Goal: Information Seeking & Learning: Learn about a topic

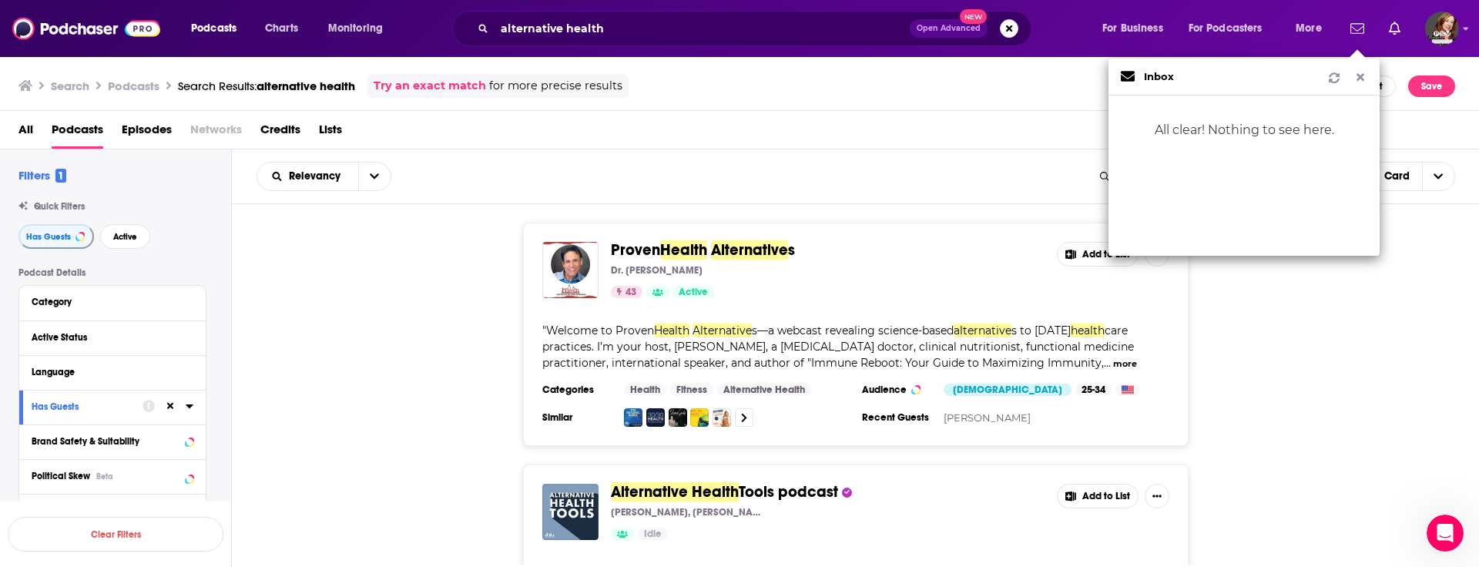
click at [1363, 75] on icon "Show notifications dropdown" at bounding box center [1360, 77] width 14 height 11
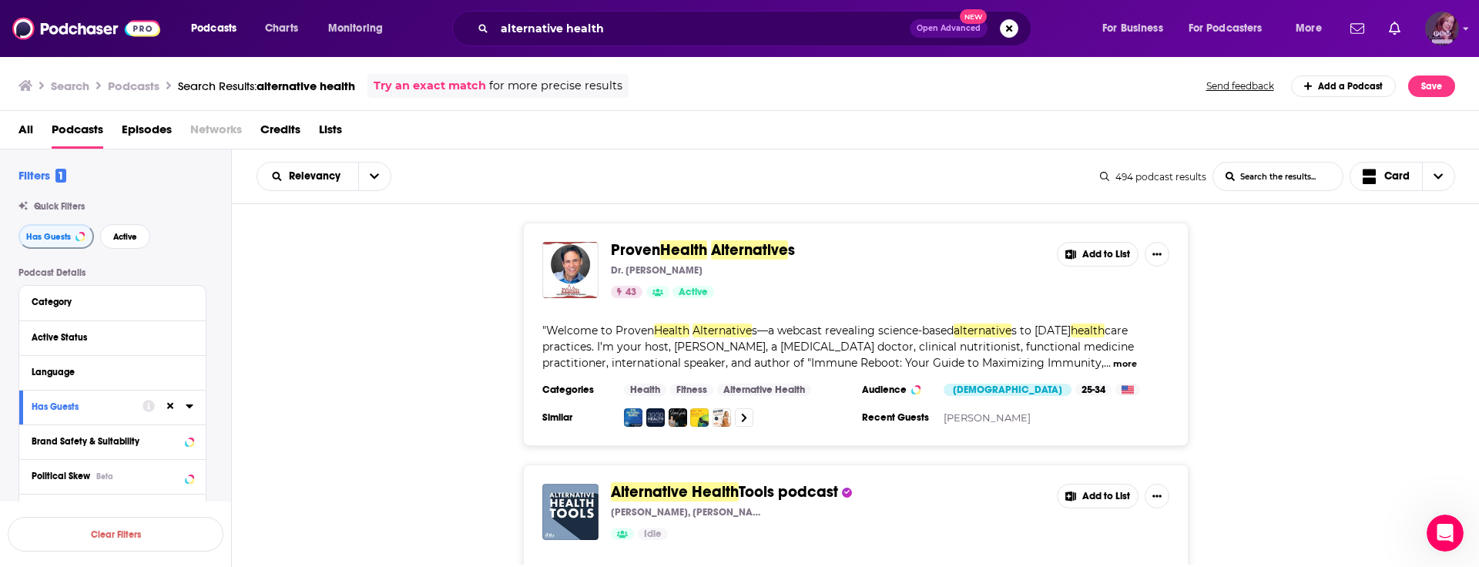
click at [1445, 32] on img "Logged in as pamelastevensmedia" at bounding box center [1442, 29] width 34 height 34
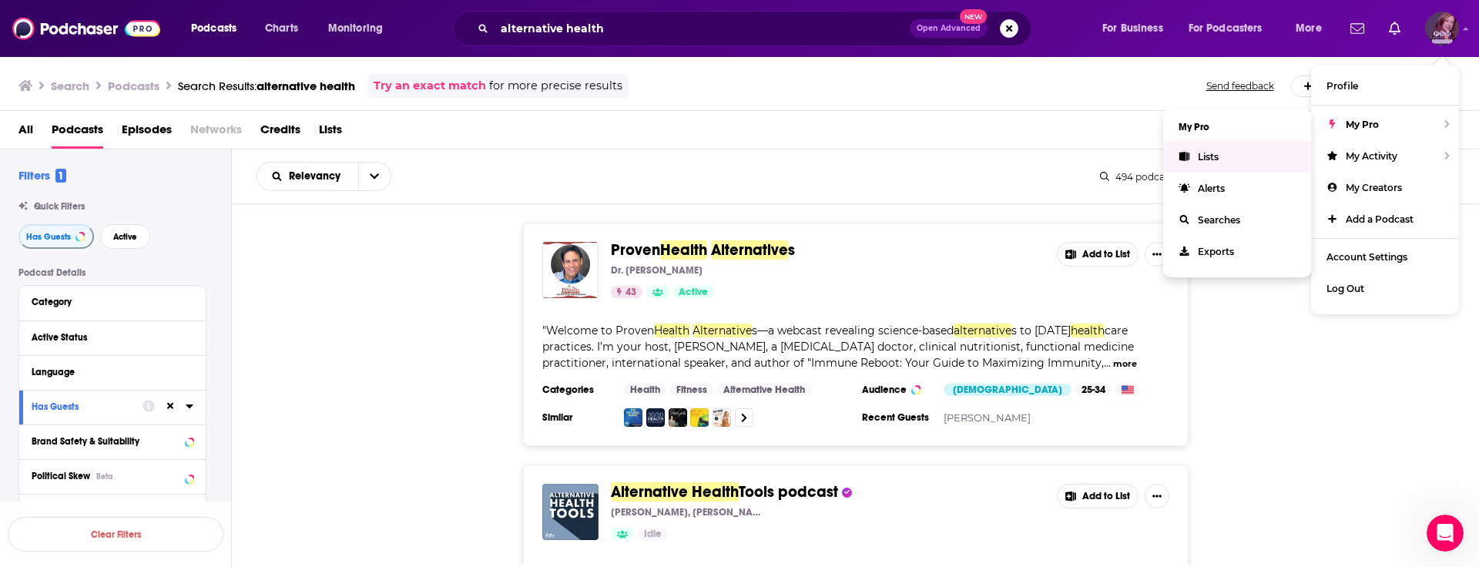
click at [1199, 159] on span "Lists" at bounding box center [1208, 157] width 21 height 12
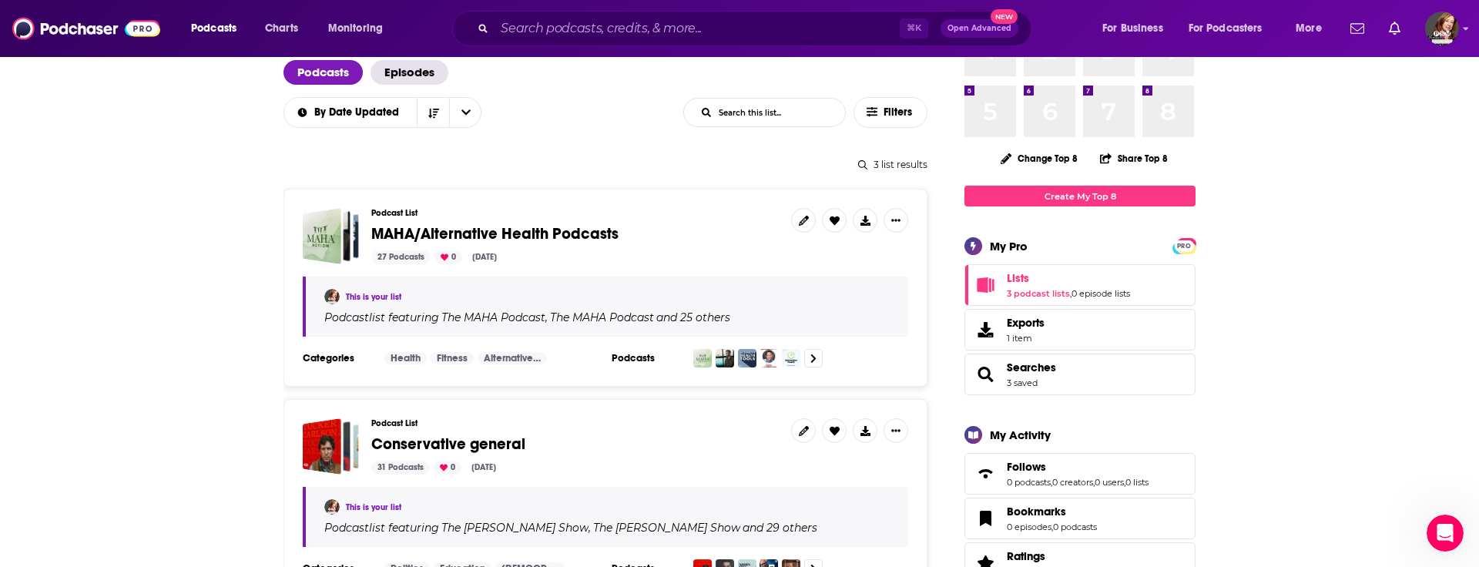
scroll to position [106, 0]
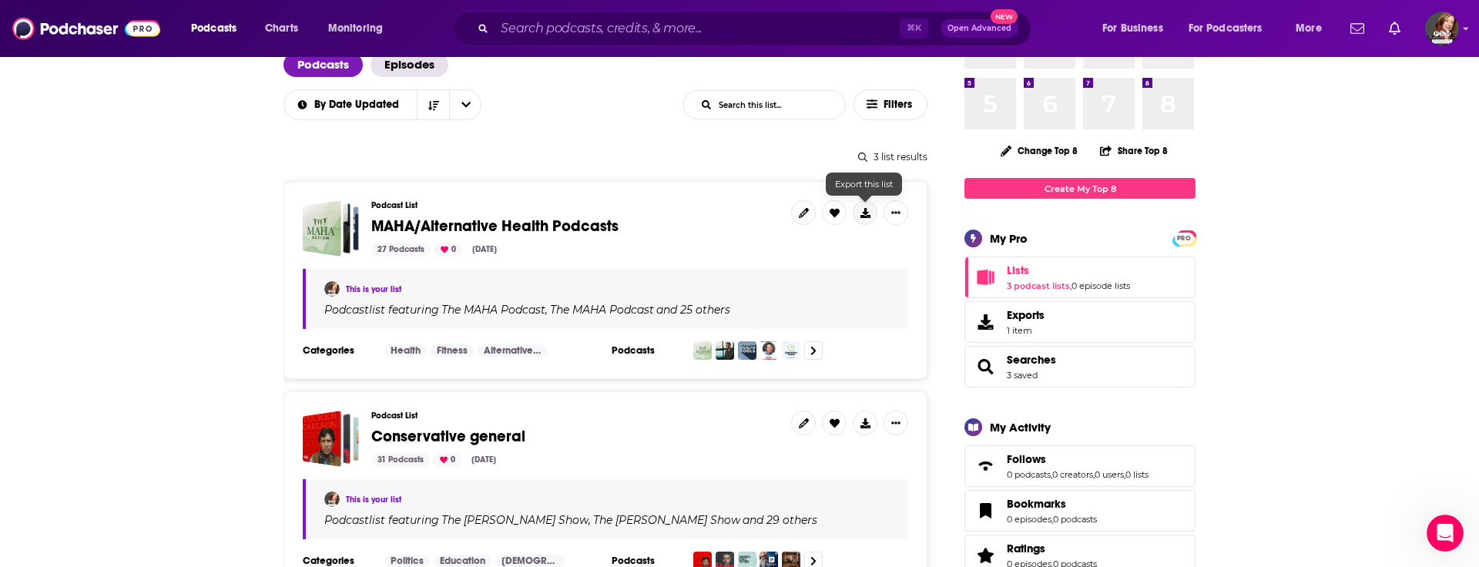
click at [866, 217] on button at bounding box center [865, 212] width 25 height 25
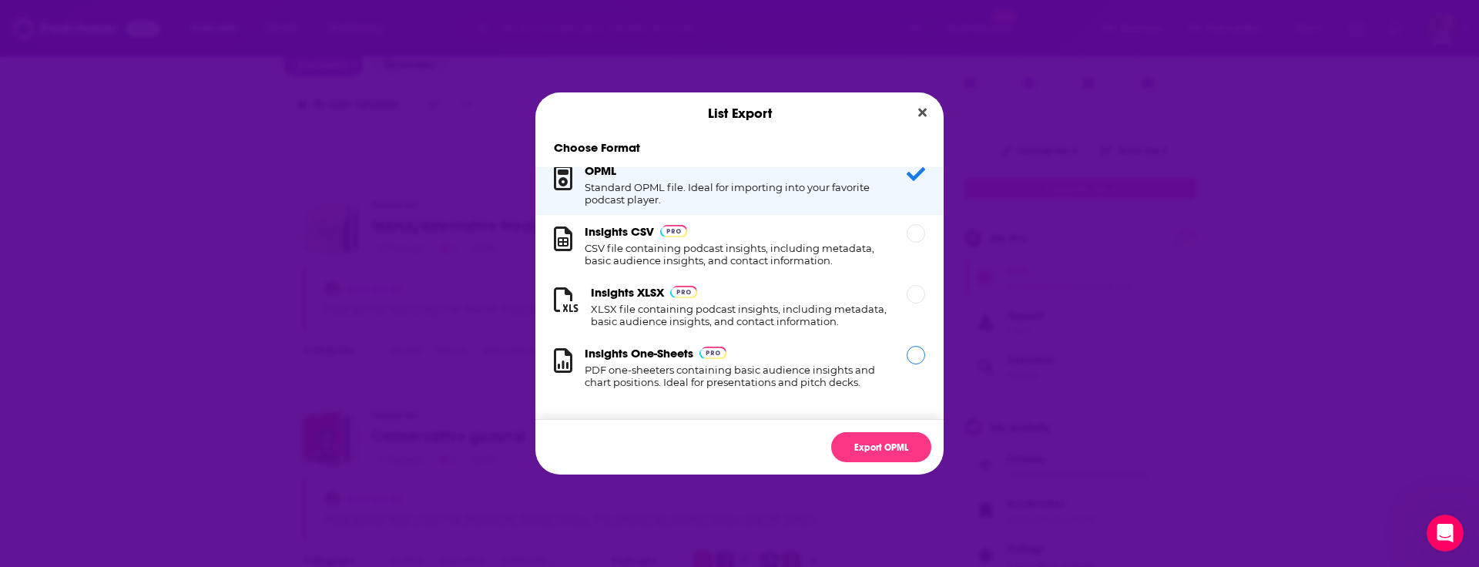
scroll to position [0, 0]
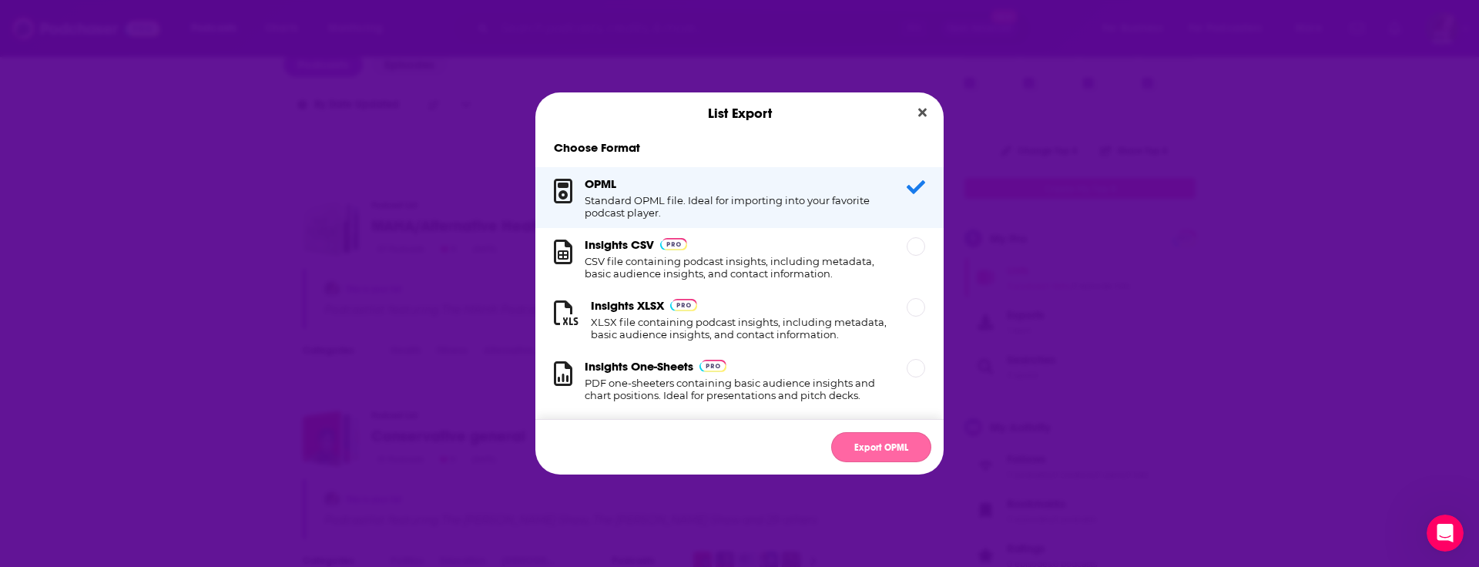
click at [883, 448] on button "Export OPML" at bounding box center [881, 447] width 100 height 30
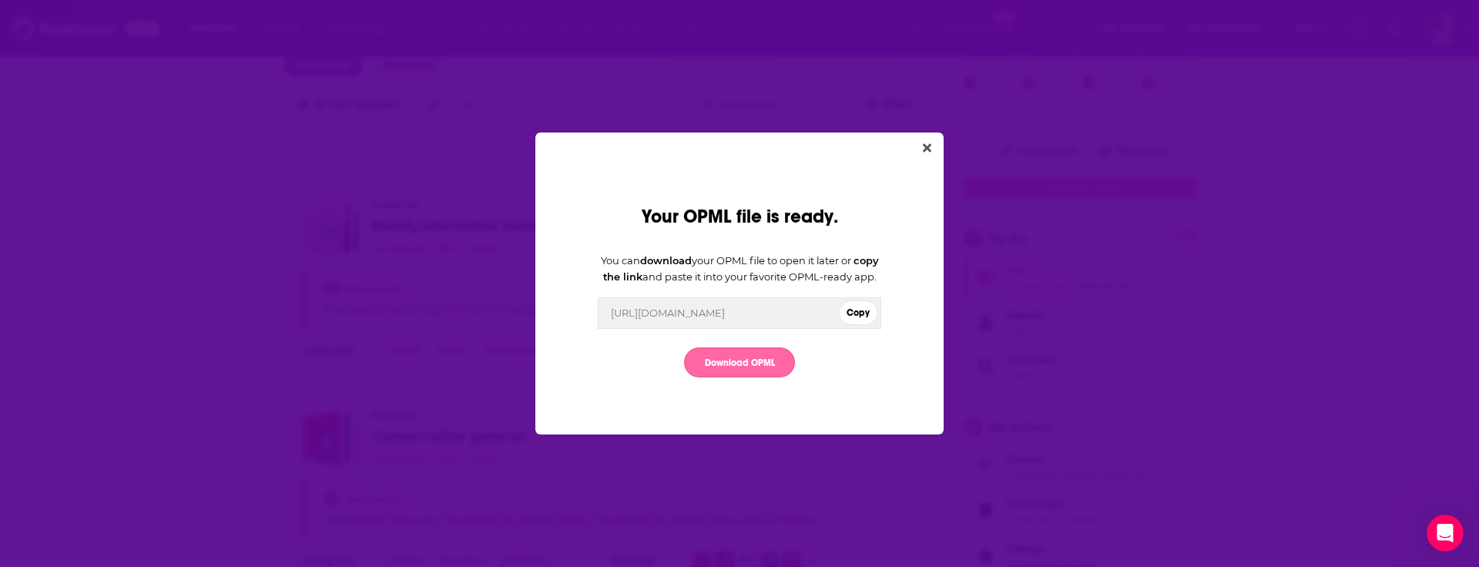
click at [741, 377] on link "Download OPML" at bounding box center [739, 362] width 111 height 30
click at [926, 144] on icon "Close" at bounding box center [927, 148] width 8 height 8
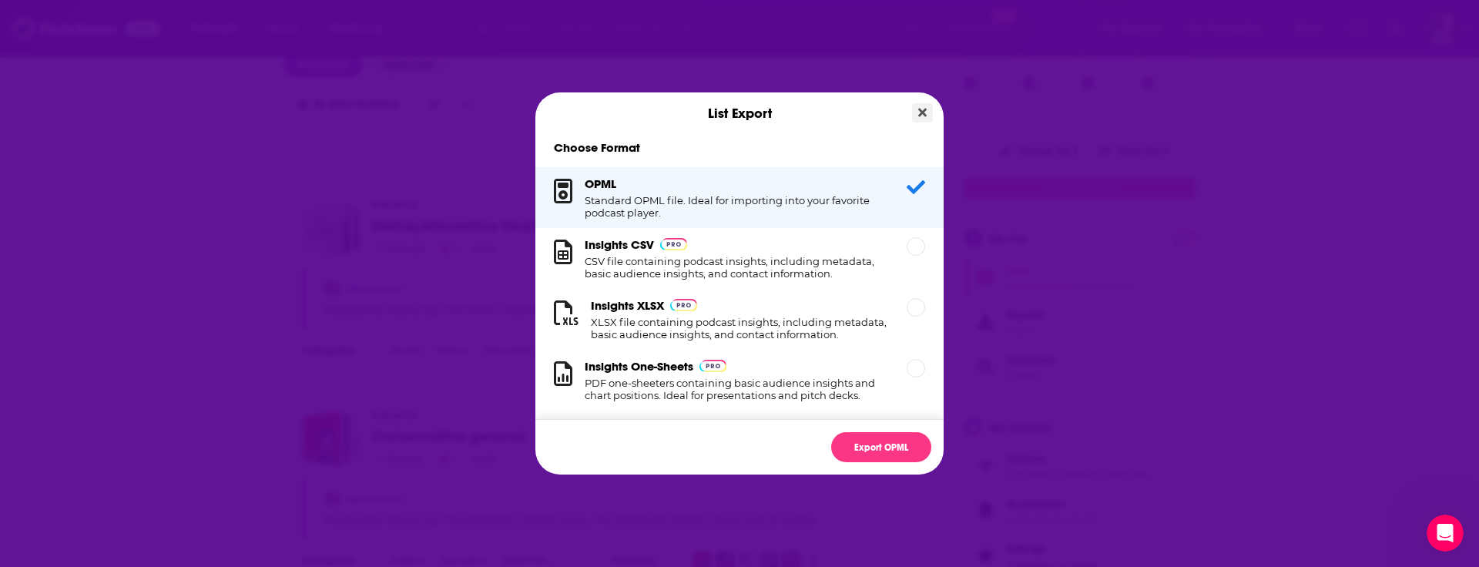
click at [919, 109] on icon "Close" at bounding box center [922, 113] width 8 height 8
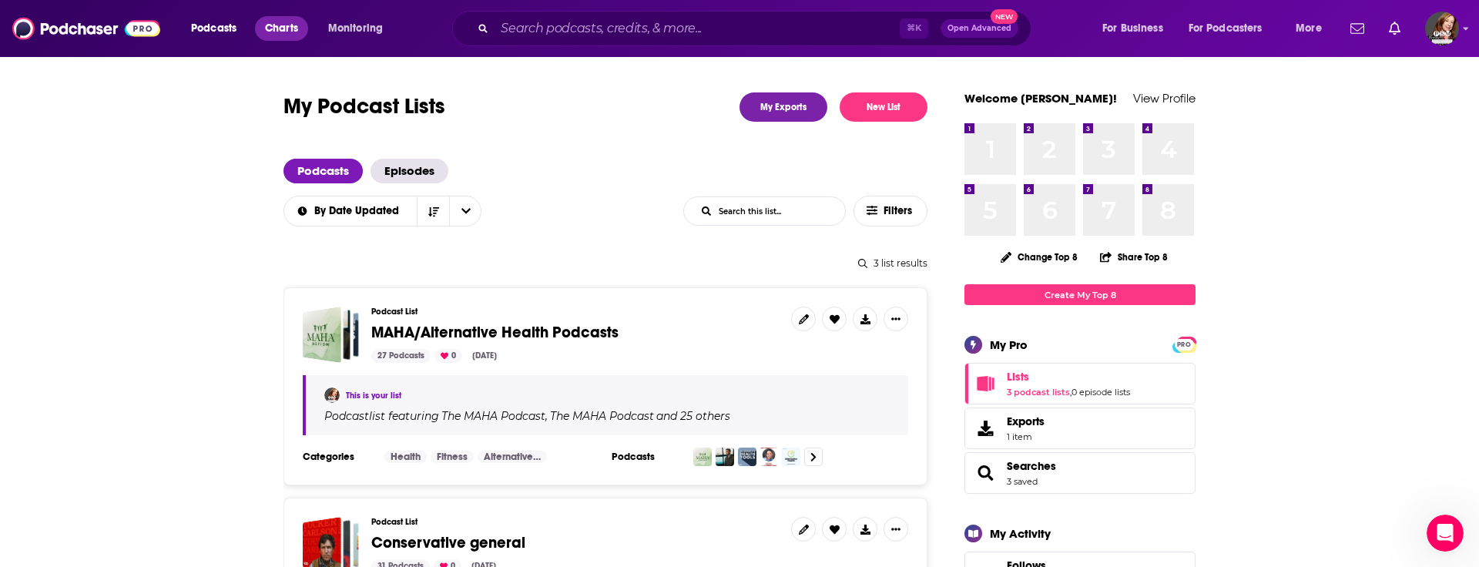
click at [283, 32] on span "Charts" at bounding box center [281, 29] width 33 height 22
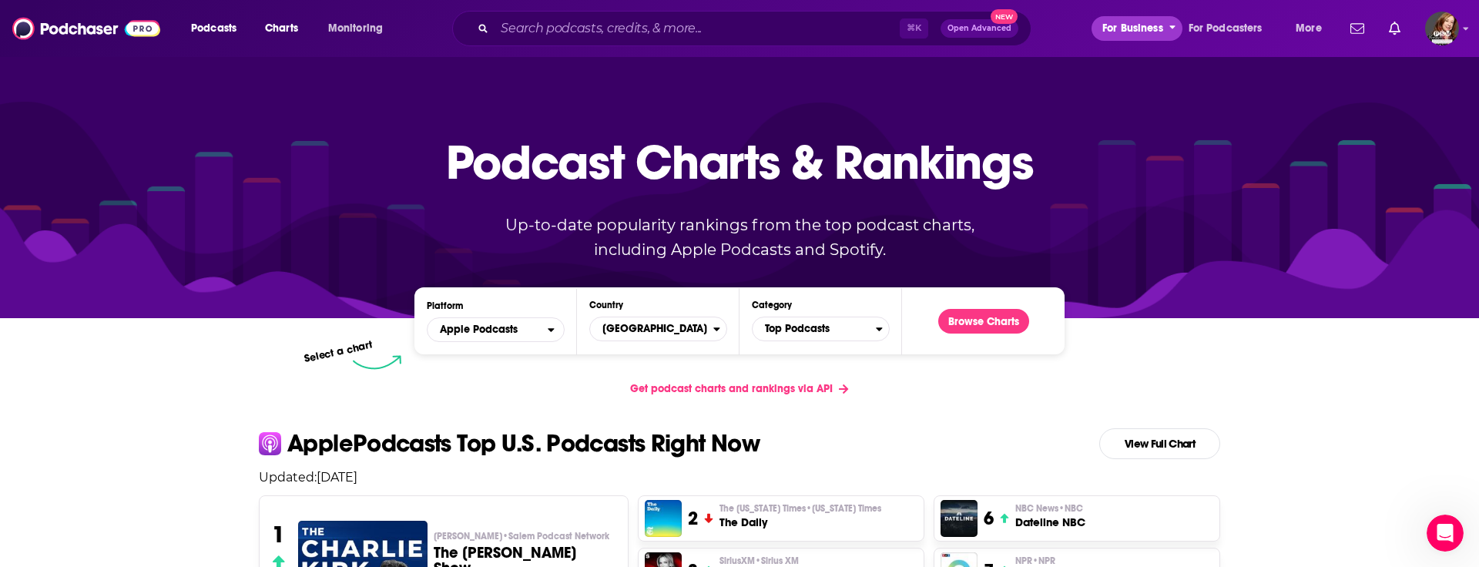
click at [1131, 32] on span "For Business" at bounding box center [1132, 29] width 61 height 22
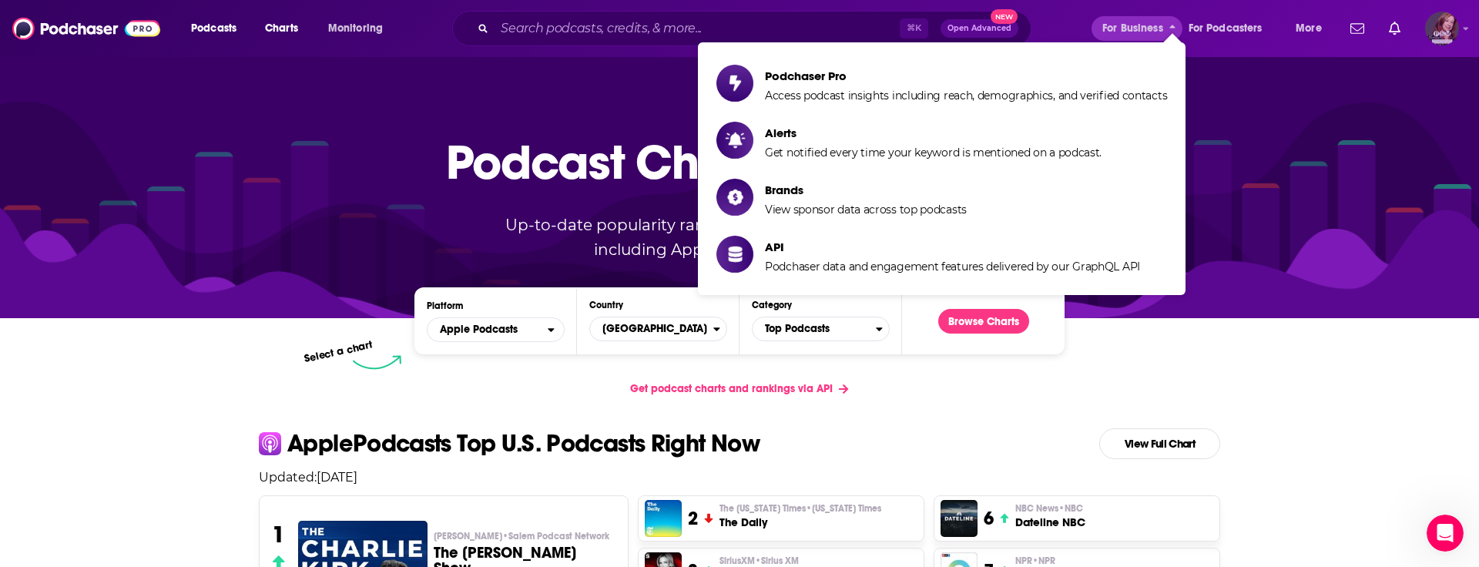
click at [1446, 32] on img "Logged in as pamelastevensmedia" at bounding box center [1442, 29] width 34 height 34
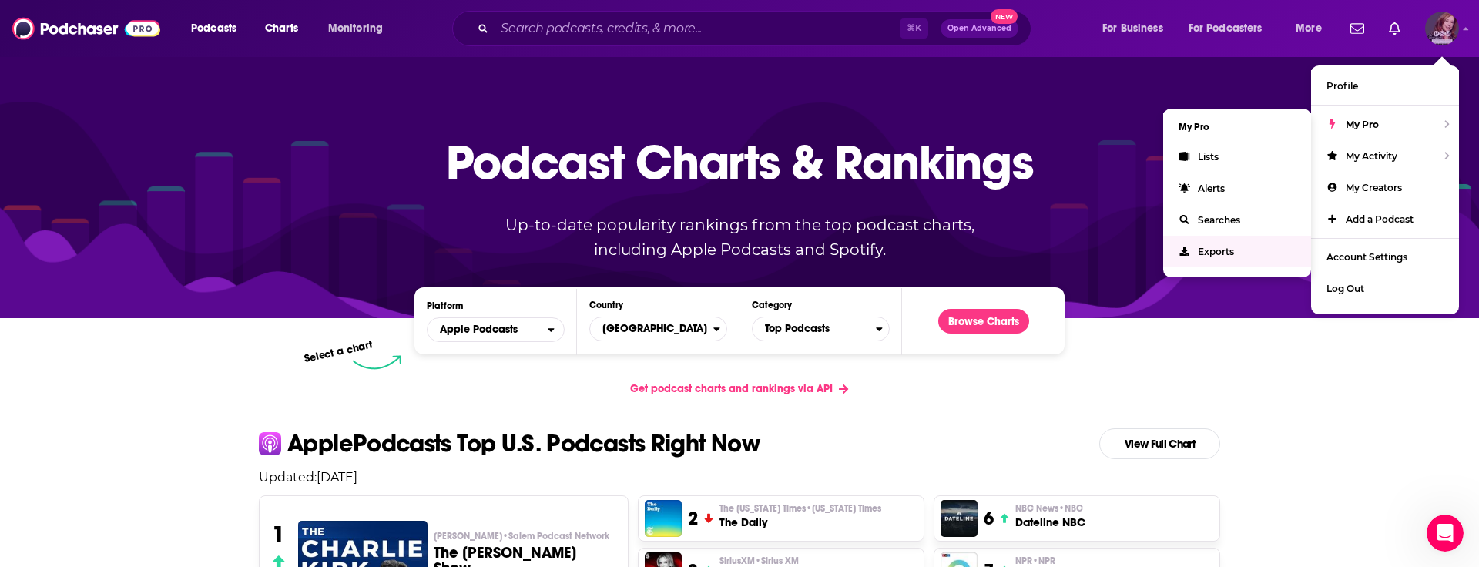
click at [1219, 252] on span "Exports" at bounding box center [1216, 252] width 36 height 12
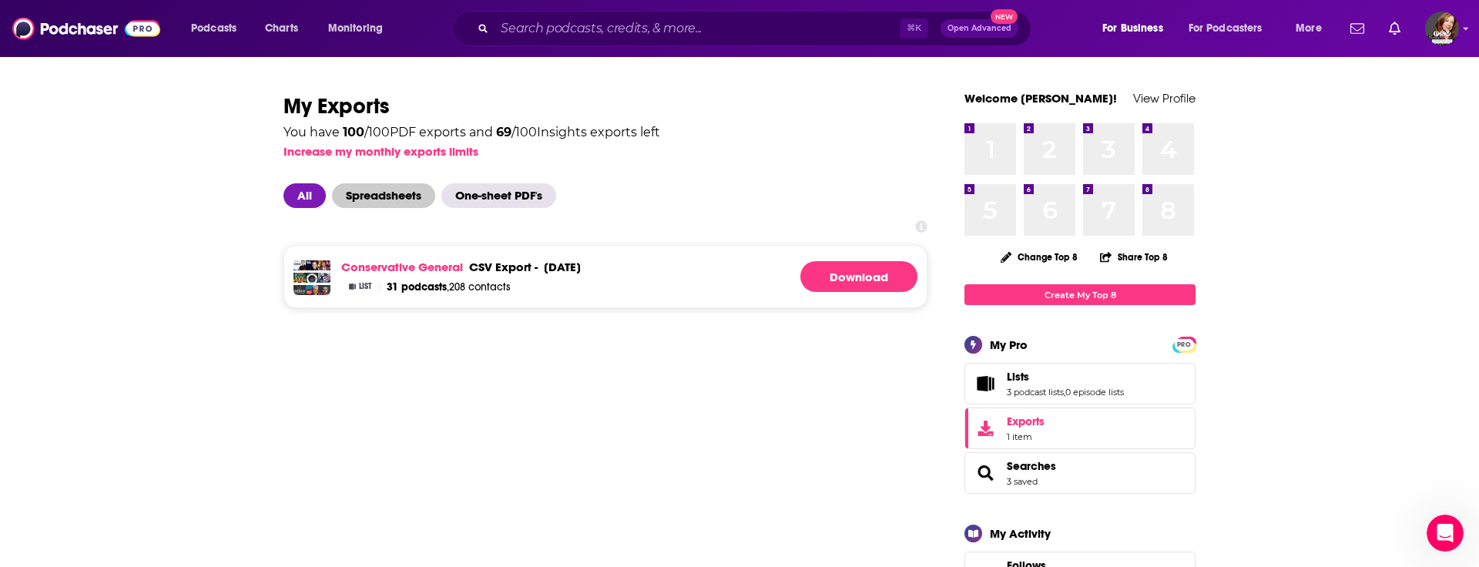
click at [373, 196] on span "Spreadsheets" at bounding box center [383, 195] width 103 height 25
click at [293, 196] on span "All" at bounding box center [304, 195] width 42 height 25
click at [1437, 39] on img "Logged in as pamelastevensmedia" at bounding box center [1442, 29] width 34 height 34
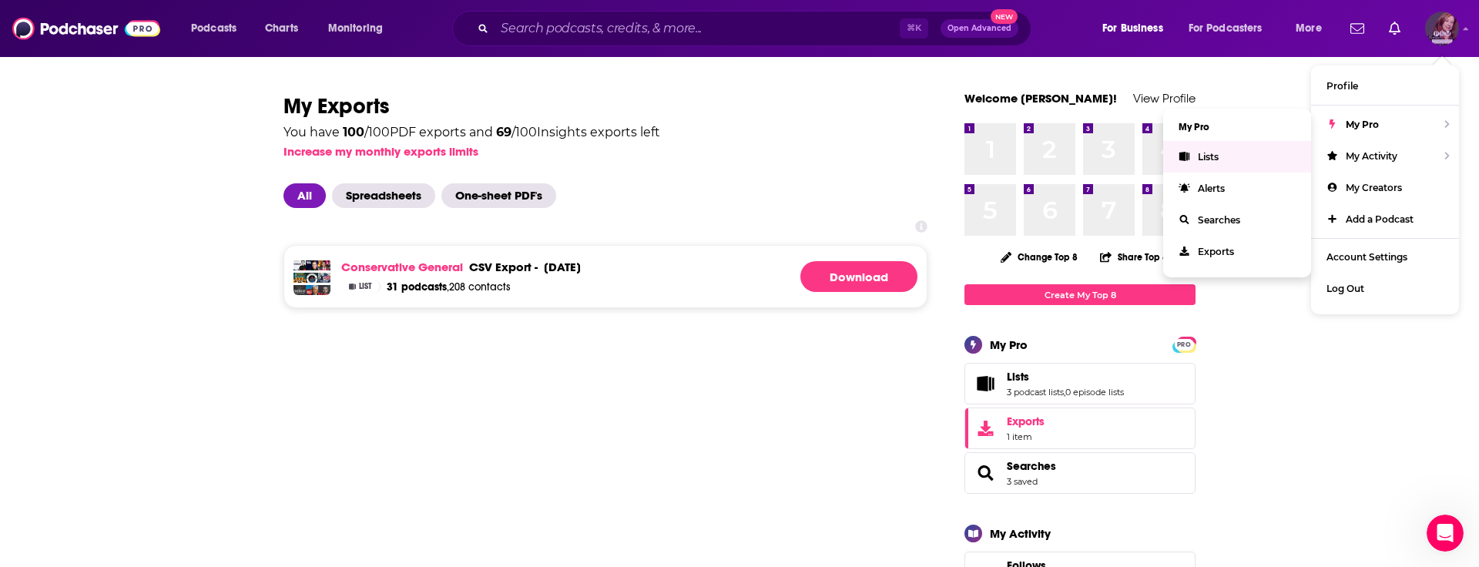
click at [1204, 159] on span "Lists" at bounding box center [1208, 157] width 21 height 12
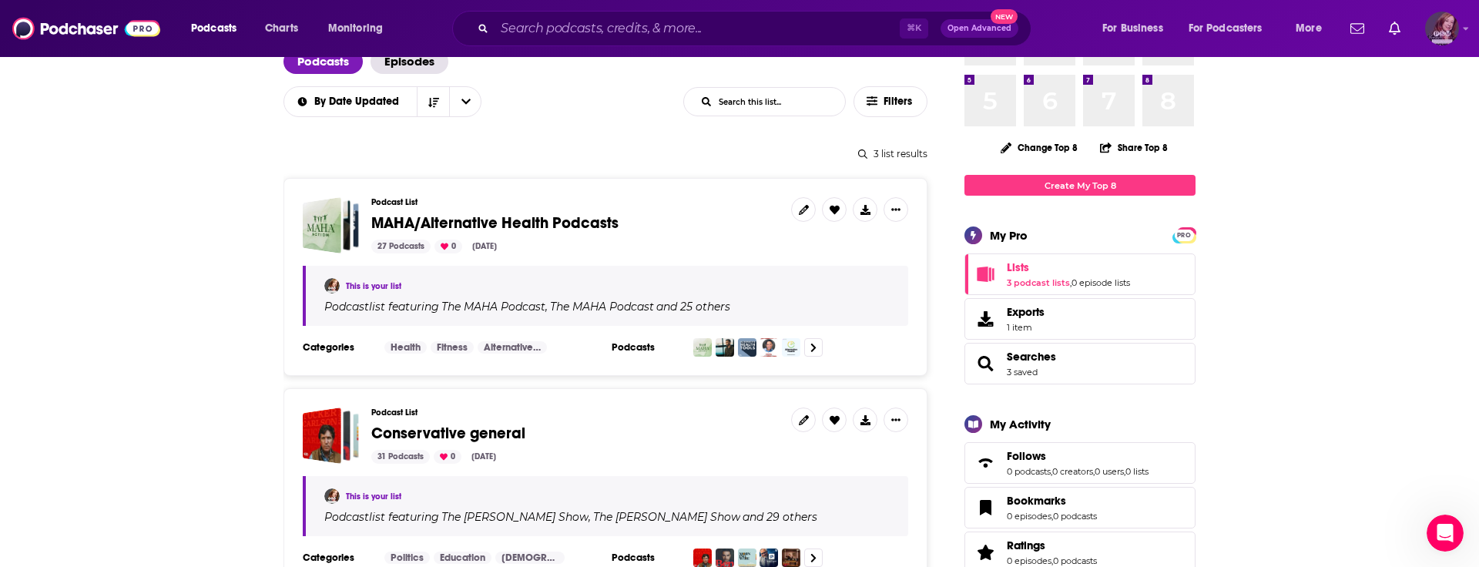
scroll to position [111, 0]
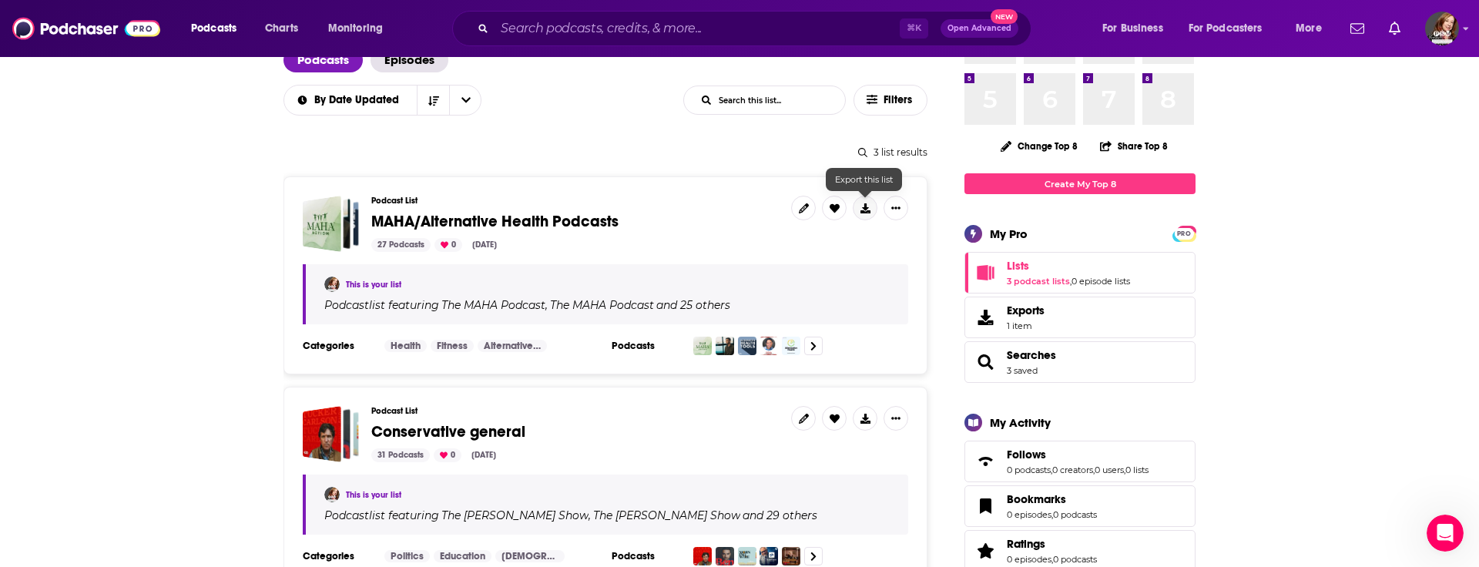
click at [864, 207] on icon at bounding box center [865, 208] width 10 height 10
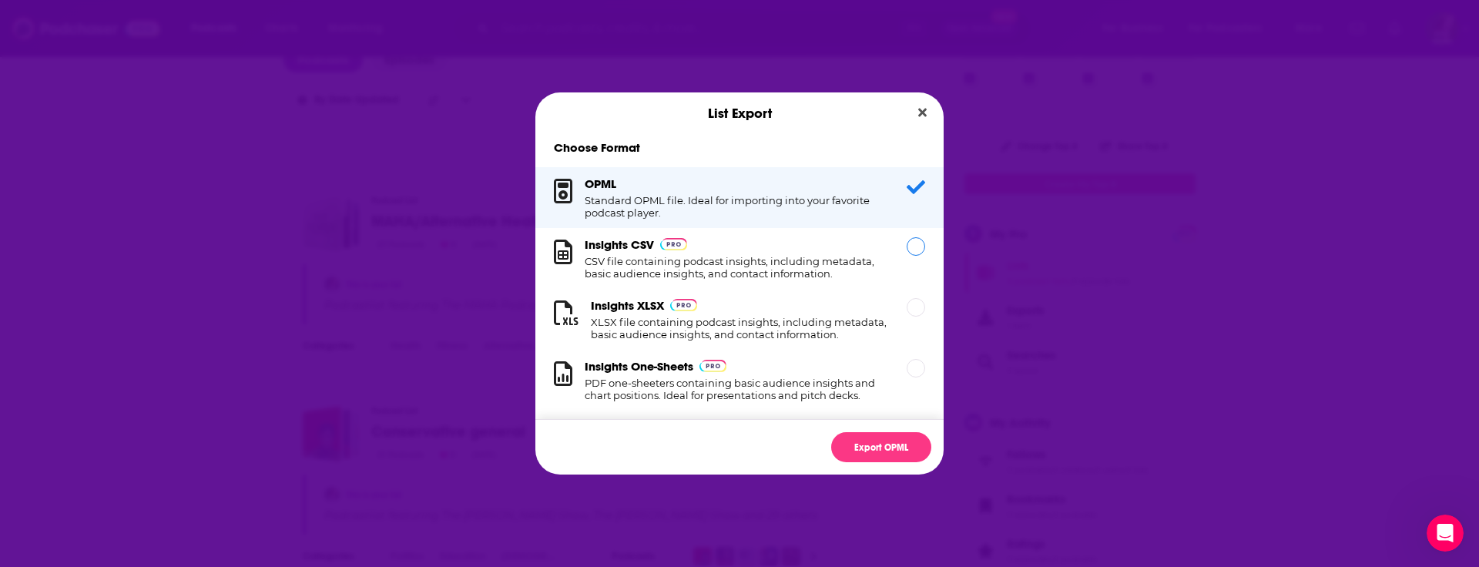
click at [918, 246] on div "Dialog" at bounding box center [916, 246] width 18 height 18
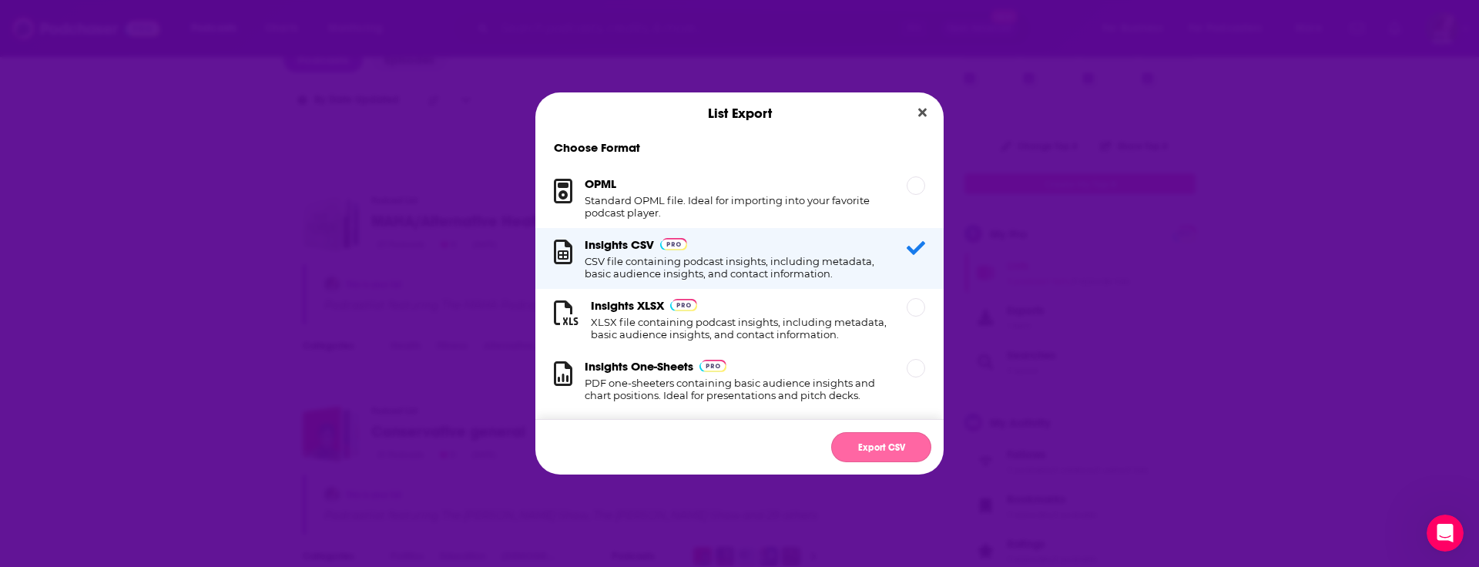
click at [880, 444] on button "Export CSV" at bounding box center [881, 447] width 100 height 30
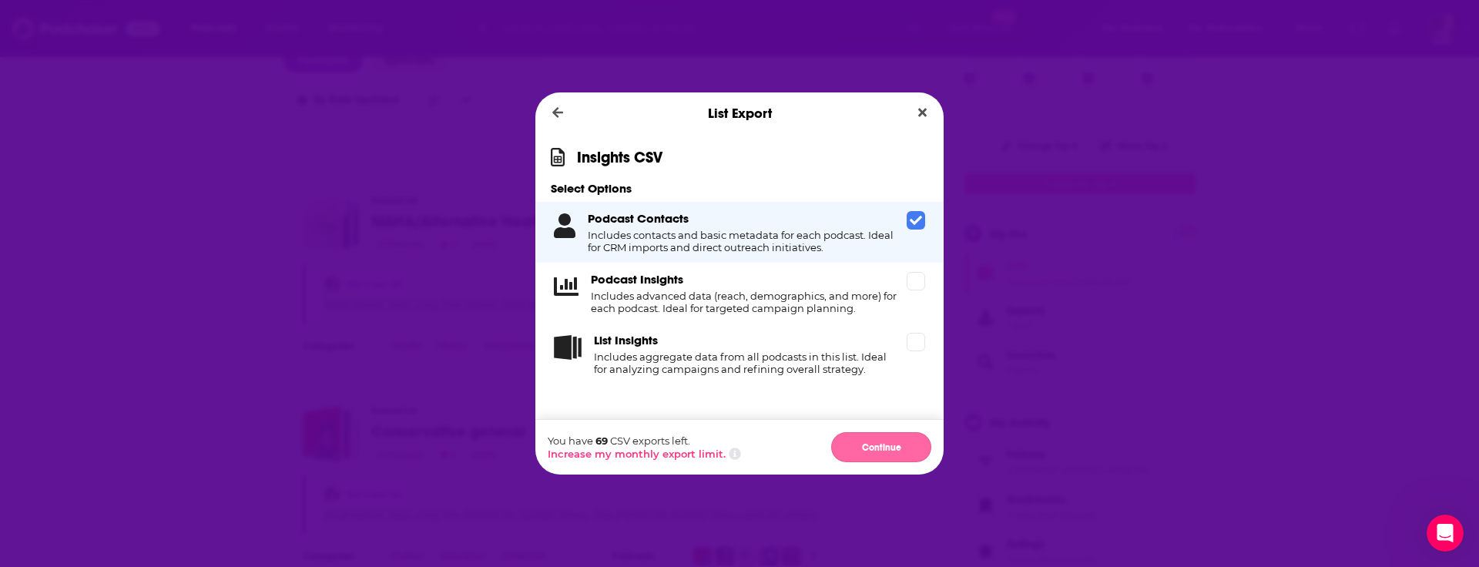
click at [880, 454] on button "Continue" at bounding box center [881, 447] width 100 height 30
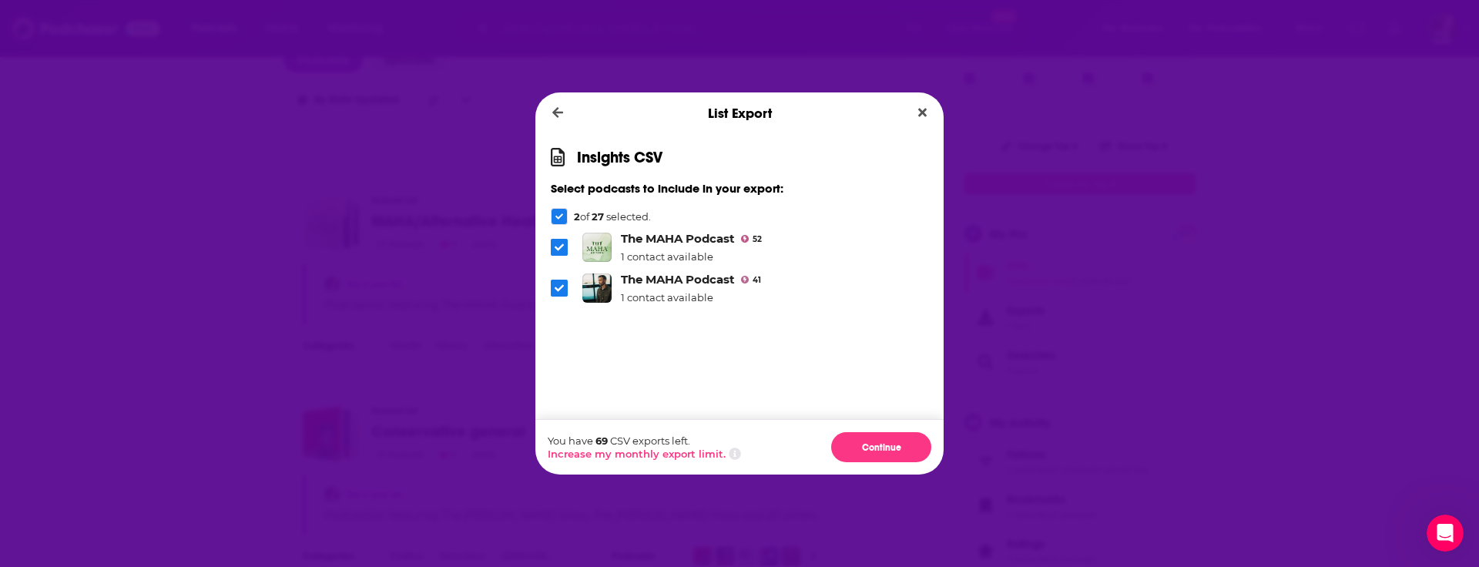
click at [556, 216] on icon "Dialog" at bounding box center [559, 215] width 8 height 5
click at [554, 214] on div "Dialog" at bounding box center [559, 216] width 17 height 17
click at [551, 106] on button "Dialog" at bounding box center [557, 113] width 25 height 22
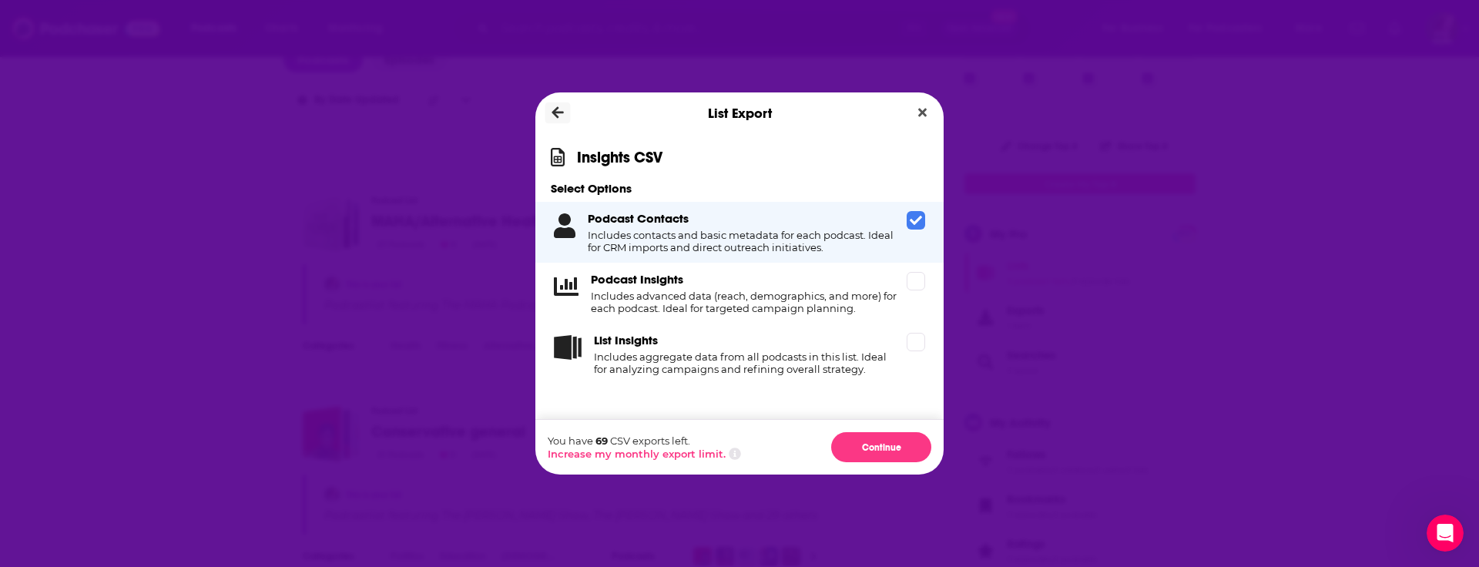
click at [556, 112] on icon "Dialog" at bounding box center [558, 113] width 12 height 12
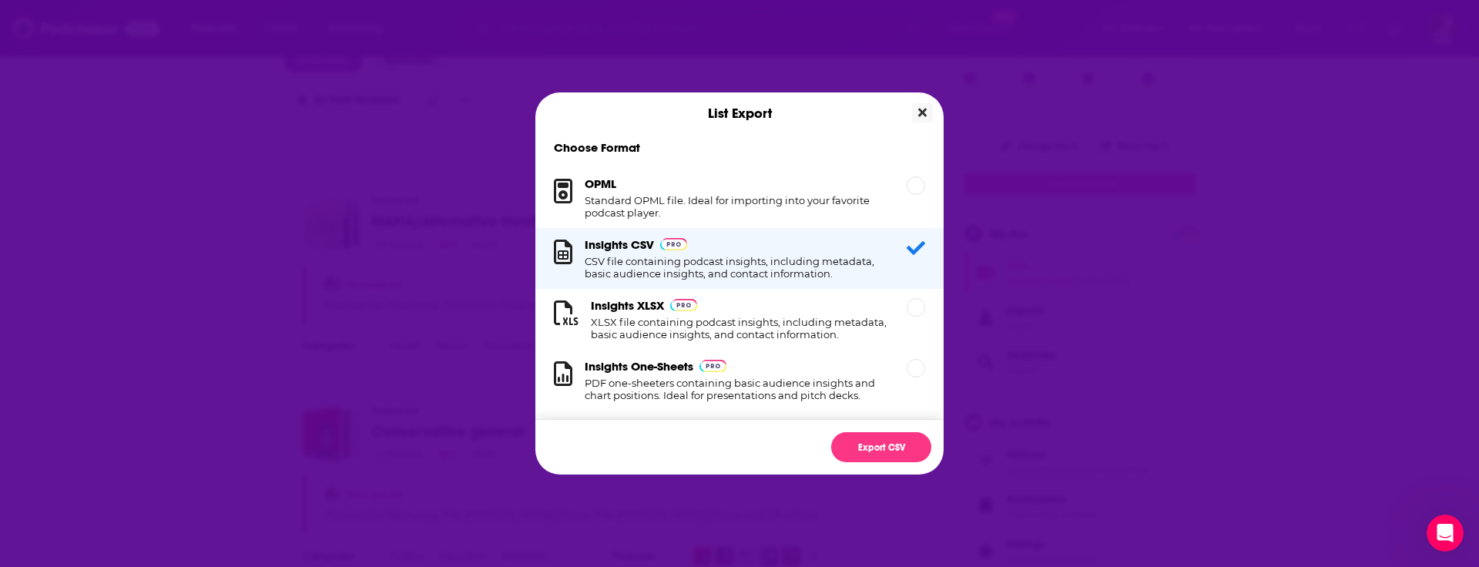
click at [920, 105] on button "Close" at bounding box center [922, 112] width 21 height 19
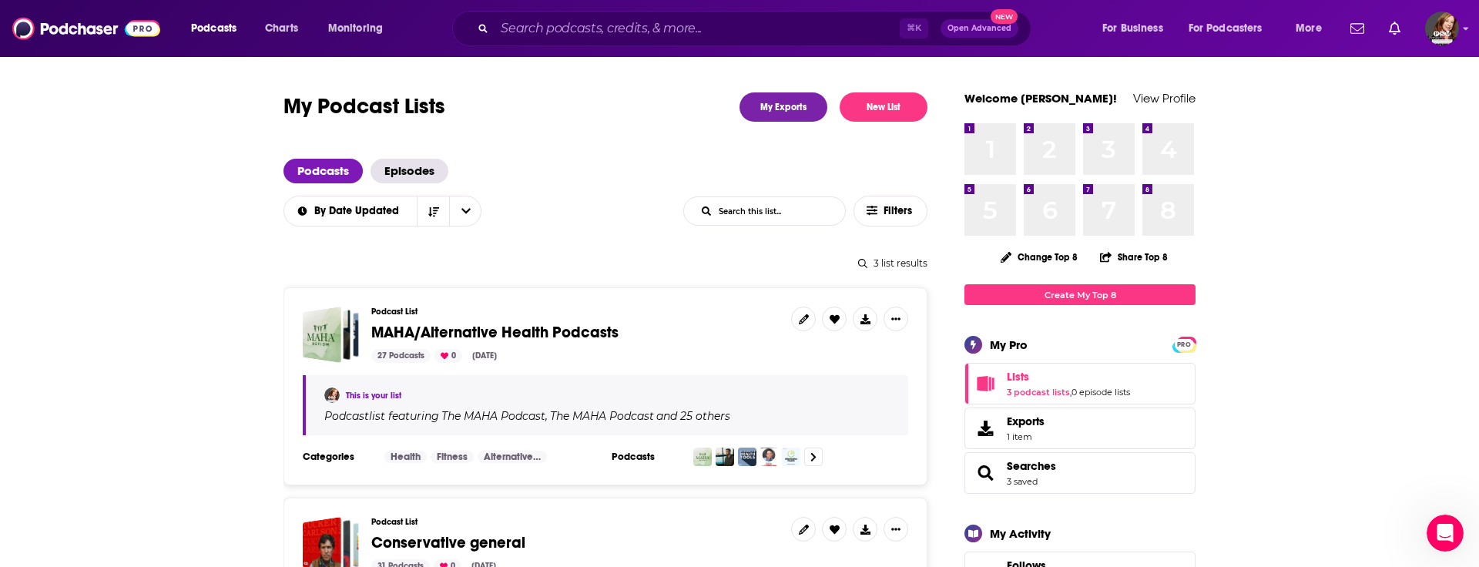
scroll to position [111, 0]
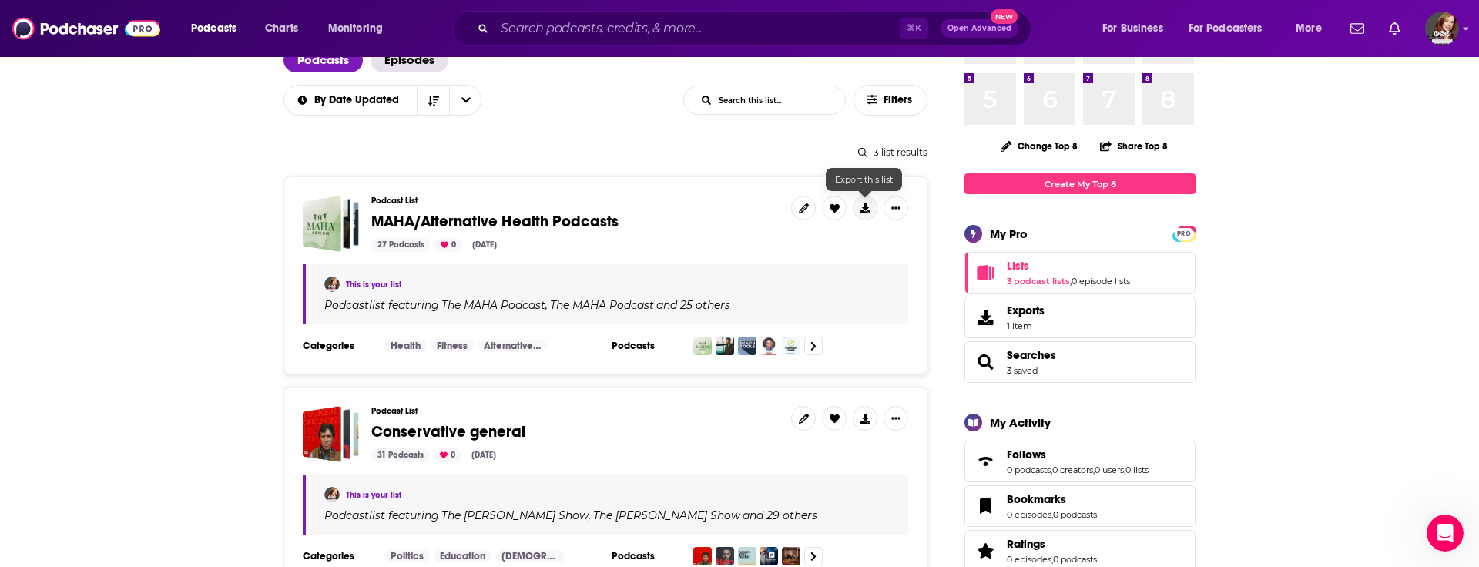
click at [856, 206] on button at bounding box center [865, 208] width 25 height 25
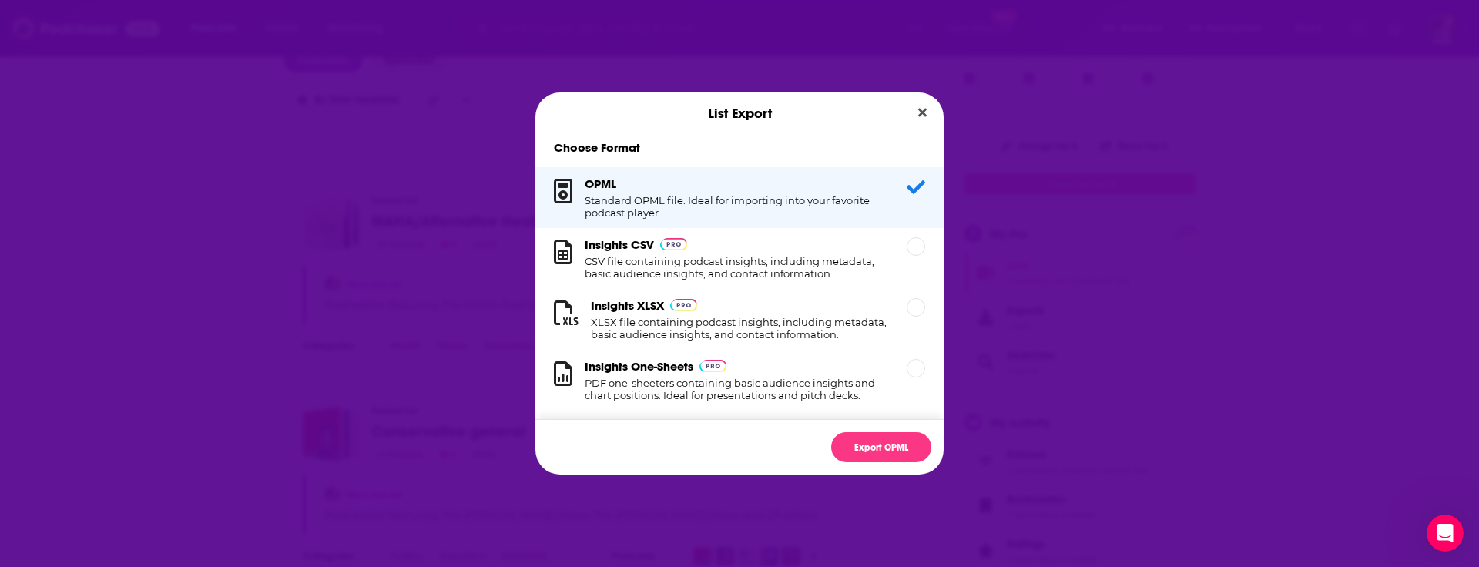
scroll to position [0, 0]
click at [910, 246] on div "Dialog" at bounding box center [916, 246] width 18 height 18
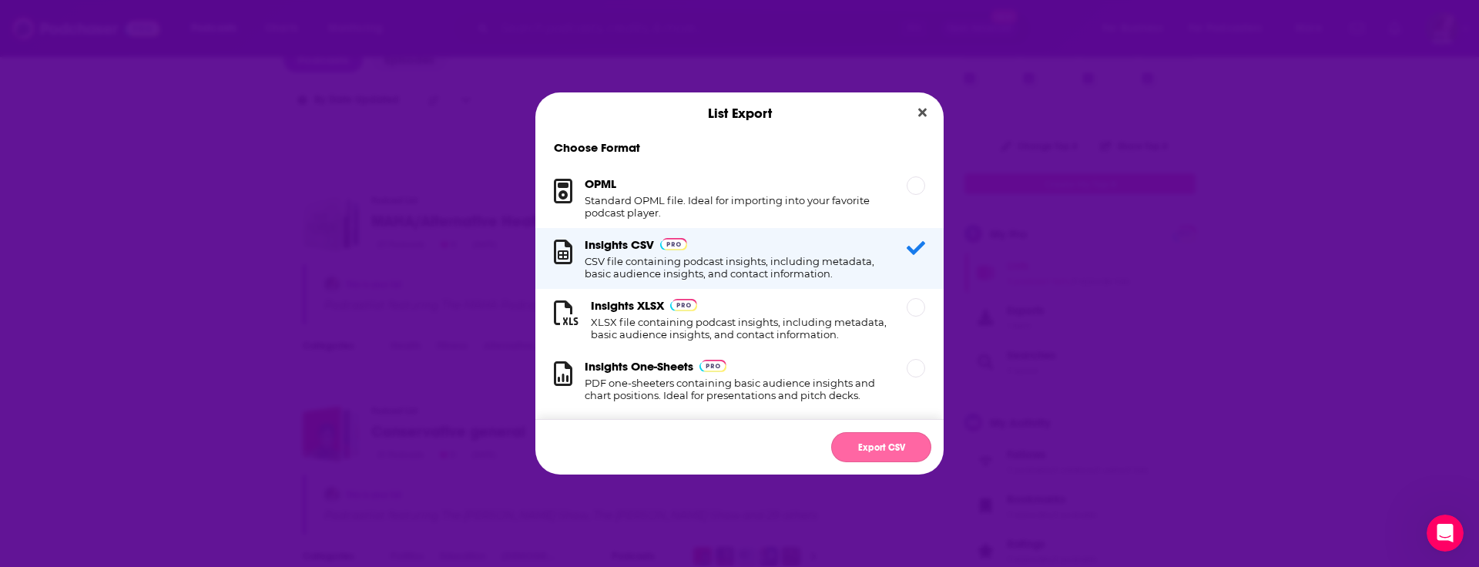
click at [889, 451] on button "Export CSV" at bounding box center [881, 447] width 100 height 30
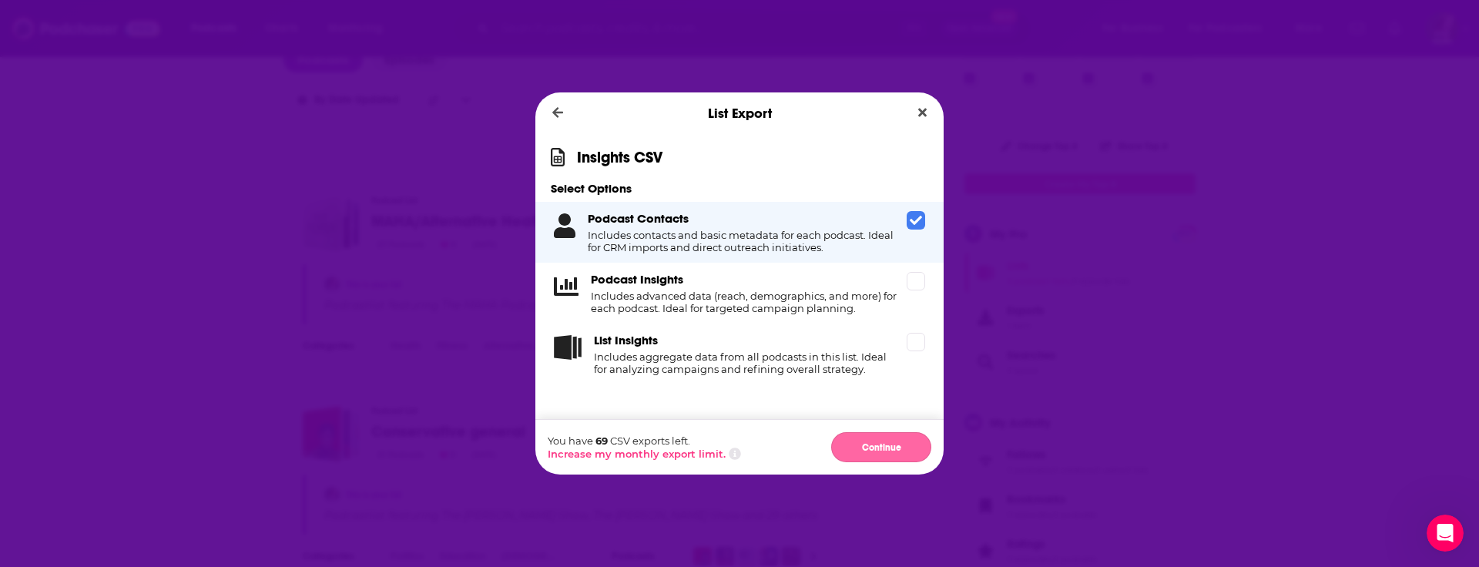
click at [891, 452] on button "Continue" at bounding box center [881, 447] width 100 height 30
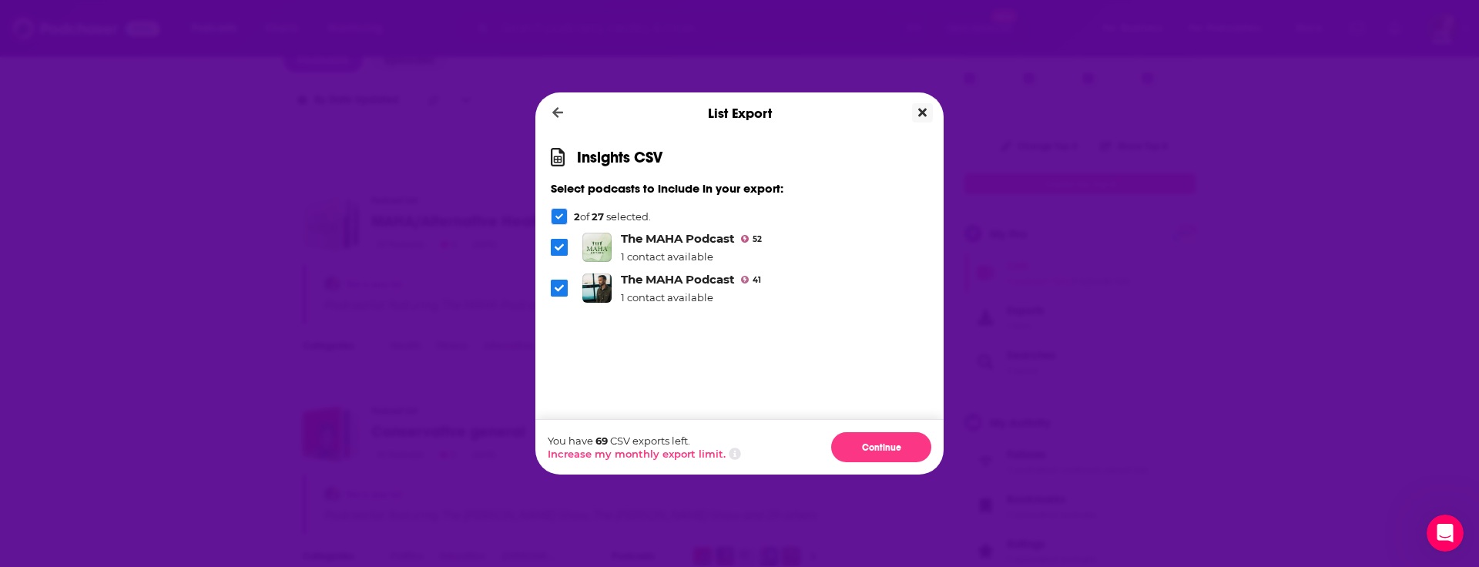
click at [925, 111] on icon "Close" at bounding box center [922, 112] width 8 height 12
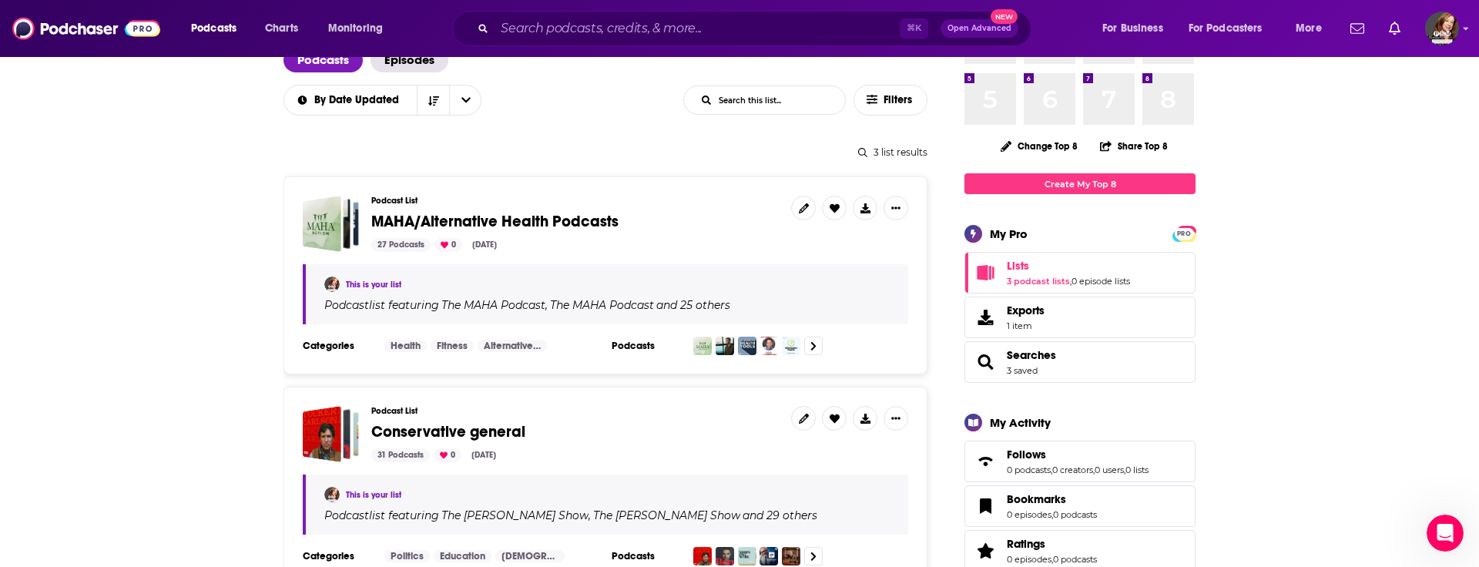
scroll to position [111, 0]
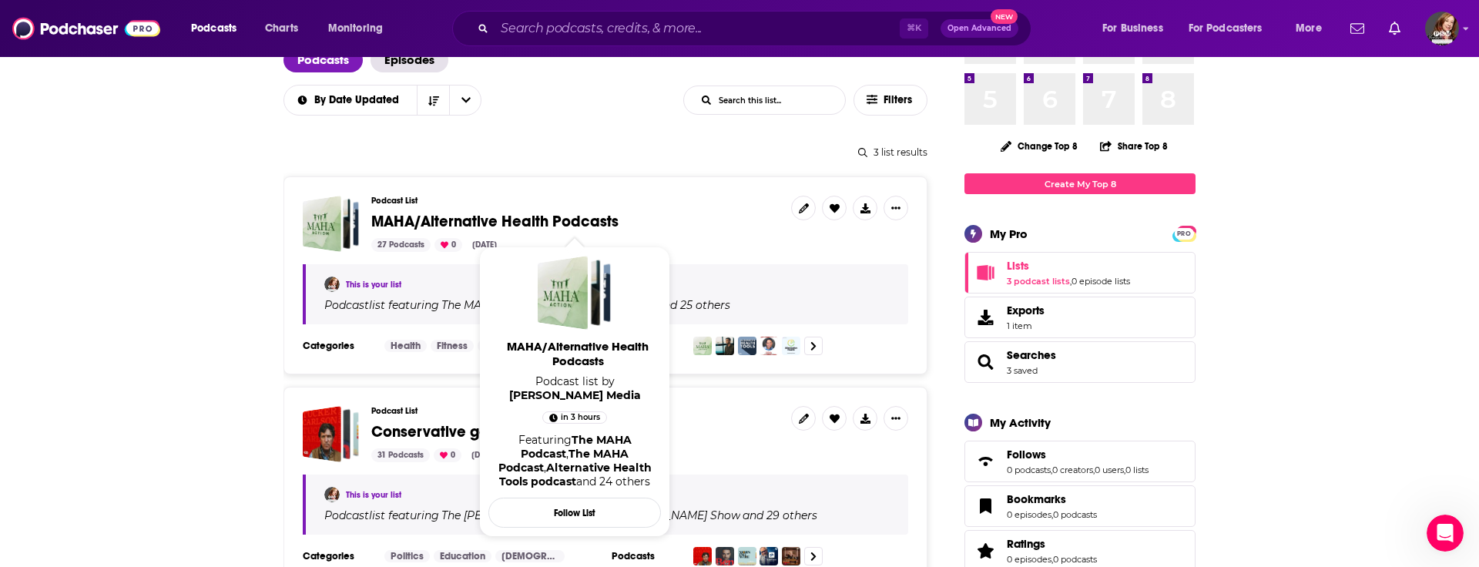
click at [498, 221] on span "MAHA/Alternative Health Podcasts" at bounding box center [494, 221] width 247 height 19
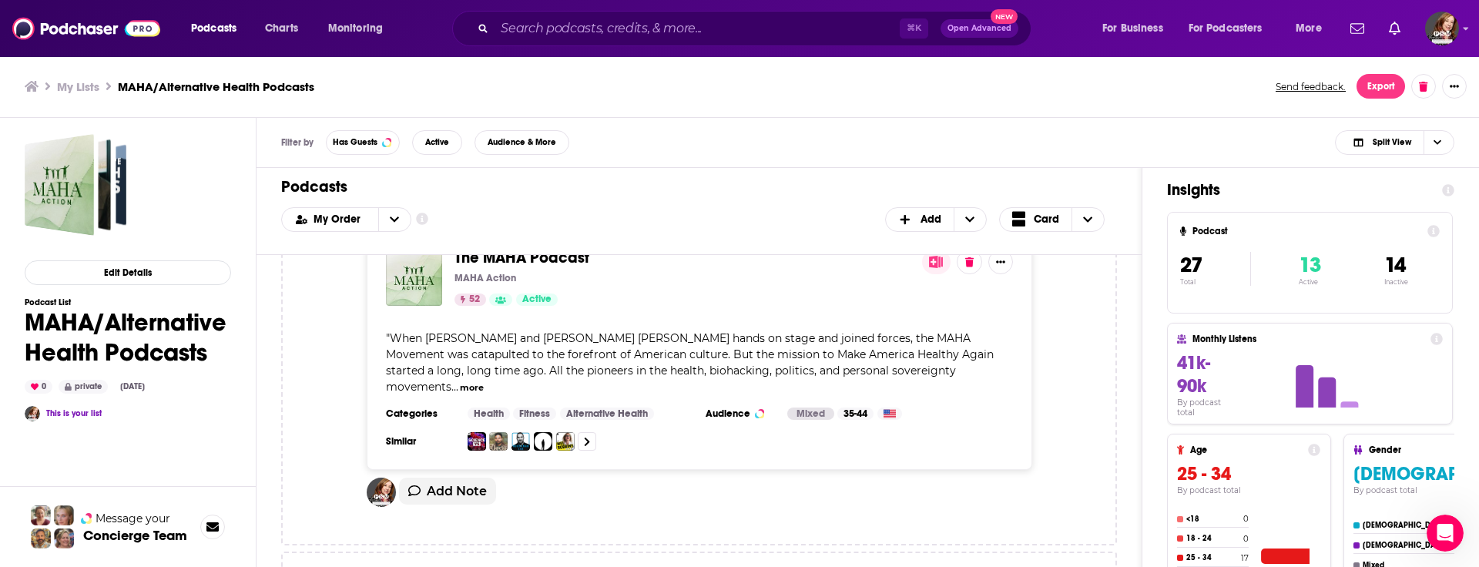
scroll to position [302, 0]
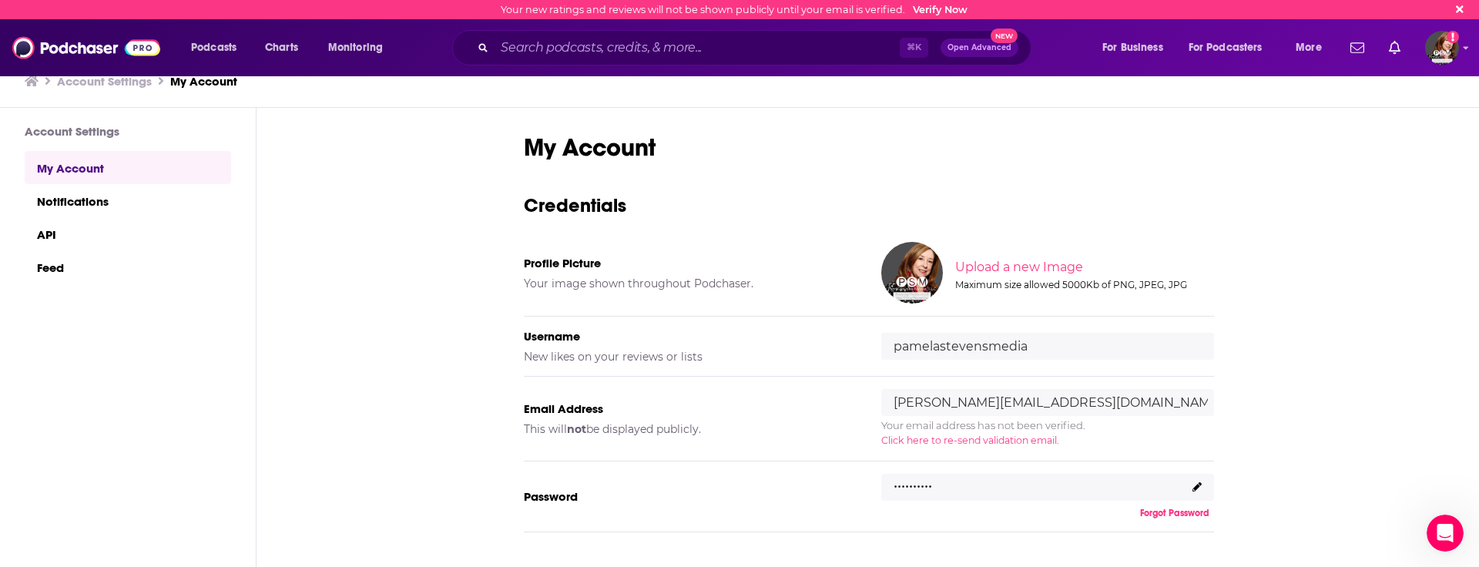
scroll to position [49, 0]
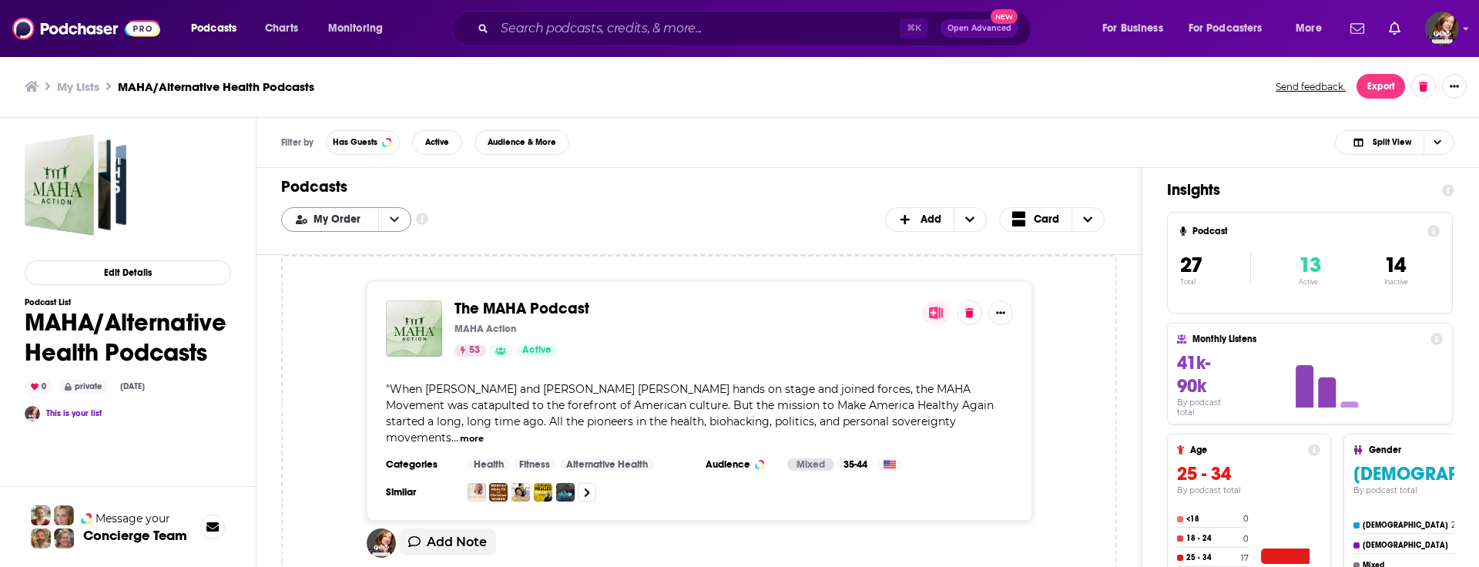
click at [391, 218] on icon "open menu" at bounding box center [394, 218] width 9 height 5
click at [391, 218] on icon "close menu" at bounding box center [394, 218] width 9 height 5
click at [391, 218] on icon "open menu" at bounding box center [394, 218] width 9 height 5
click at [323, 296] on span "Power Score" at bounding box center [356, 296] width 86 height 8
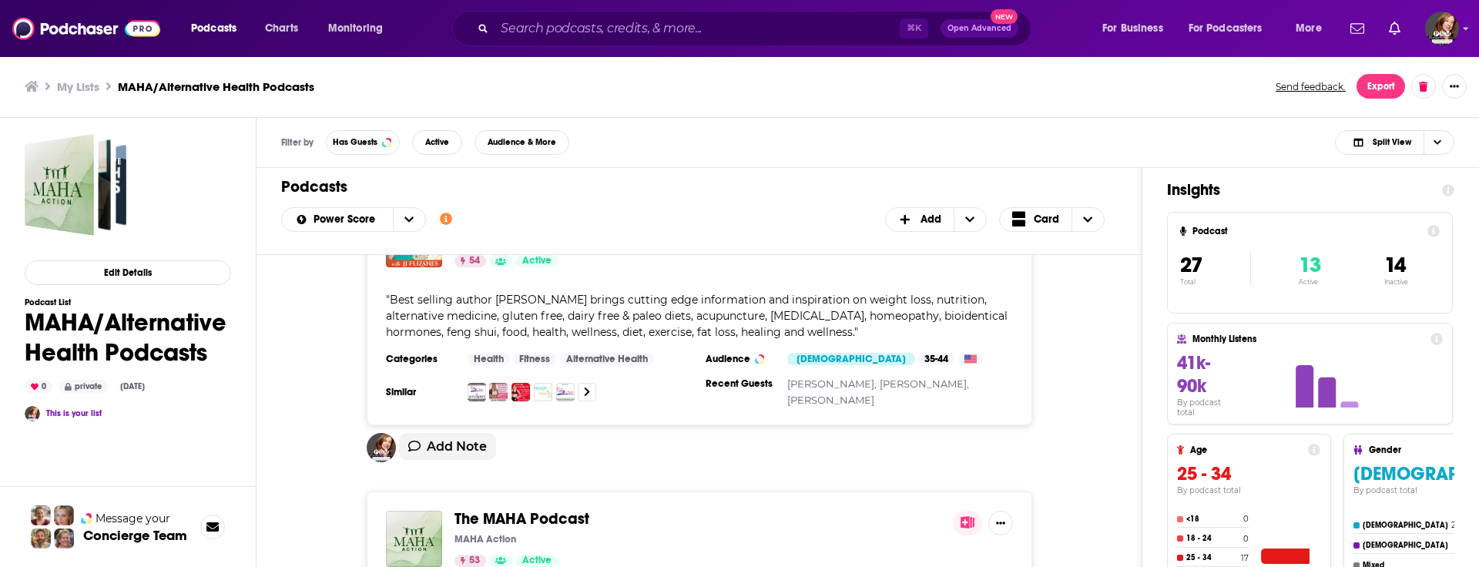
scroll to position [25, 0]
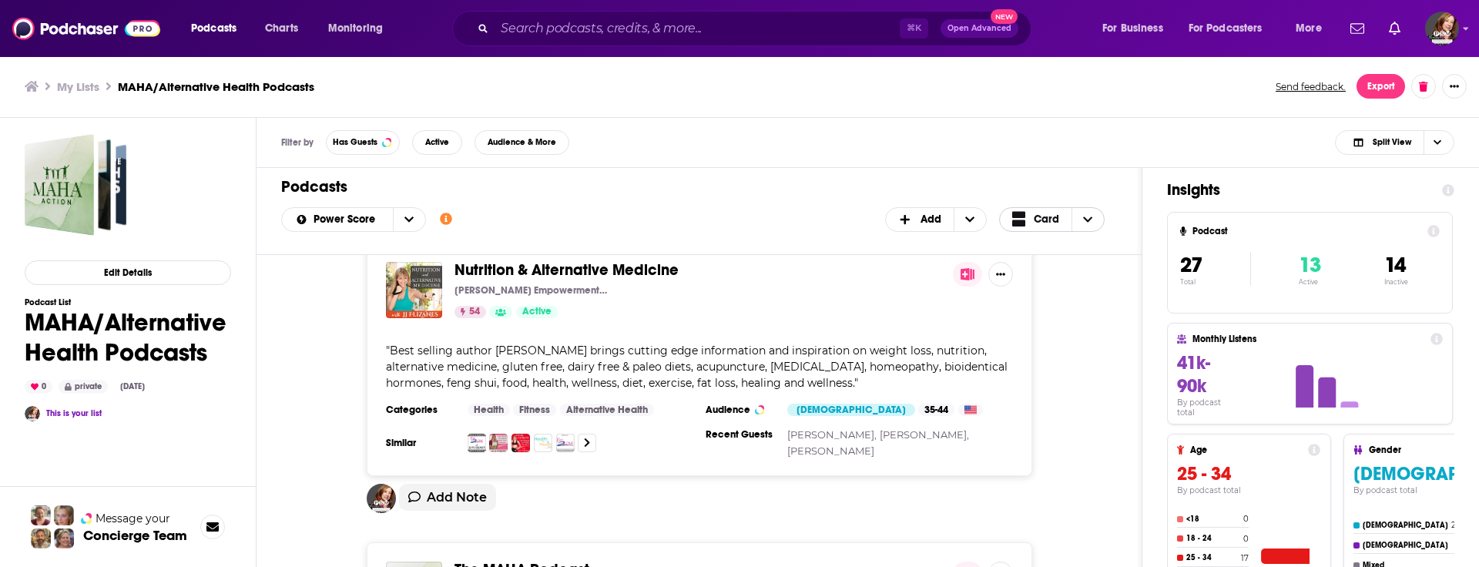
click at [1097, 213] on span "Choose View" at bounding box center [1087, 219] width 32 height 23
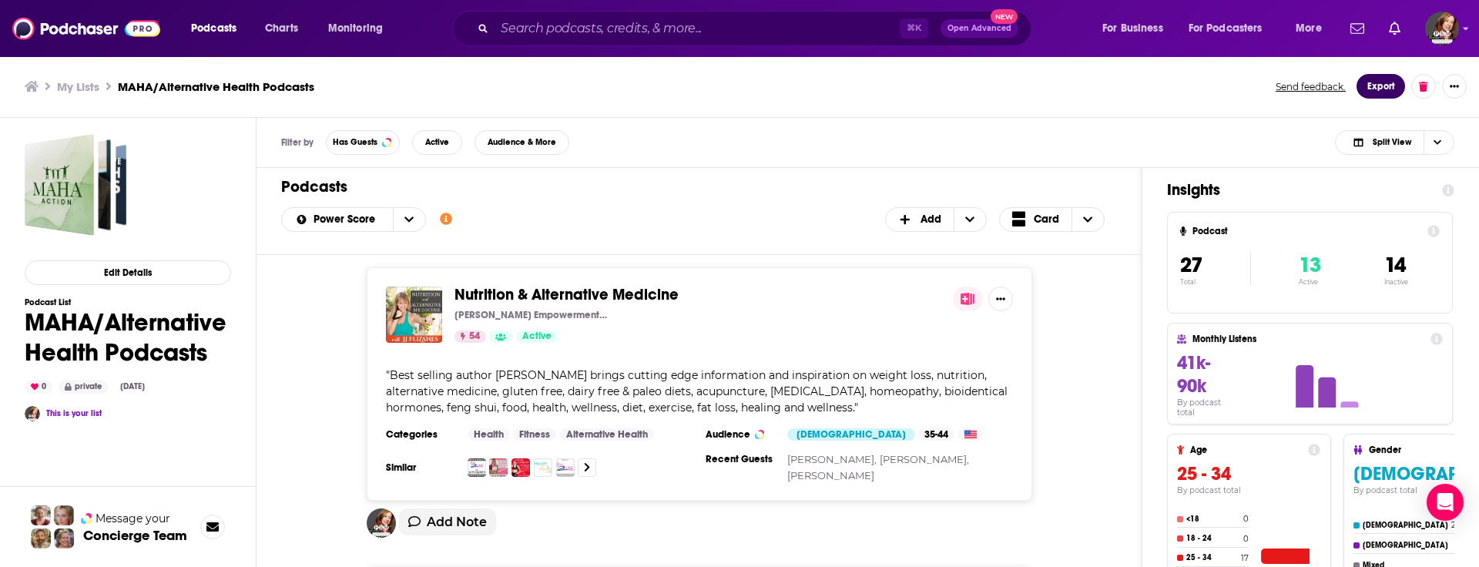
click at [1387, 85] on button "Export" at bounding box center [1380, 86] width 49 height 25
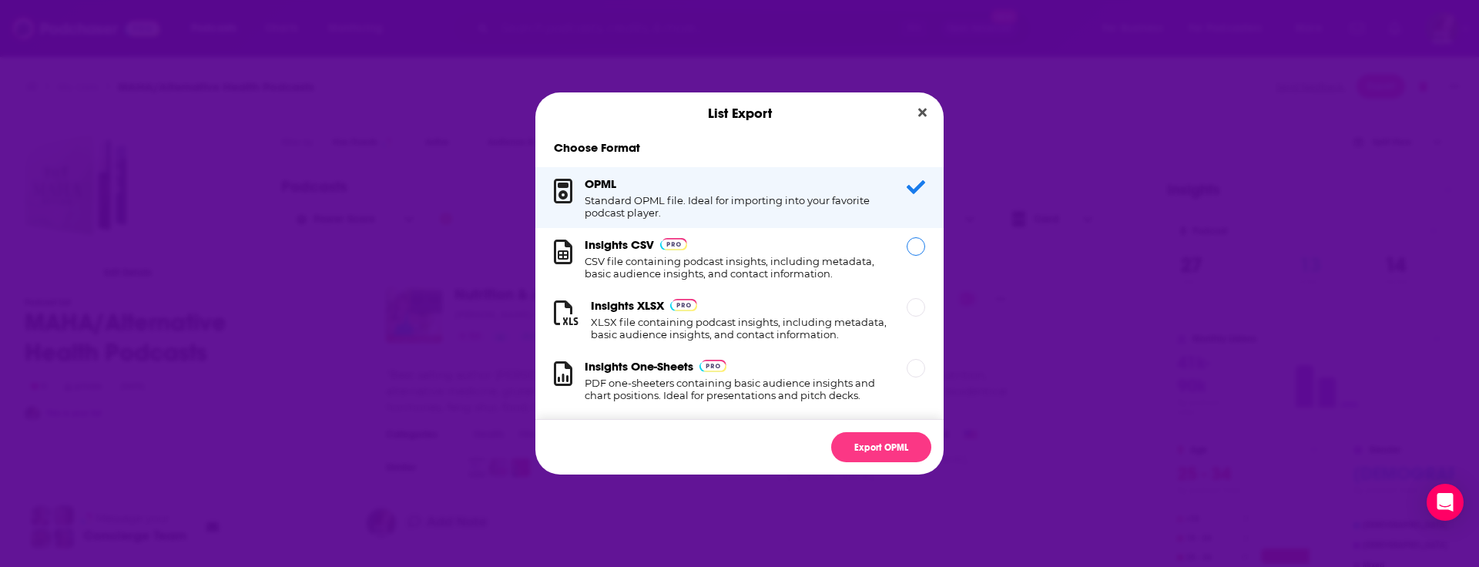
click at [918, 249] on div "Dialog" at bounding box center [916, 246] width 18 height 18
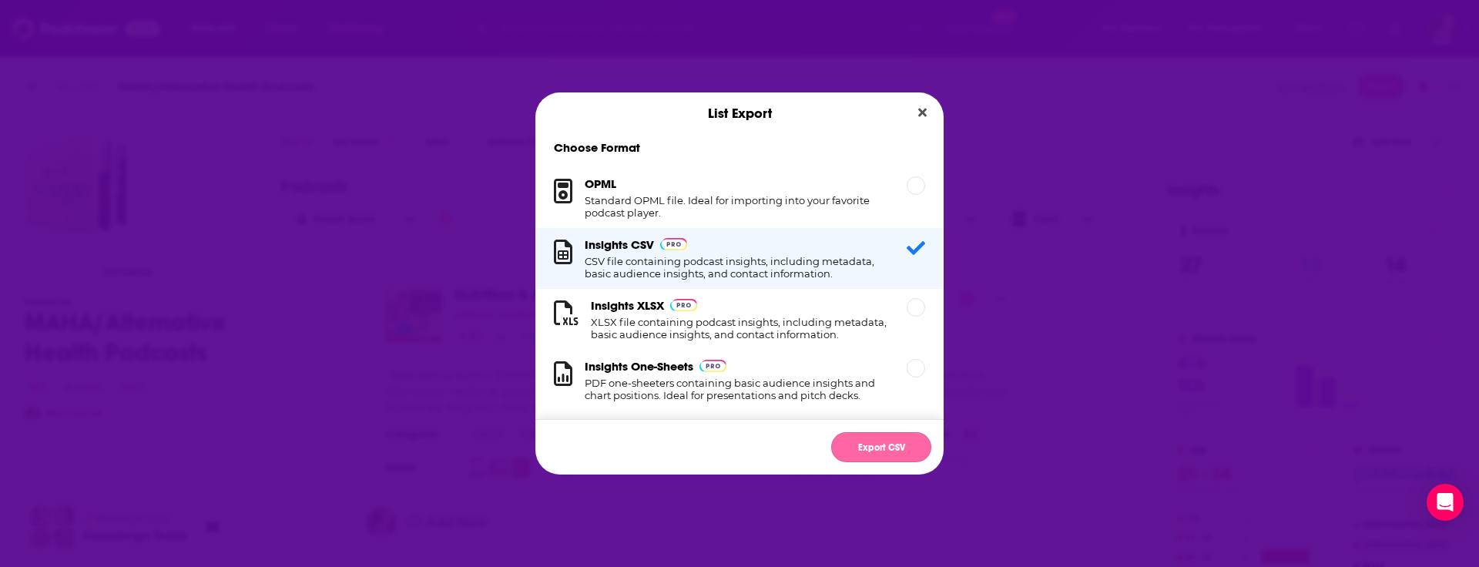
click at [894, 447] on button "Export CSV" at bounding box center [881, 447] width 100 height 30
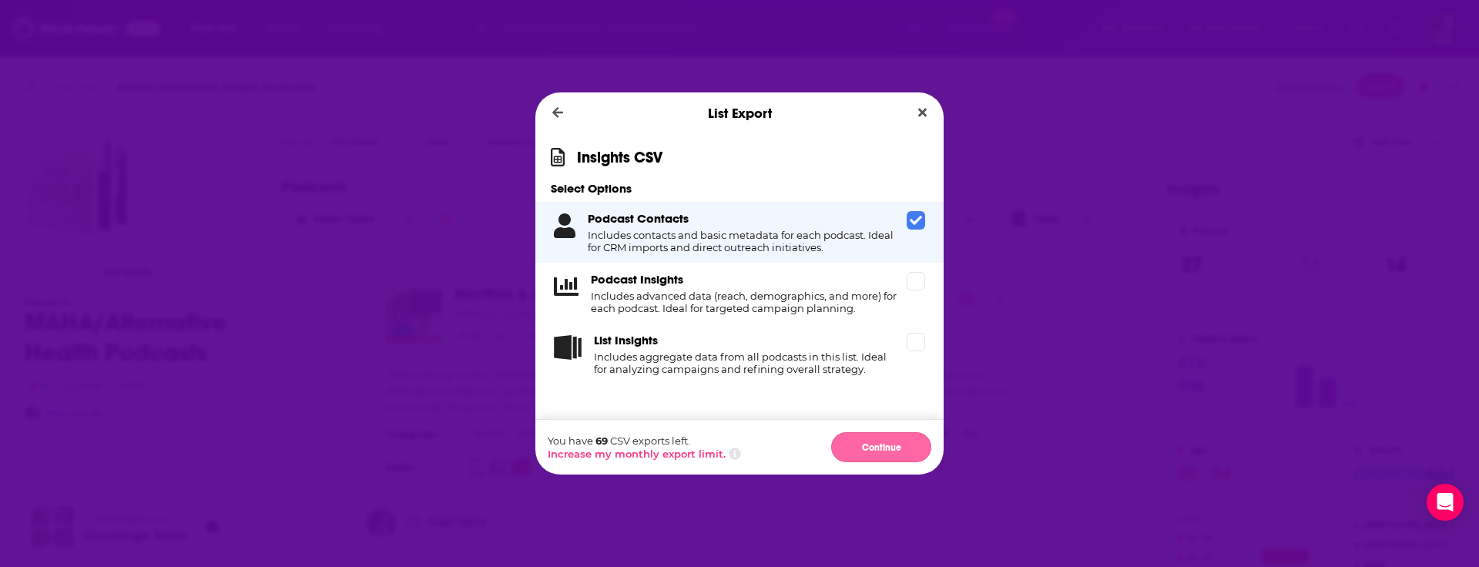
click at [885, 453] on button "Continue" at bounding box center [881, 447] width 100 height 30
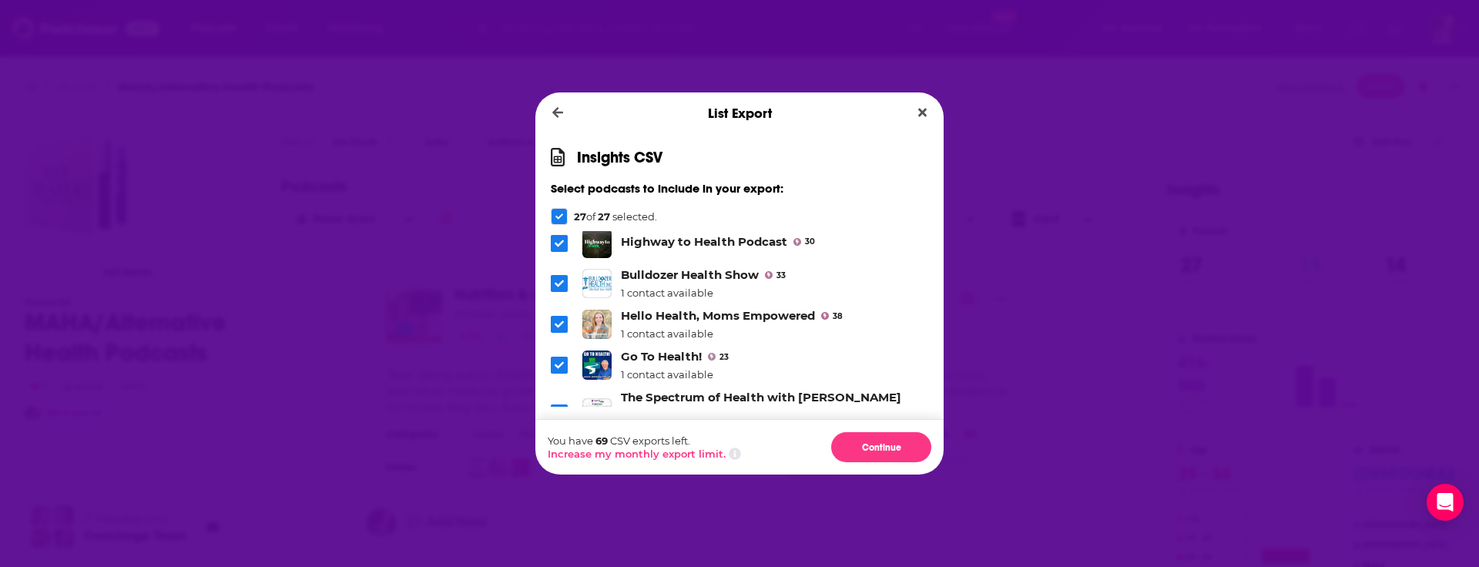
scroll to position [1041, 0]
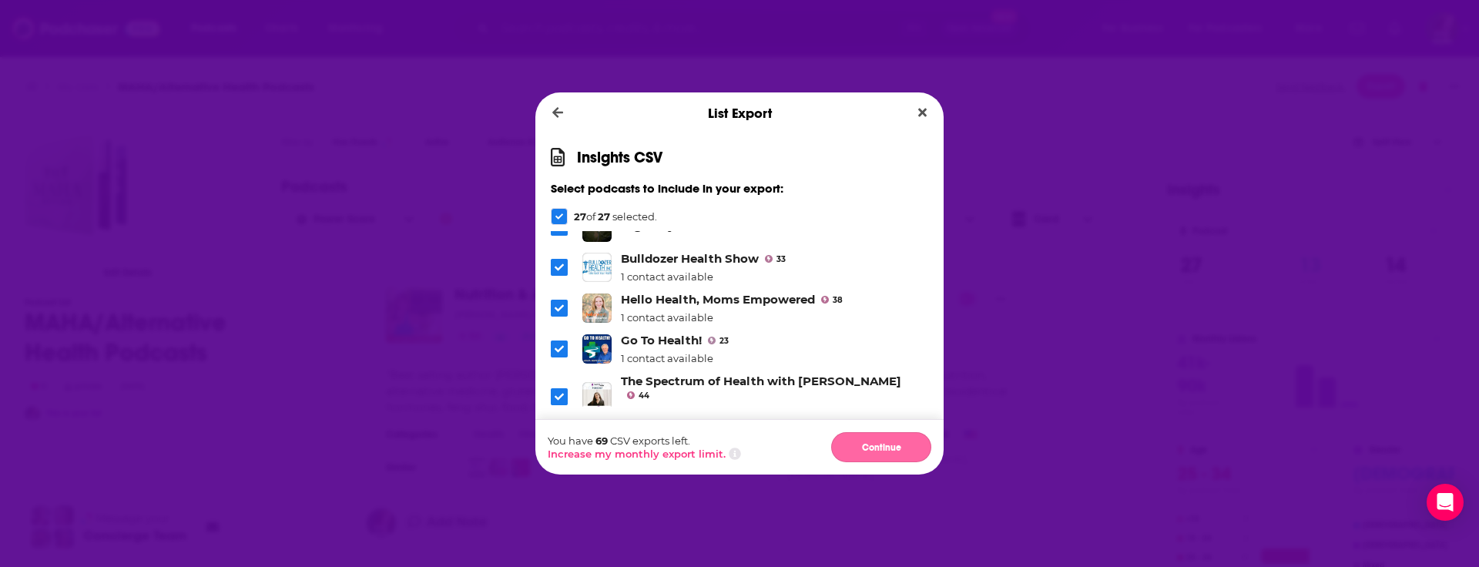
click at [877, 454] on button "Continue" at bounding box center [881, 447] width 100 height 30
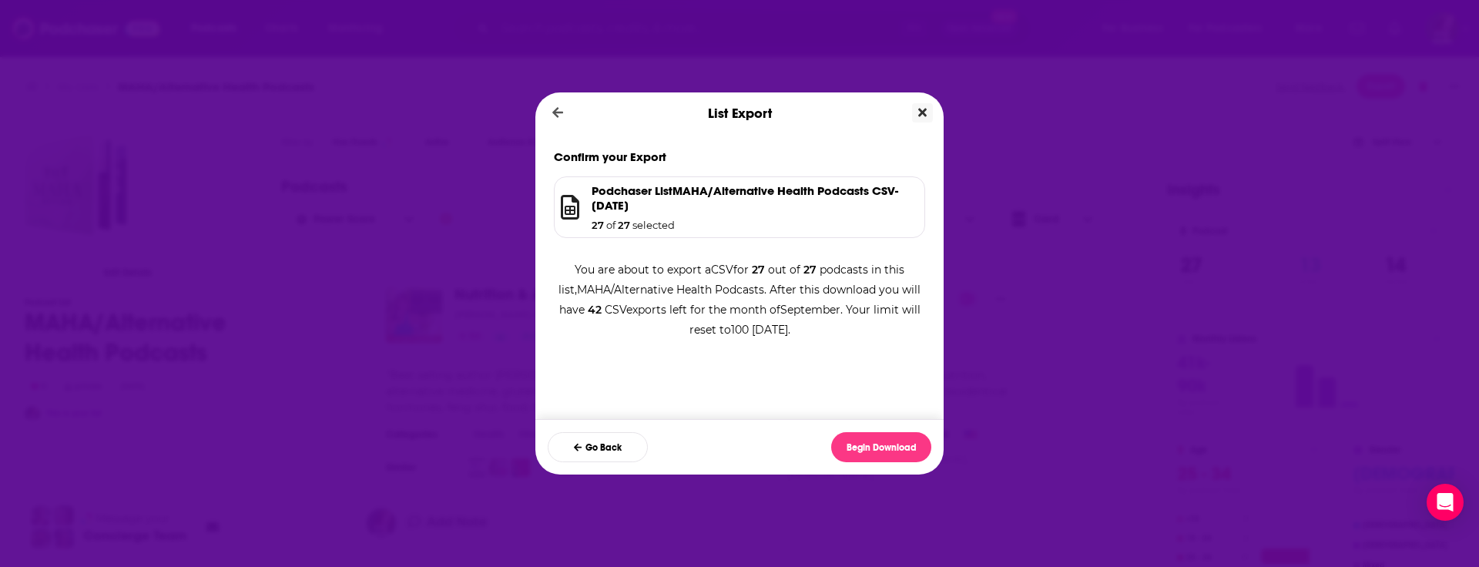
click at [923, 107] on icon "Close" at bounding box center [922, 112] width 8 height 12
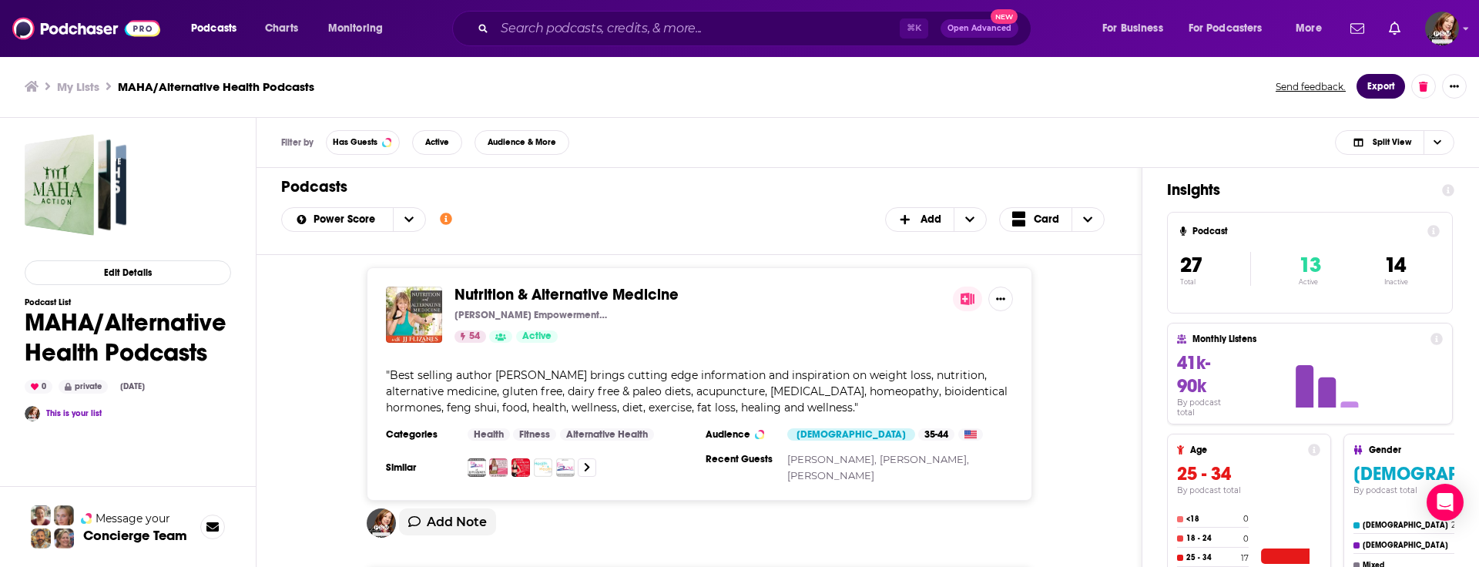
scroll to position [2, 0]
click at [583, 291] on span "Nutrition & Alternative Medicine" at bounding box center [566, 292] width 224 height 19
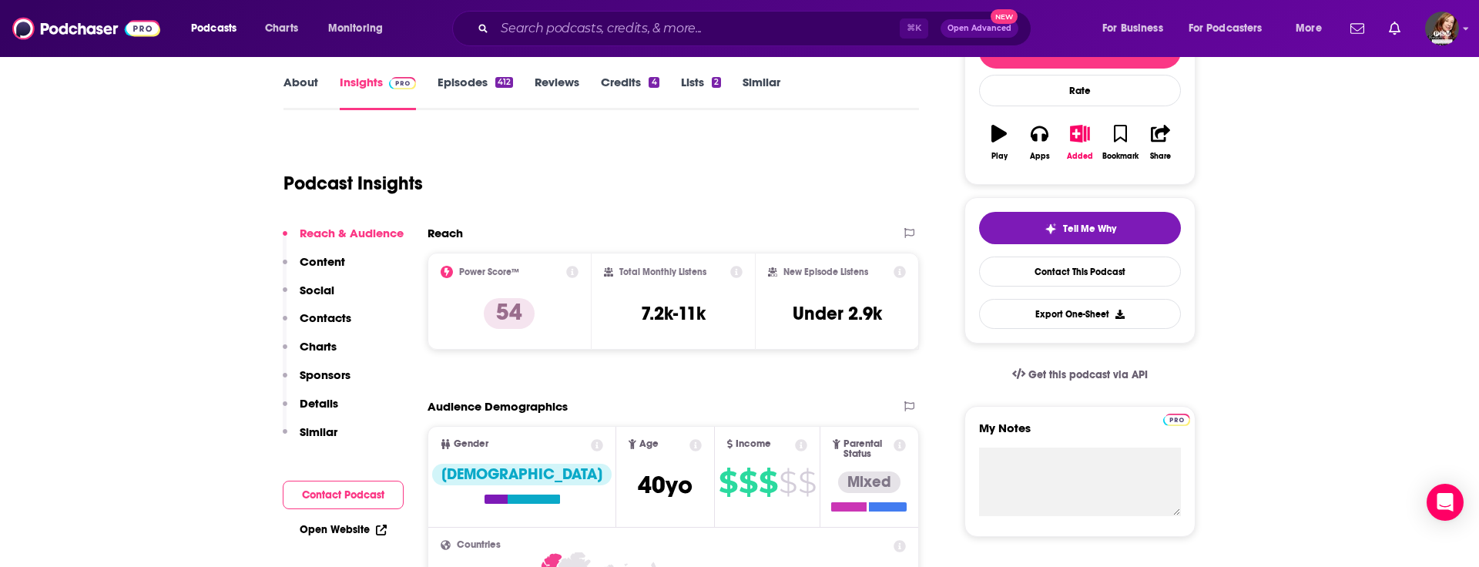
click at [314, 319] on p "Contacts" at bounding box center [326, 317] width 52 height 15
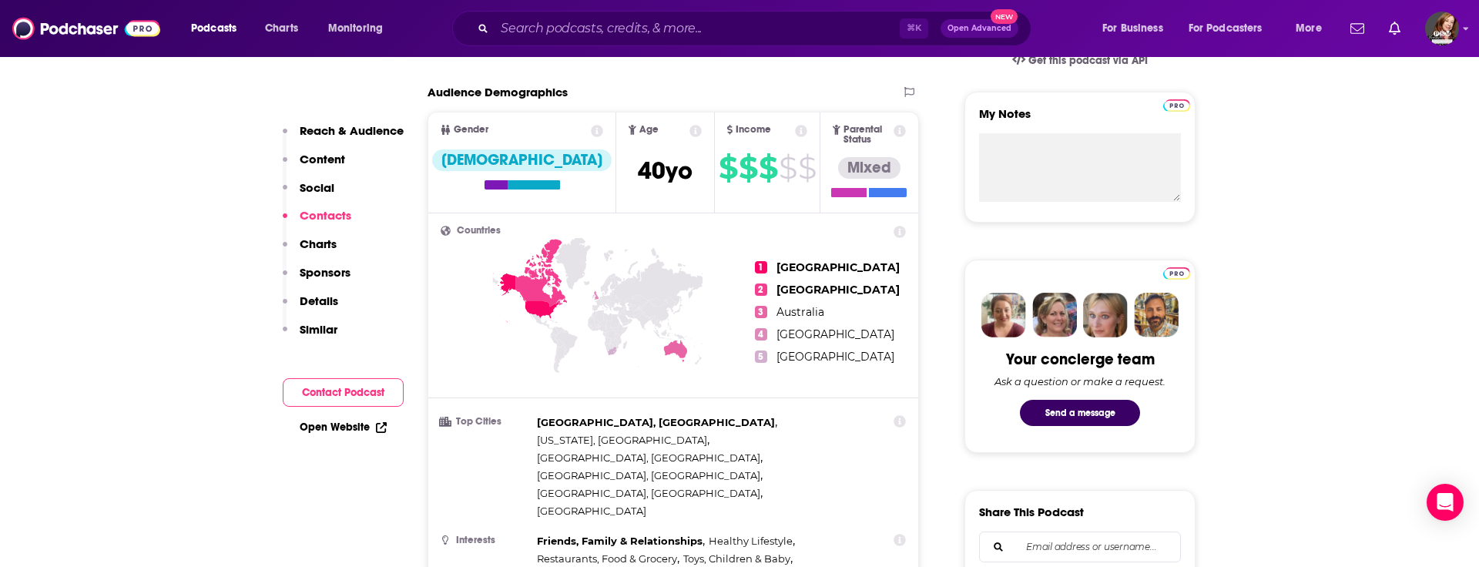
scroll to position [1320, 0]
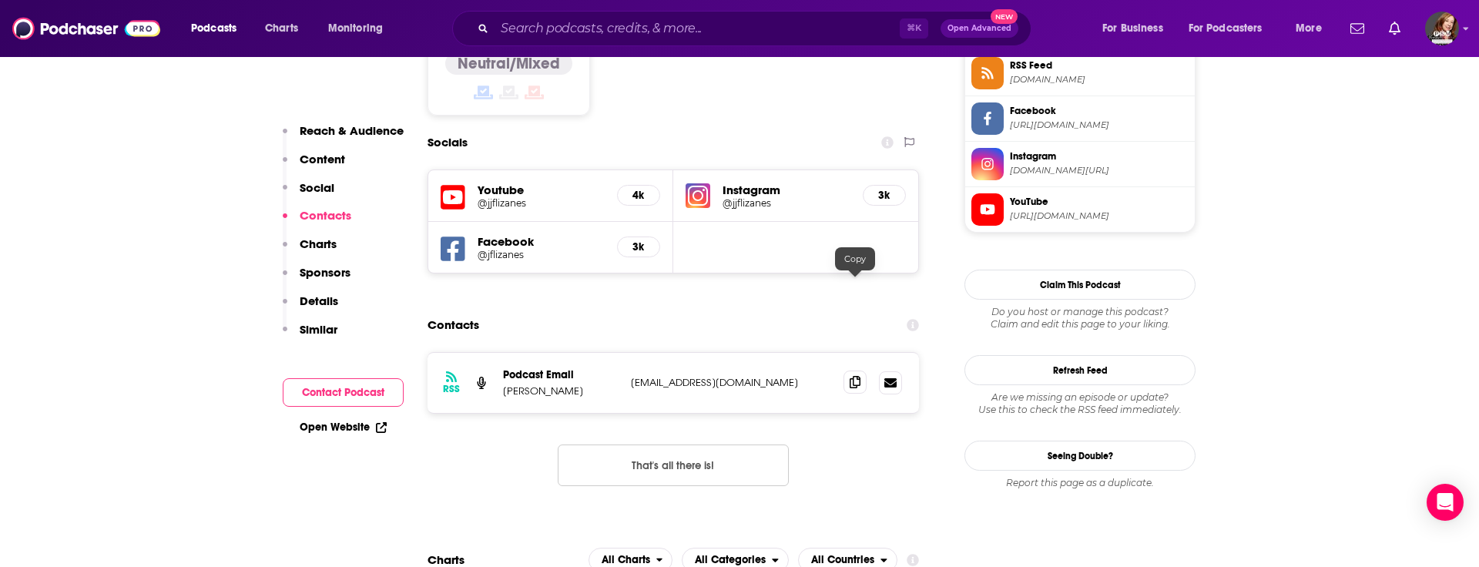
click at [860, 370] on span at bounding box center [854, 381] width 23 height 23
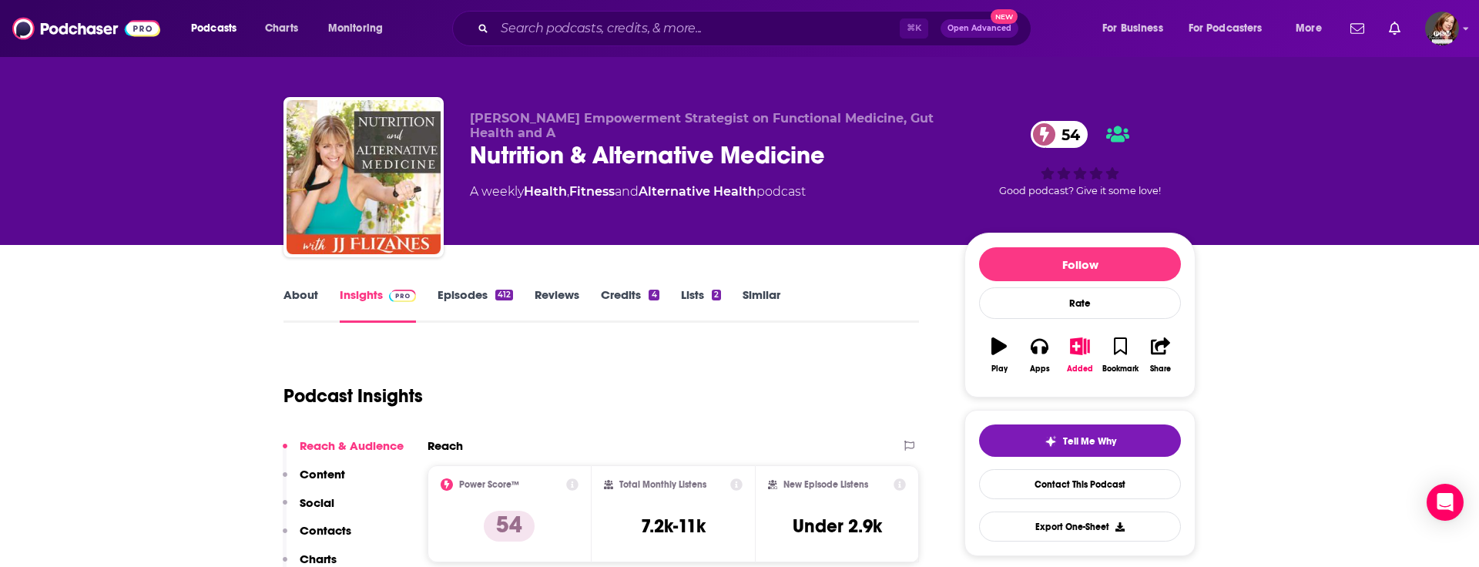
scroll to position [0, 0]
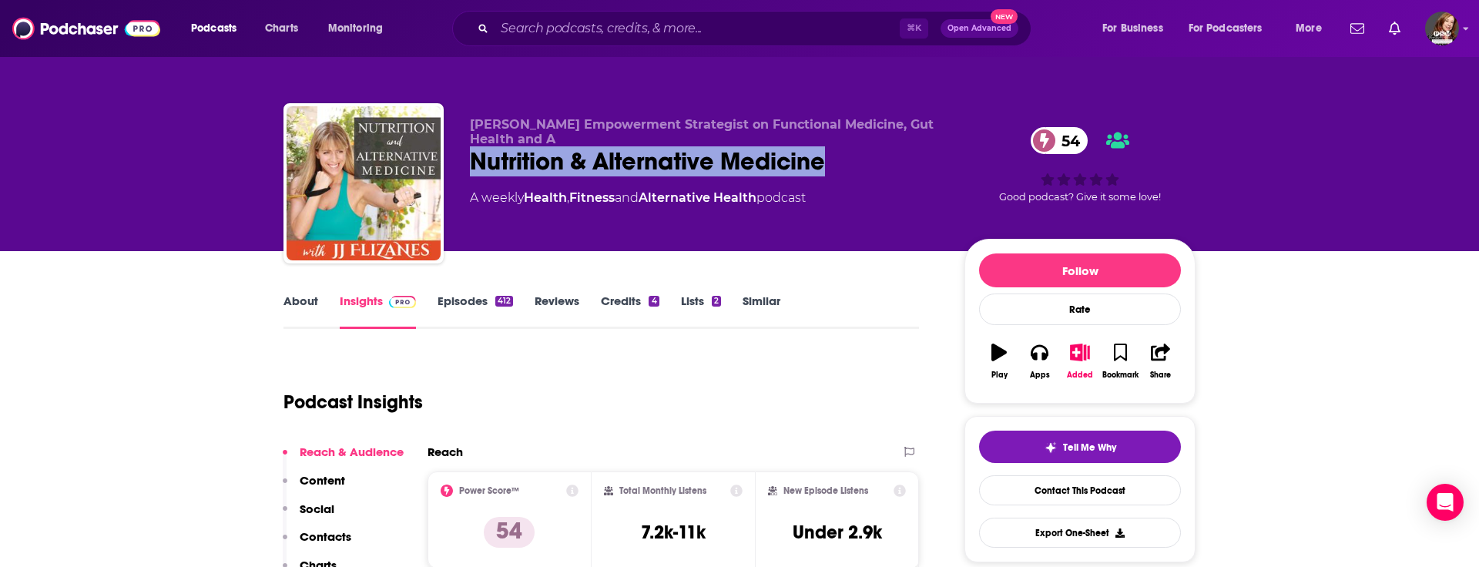
drag, startPoint x: 820, startPoint y: 165, endPoint x: 468, endPoint y: 167, distance: 352.0
click at [468, 167] on div "[PERSON_NAME] Empowerment Strategist on Functional Medicine, Gut Health and A N…" at bounding box center [739, 186] width 912 height 166
copy h2 "Nutrition & Alternative Medicine"
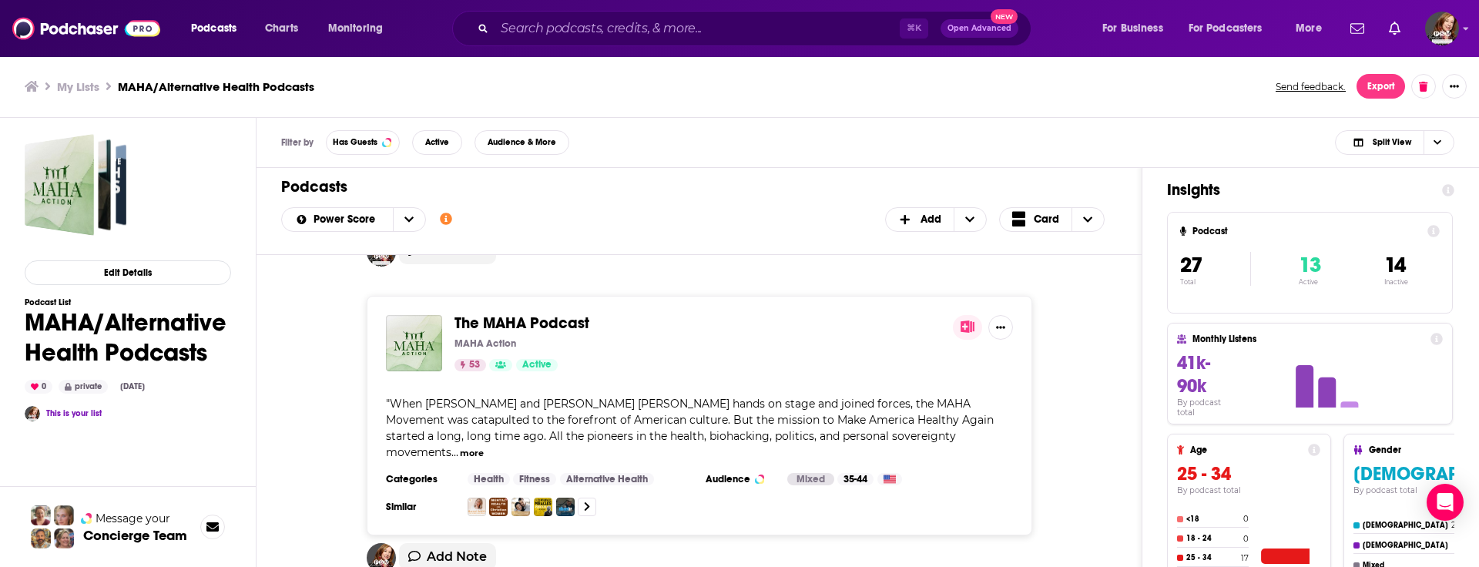
scroll to position [280, 0]
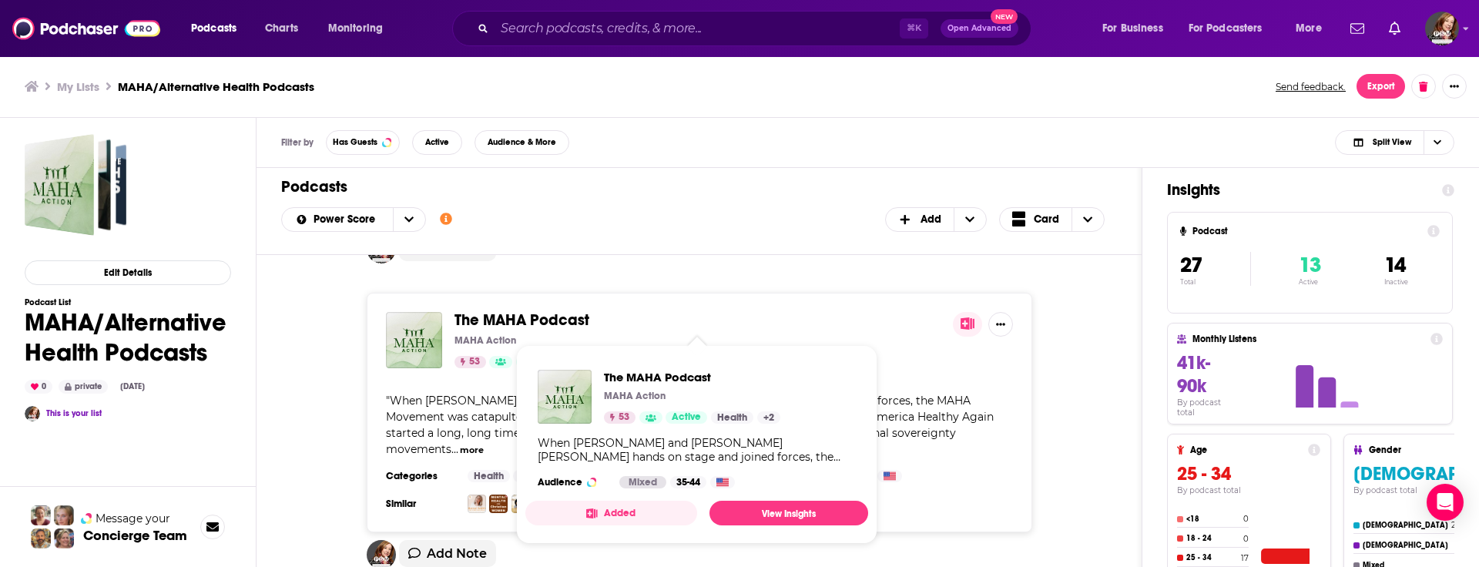
click at [504, 320] on span "The MAHA Podcast" at bounding box center [521, 319] width 135 height 19
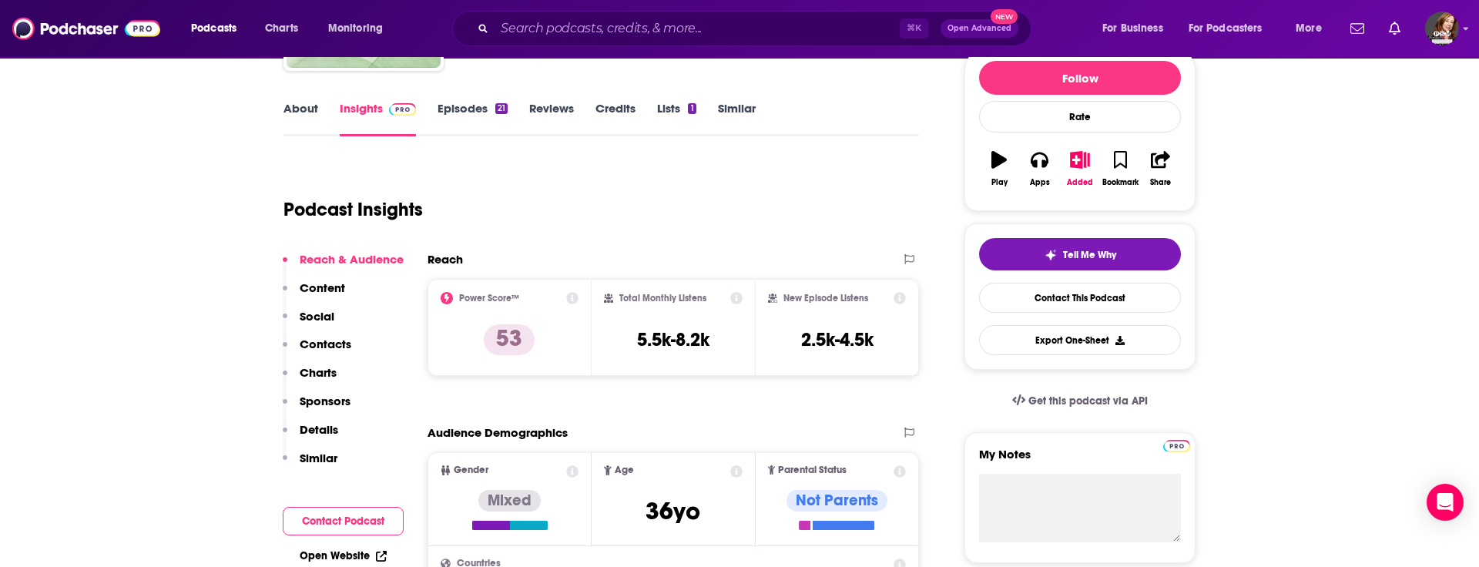
scroll to position [220, 0]
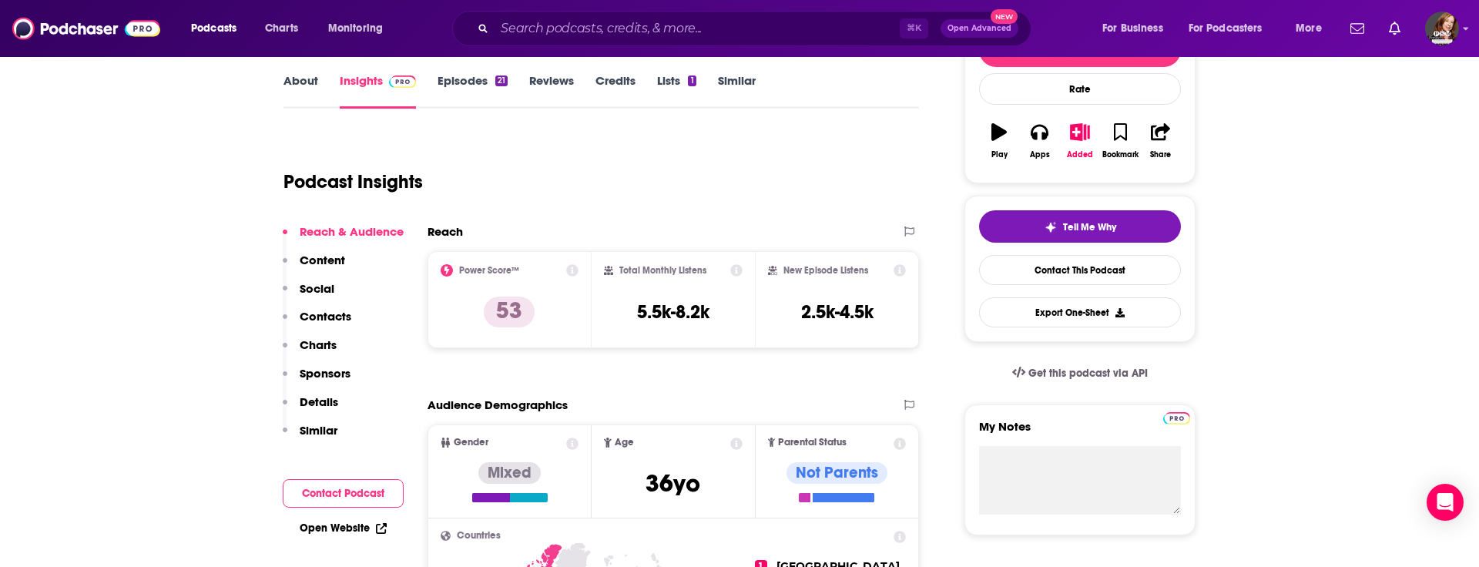
click at [332, 320] on p "Contacts" at bounding box center [326, 316] width 52 height 15
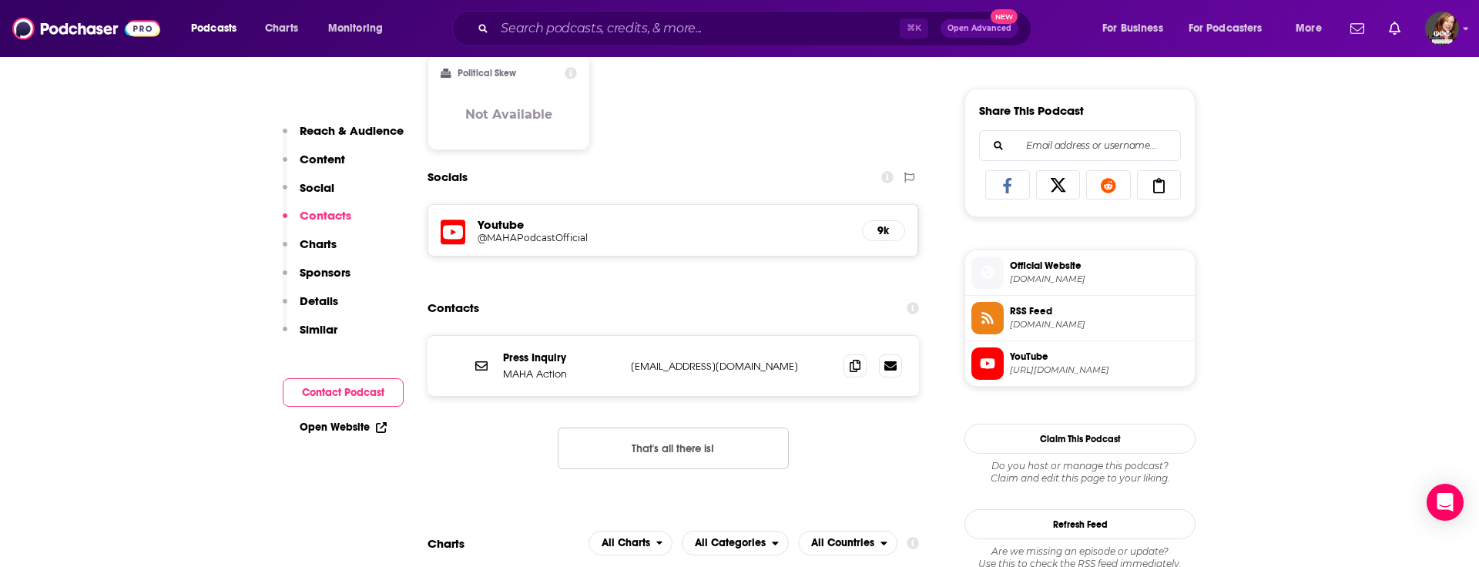
scroll to position [1014, 0]
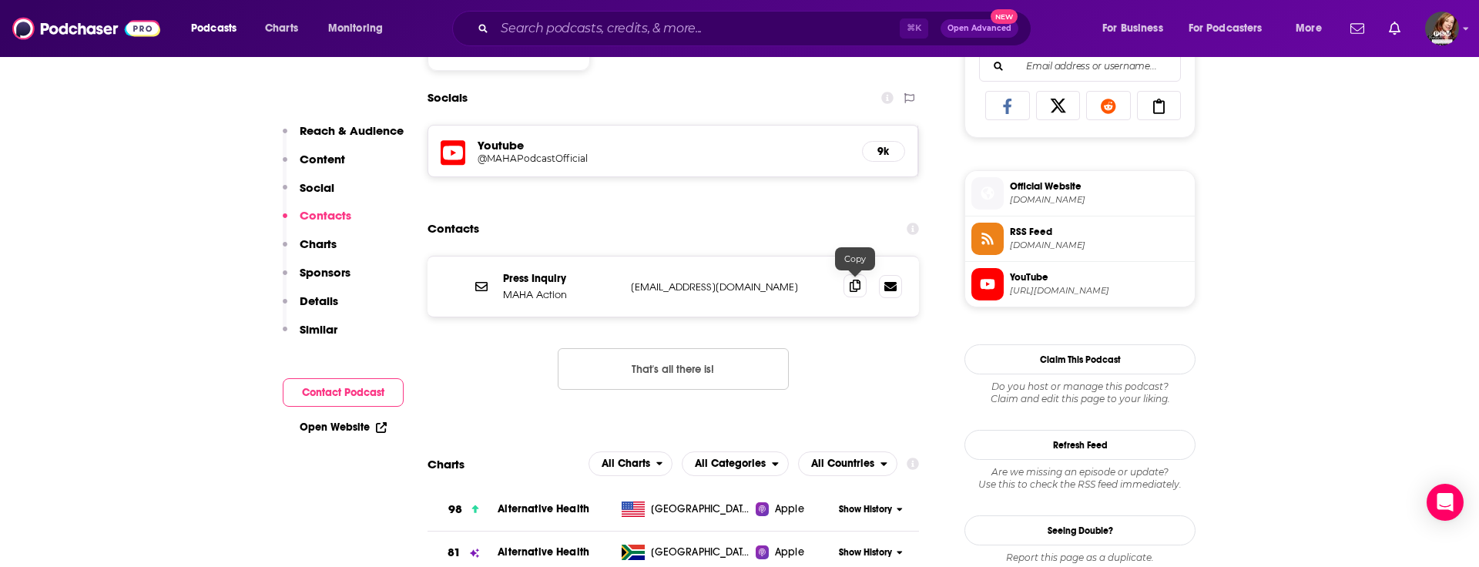
click at [853, 287] on icon at bounding box center [855, 286] width 11 height 12
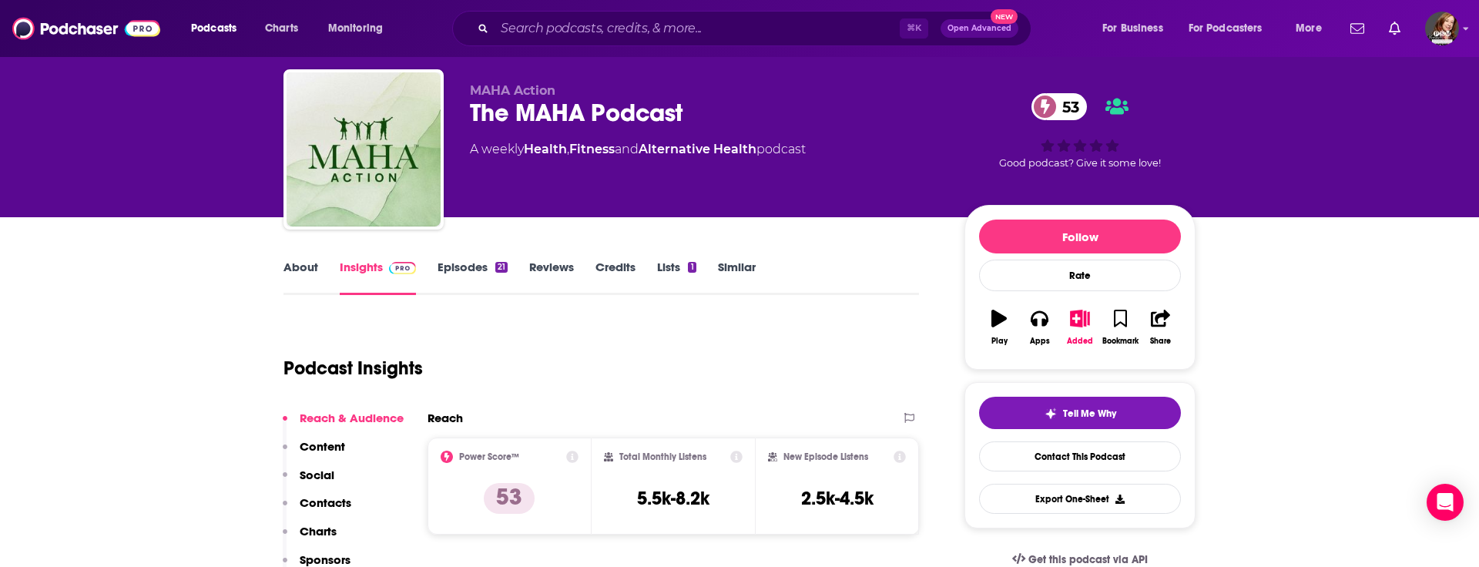
scroll to position [29, 0]
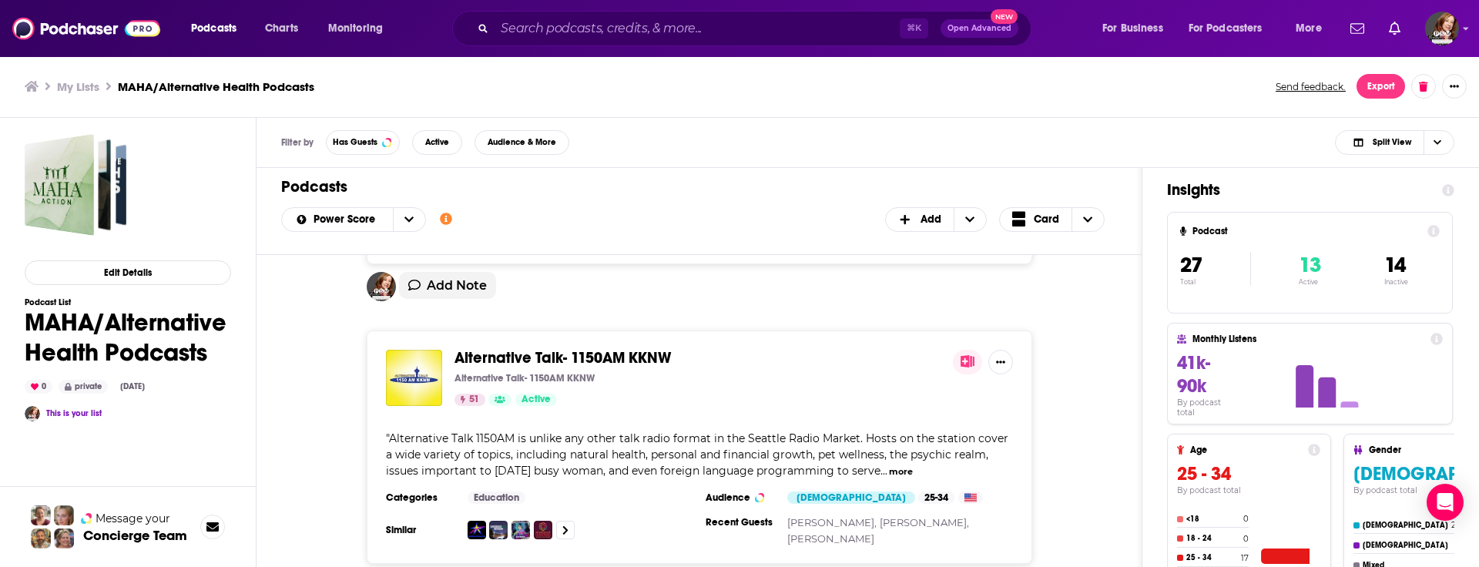
scroll to position [544, 0]
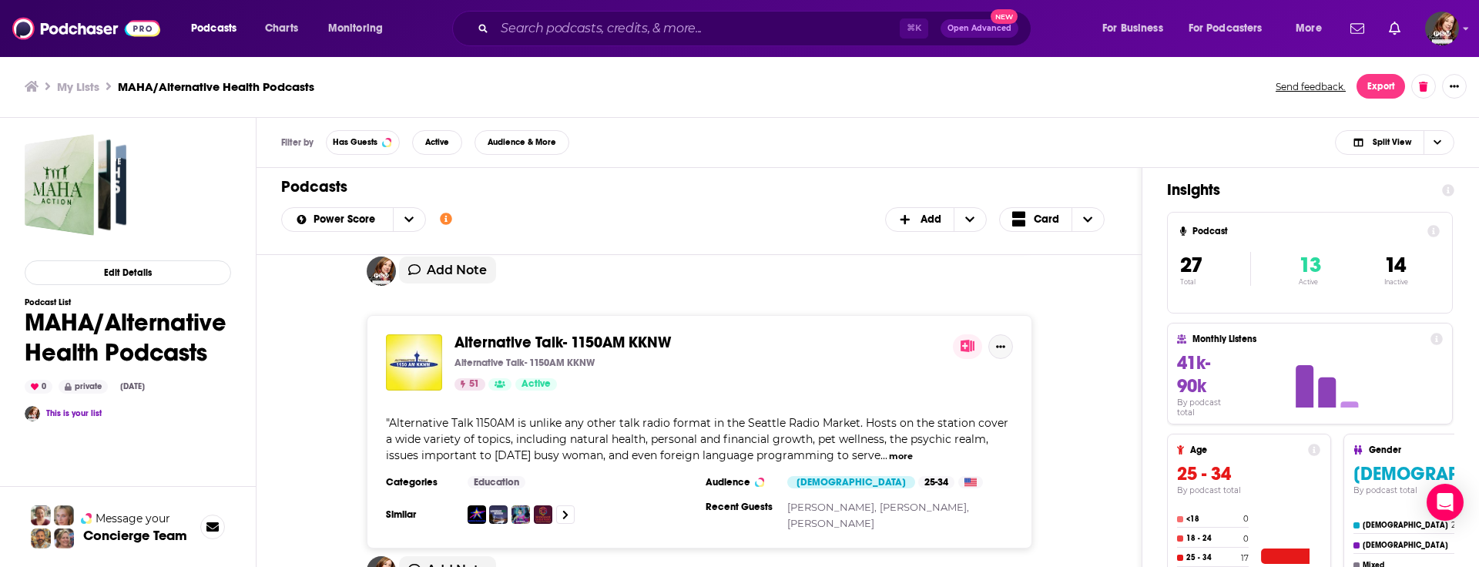
click at [1001, 342] on icon "Show More Button" at bounding box center [1000, 346] width 9 height 9
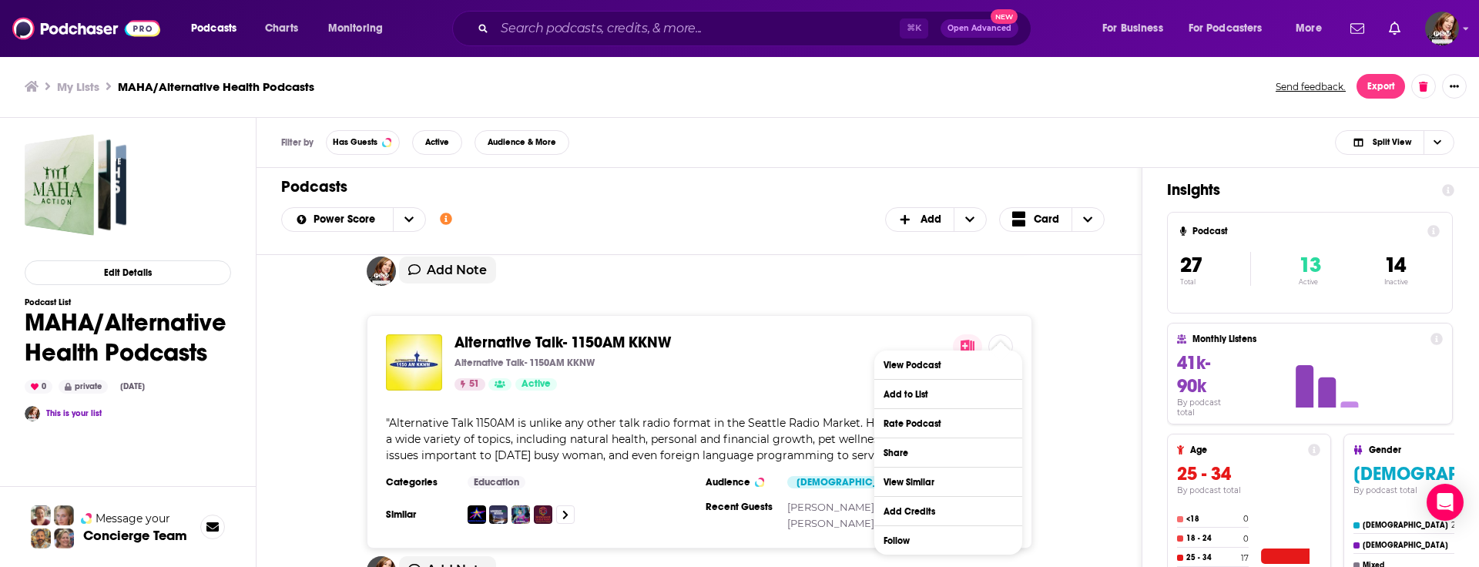
click at [786, 284] on div "Add Note" at bounding box center [699, 279] width 836 height 46
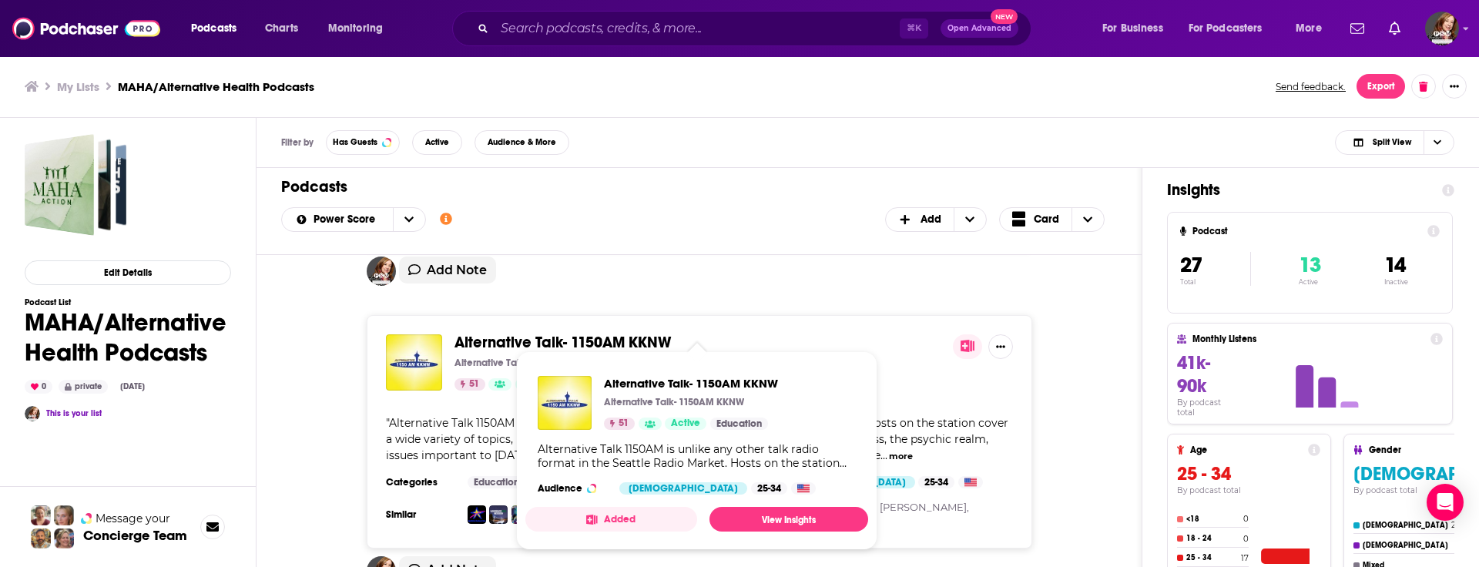
click at [551, 333] on span "Alternative Talk- 1150AM KKNW" at bounding box center [562, 342] width 216 height 19
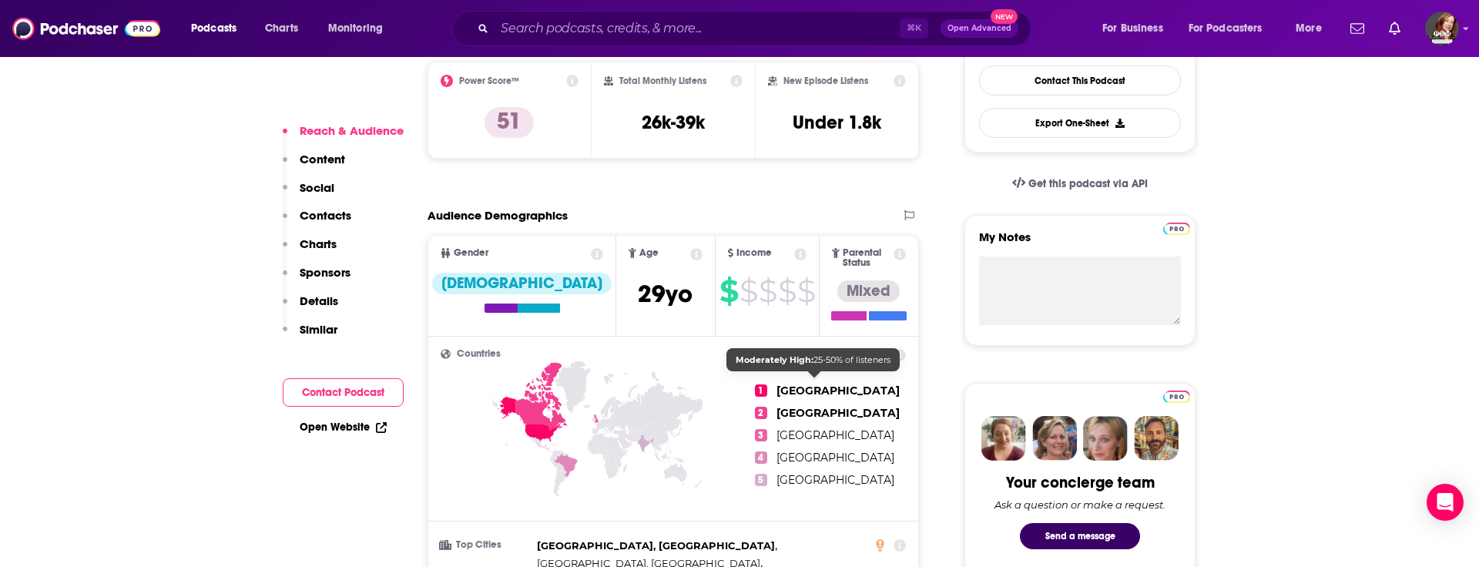
scroll to position [401, 0]
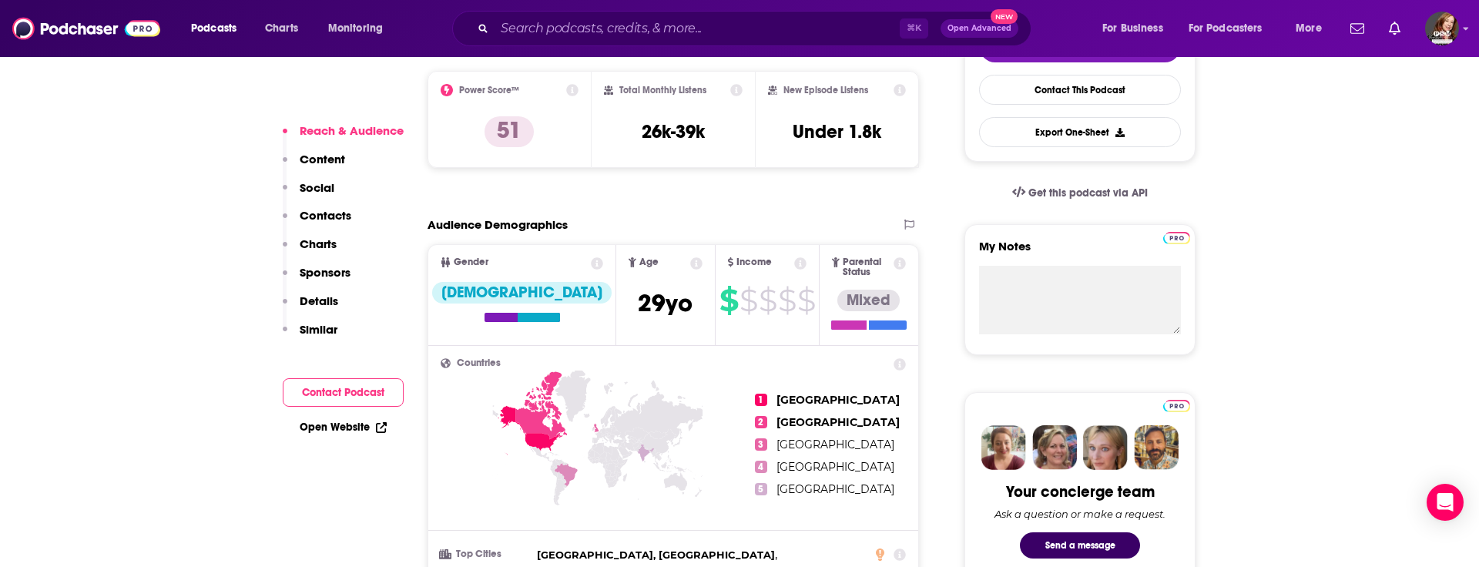
click at [327, 217] on p "Contacts" at bounding box center [326, 215] width 52 height 15
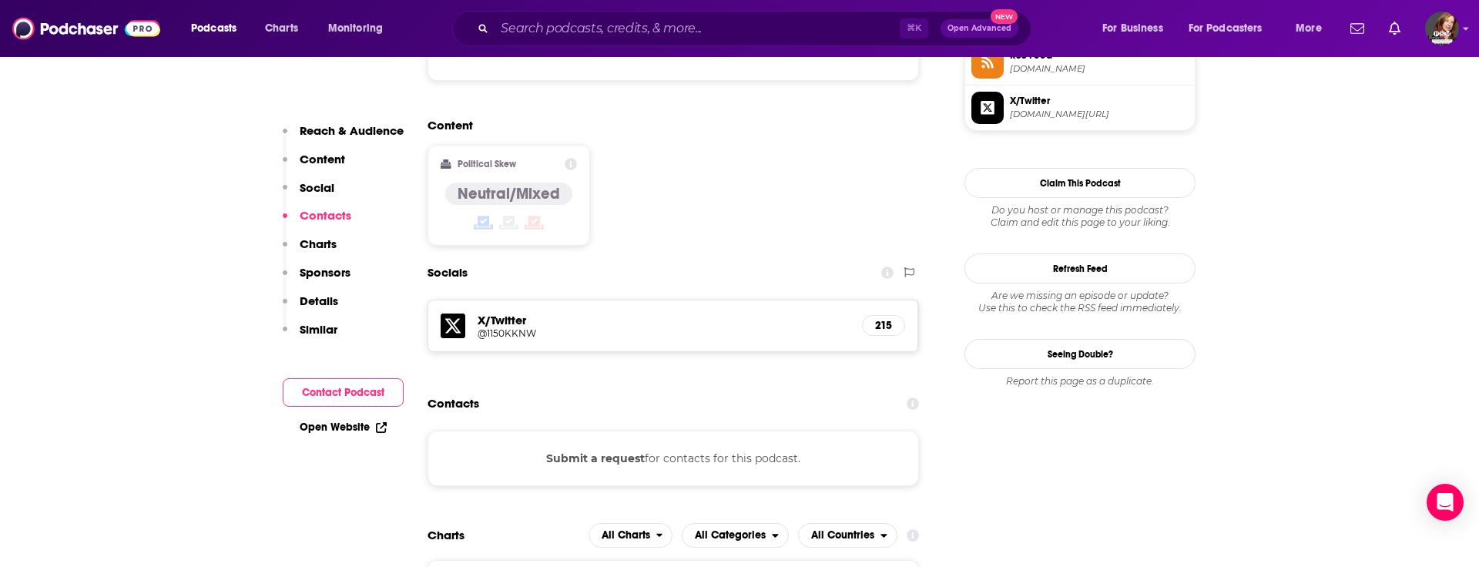
scroll to position [1251, 0]
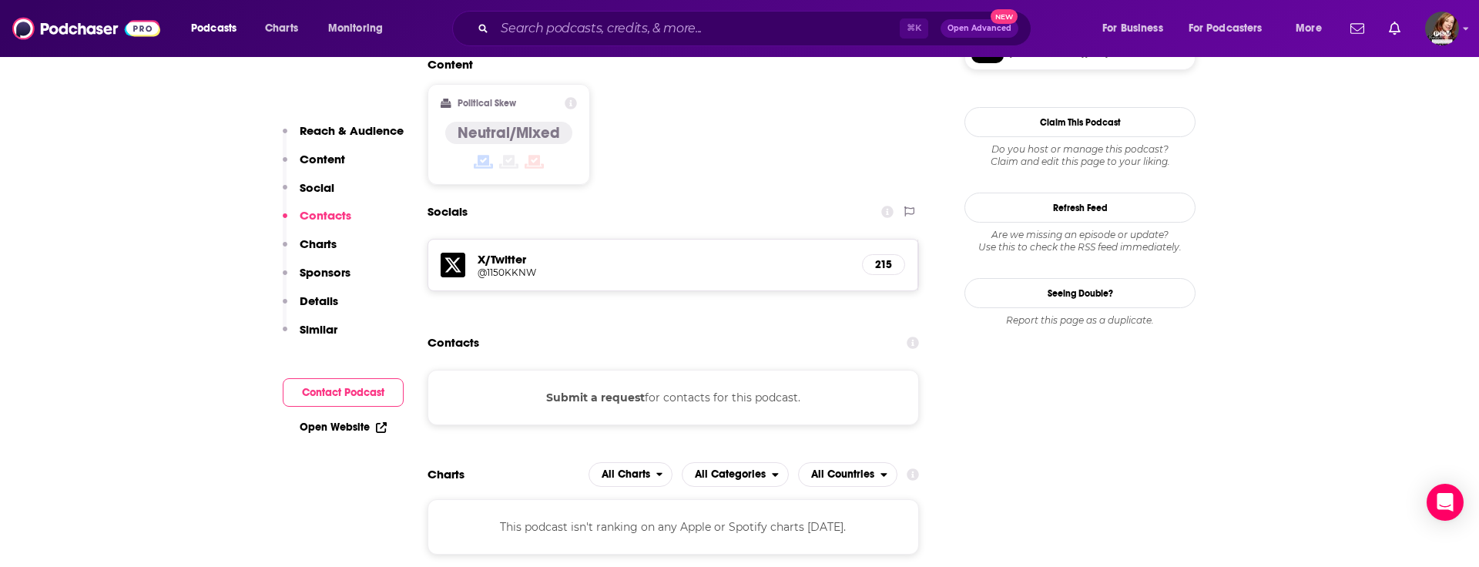
click at [609, 389] on button "Submit a request" at bounding box center [595, 397] width 99 height 17
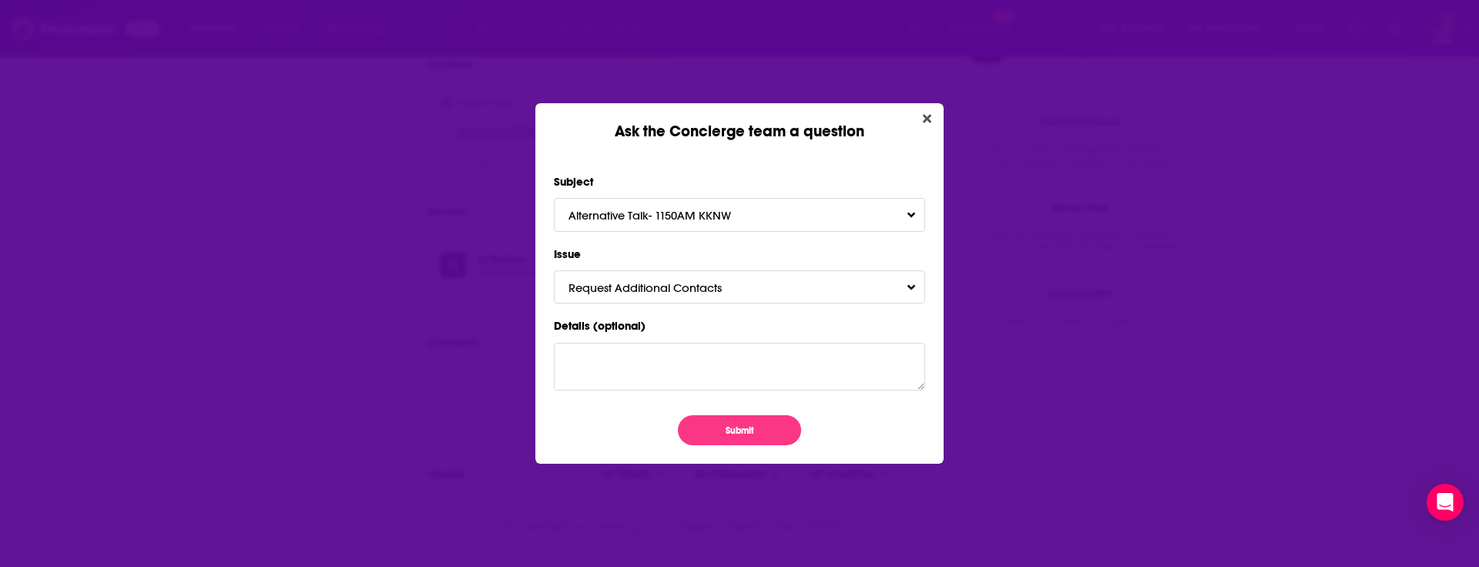
scroll to position [0, 0]
click at [729, 433] on button "Submit" at bounding box center [739, 430] width 123 height 30
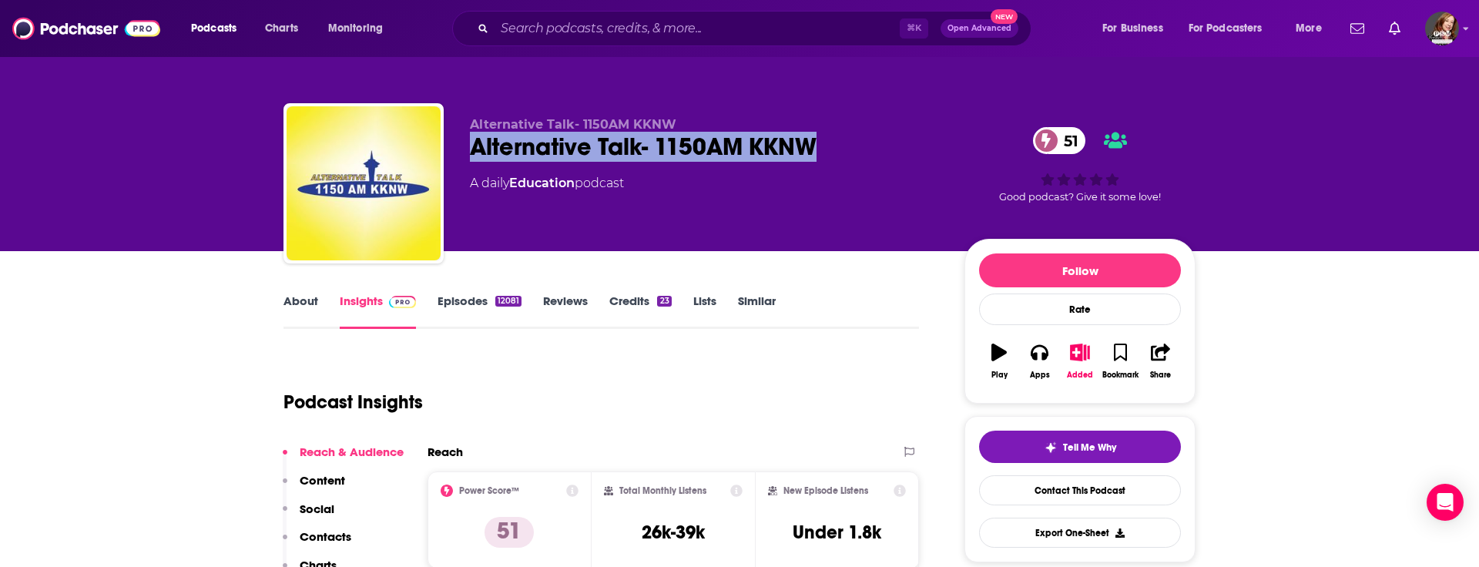
drag, startPoint x: 831, startPoint y: 141, endPoint x: 452, endPoint y: 148, distance: 379.0
click at [452, 148] on div "Alternative Talk- 1150AM KKNW Alternative Talk- 1150AM KKNW 51 A daily Educatio…" at bounding box center [739, 186] width 912 height 166
copy h2 "Alternative Talk- 1150AM KKNW"
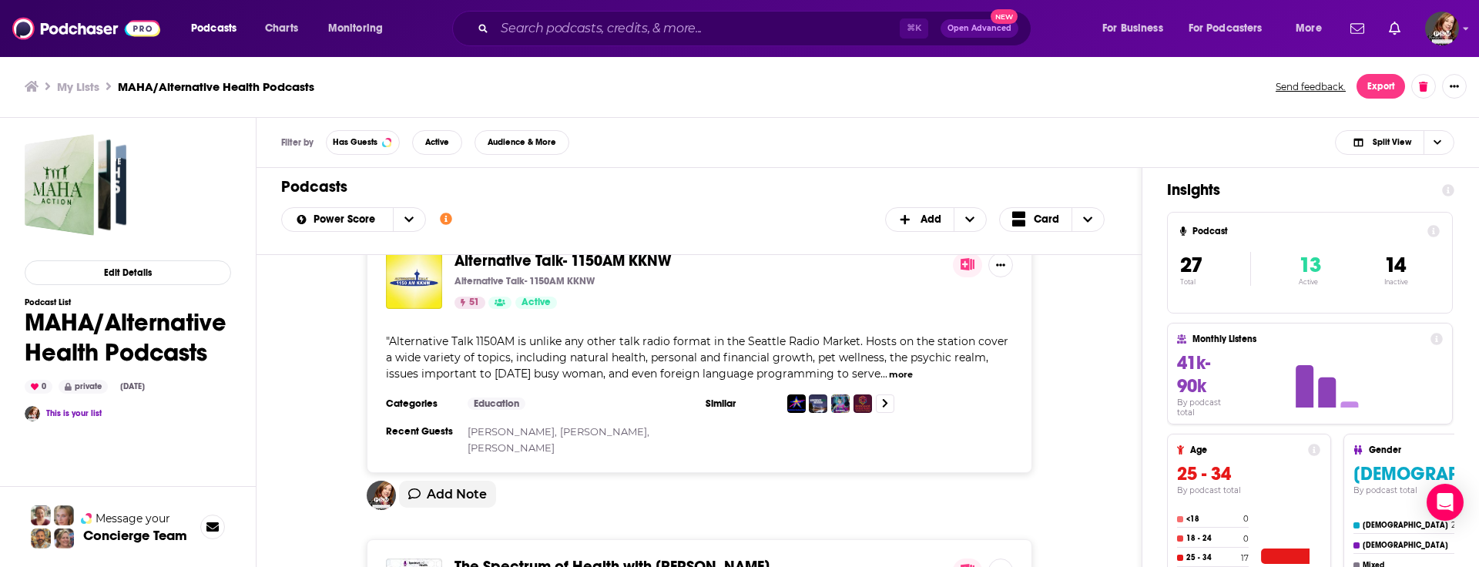
scroll to position [627, 0]
click at [448, 485] on span "Add Note" at bounding box center [457, 492] width 60 height 15
click at [446, 485] on span "Add Note" at bounding box center [457, 492] width 60 height 15
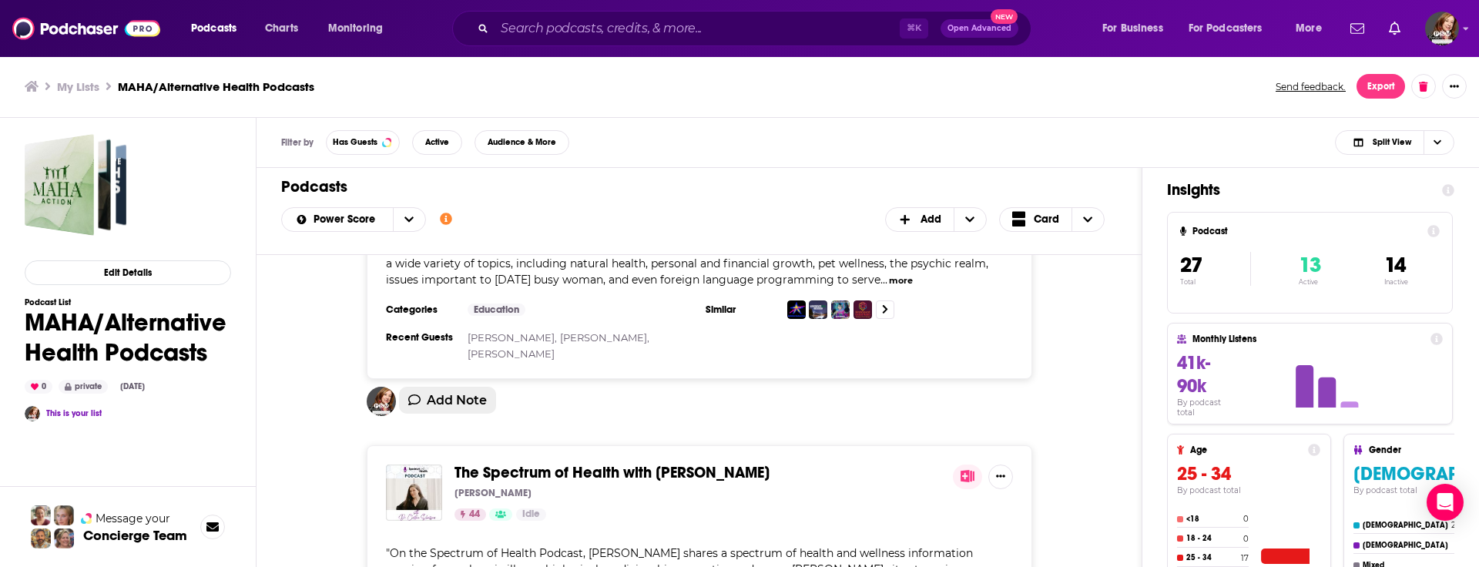
scroll to position [716, 0]
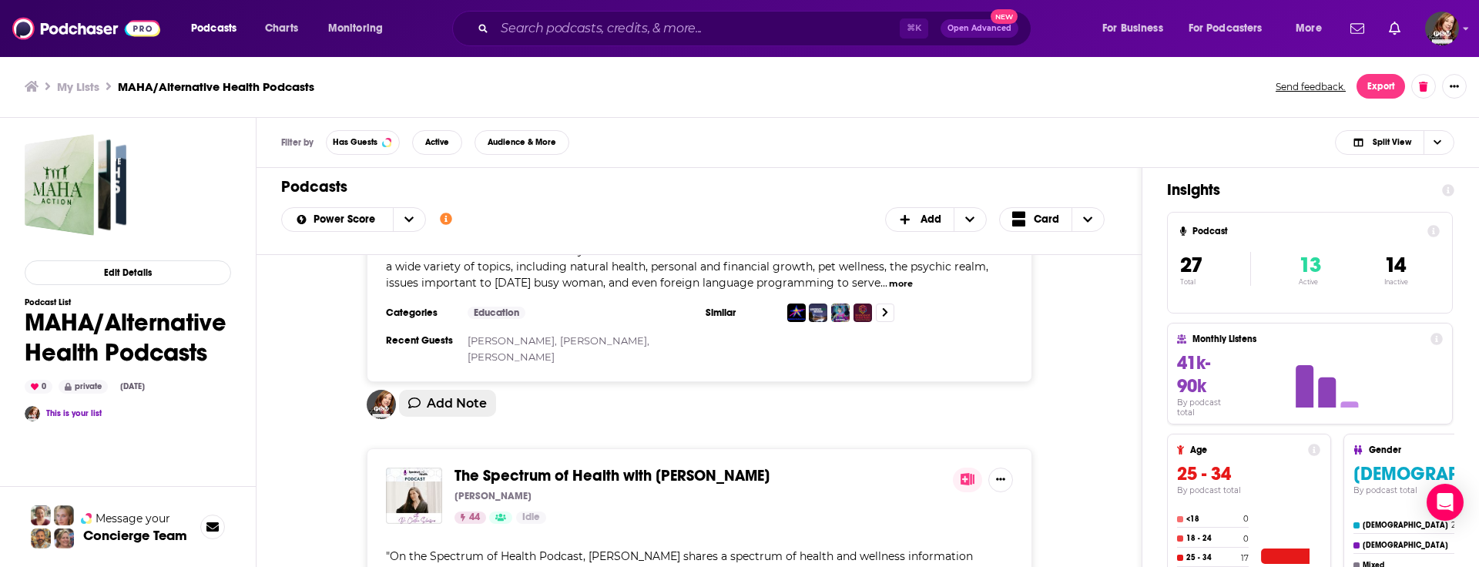
click at [428, 395] on button "Add Note" at bounding box center [447, 403] width 97 height 27
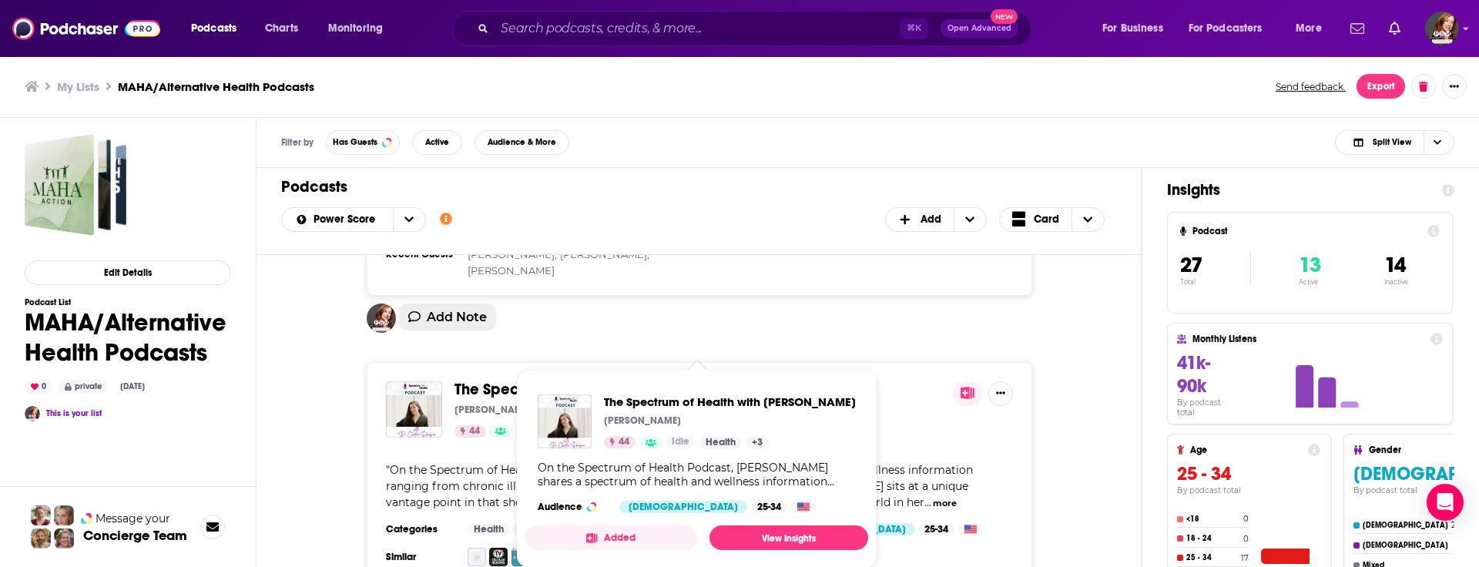
scroll to position [806, 0]
drag, startPoint x: 843, startPoint y: 364, endPoint x: 606, endPoint y: 359, distance: 237.3
click at [606, 359] on div "The Spectrum of Health with [PERSON_NAME] [PERSON_NAME] 44 Idle " On the Spectr…" at bounding box center [699, 470] width 665 height 223
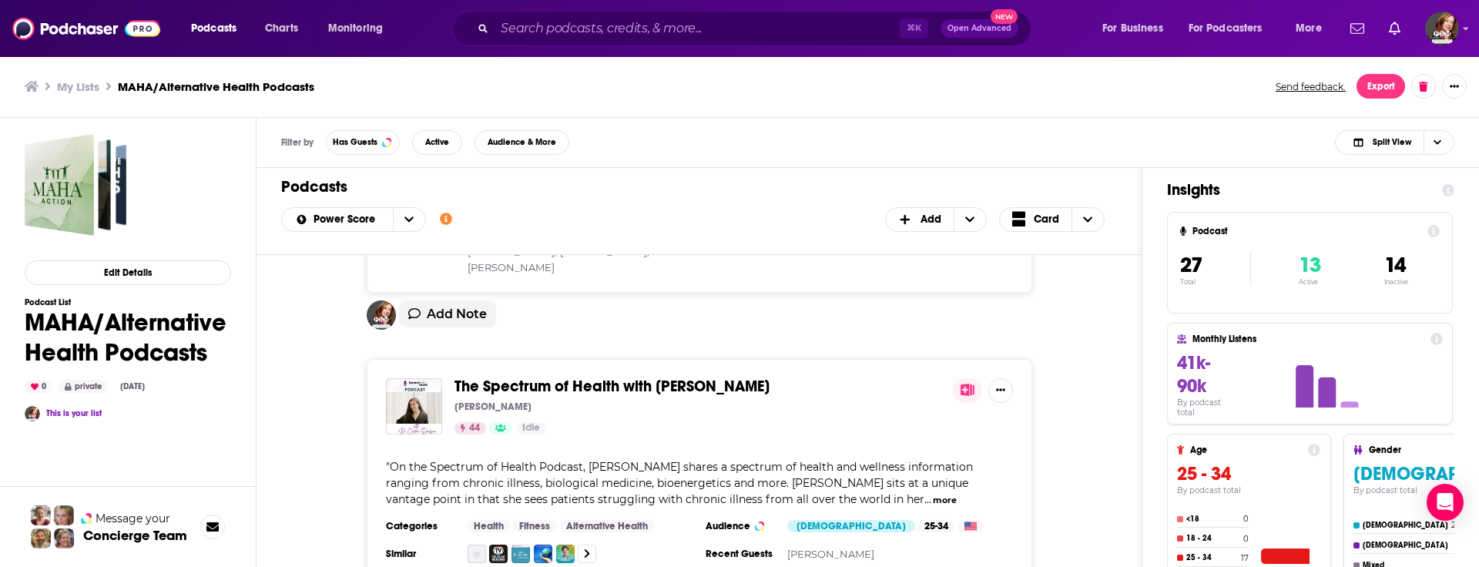
copy span "The Spectrum of Health with [PERSON_NAME]"
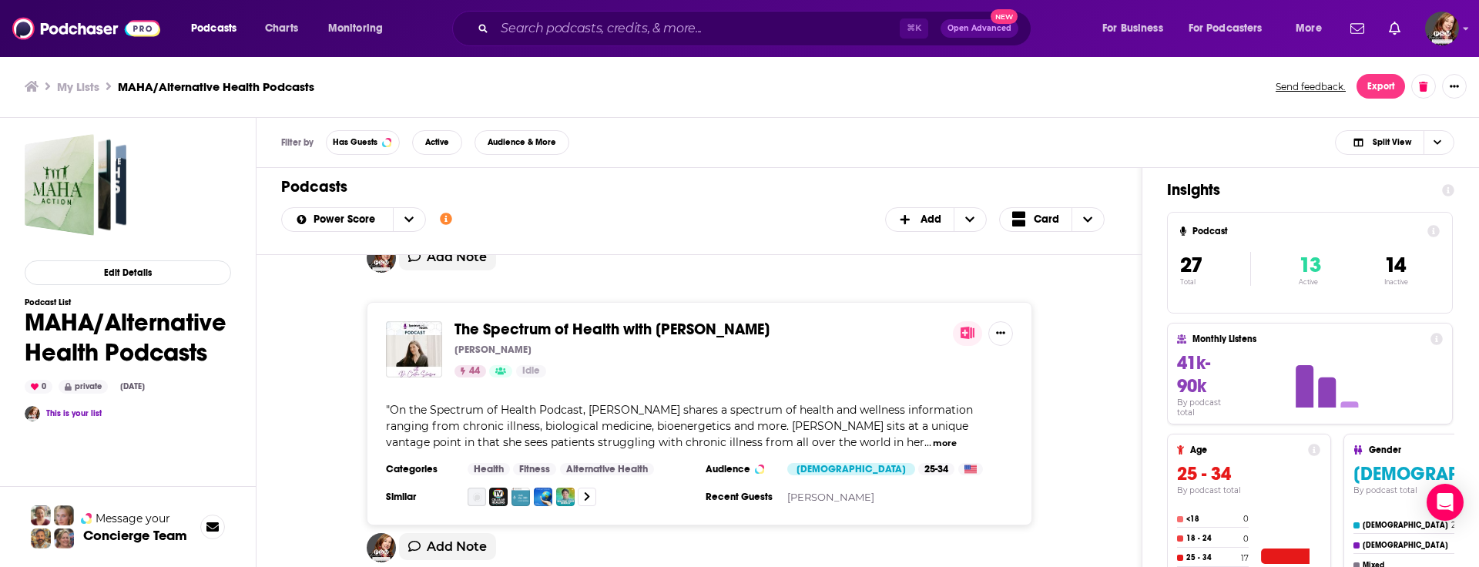
scroll to position [860, 0]
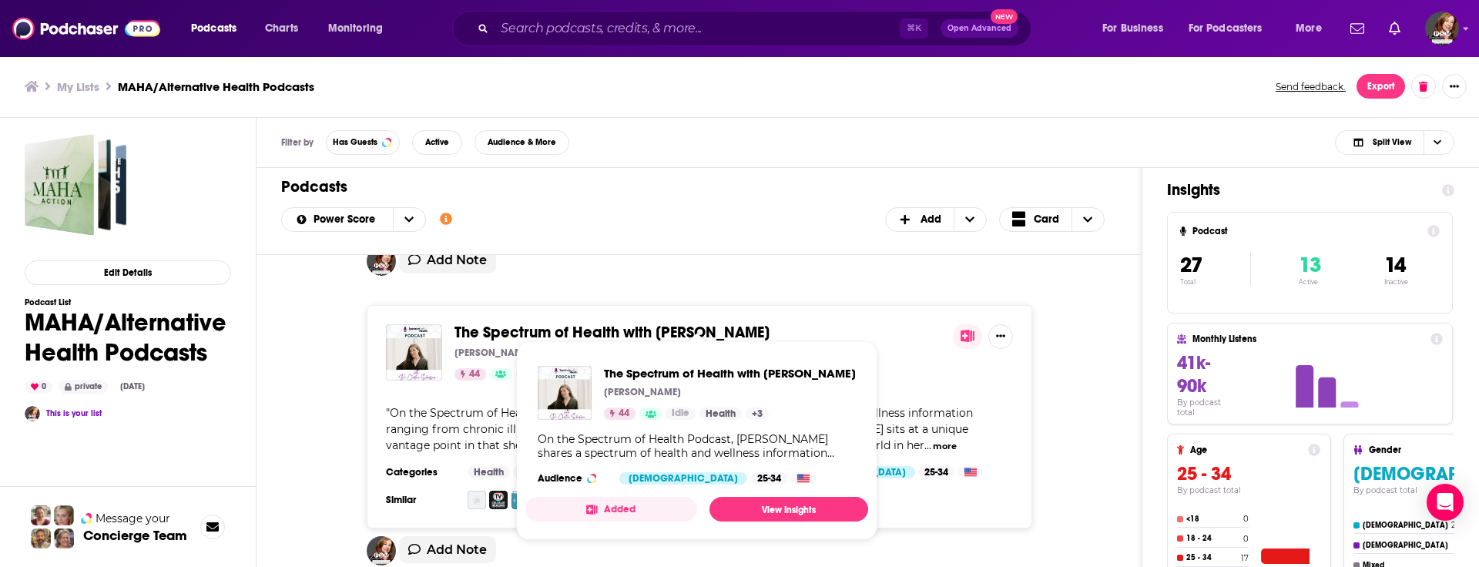
click at [598, 323] on span "The Spectrum of Health with [PERSON_NAME]" at bounding box center [611, 332] width 315 height 19
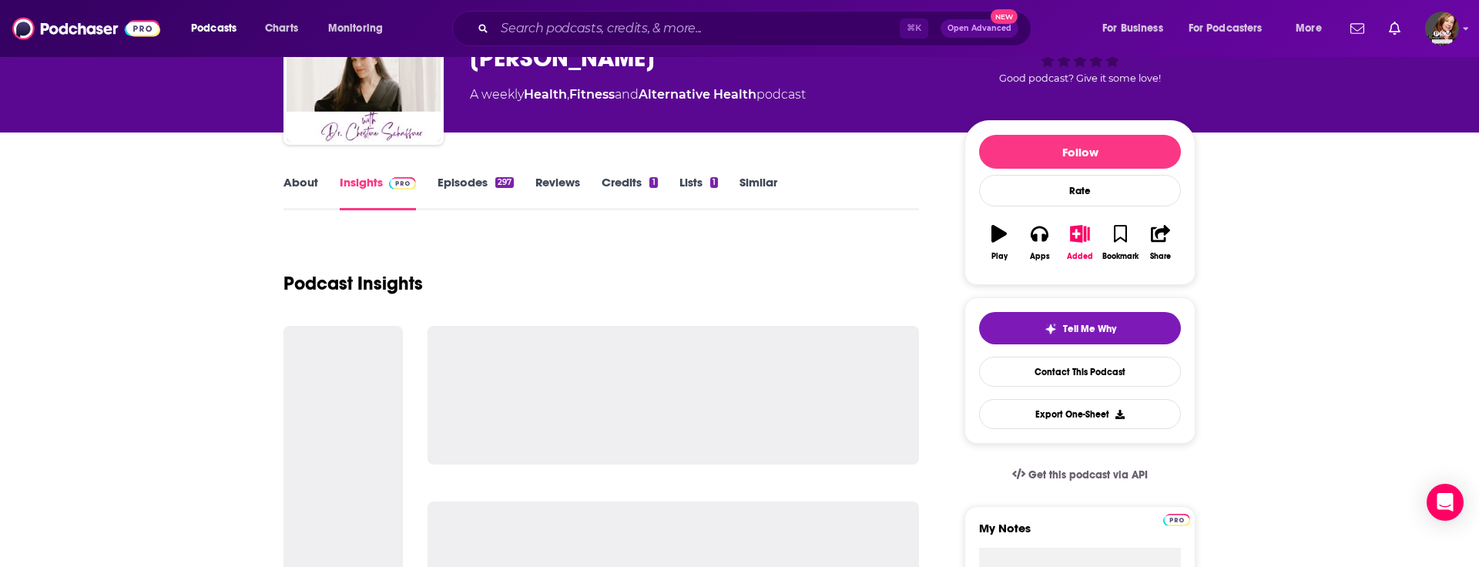
scroll to position [145, 0]
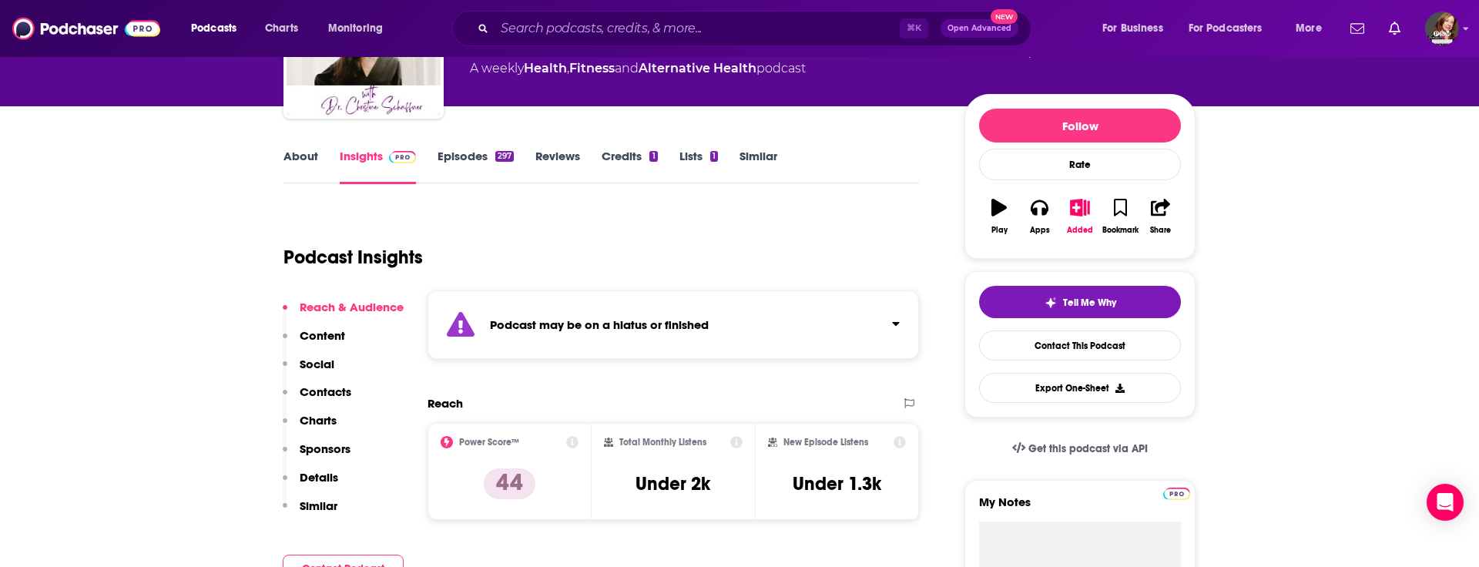
click at [324, 391] on p "Contacts" at bounding box center [326, 391] width 52 height 15
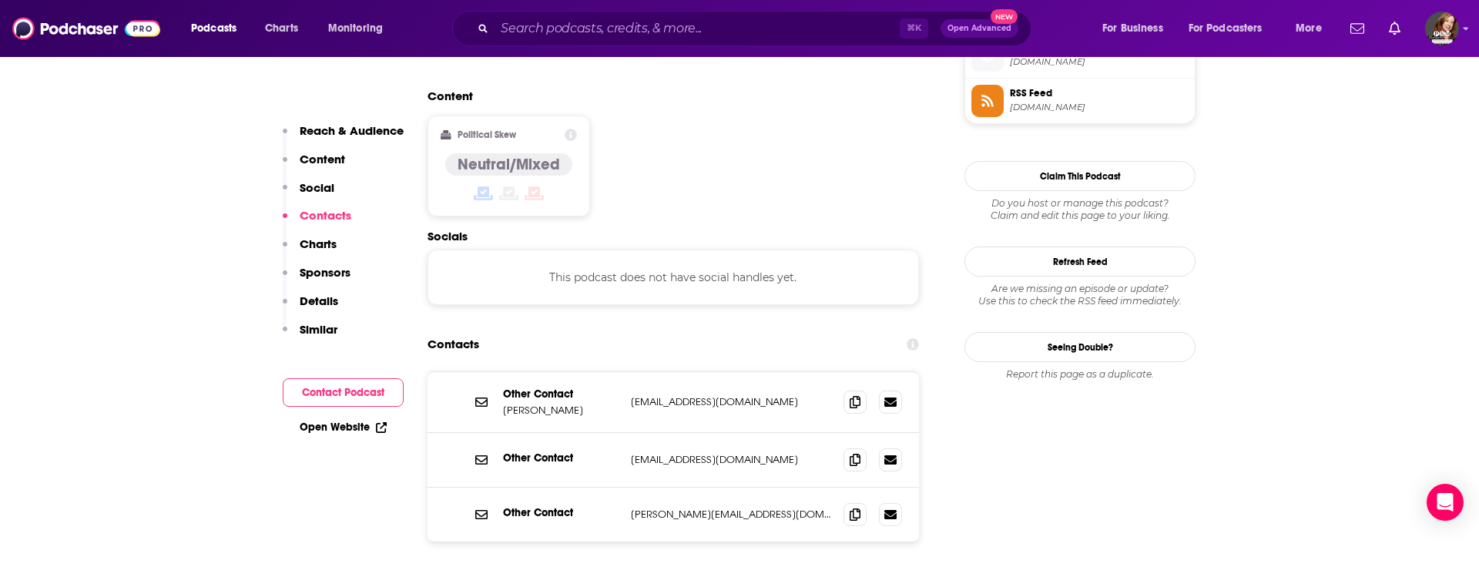
scroll to position [1317, 0]
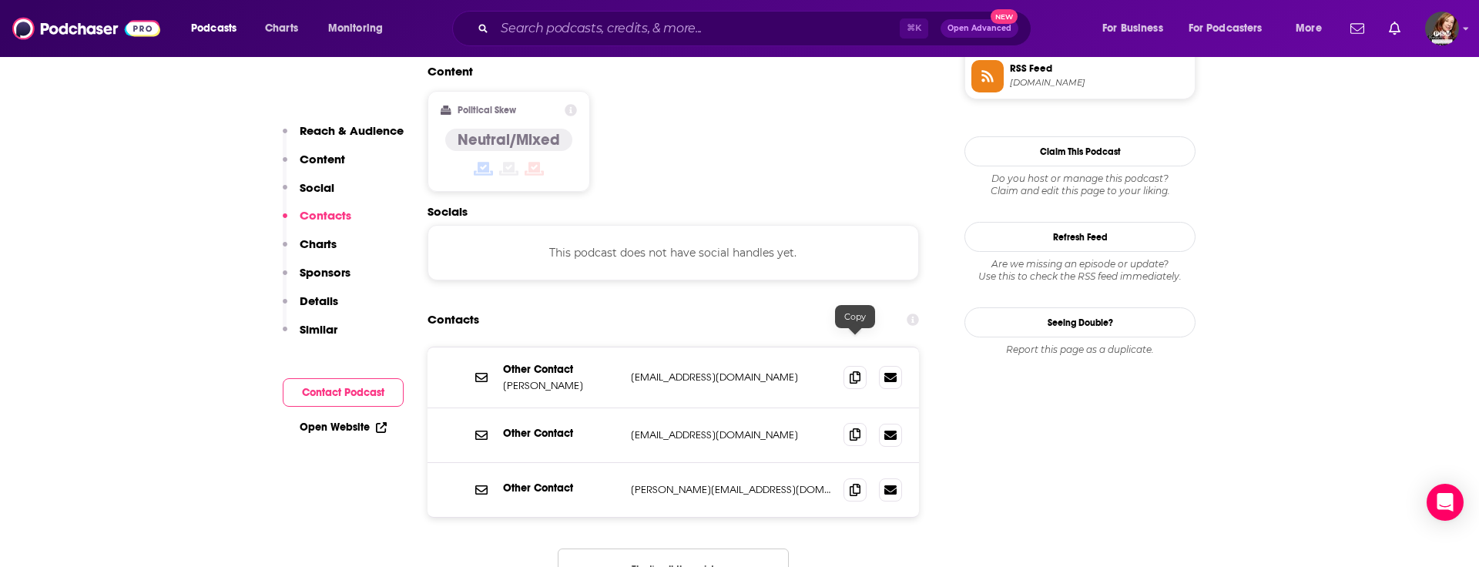
click at [862, 423] on span at bounding box center [854, 434] width 23 height 23
click at [852, 483] on icon at bounding box center [855, 489] width 11 height 12
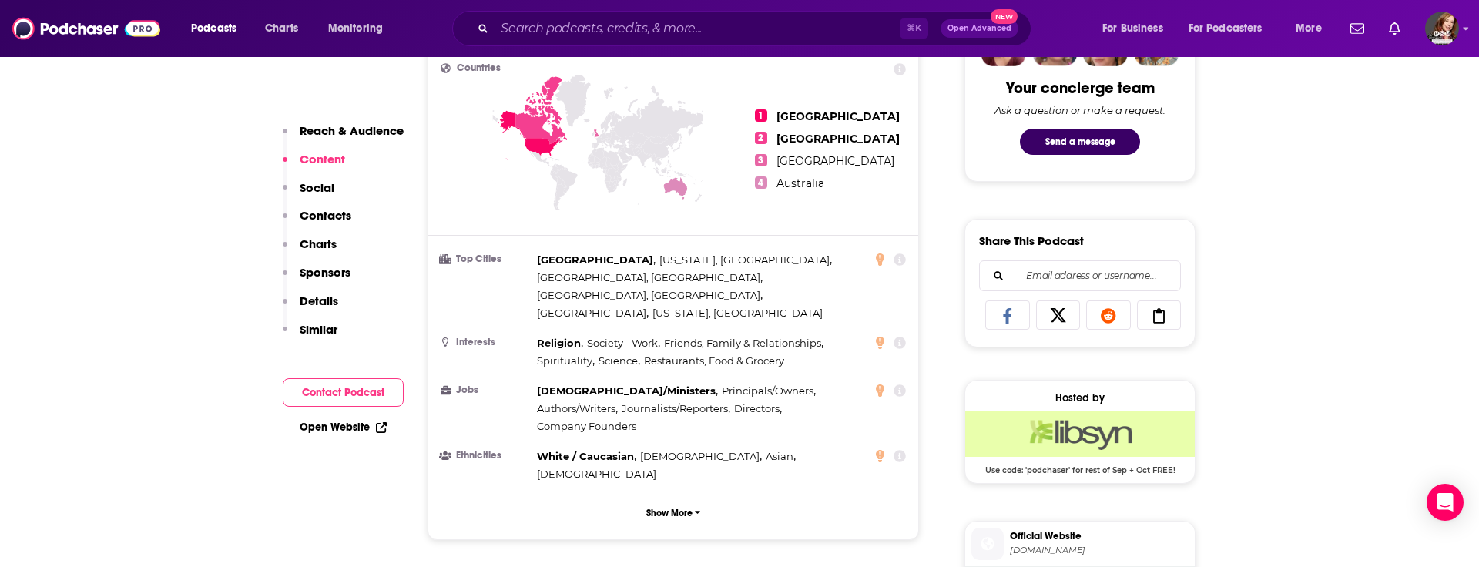
scroll to position [803, 0]
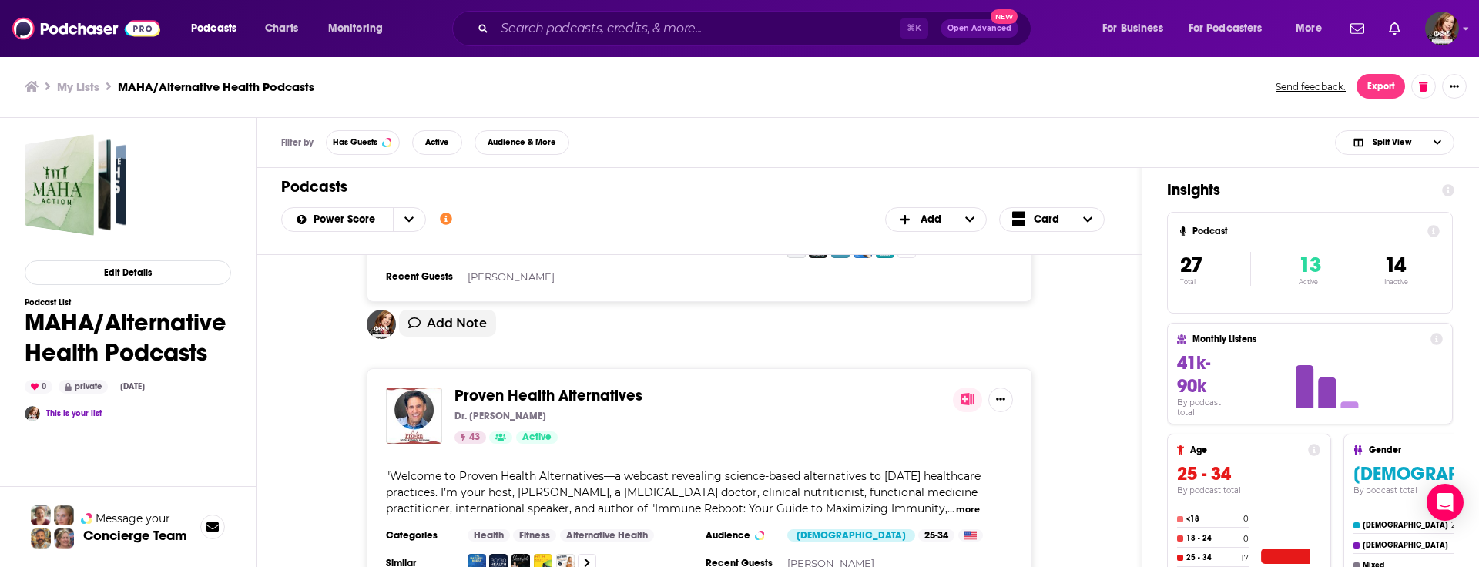
scroll to position [1097, 0]
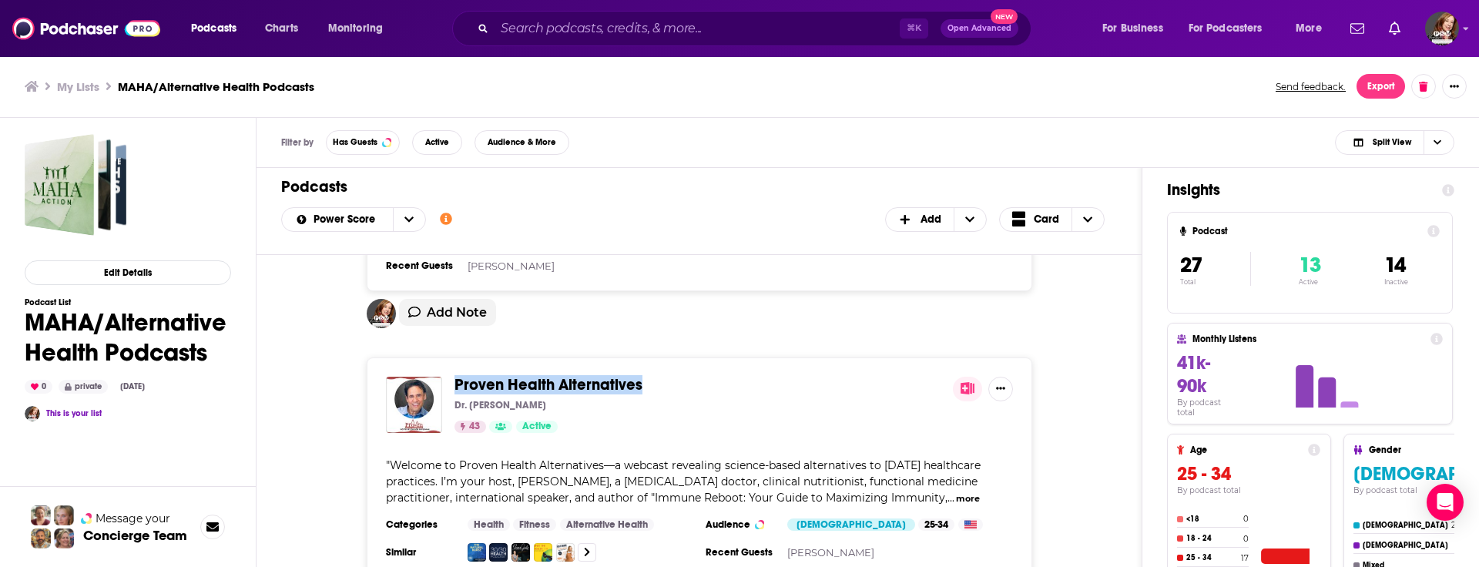
drag, startPoint x: 645, startPoint y: 367, endPoint x: 453, endPoint y: 362, distance: 192.6
click at [454, 377] on span "Proven Health Alternatives" at bounding box center [697, 385] width 487 height 17
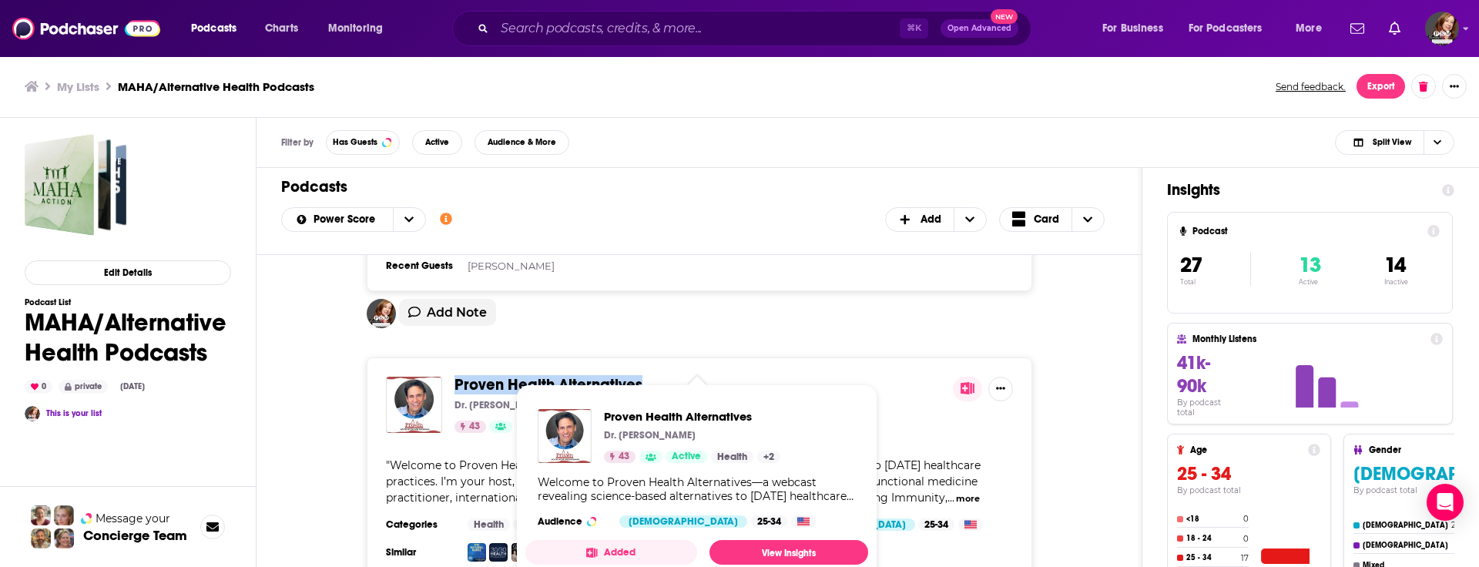
copy span "Proven Health Alternatives"
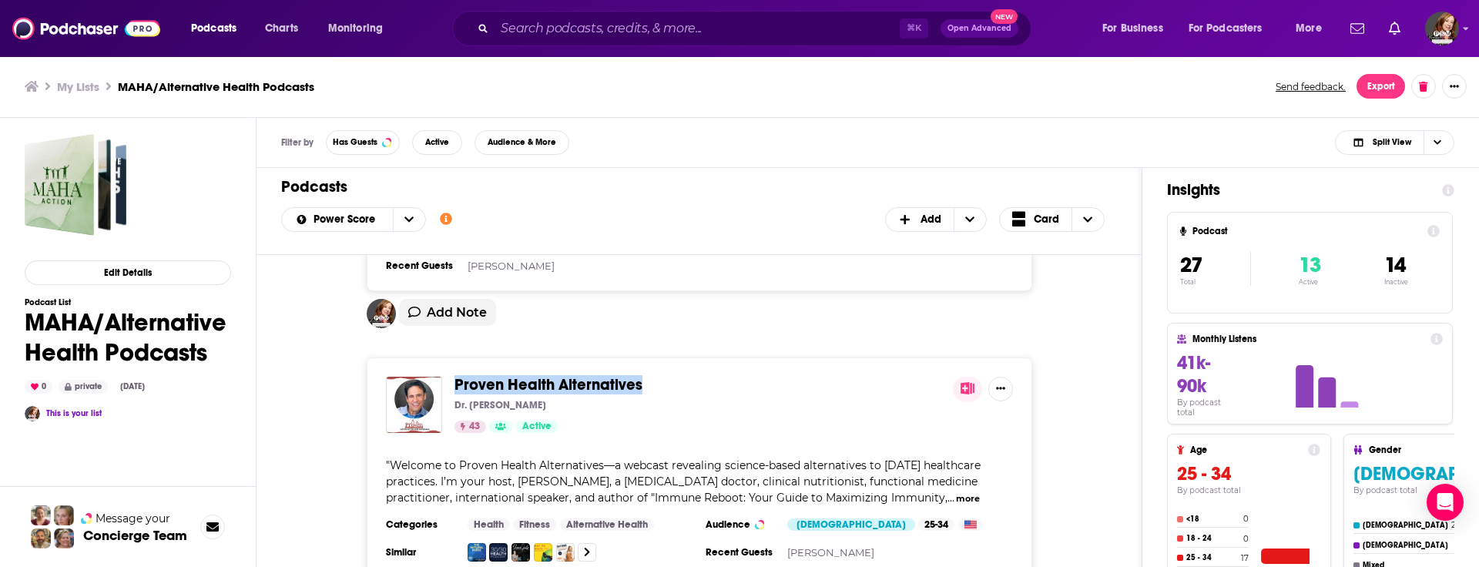
click at [567, 375] on span "Proven Health Alternatives" at bounding box center [548, 384] width 188 height 19
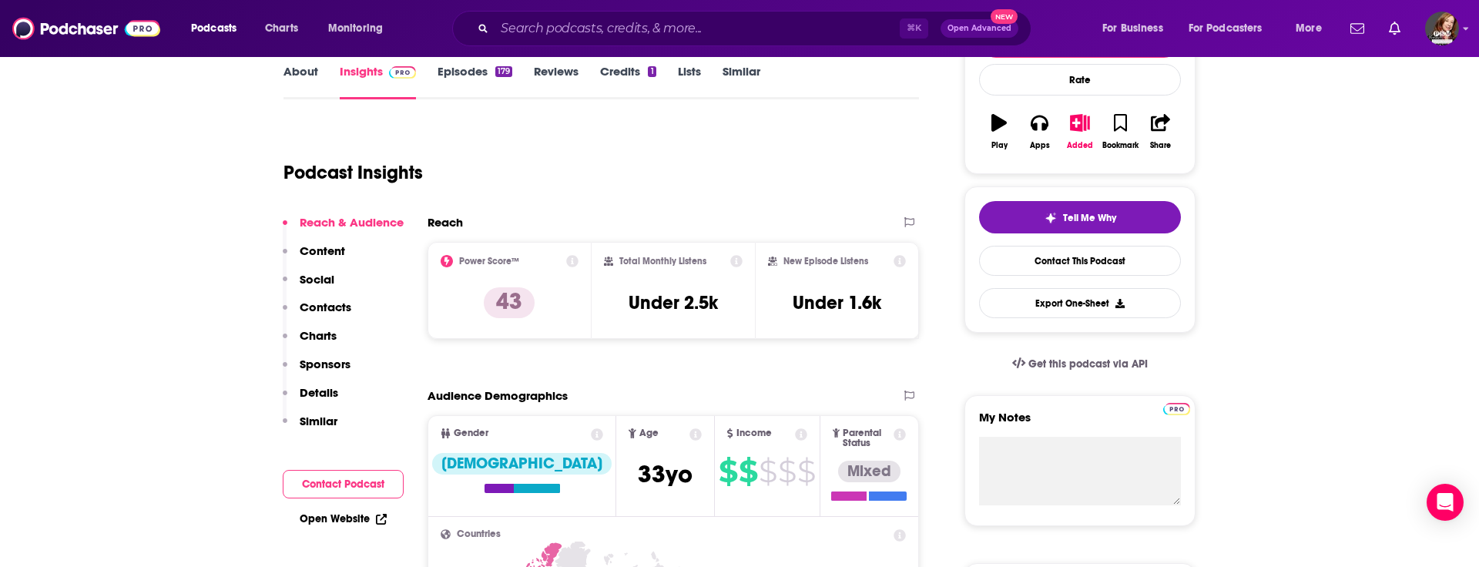
scroll to position [242, 0]
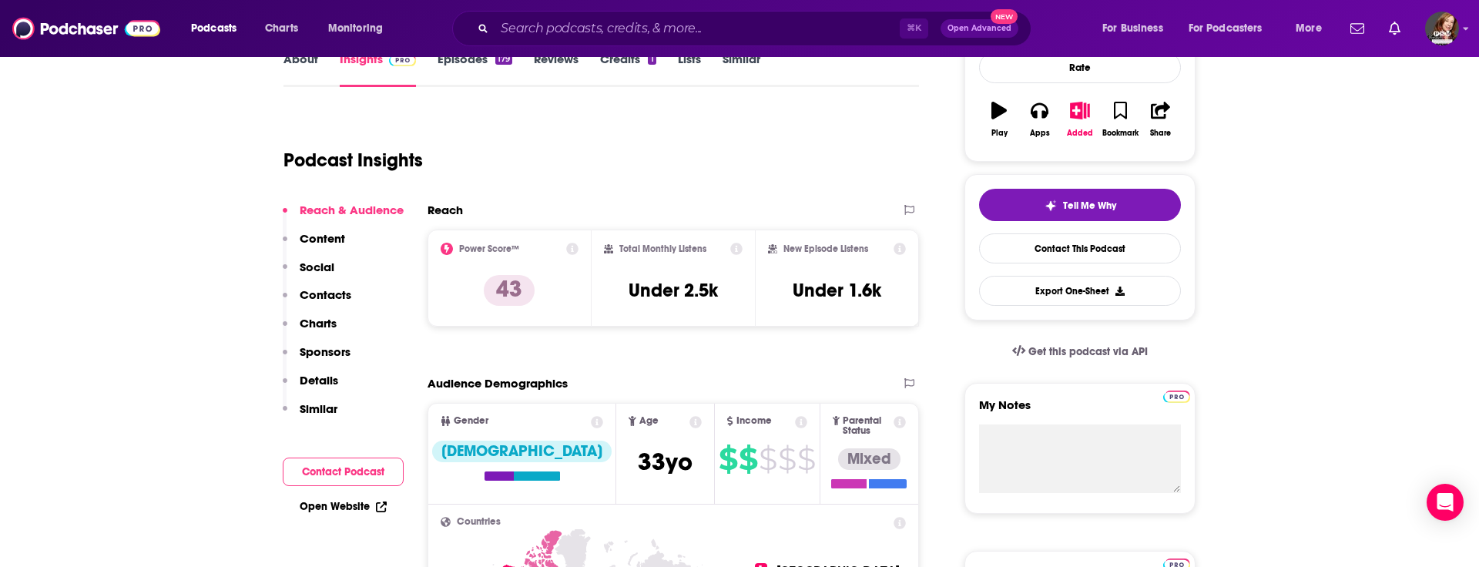
click at [317, 295] on p "Contacts" at bounding box center [326, 294] width 52 height 15
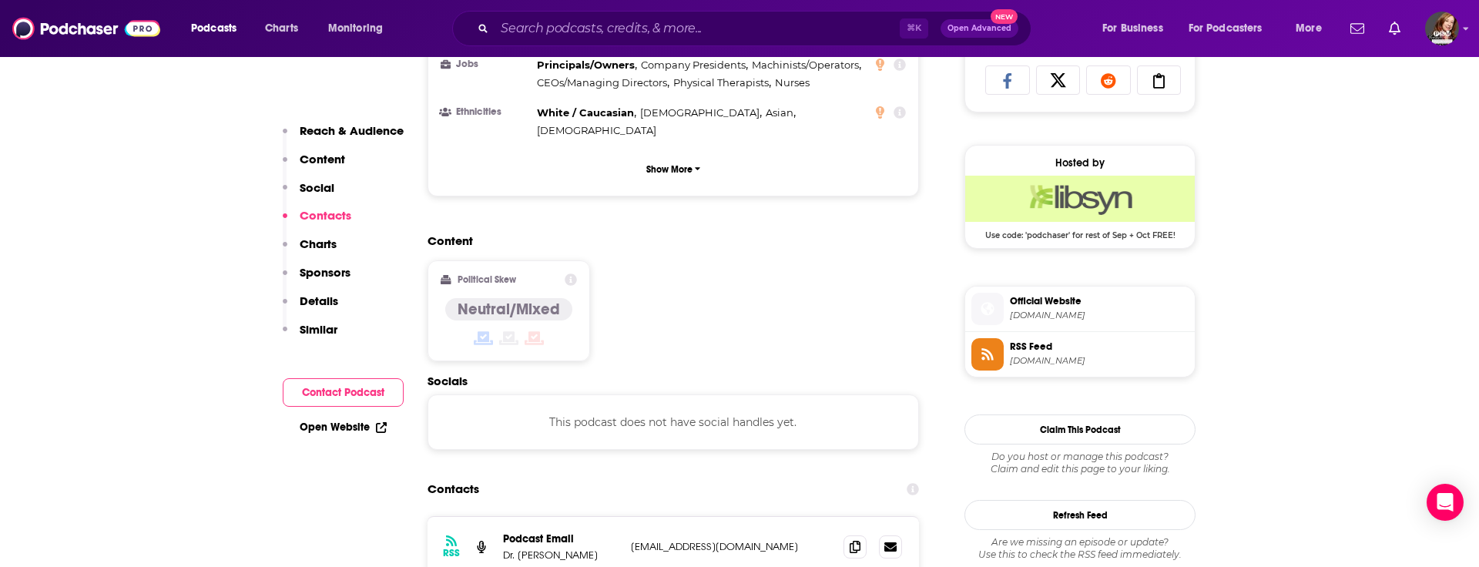
scroll to position [1221, 0]
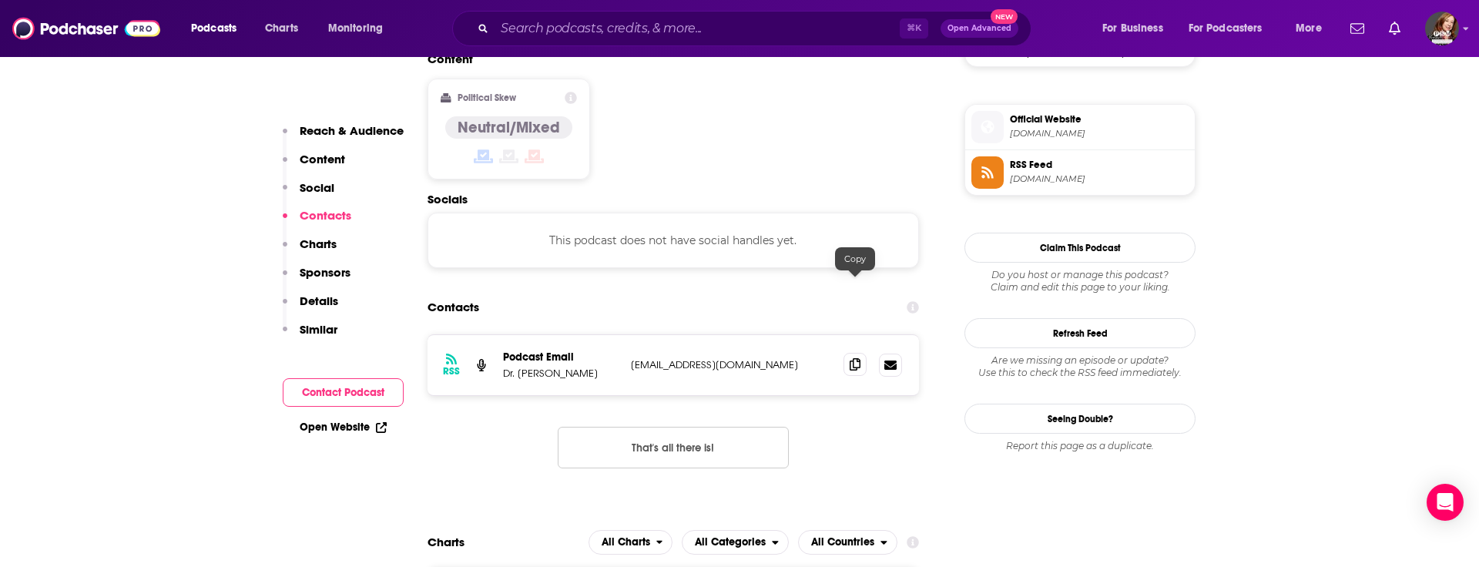
click at [854, 353] on span at bounding box center [854, 364] width 23 height 23
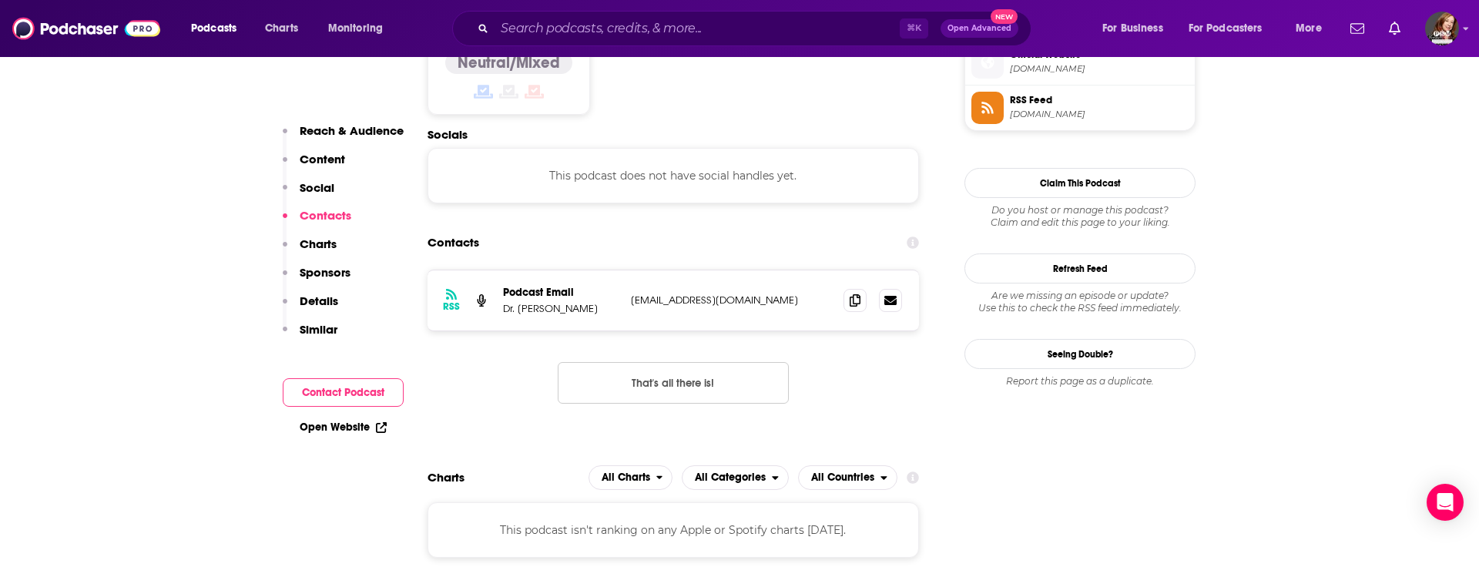
scroll to position [1278, 0]
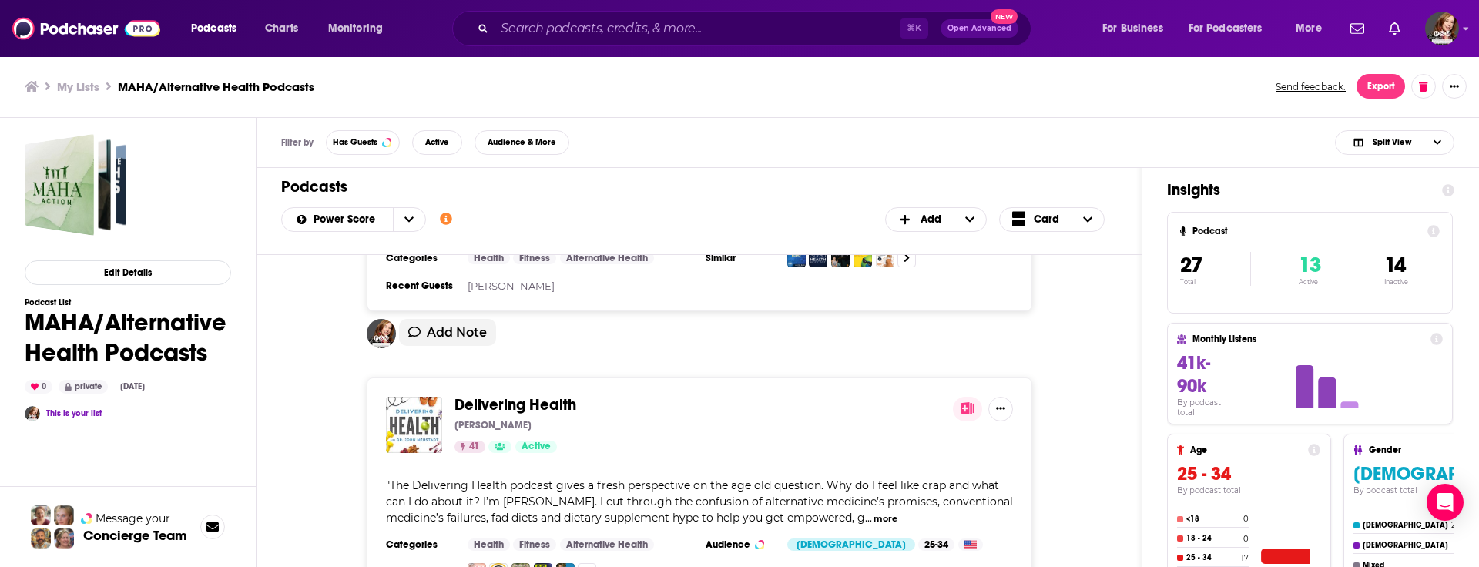
scroll to position [1373, 0]
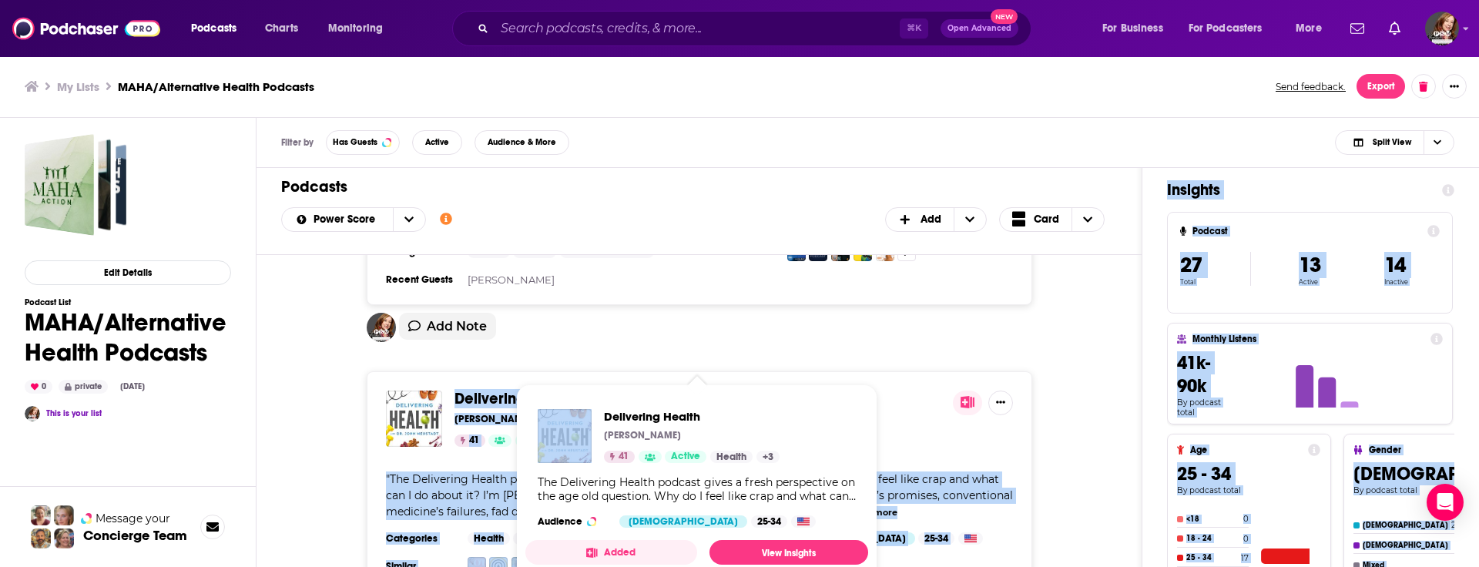
drag, startPoint x: 606, startPoint y: 365, endPoint x: 586, endPoint y: 377, distance: 23.1
click at [586, 377] on div "Podcasts Charts Monitoring ⌘ K Open Advanced New For Business For Podcasters Mo…" at bounding box center [739, 283] width 1479 height 567
drag, startPoint x: 587, startPoint y: 390, endPoint x: 483, endPoint y: 380, distance: 104.4
click at [483, 391] on span "Delivering Health" at bounding box center [697, 399] width 487 height 17
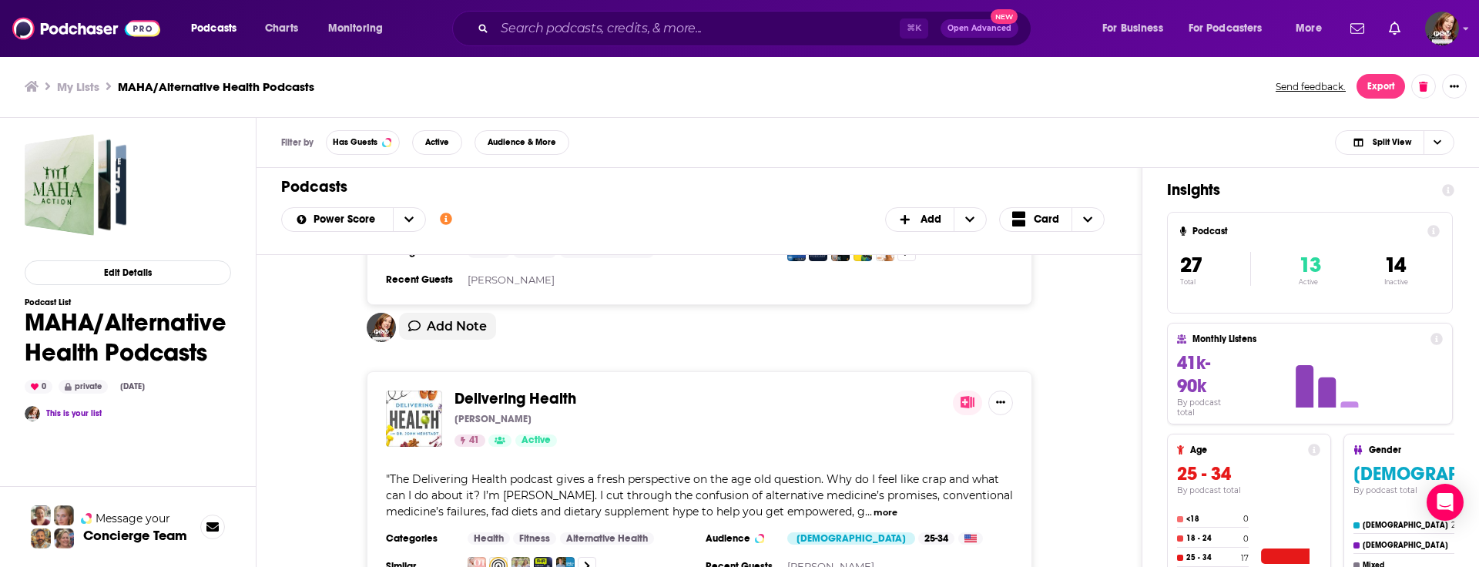
click at [718, 313] on div "Add Note" at bounding box center [699, 332] width 665 height 39
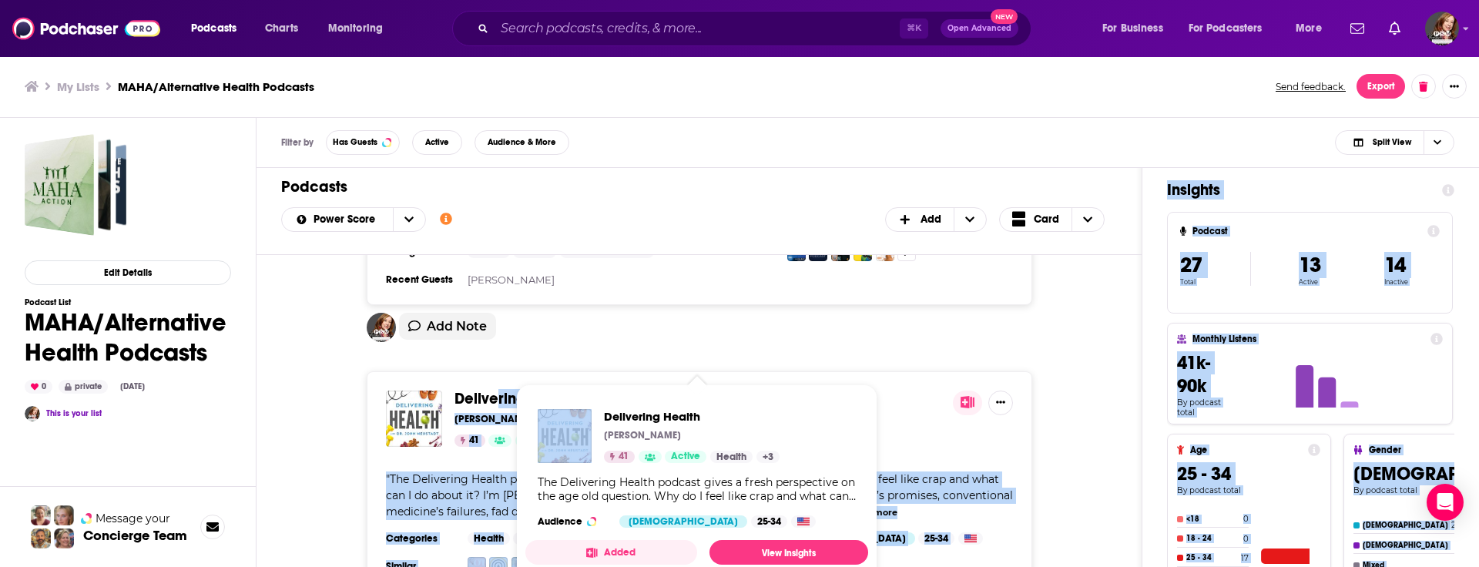
drag, startPoint x: 584, startPoint y: 378, endPoint x: 494, endPoint y: 380, distance: 90.1
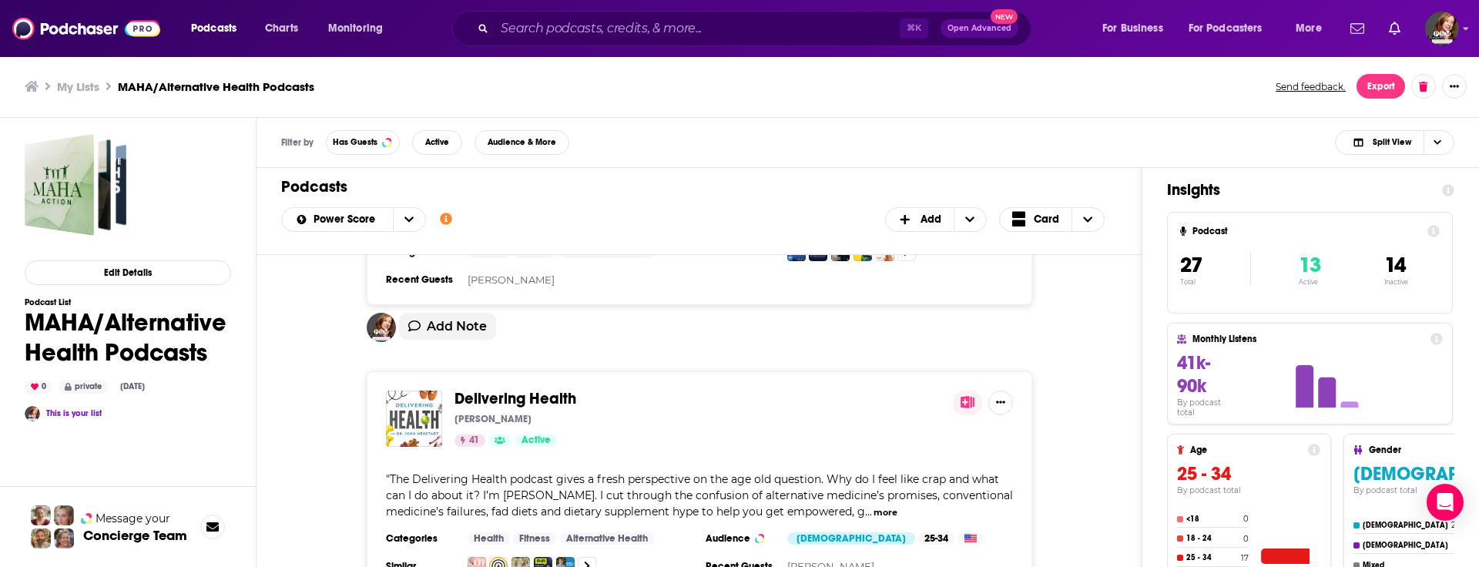
click at [685, 313] on div "Add Note" at bounding box center [699, 332] width 665 height 39
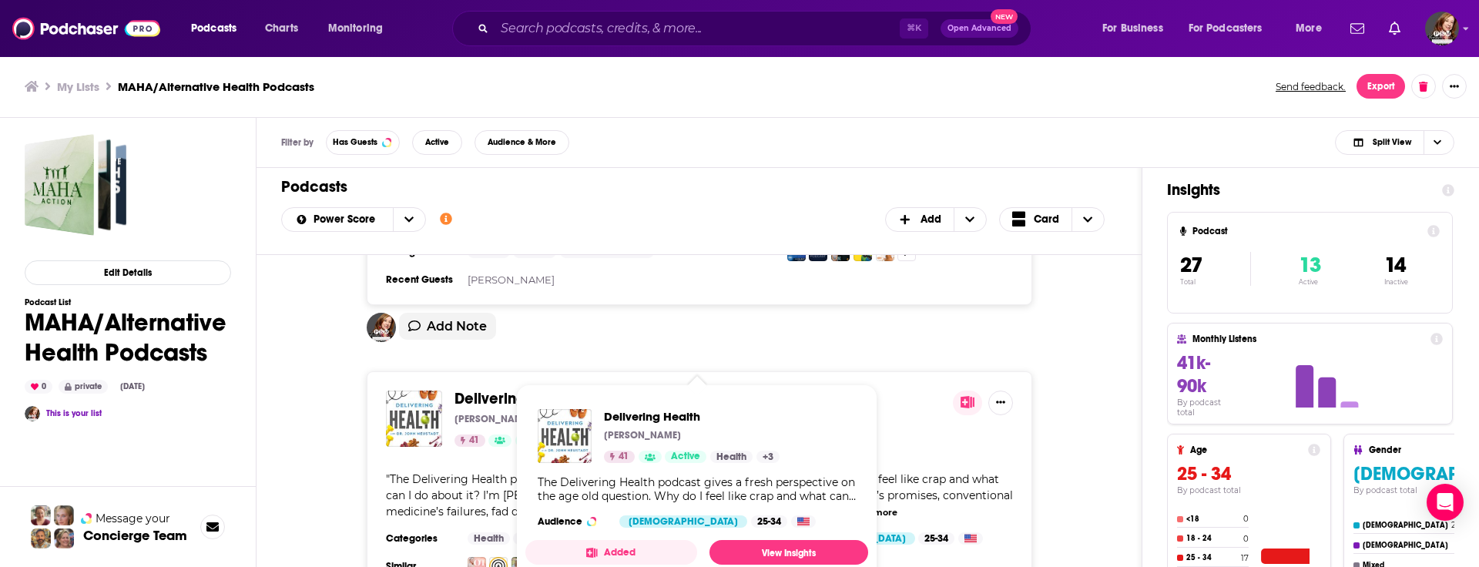
drag, startPoint x: 448, startPoint y: 377, endPoint x: 545, endPoint y: 382, distance: 97.9
click at [545, 382] on div "Podcasts Charts Monitoring ⌘ K Open Advanced New For Business For Podcasters Mo…" at bounding box center [739, 283] width 1479 height 567
click at [494, 389] on span "Delivering Health" at bounding box center [515, 398] width 122 height 19
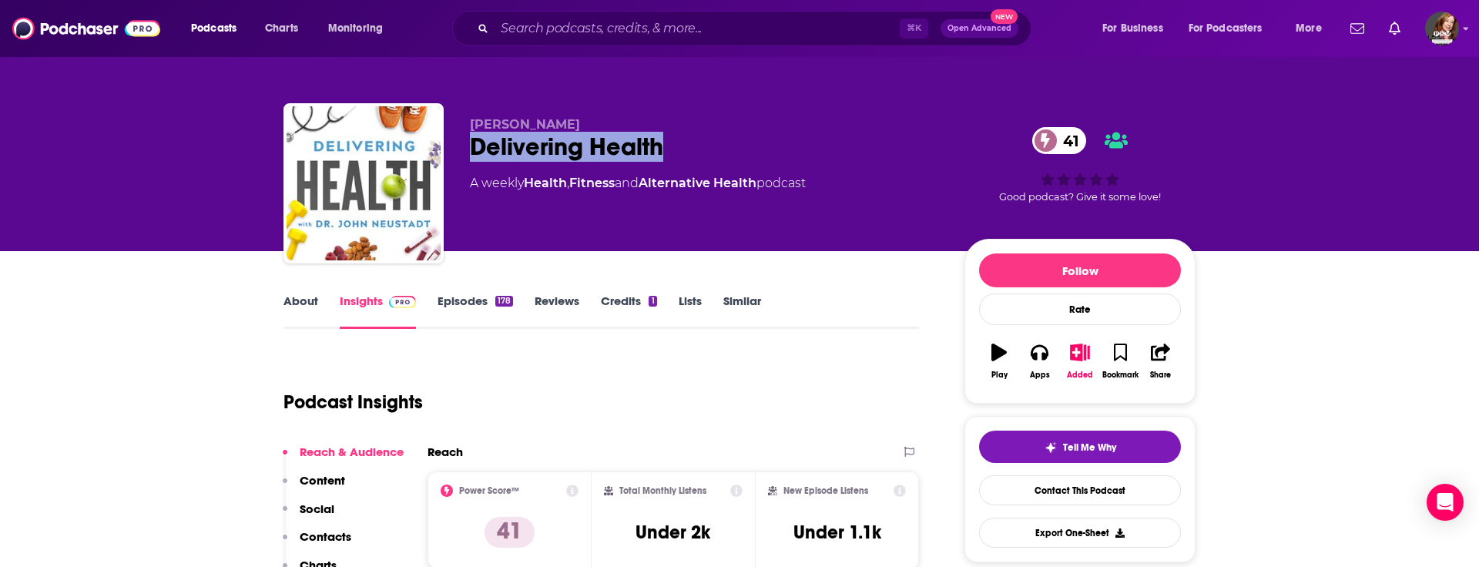
drag, startPoint x: 677, startPoint y: 147, endPoint x: 475, endPoint y: 153, distance: 201.9
click at [475, 153] on div "Delivering Health 41" at bounding box center [705, 147] width 470 height 30
copy h2 "Delivering Health"
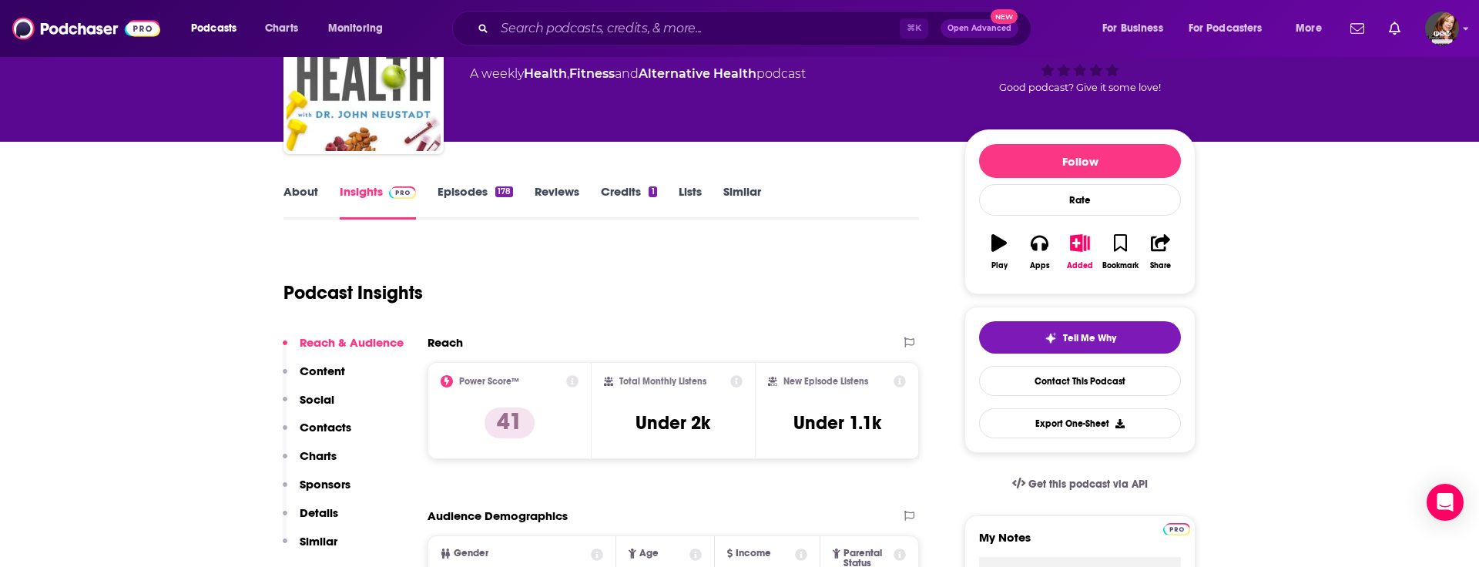
scroll to position [143, 0]
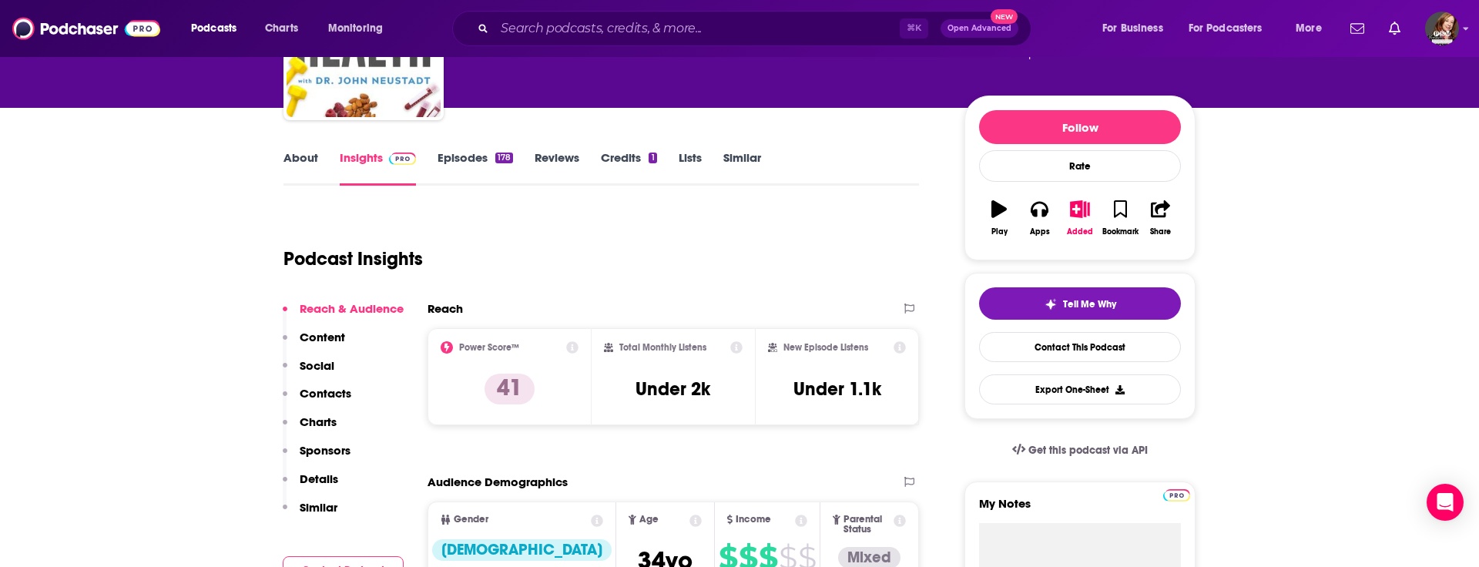
click at [330, 392] on p "Contacts" at bounding box center [326, 393] width 52 height 15
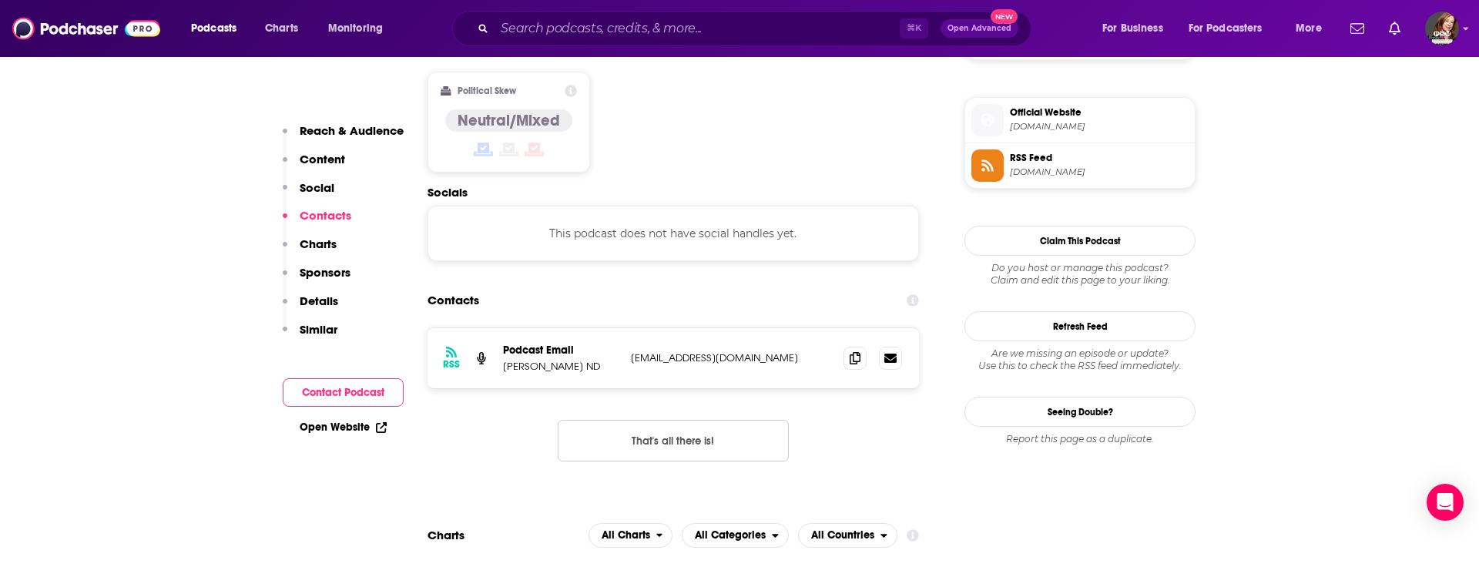
scroll to position [1239, 0]
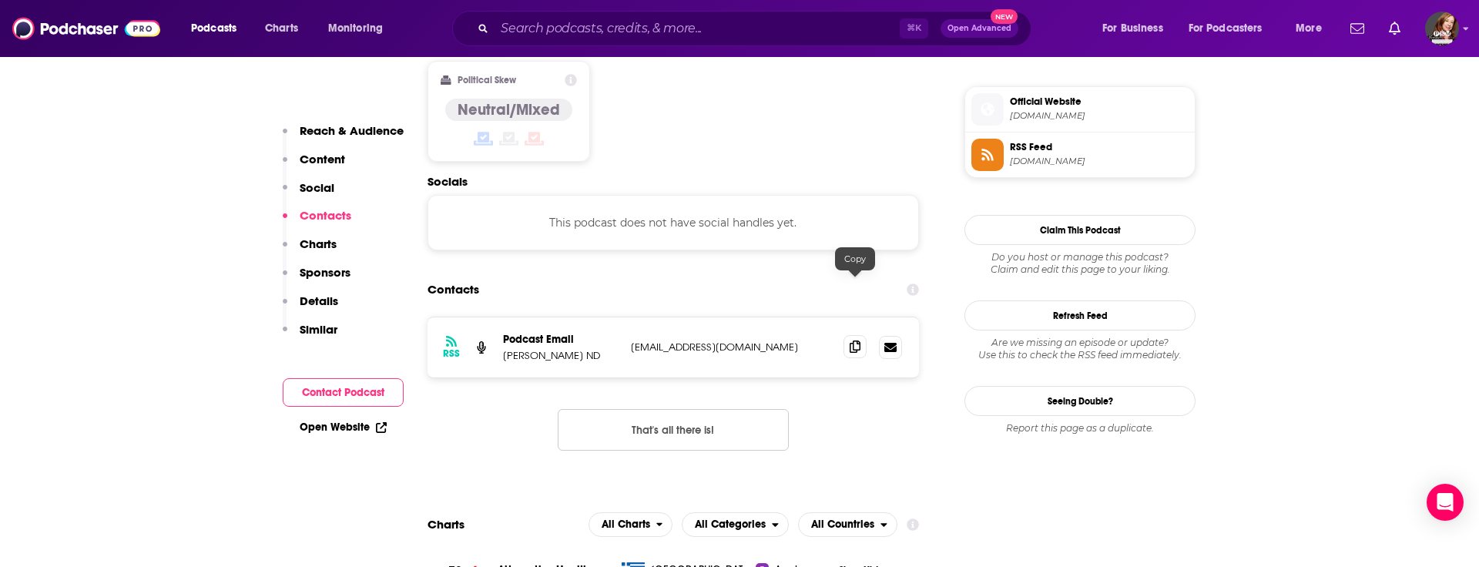
click at [860, 340] on icon at bounding box center [855, 346] width 11 height 12
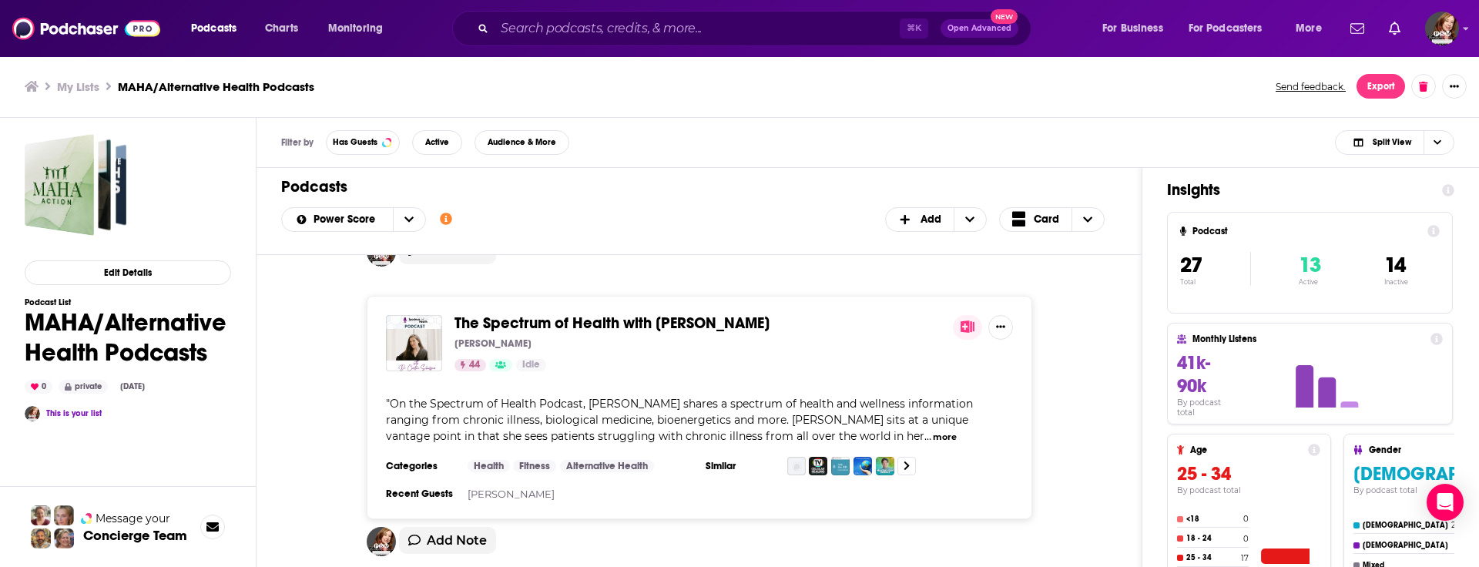
scroll to position [886, 0]
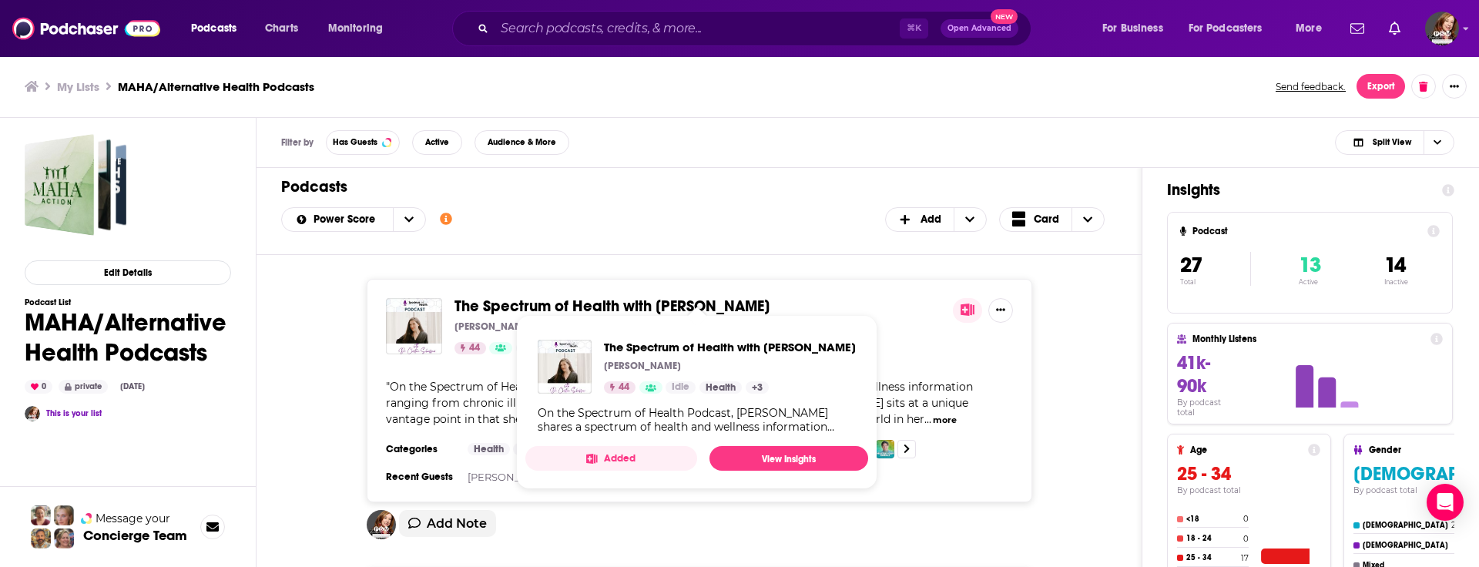
click at [588, 297] on span "The Spectrum of Health with [PERSON_NAME]" at bounding box center [611, 306] width 315 height 19
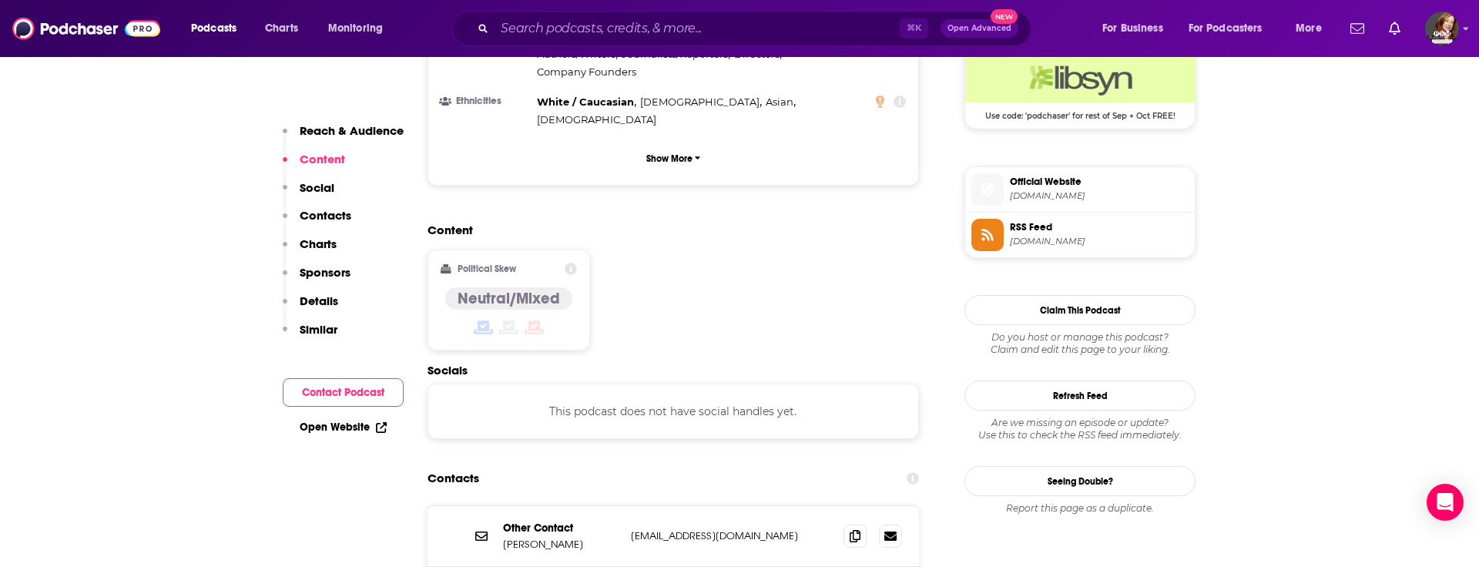
scroll to position [1166, 0]
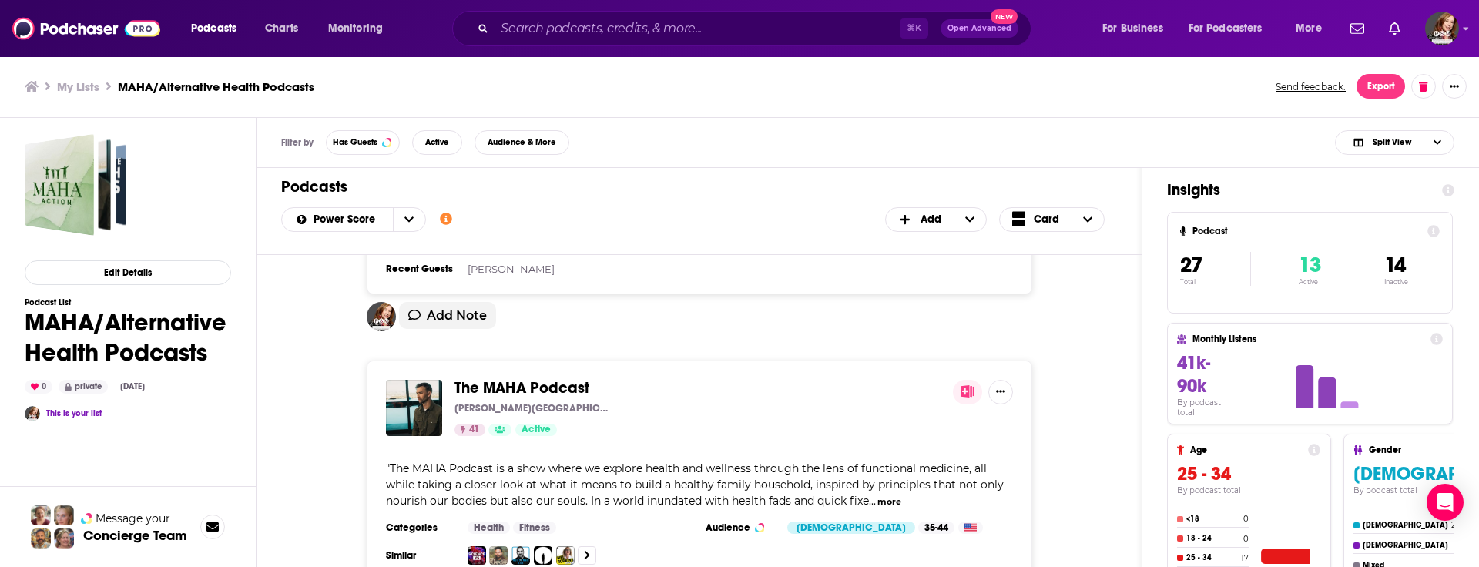
scroll to position [1675, 0]
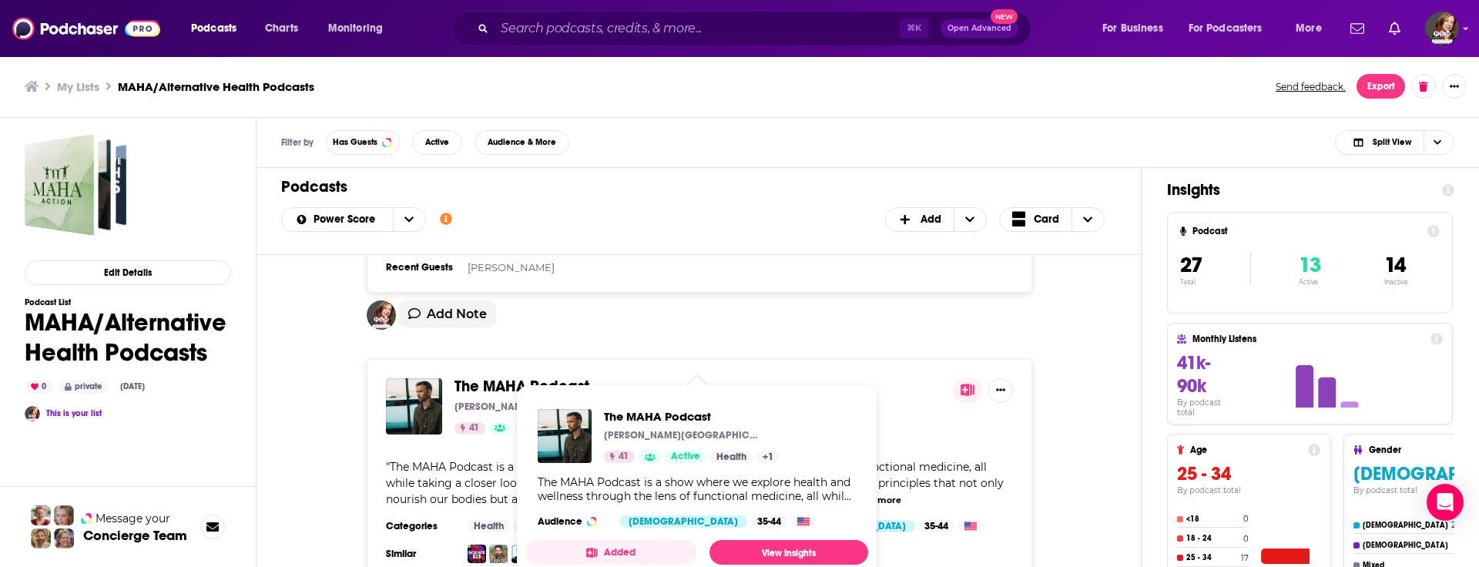
click at [509, 377] on span "The MAHA Podcast" at bounding box center [521, 386] width 135 height 19
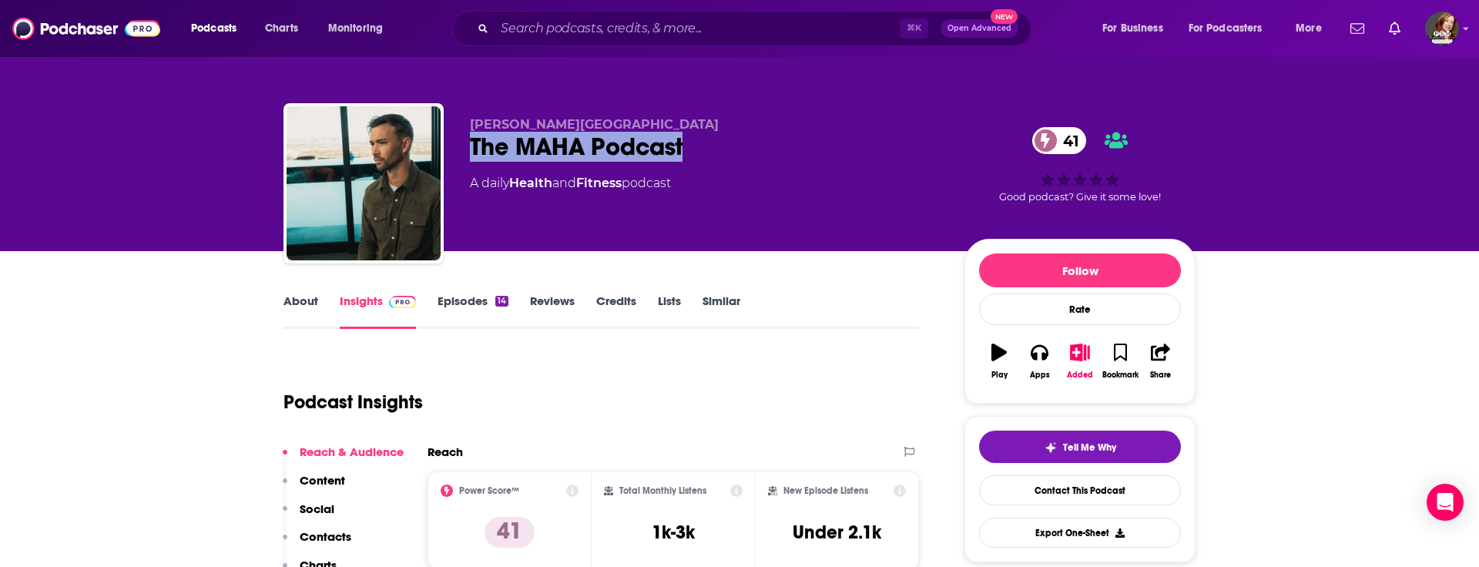
drag, startPoint x: 700, startPoint y: 144, endPoint x: 464, endPoint y: 153, distance: 236.6
click at [464, 153] on div "[PERSON_NAME] Lake The MAHA Podcast 41 A daily Health and Fitness podcast 41 Go…" at bounding box center [739, 186] width 912 height 166
copy h2 "The MAHA Podcast"
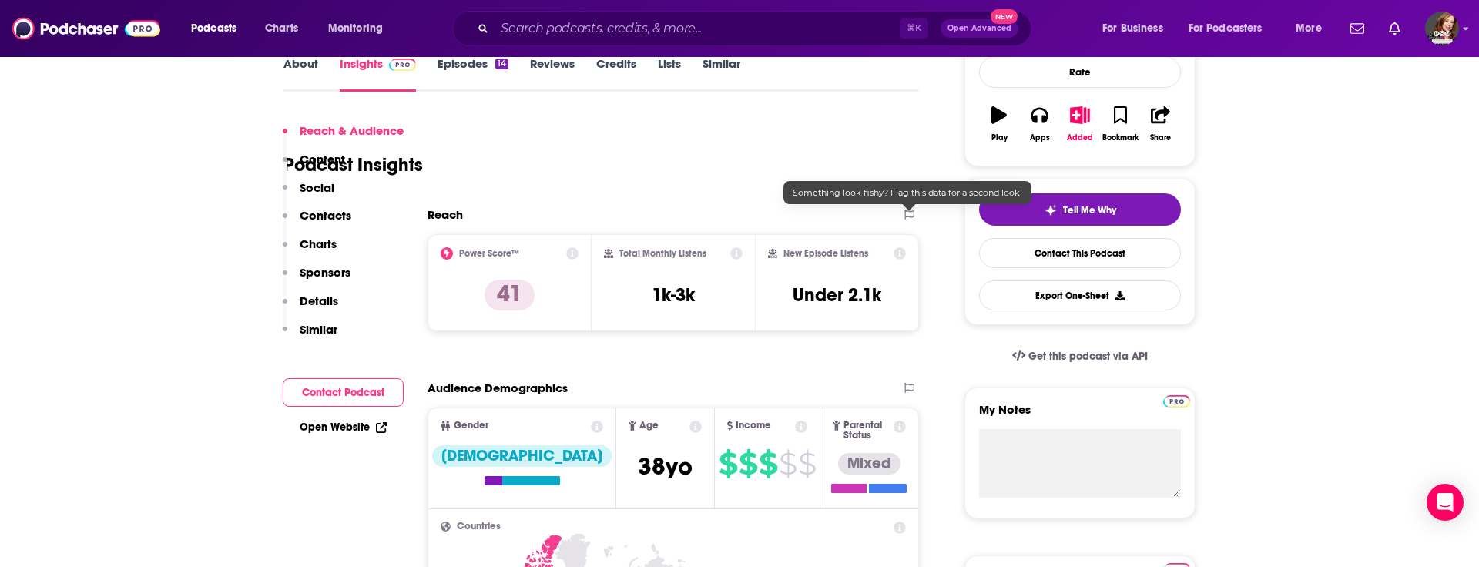
scroll to position [359, 0]
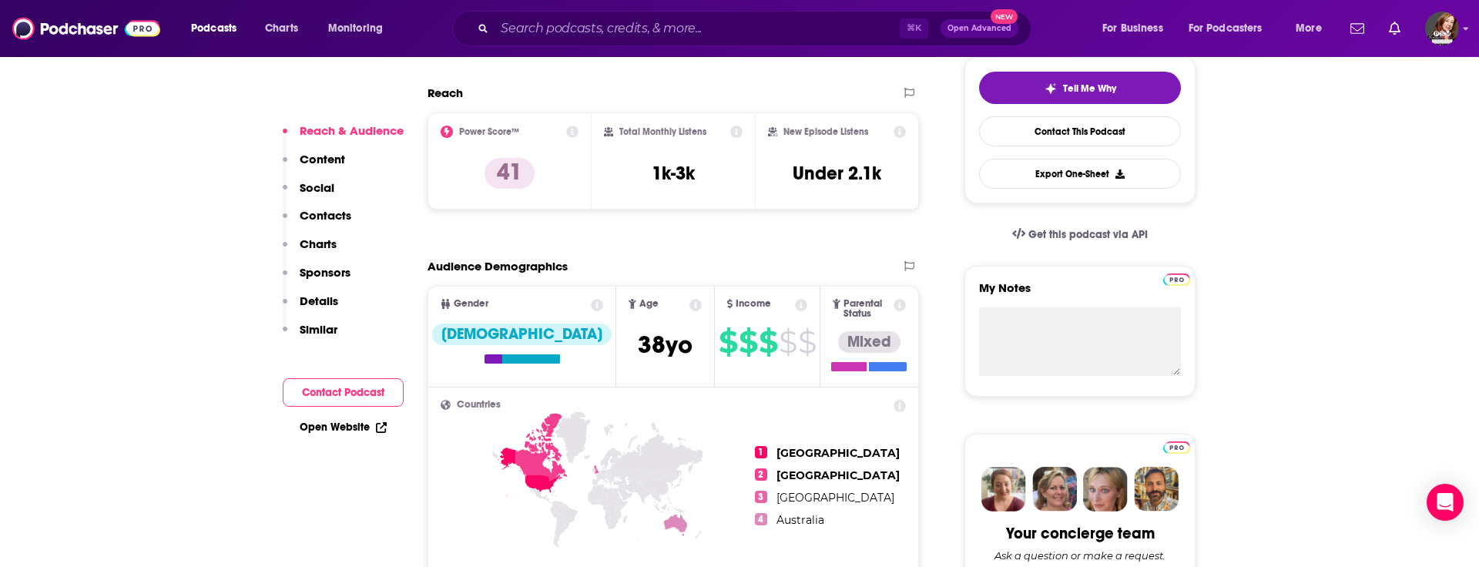
click at [329, 220] on p "Contacts" at bounding box center [326, 215] width 52 height 15
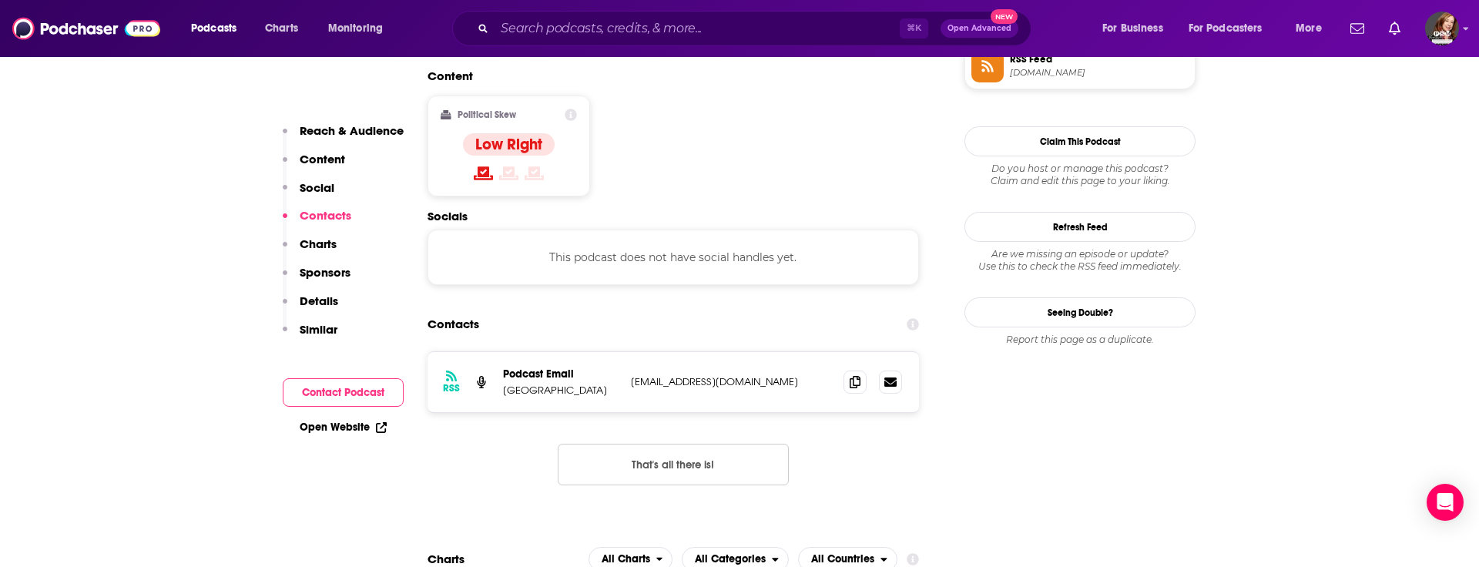
scroll to position [1239, 0]
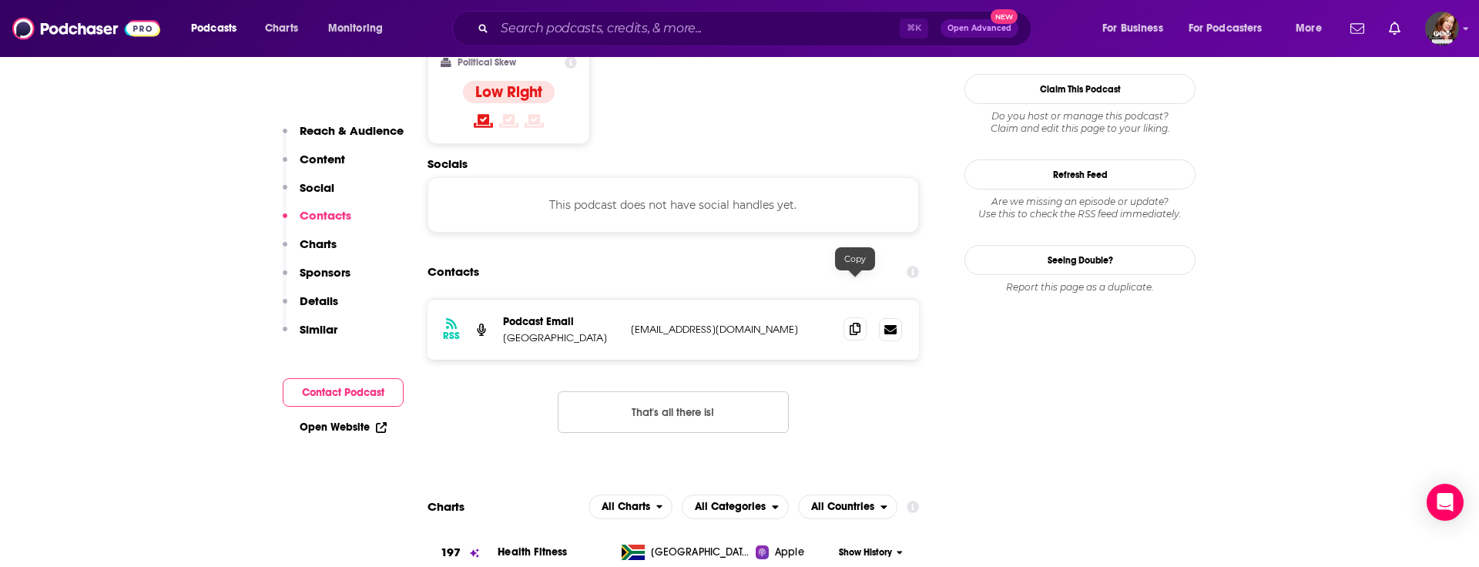
click at [859, 317] on span at bounding box center [854, 328] width 23 height 23
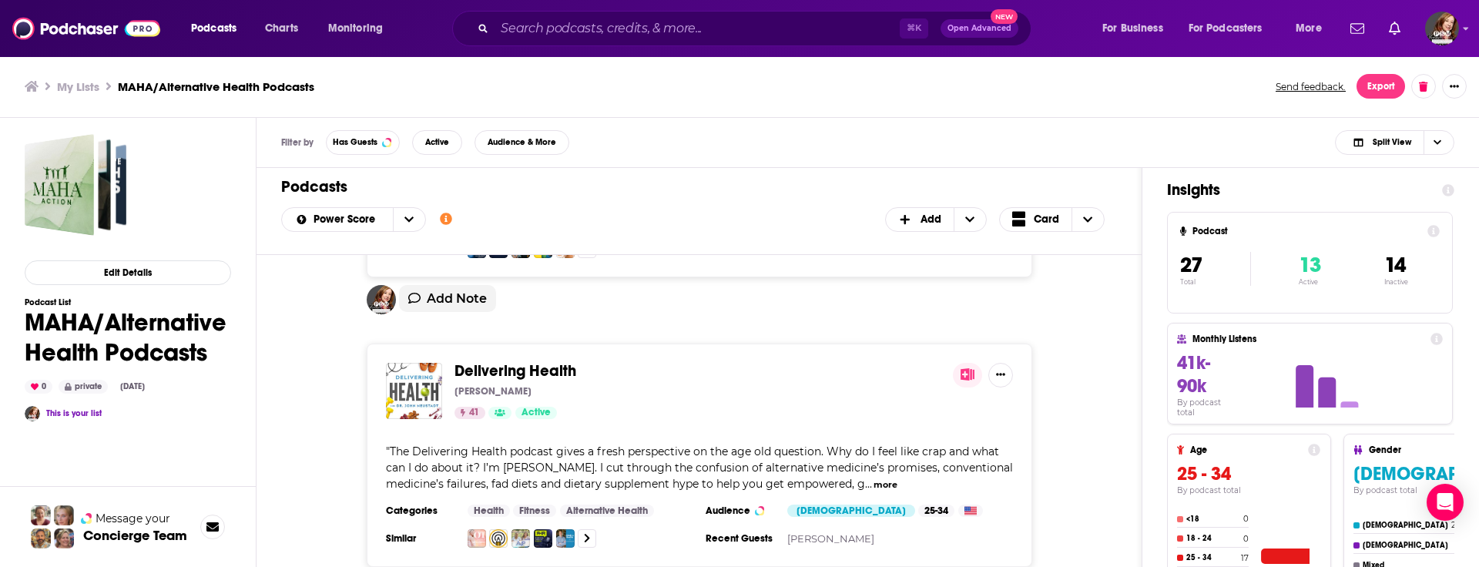
scroll to position [1417, 0]
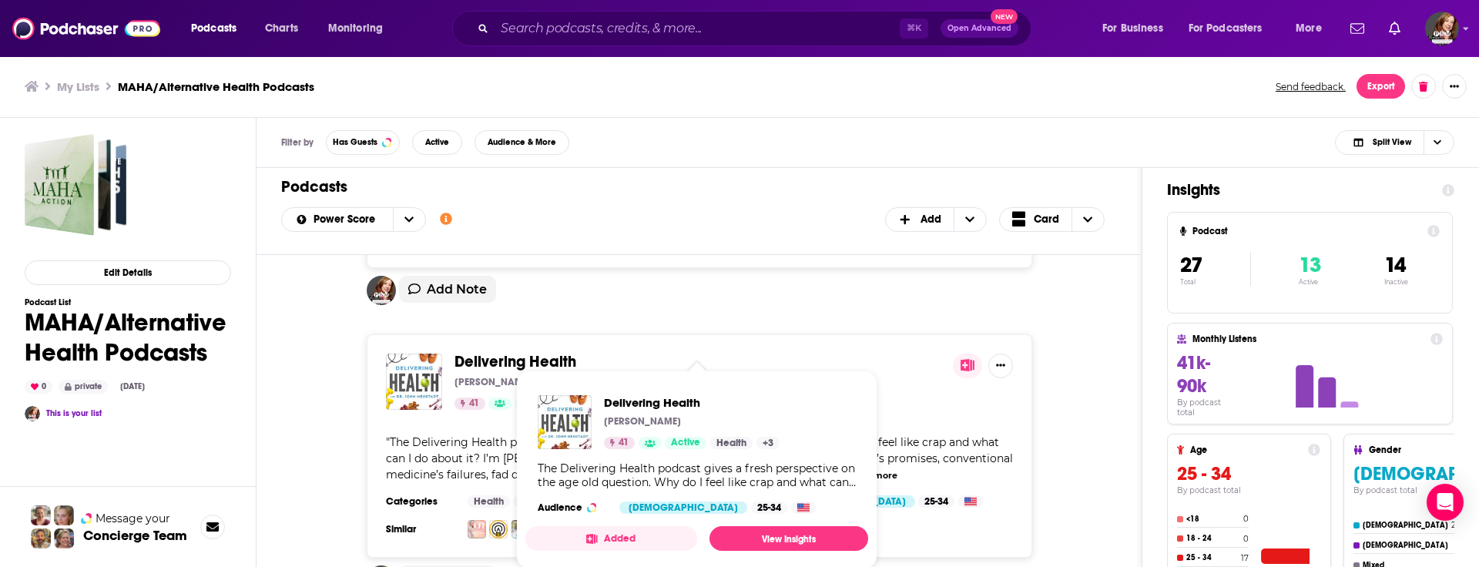
click at [524, 352] on span "Delivering Health" at bounding box center [515, 361] width 122 height 19
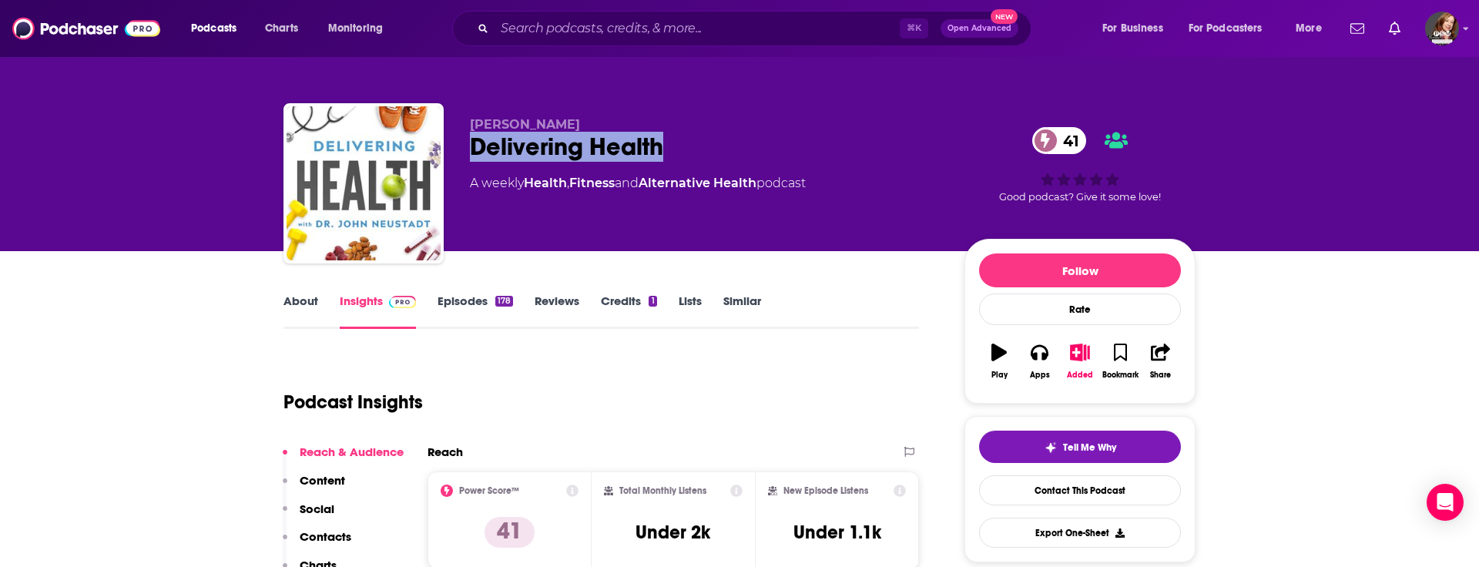
drag, startPoint x: 668, startPoint y: 144, endPoint x: 469, endPoint y: 158, distance: 199.2
click at [470, 158] on div "Delivering Health 41" at bounding box center [705, 147] width 470 height 30
copy h2 "Delivering Health"
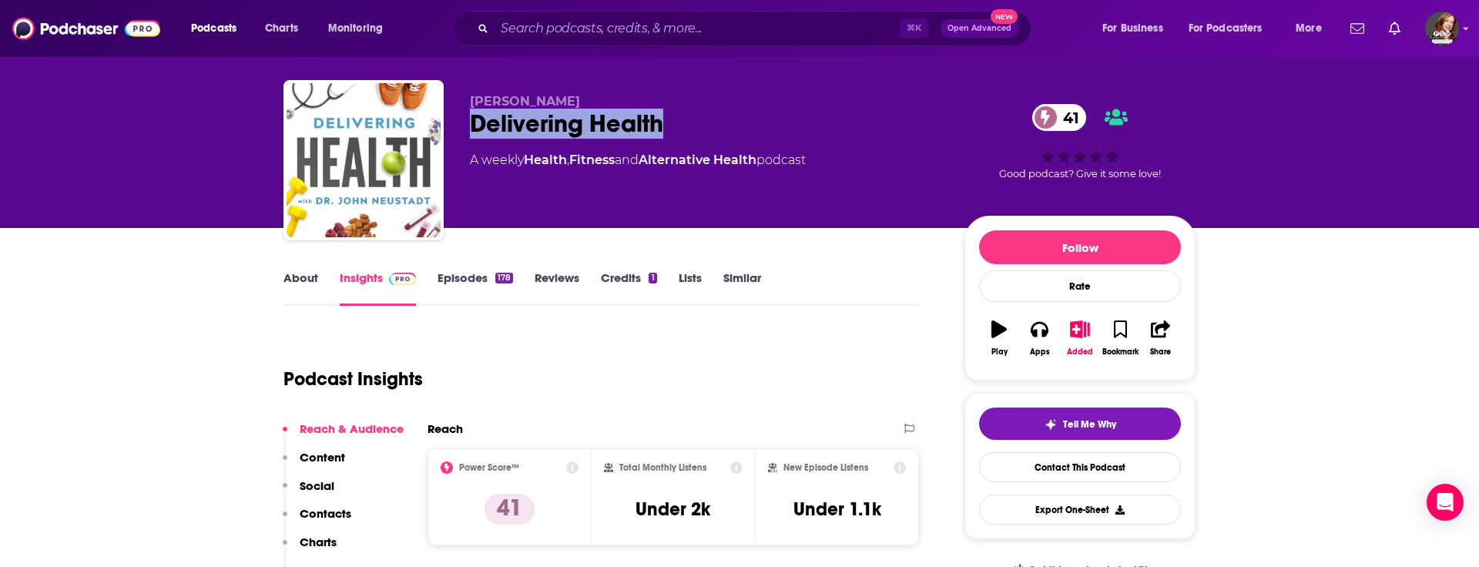
scroll to position [26, 0]
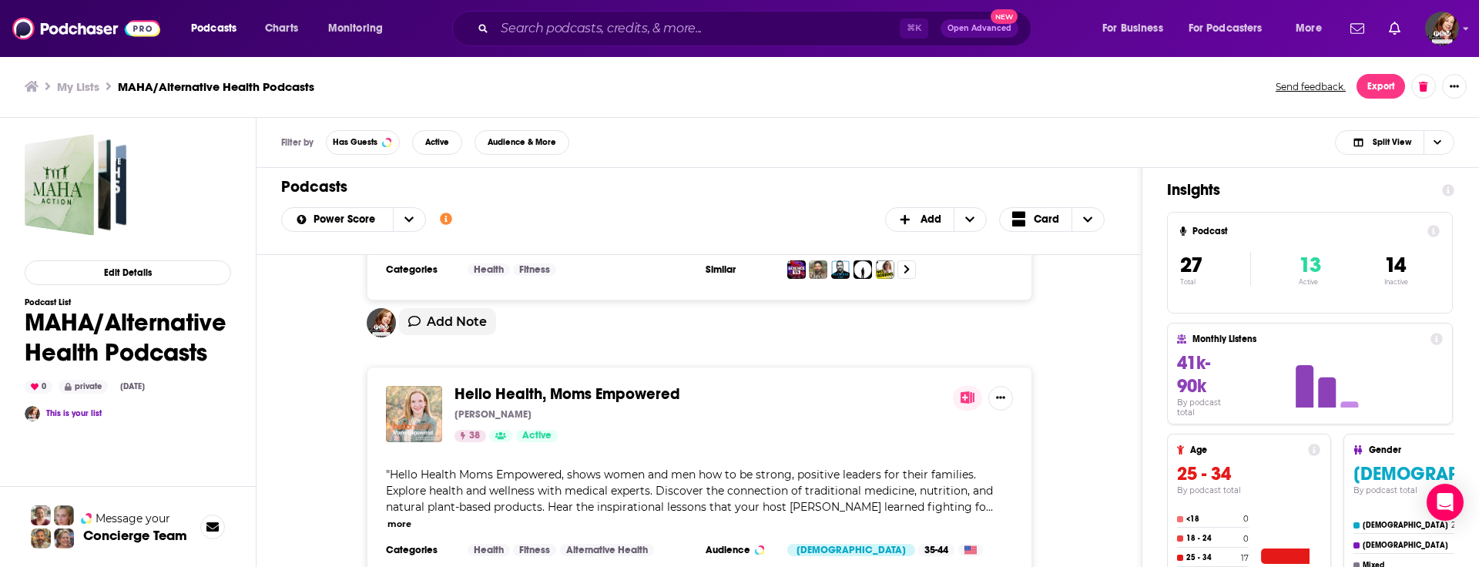
scroll to position [1964, 0]
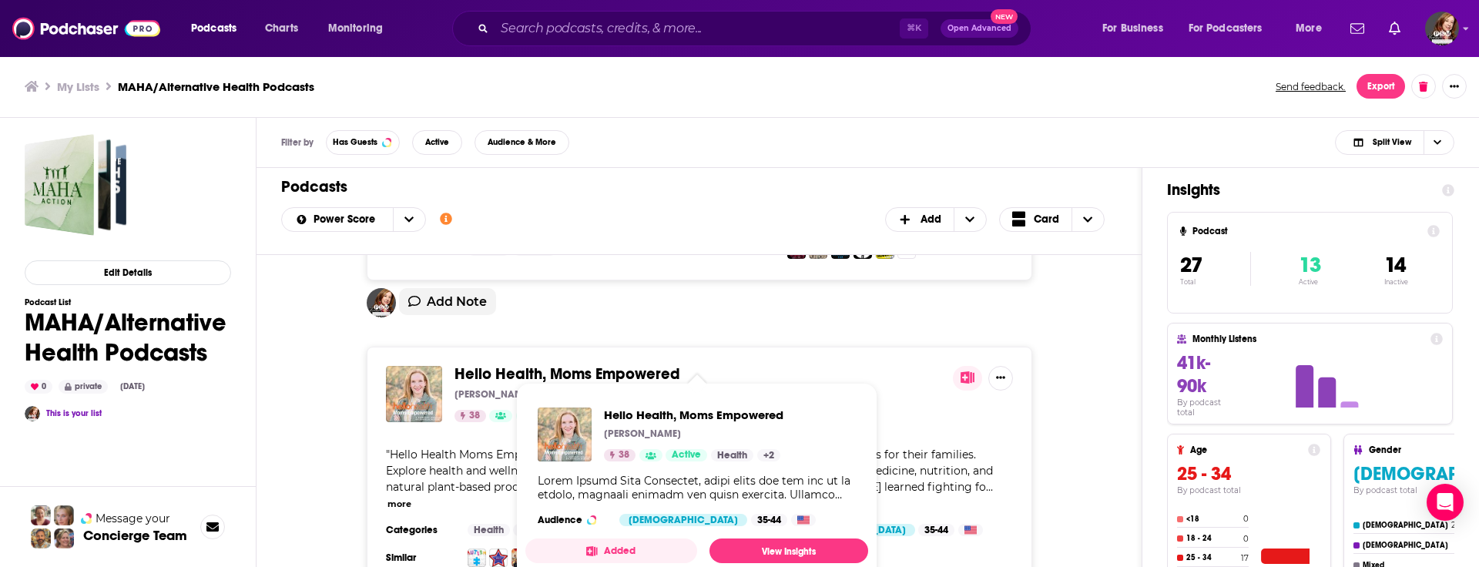
click at [615, 364] on span "Hello Health, Moms Empowered" at bounding box center [567, 373] width 226 height 19
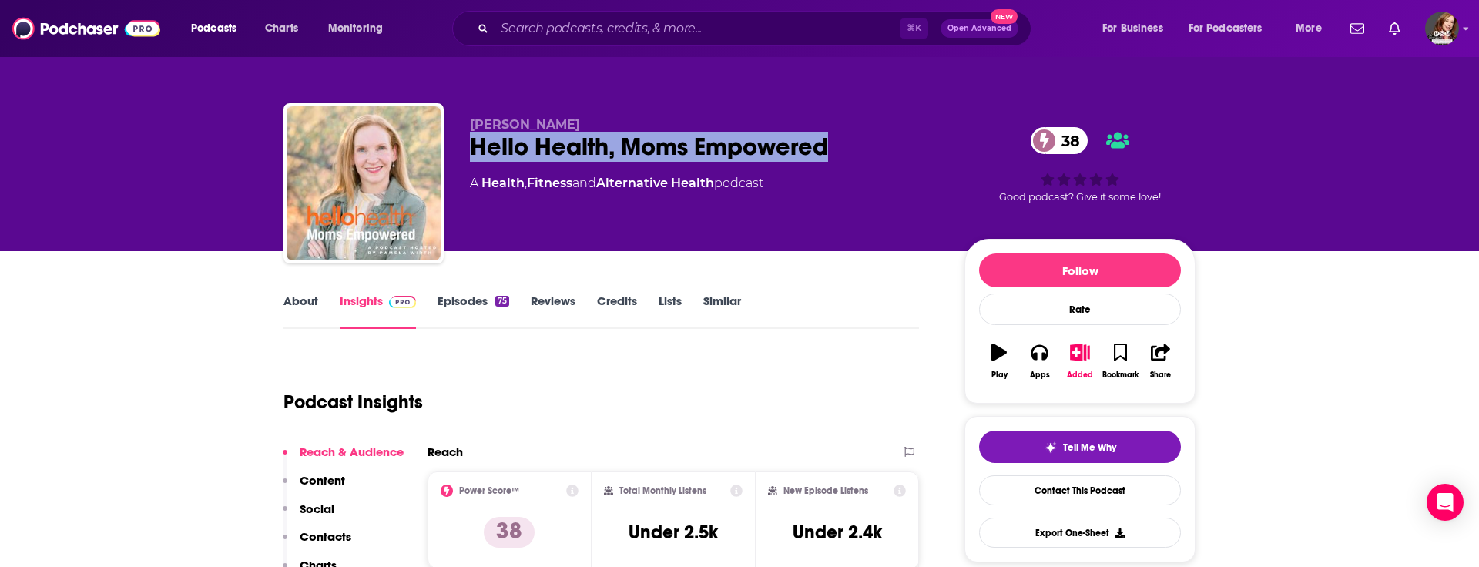
drag, startPoint x: 840, startPoint y: 152, endPoint x: 455, endPoint y: 146, distance: 384.4
click at [455, 146] on div "[PERSON_NAME] Hello Health, Moms Empowered 38 A Health , Fitness and Alternativ…" at bounding box center [739, 186] width 912 height 166
copy h2 "Hello Health, Moms Empowered"
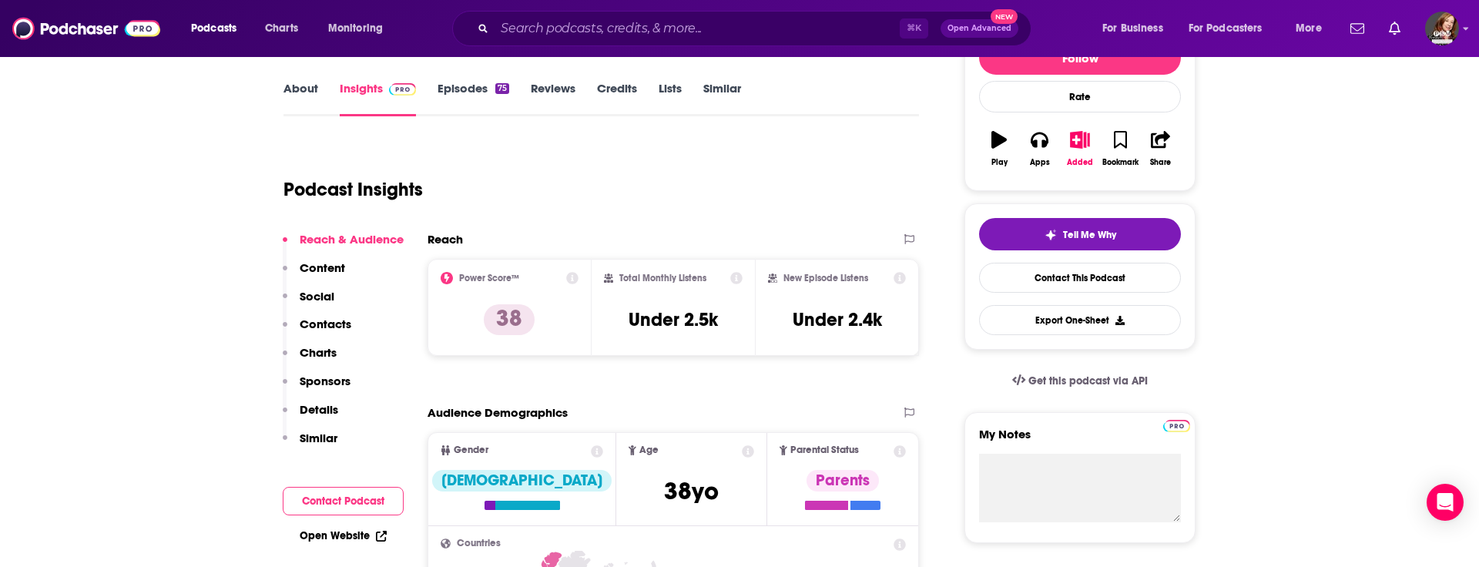
scroll to position [216, 0]
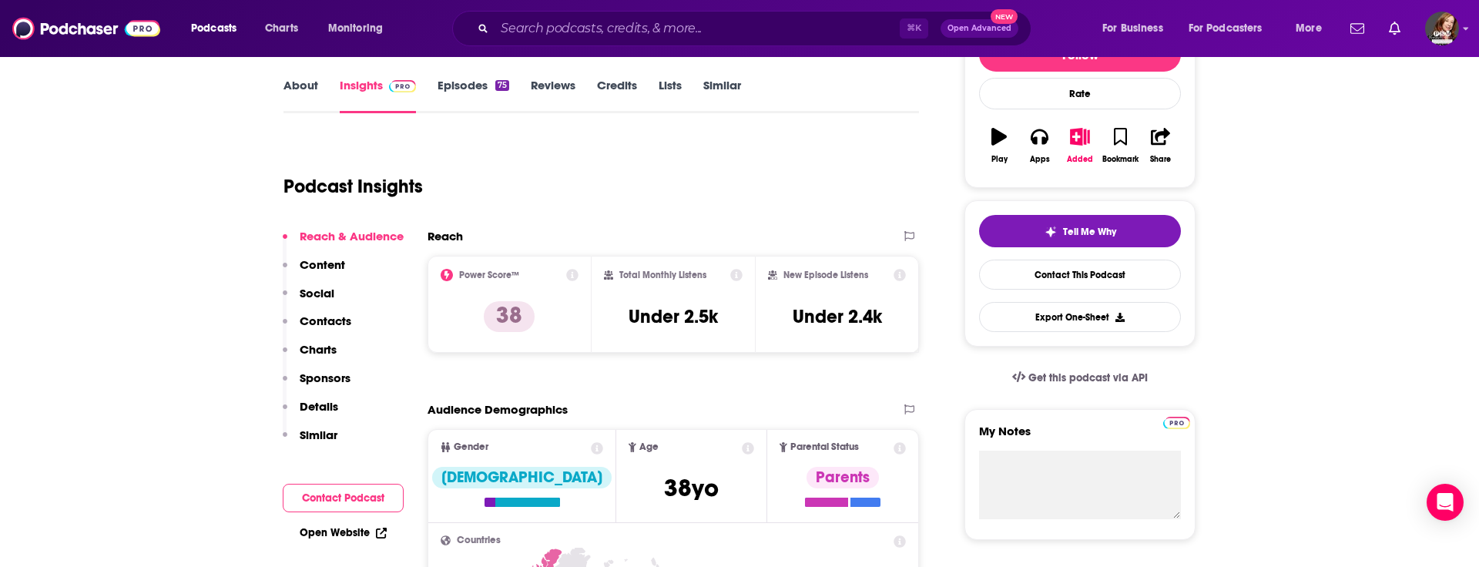
click at [324, 320] on p "Contacts" at bounding box center [326, 320] width 52 height 15
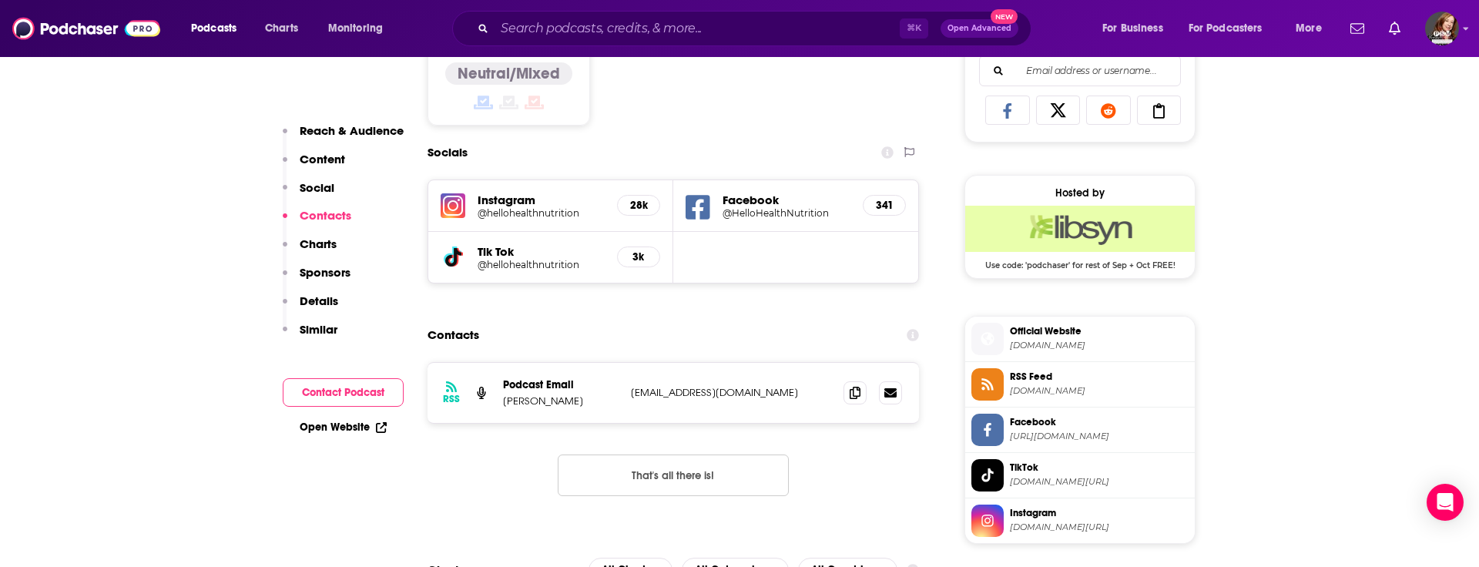
scroll to position [1115, 0]
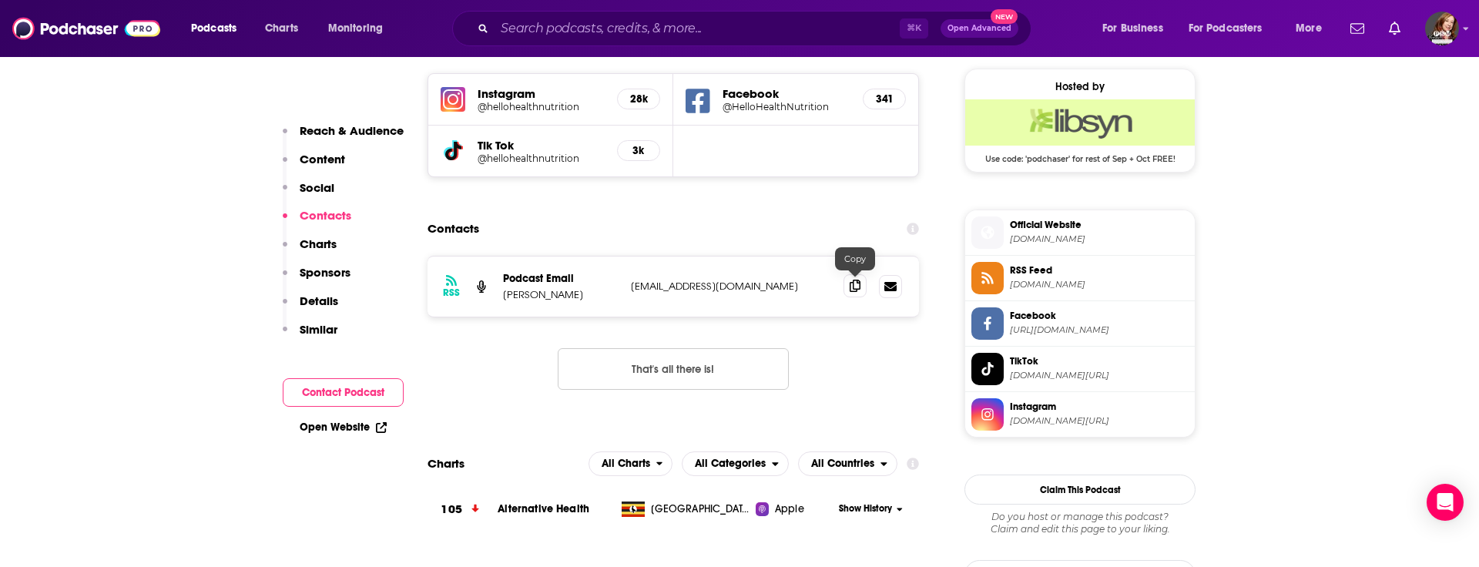
click at [855, 287] on icon at bounding box center [855, 286] width 11 height 12
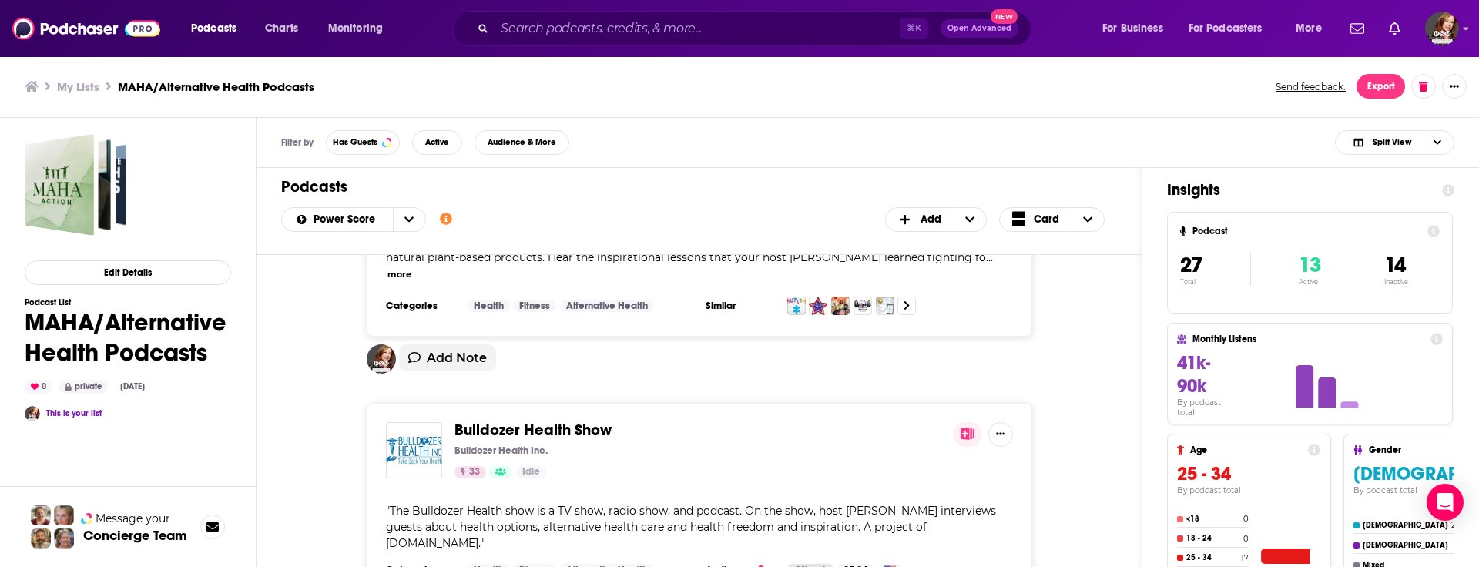
scroll to position [2217, 0]
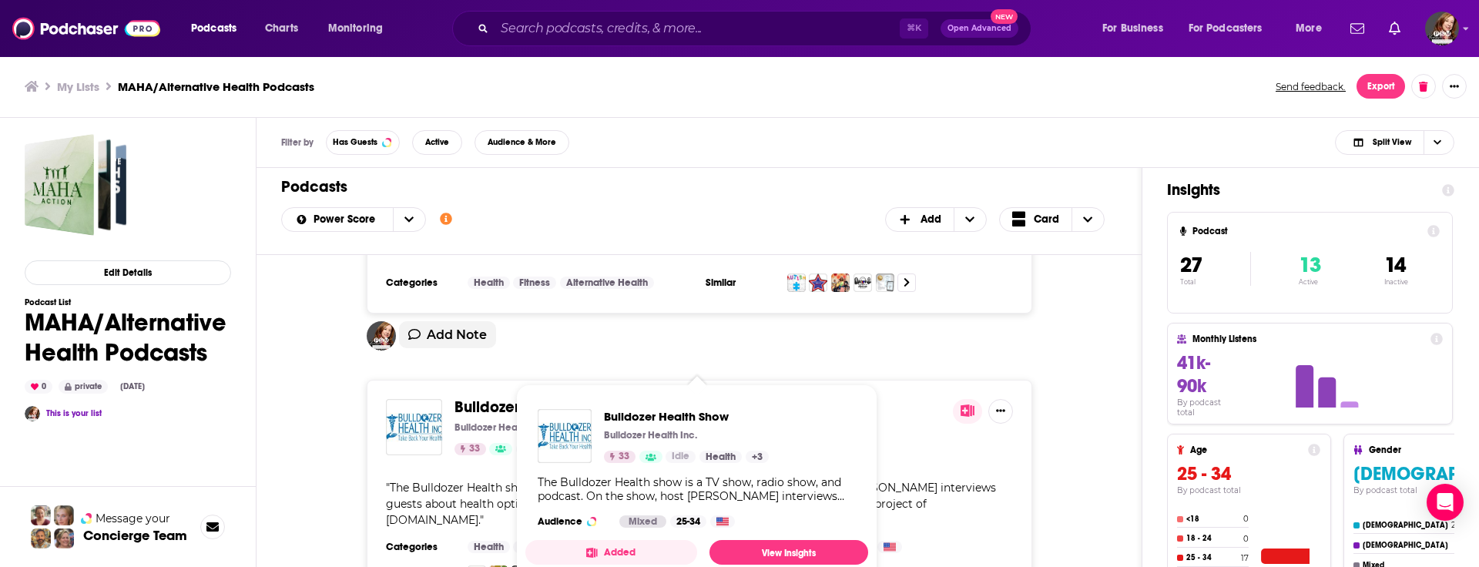
click at [535, 397] on span "Bulldozer Health Show" at bounding box center [532, 406] width 157 height 19
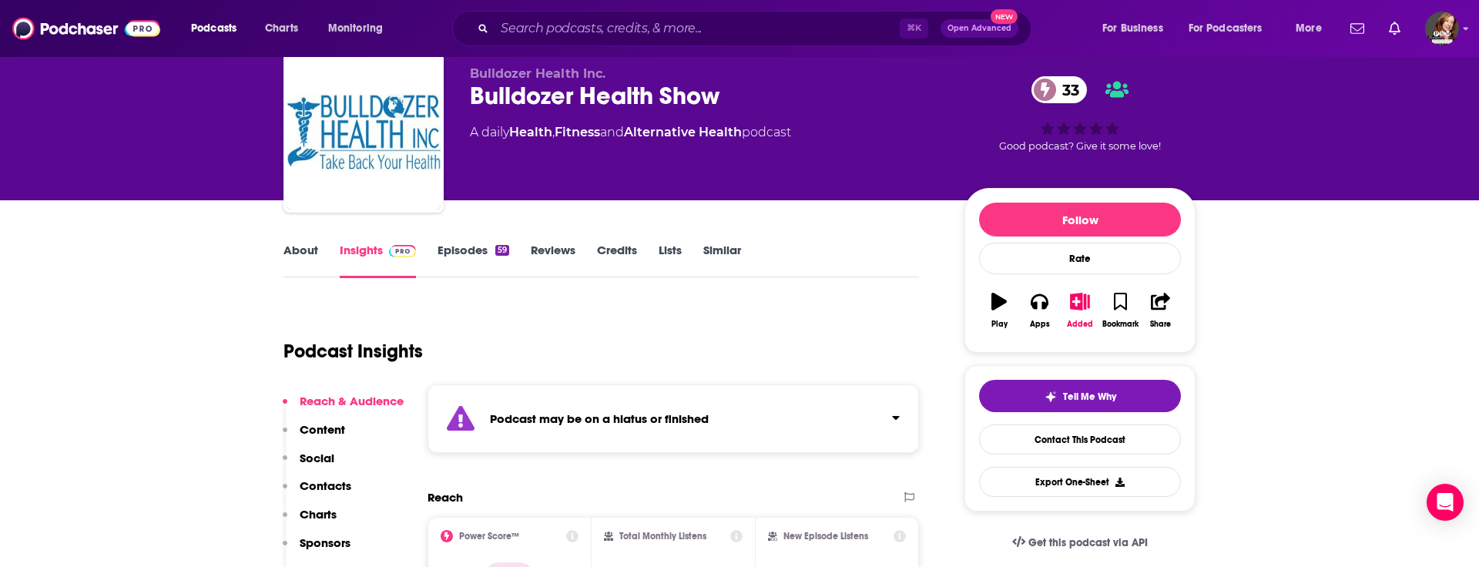
scroll to position [22, 0]
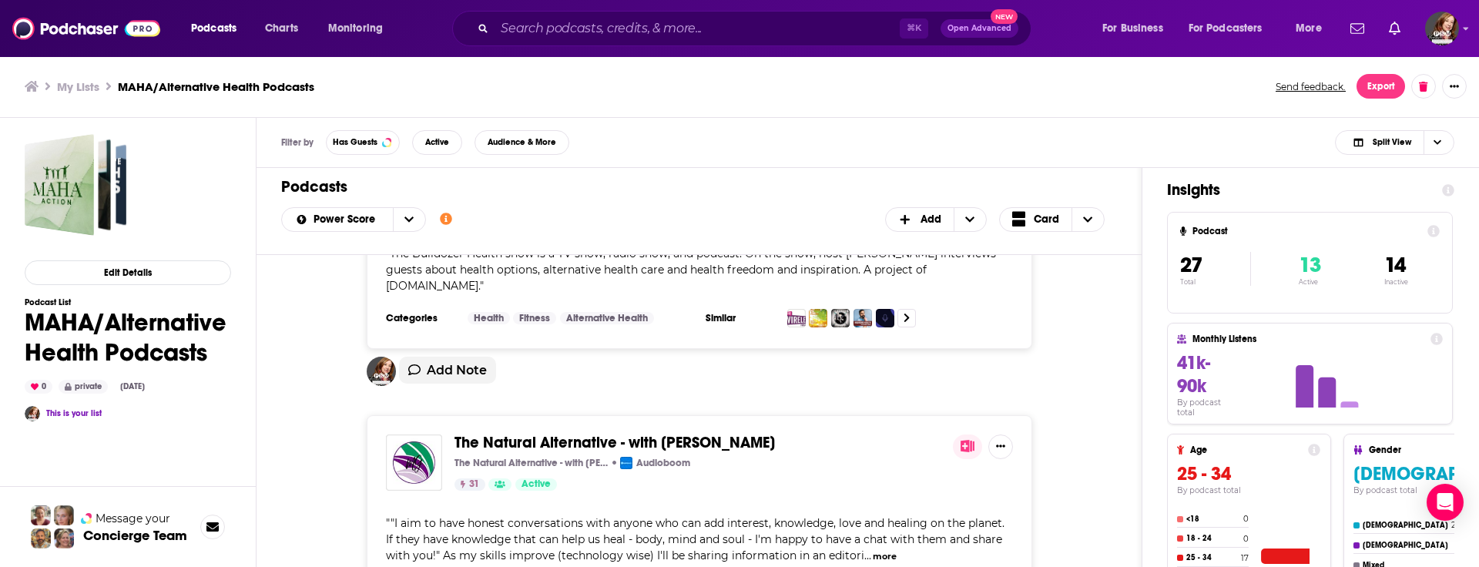
scroll to position [2509, 0]
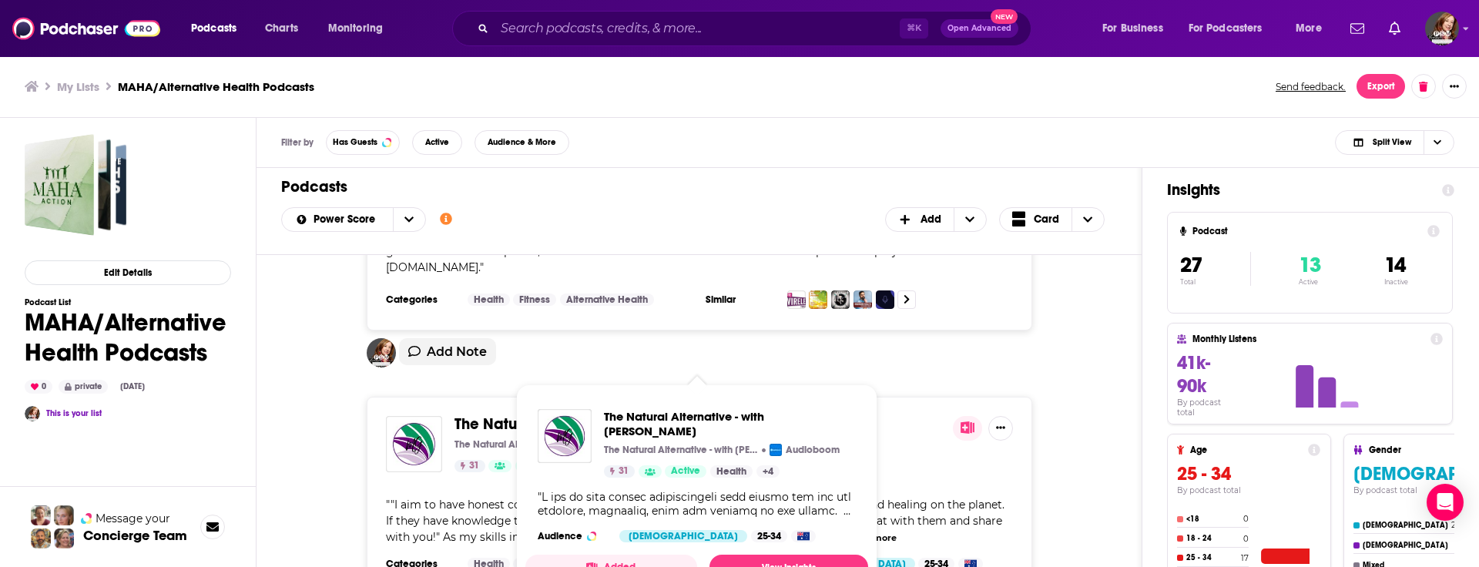
click at [481, 414] on span "The Natural Alternative - with [PERSON_NAME]" at bounding box center [614, 423] width 320 height 19
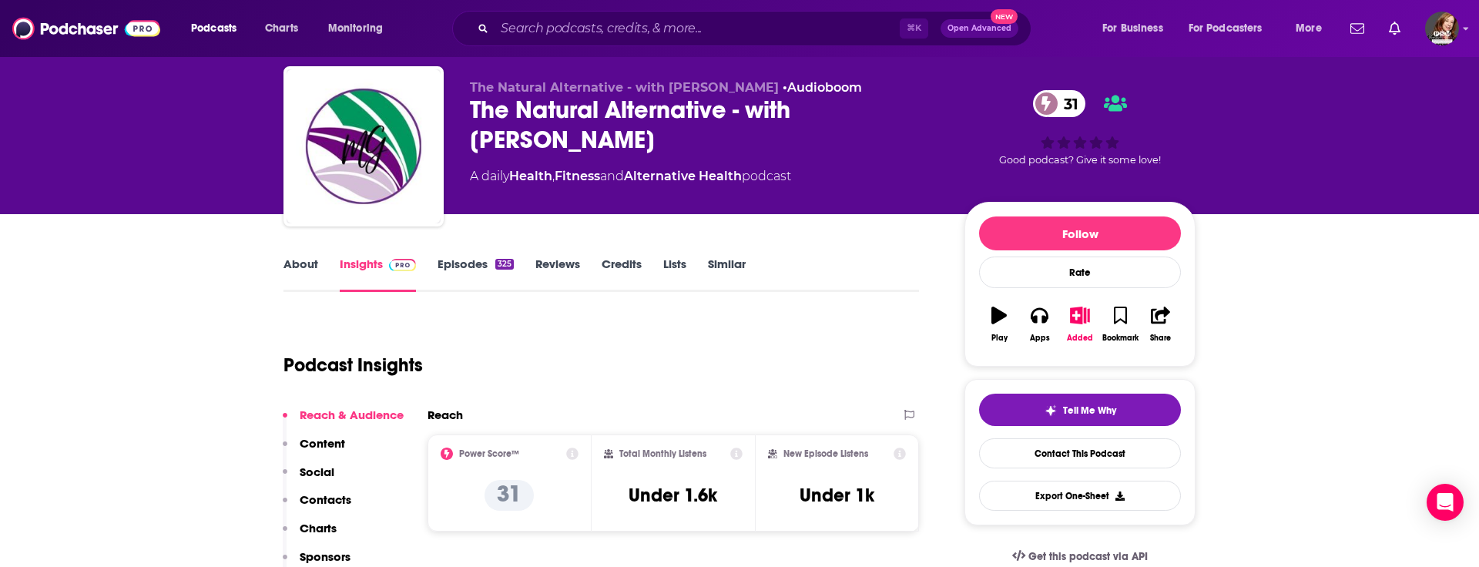
scroll to position [40, 0]
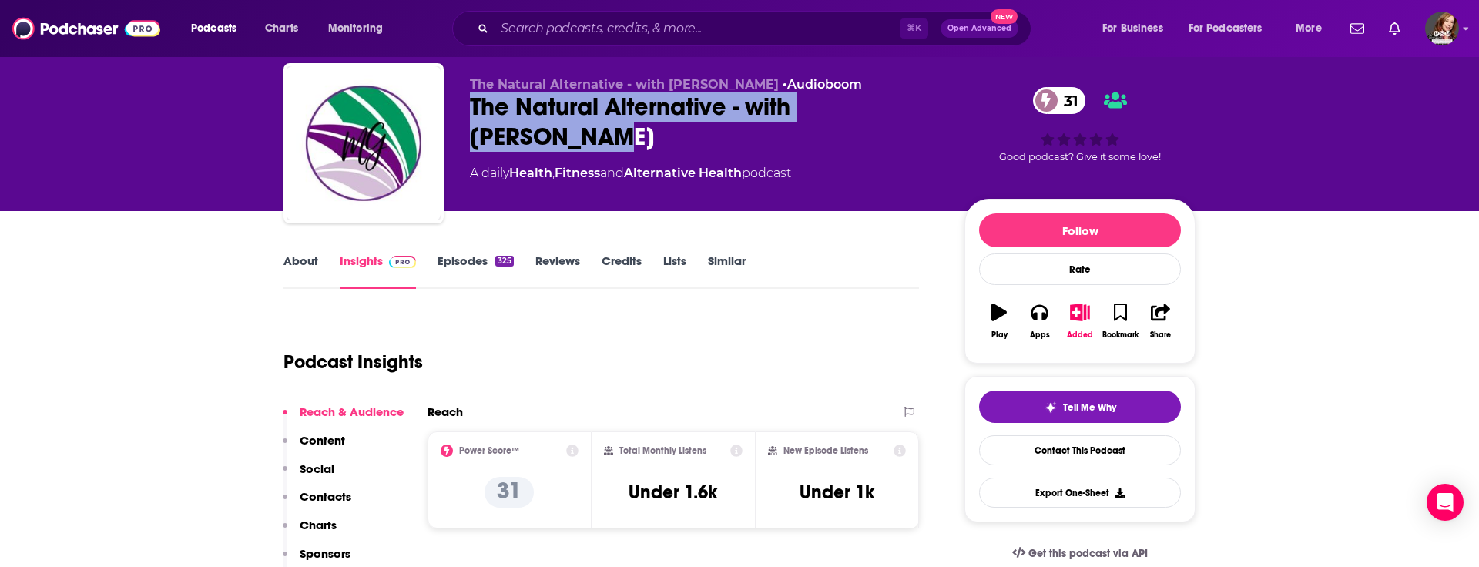
drag, startPoint x: 532, startPoint y: 136, endPoint x: 461, endPoint y: 119, distance: 72.9
click at [461, 119] on div "The Natural Alternative - with [PERSON_NAME] ND • Audioboom The Natural Alterna…" at bounding box center [739, 146] width 912 height 166
copy h2 "The Natural Alternative - with [PERSON_NAME]"
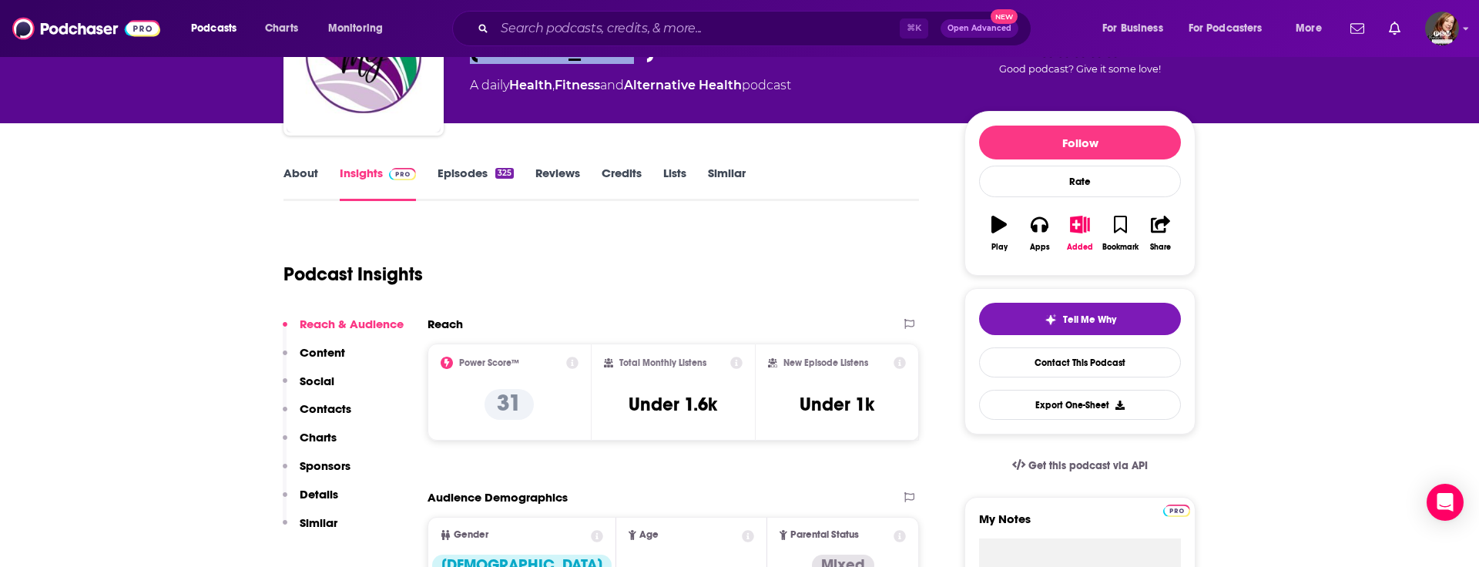
click at [331, 404] on p "Contacts" at bounding box center [326, 408] width 52 height 15
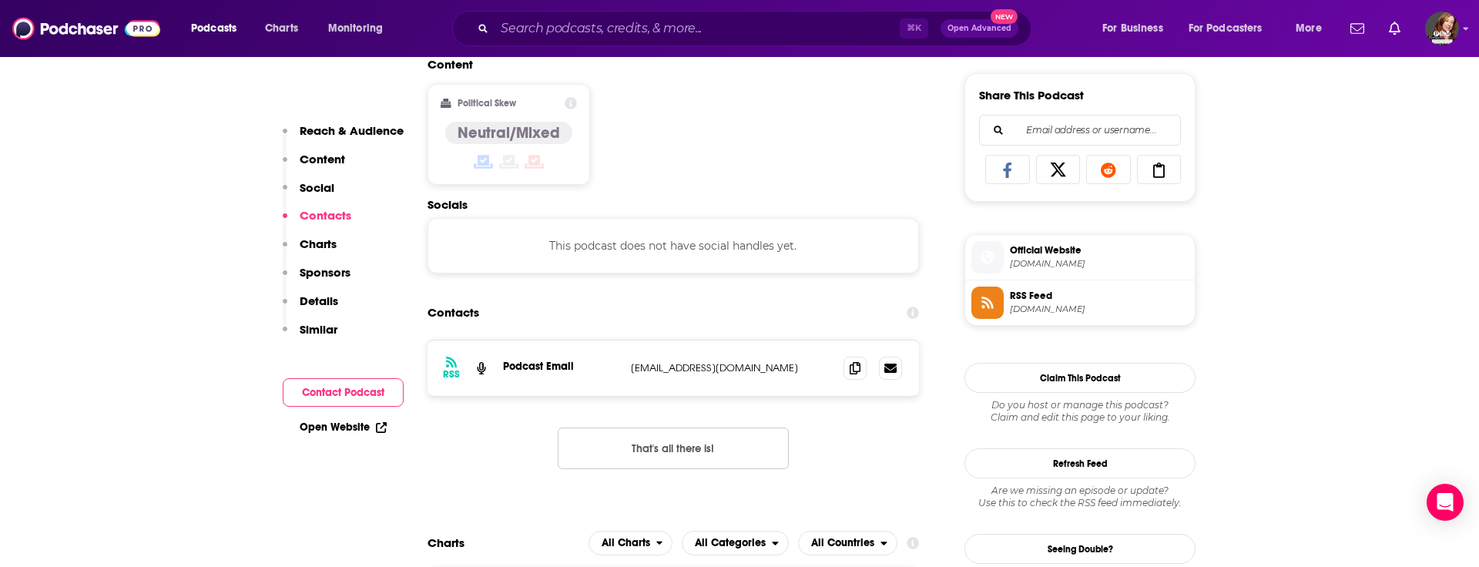
scroll to position [1034, 0]
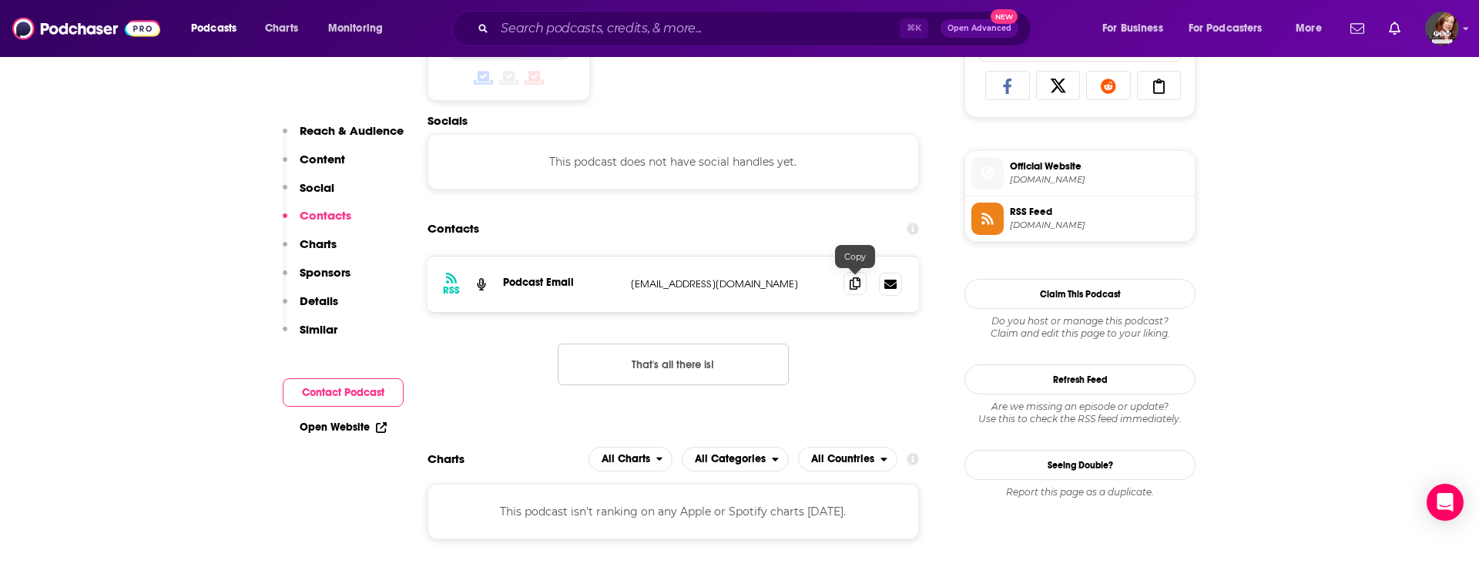
click at [853, 287] on icon at bounding box center [855, 283] width 11 height 12
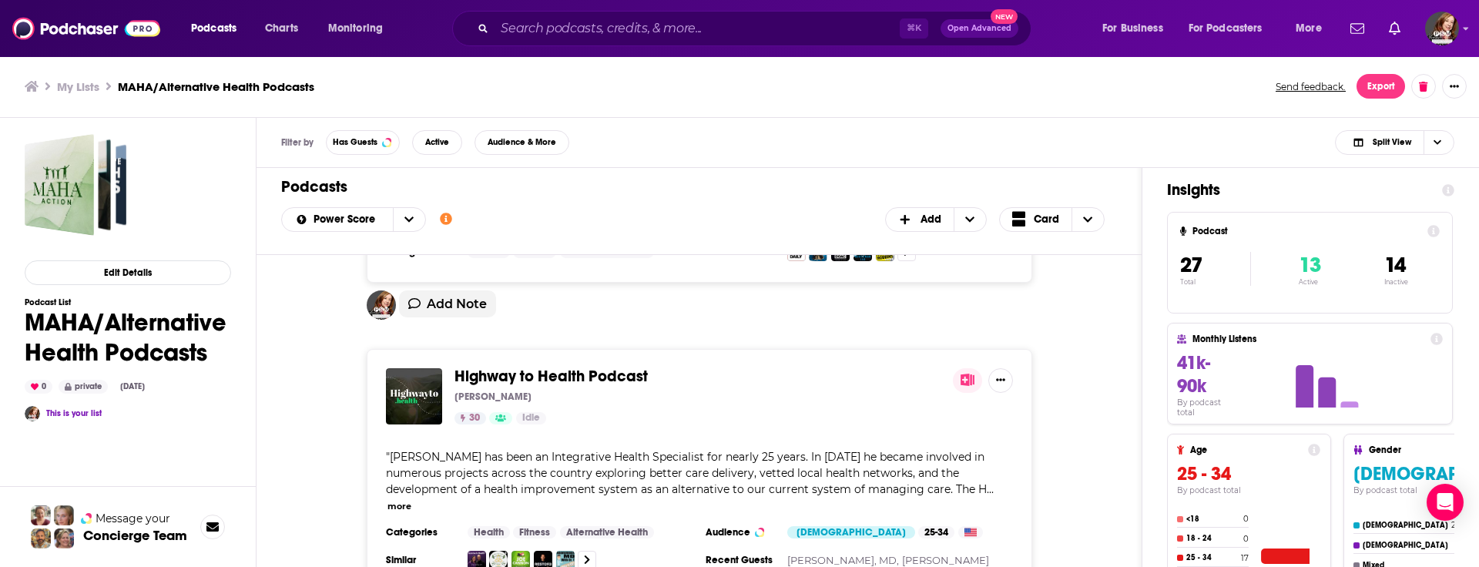
scroll to position [2836, 0]
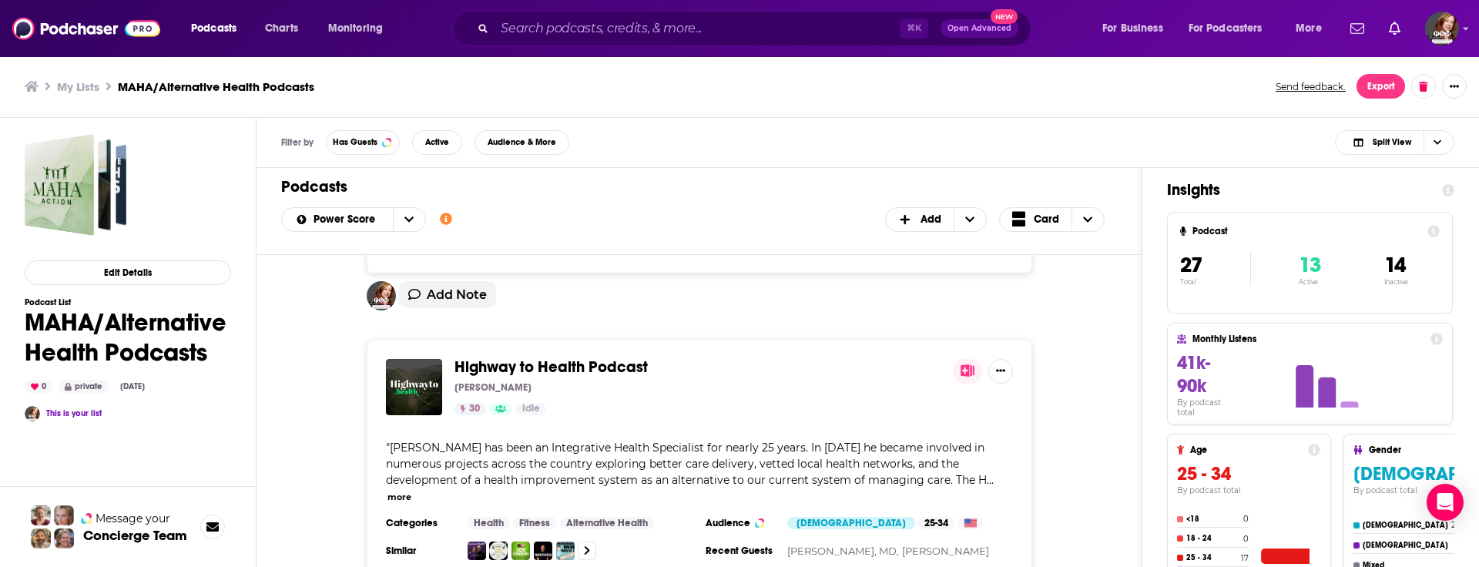
click at [564, 340] on div "Highway to Health Podcast [PERSON_NAME] 30 Idle " [PERSON_NAME] has been an Int…" at bounding box center [699, 460] width 665 height 240
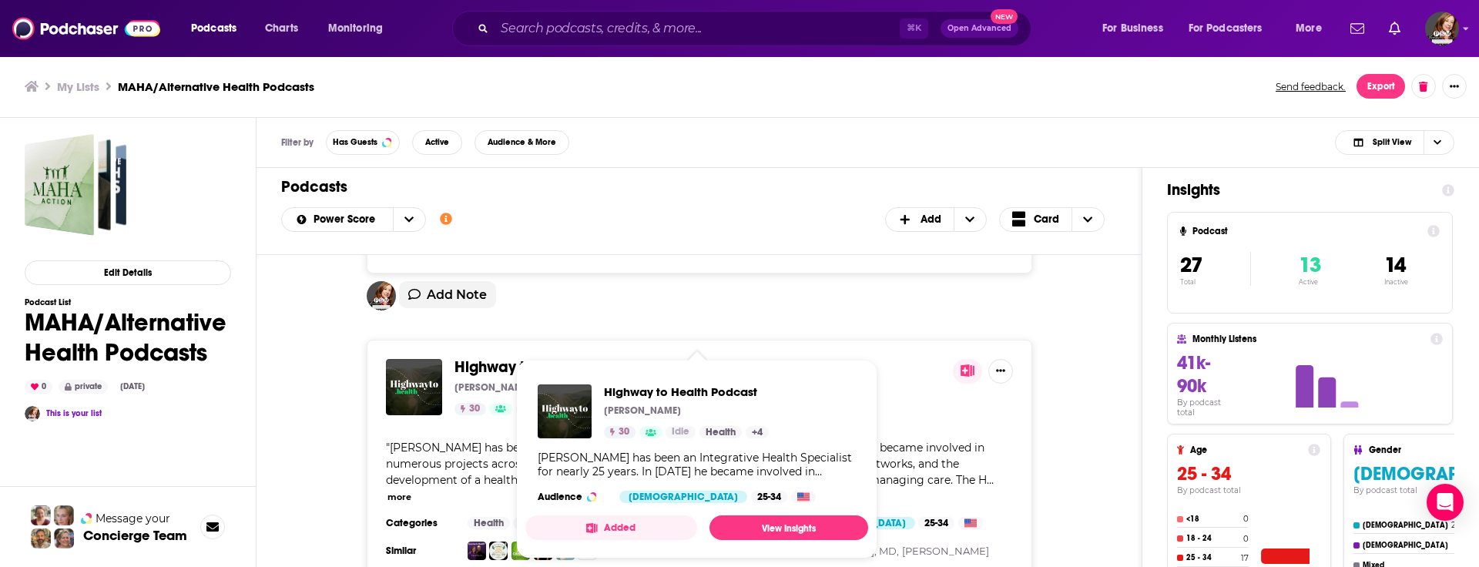
click at [563, 357] on span "Highway to Health Podcast" at bounding box center [550, 366] width 193 height 19
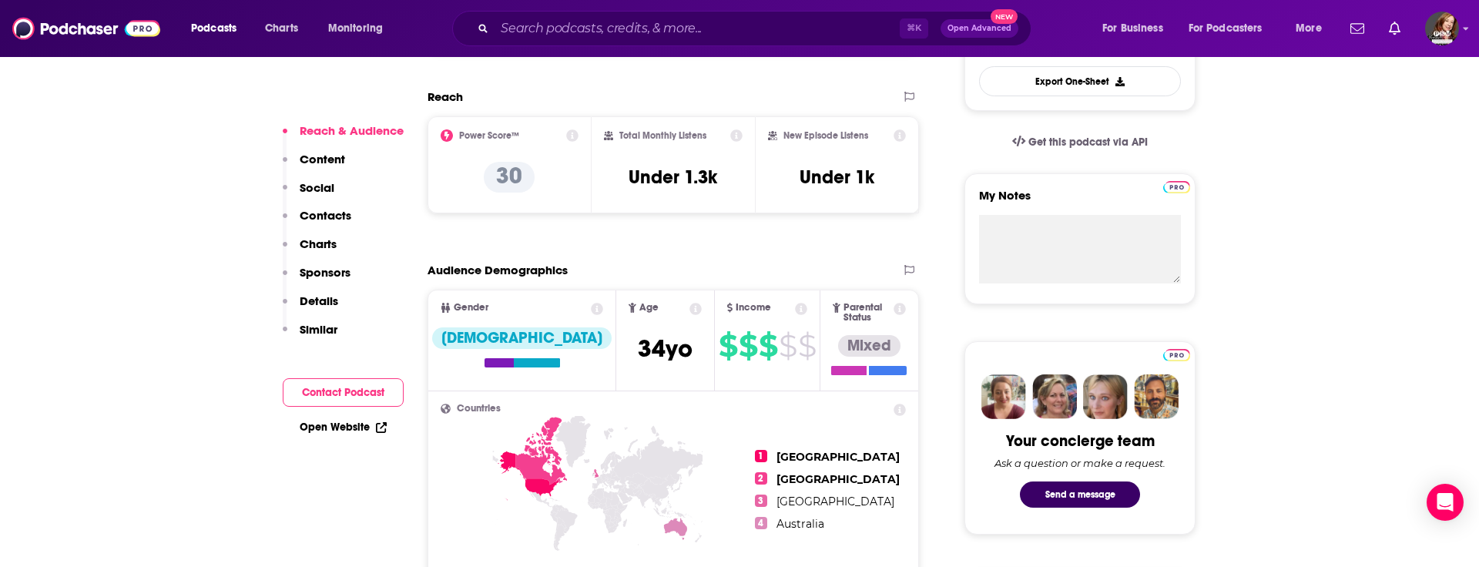
scroll to position [461, 0]
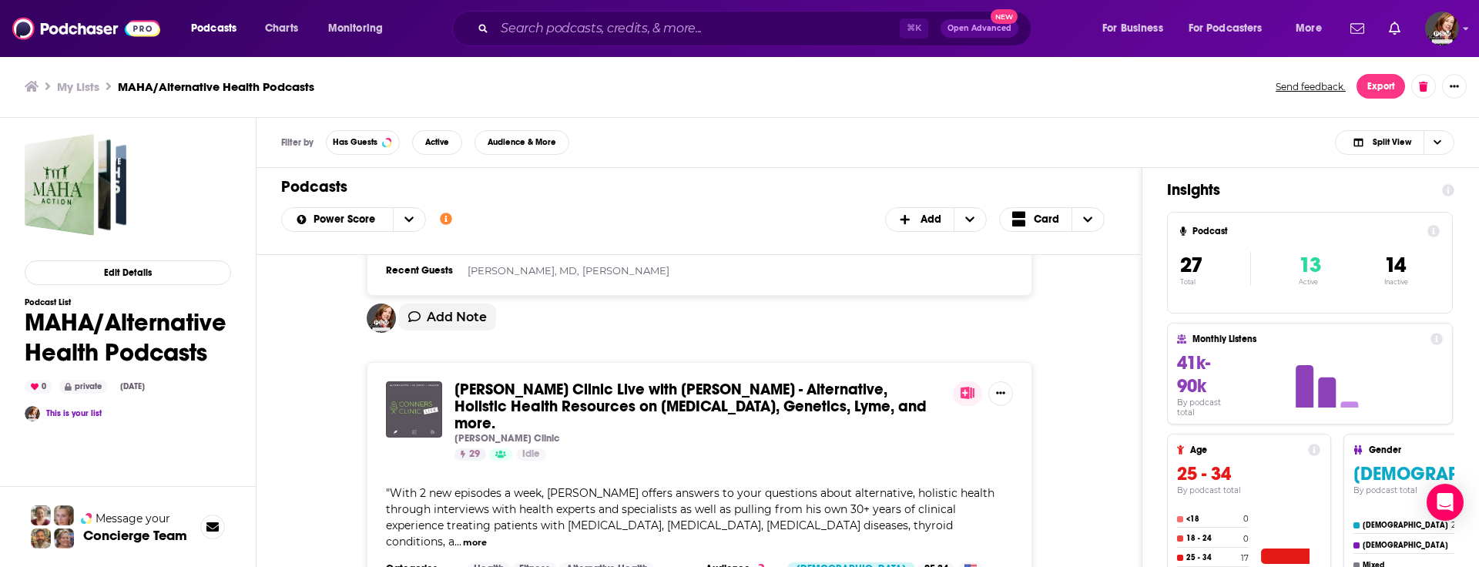
scroll to position [3123, 0]
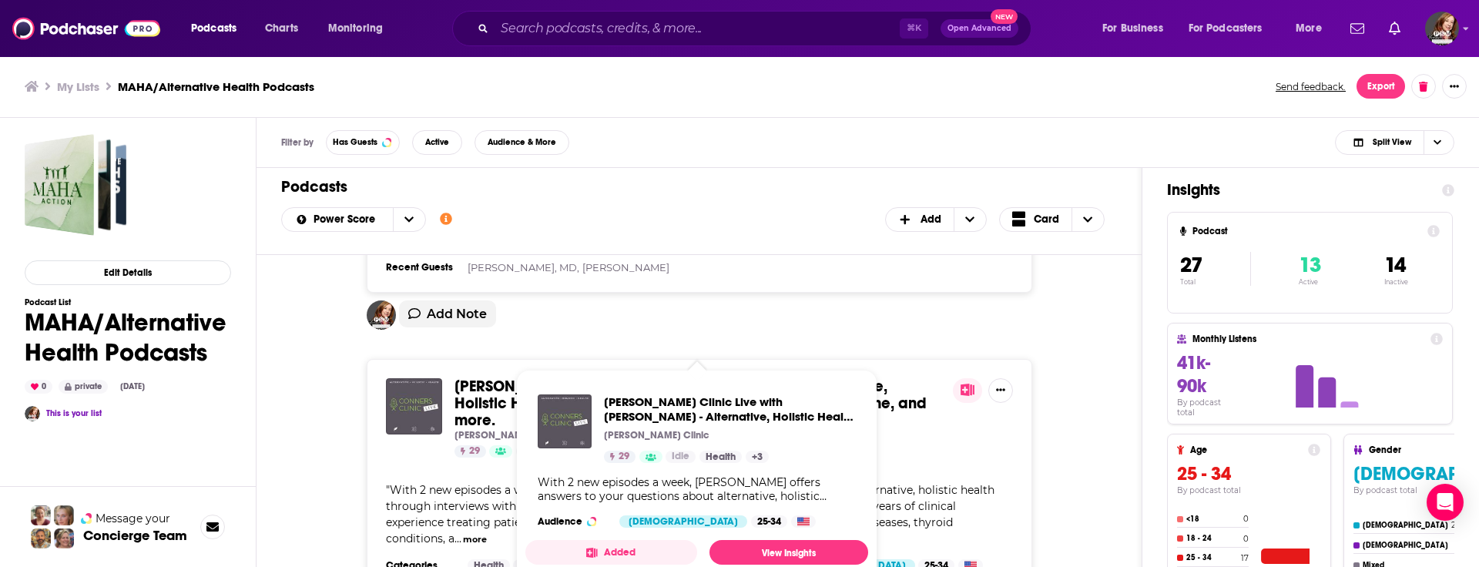
click at [661, 377] on span "[PERSON_NAME] Clinic Live with [PERSON_NAME] - Alternative, Holistic Health Res…" at bounding box center [690, 403] width 472 height 53
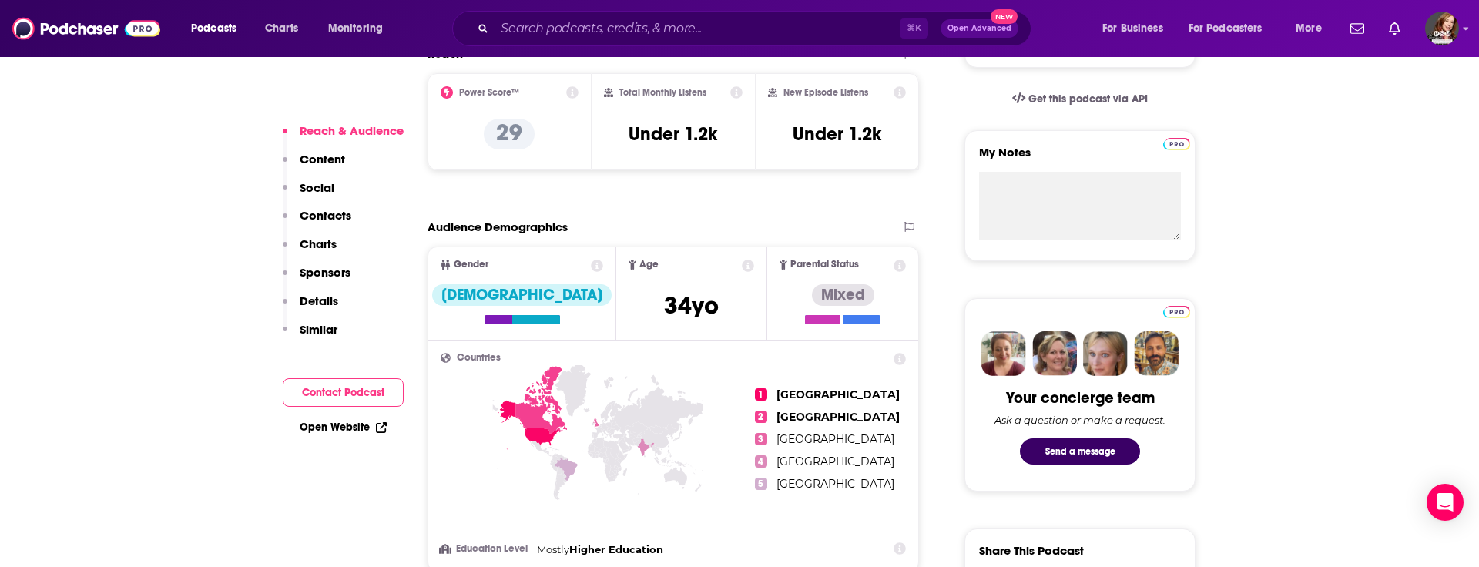
scroll to position [490, 0]
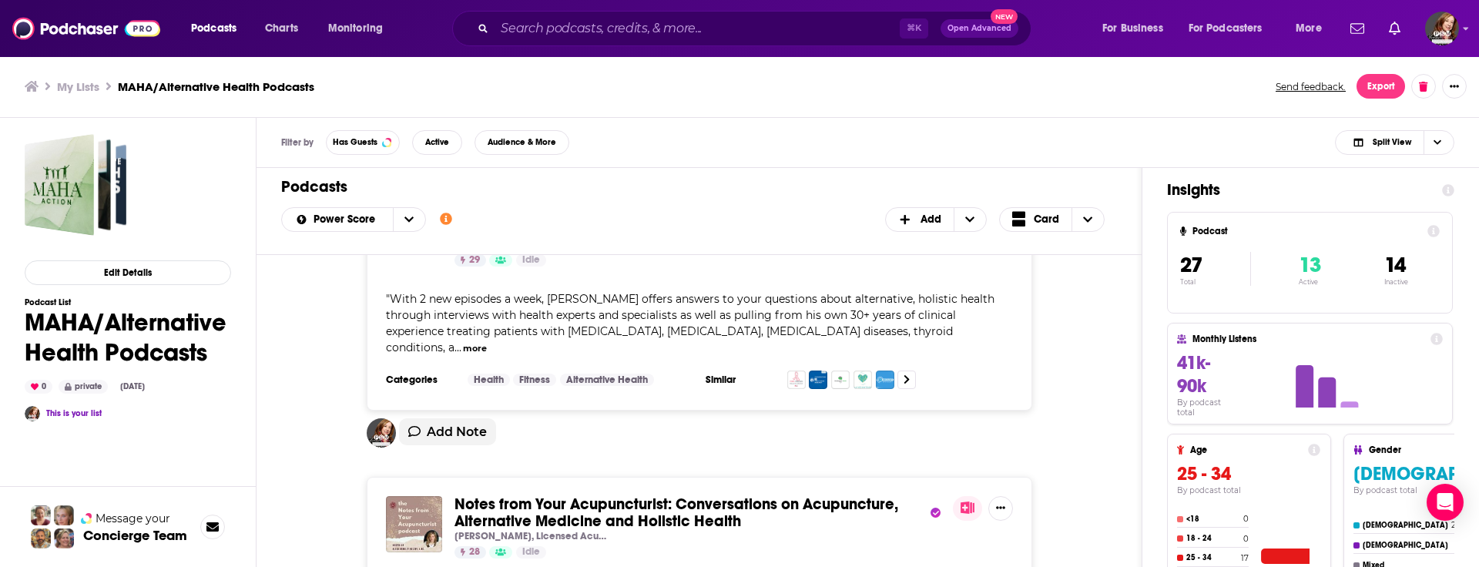
scroll to position [3352, 0]
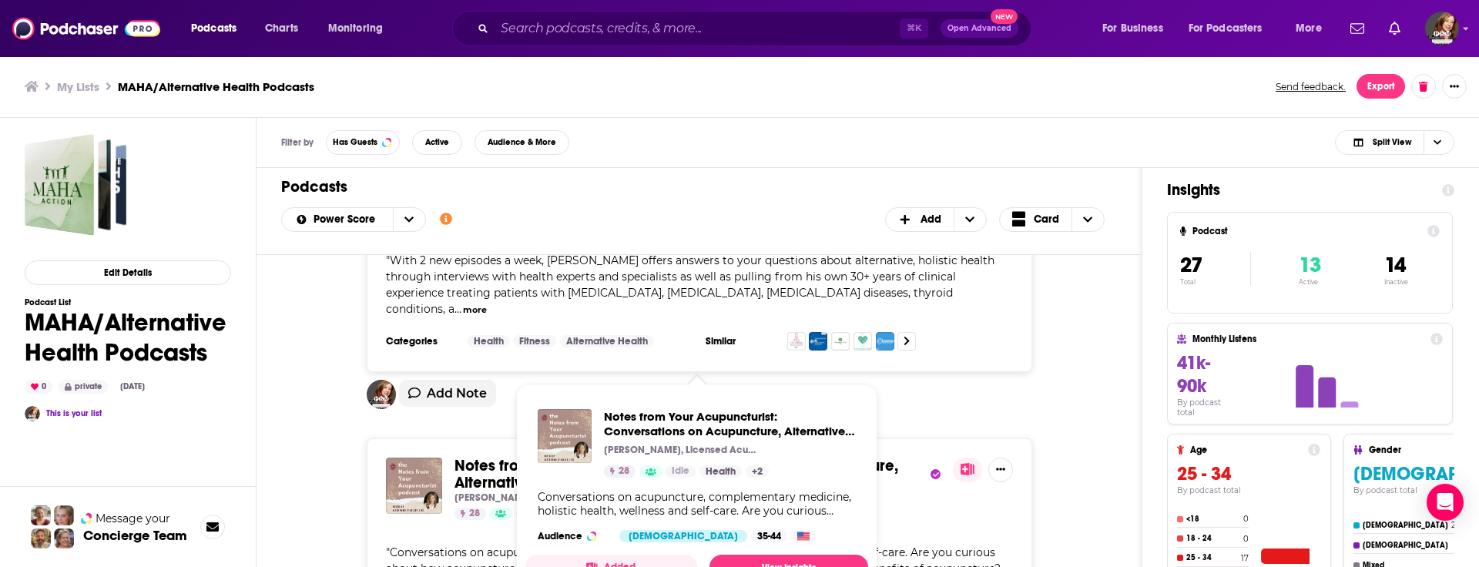
click at [483, 456] on span "Notes from Your Acupuncturist: Conversations on Acupuncture, Alternative Medici…" at bounding box center [676, 474] width 444 height 36
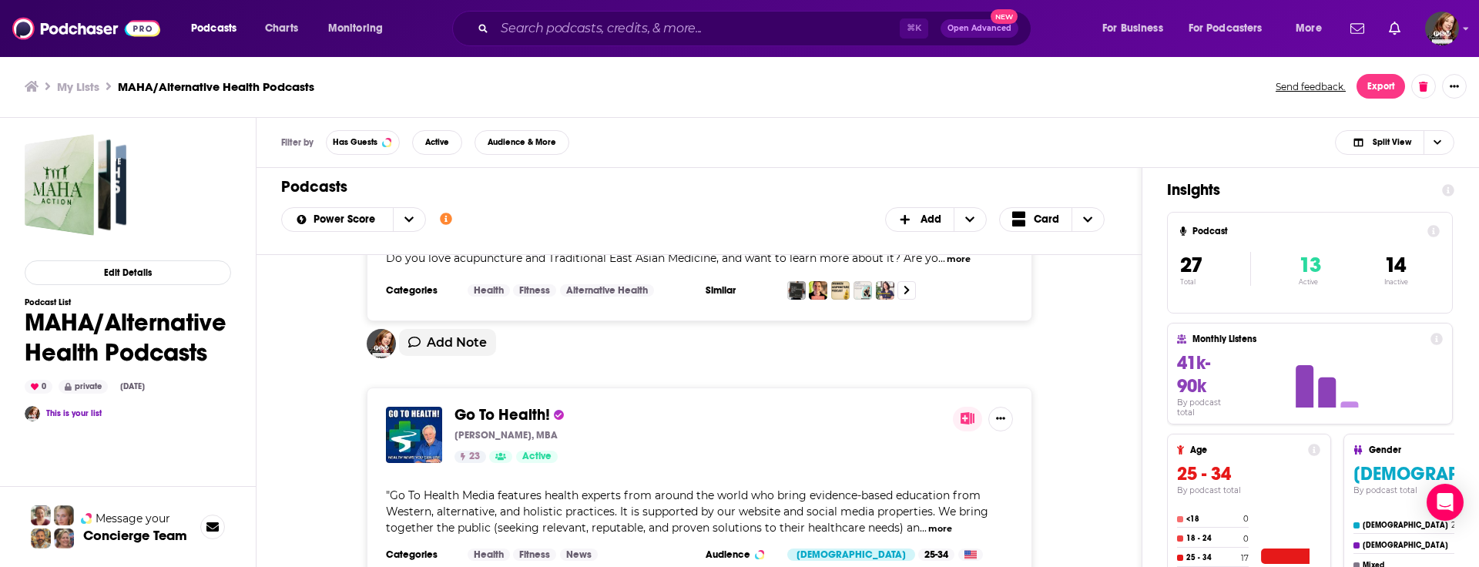
scroll to position [3694, 0]
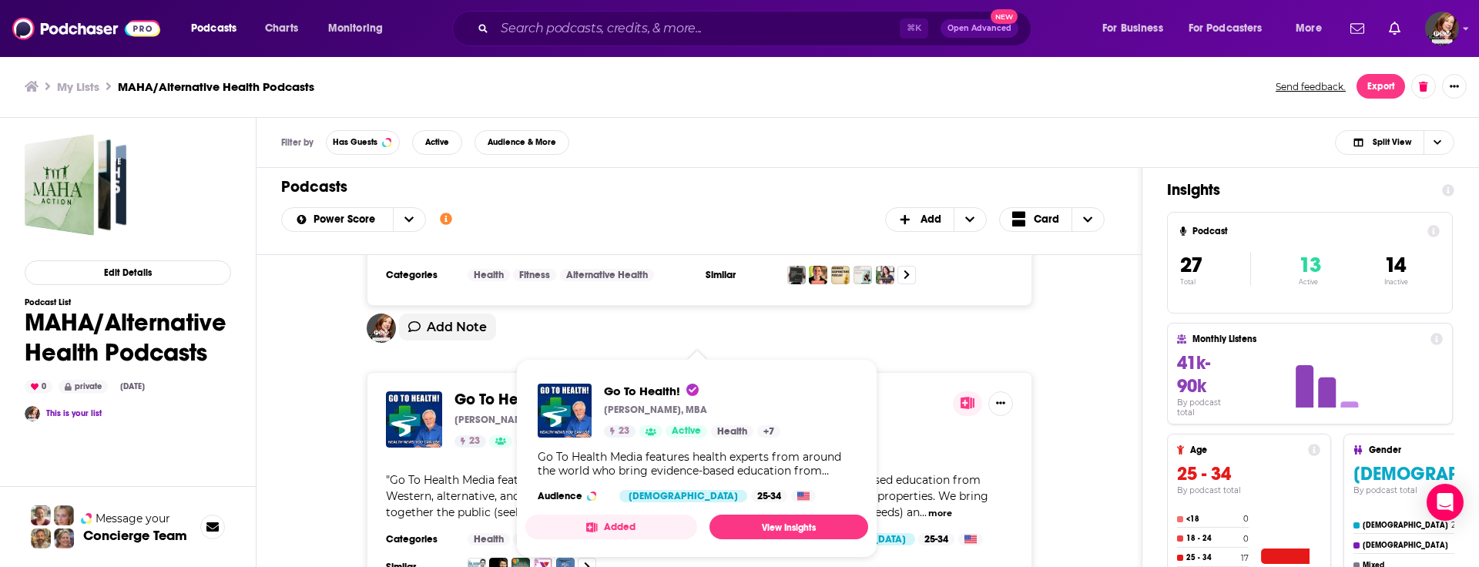
click at [481, 390] on span "Go To Health!" at bounding box center [502, 399] width 96 height 19
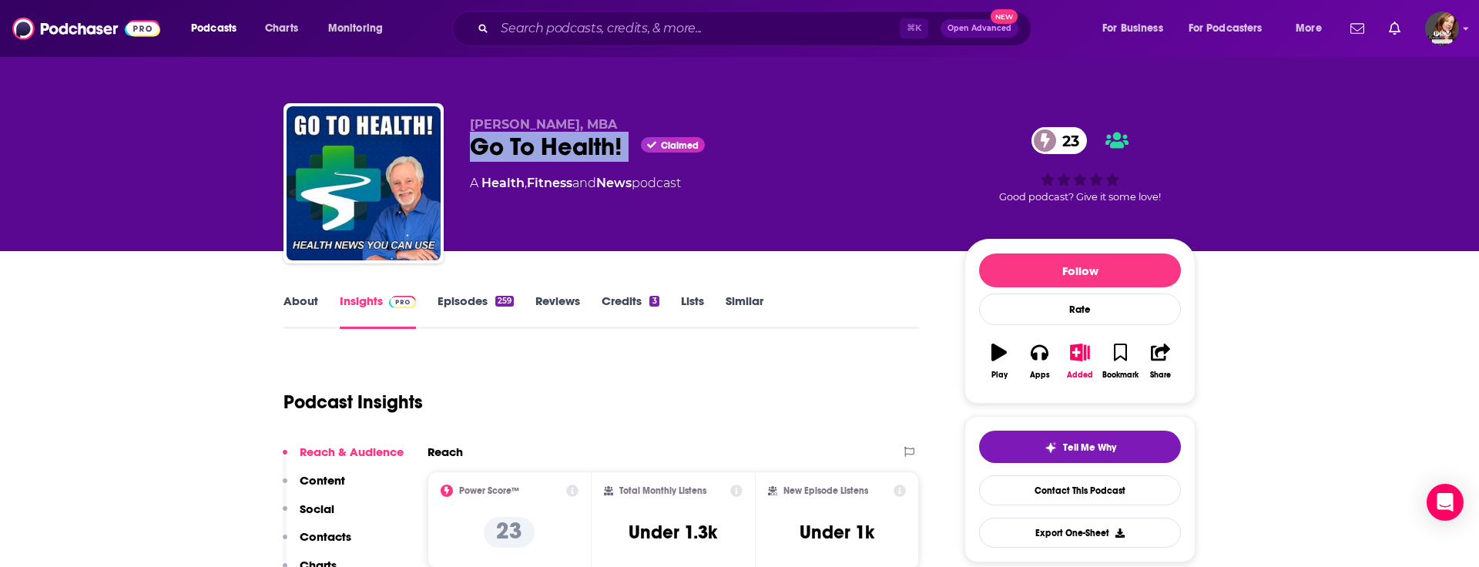
drag, startPoint x: 632, startPoint y: 149, endPoint x: 461, endPoint y: 149, distance: 171.0
click at [461, 149] on div "[PERSON_NAME], MBA Go To Health! Claimed 23 A Health , Fitness and News podcast…" at bounding box center [739, 186] width 912 height 166
copy div "Go To Health!"
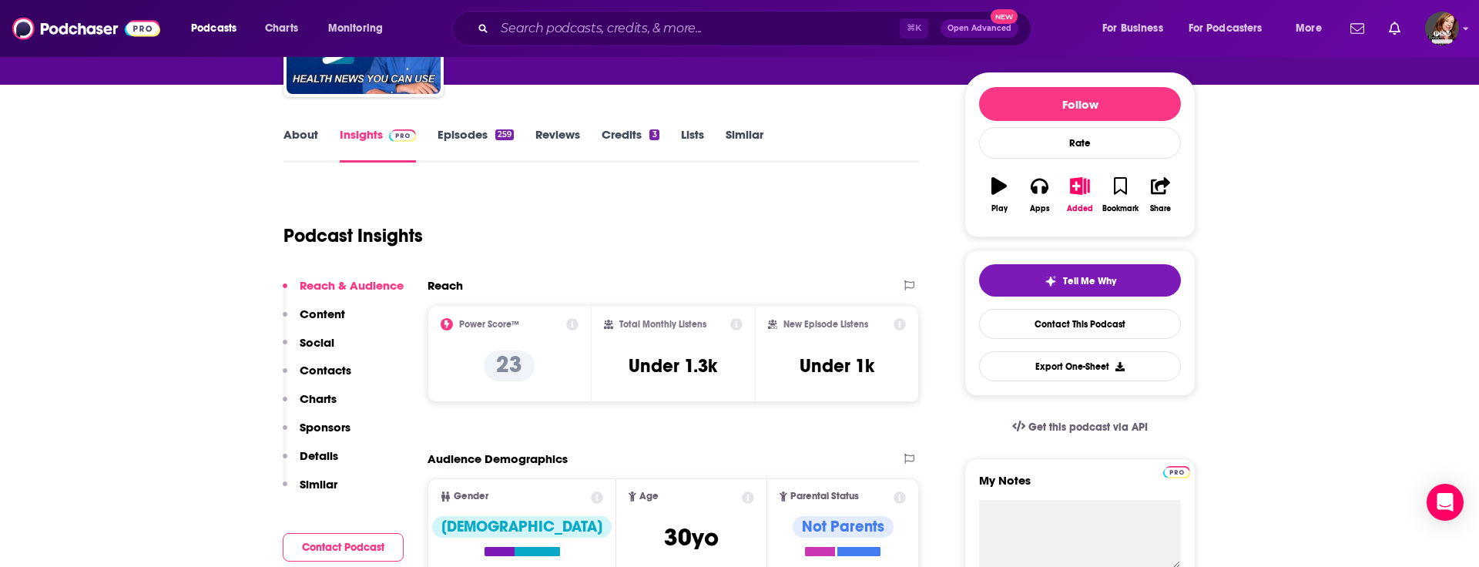
click at [329, 369] on p "Contacts" at bounding box center [326, 370] width 52 height 15
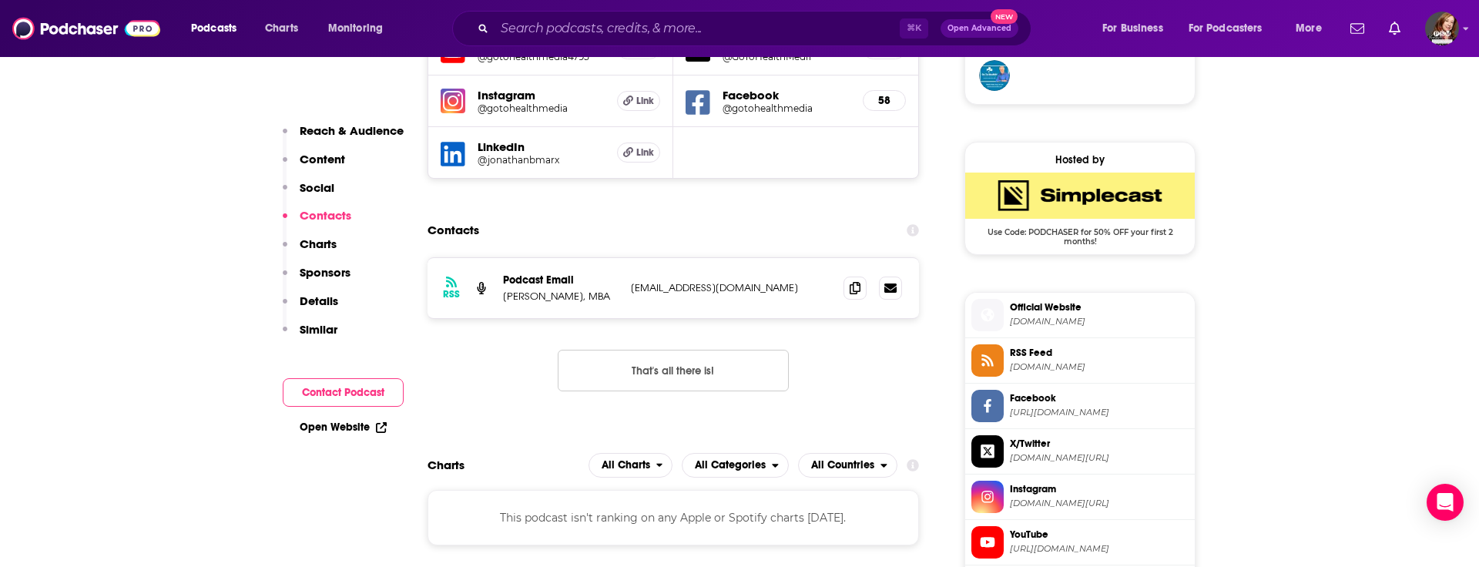
scroll to position [1167, 0]
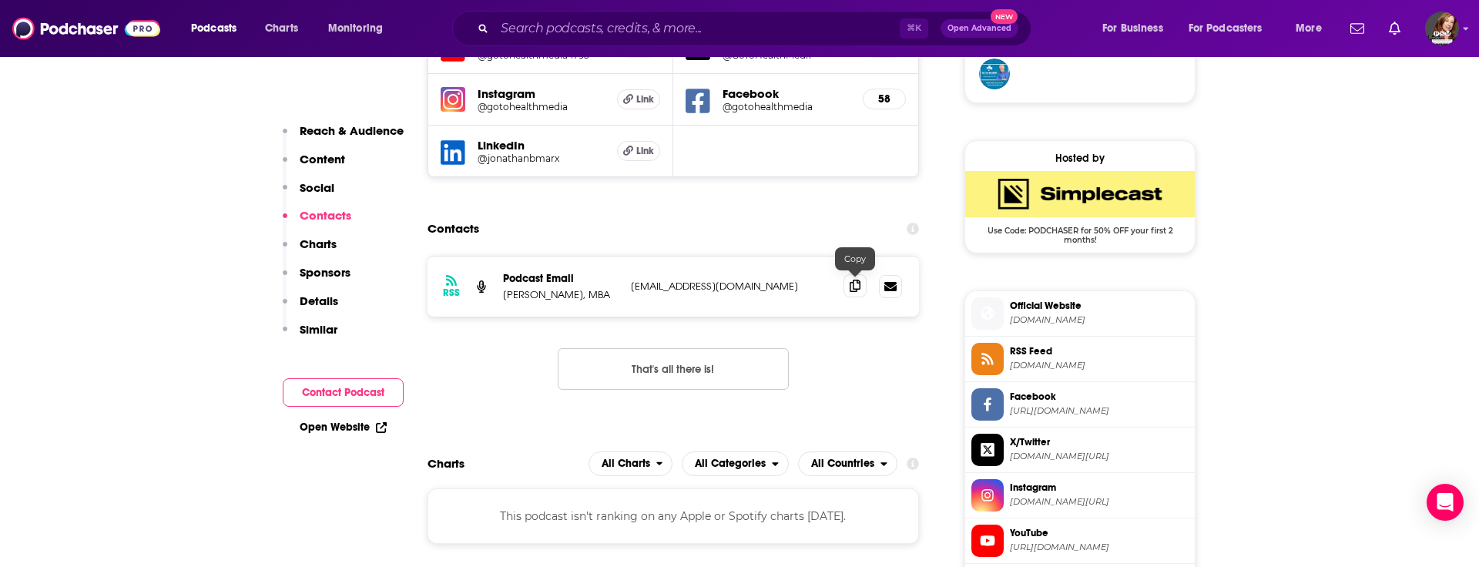
click at [857, 287] on icon at bounding box center [855, 286] width 11 height 12
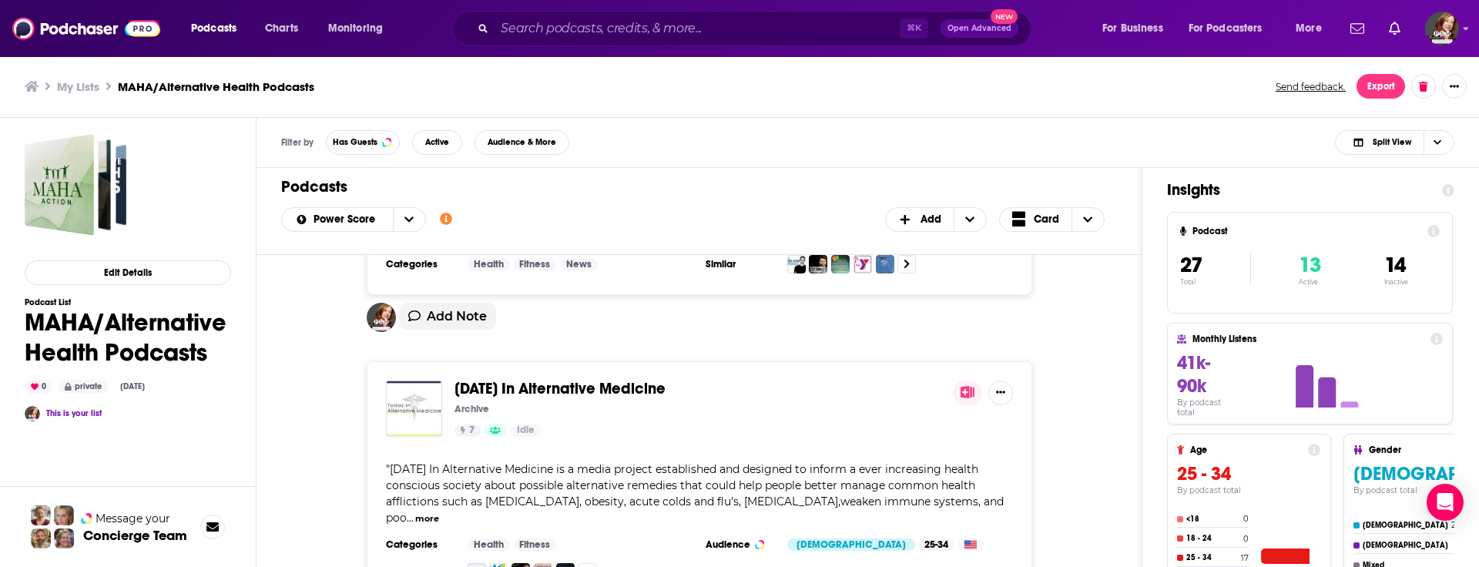
scroll to position [3973, 0]
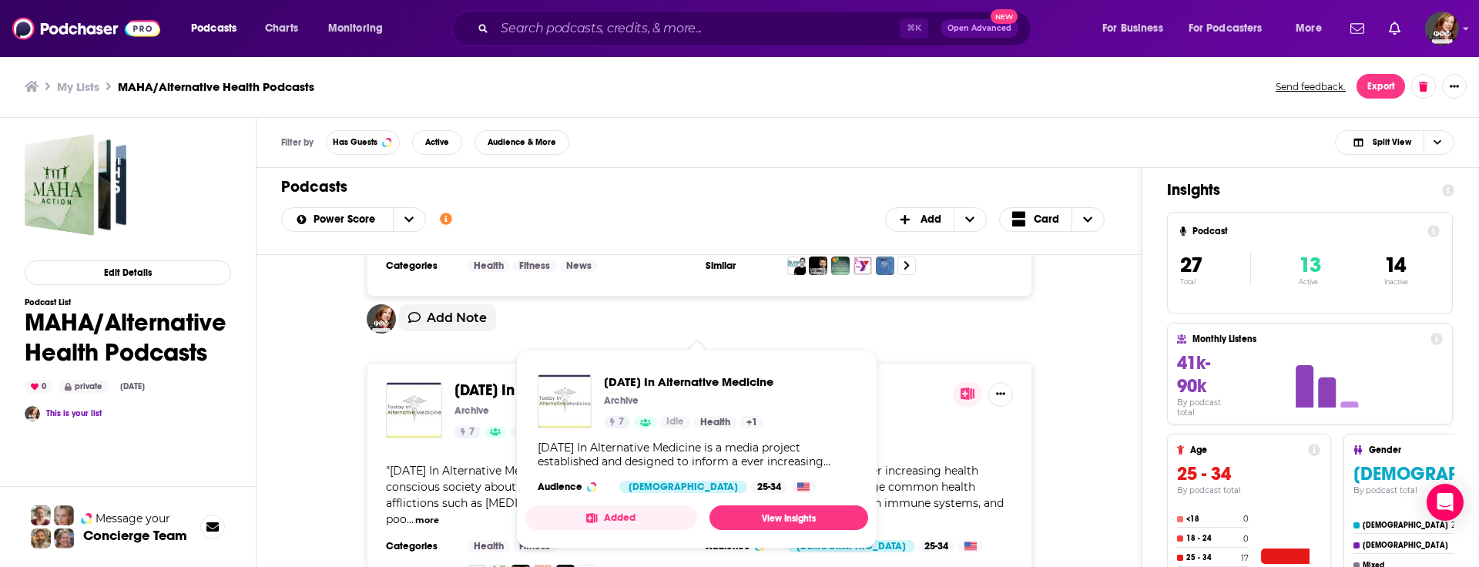
click at [591, 380] on span "[DATE] In Alternative Medicine" at bounding box center [559, 389] width 211 height 19
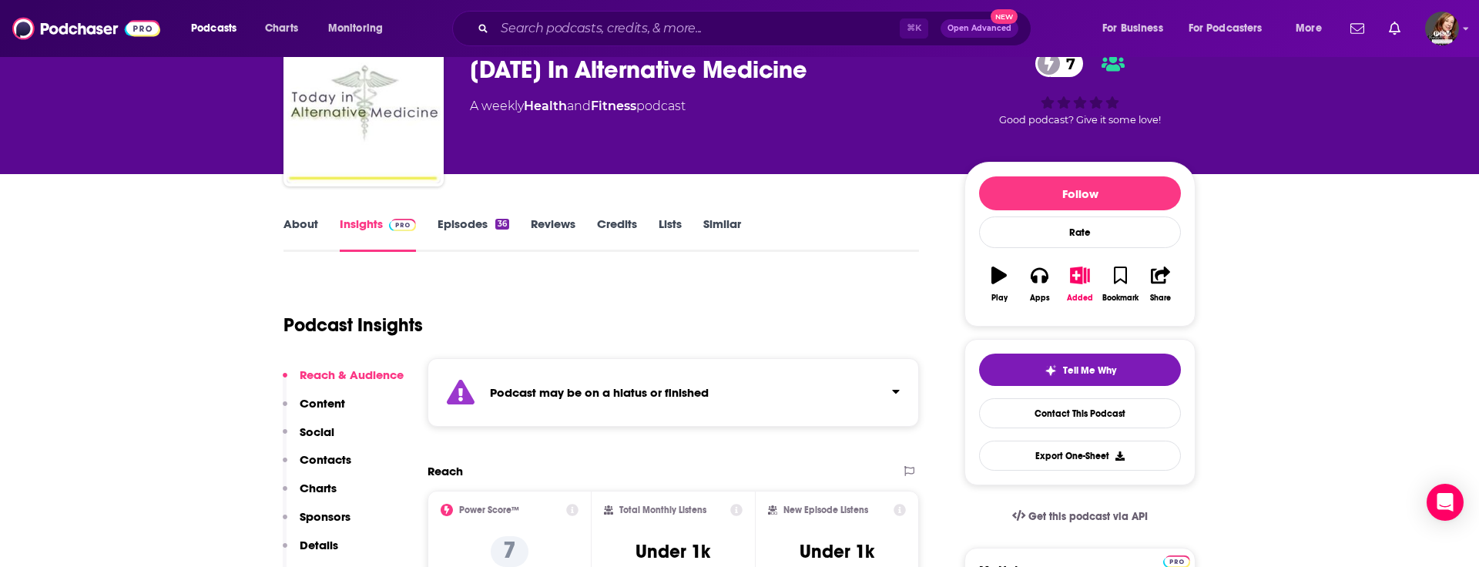
scroll to position [100, 0]
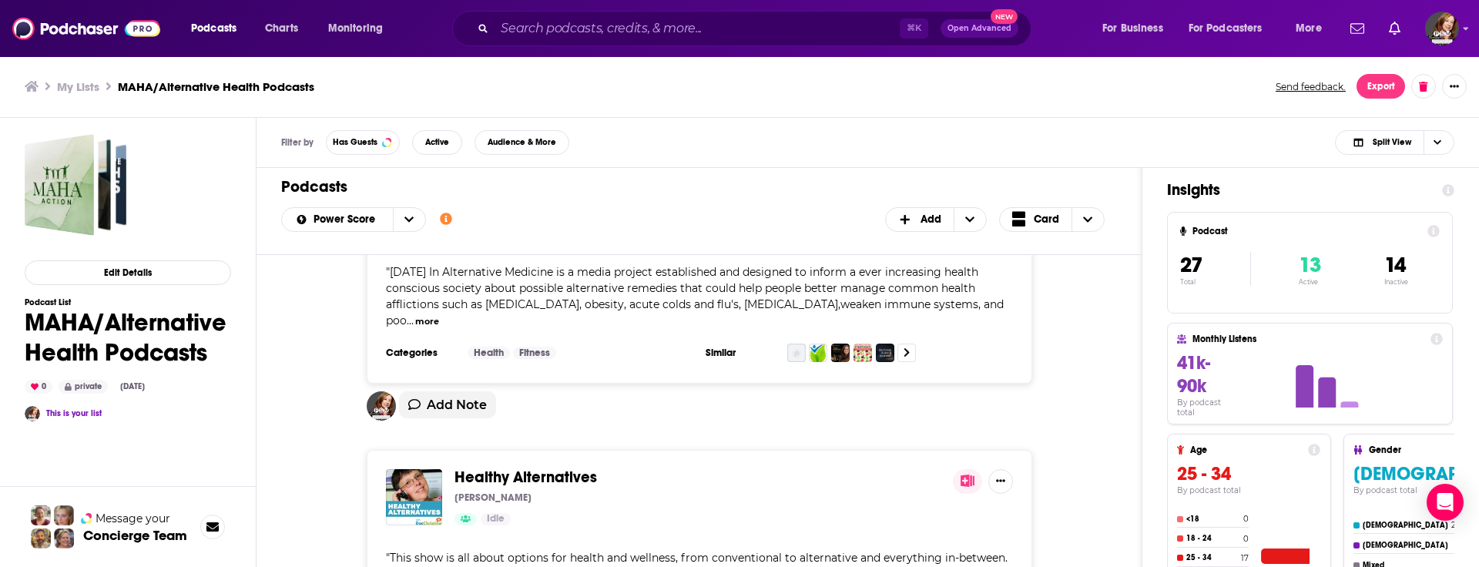
scroll to position [4233, 0]
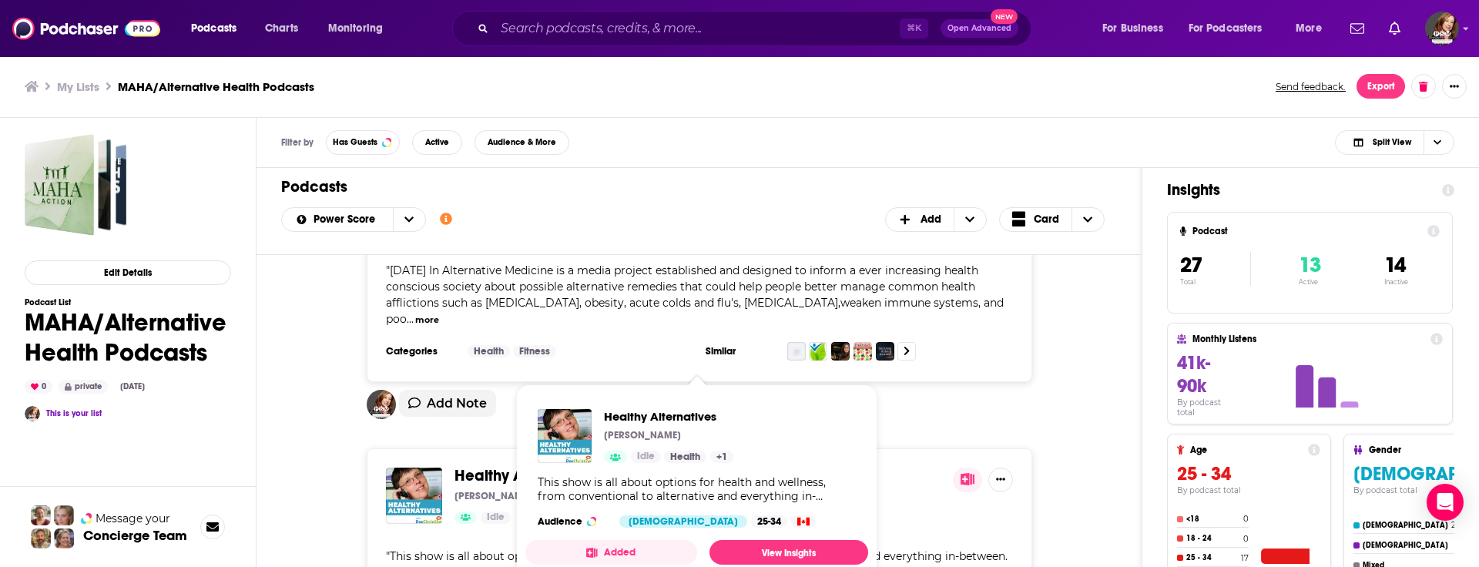
click at [540, 387] on span "Healthy Alternatives [PERSON_NAME] Idle Health + 1 This show is all about optio…" at bounding box center [696, 483] width 343 height 199
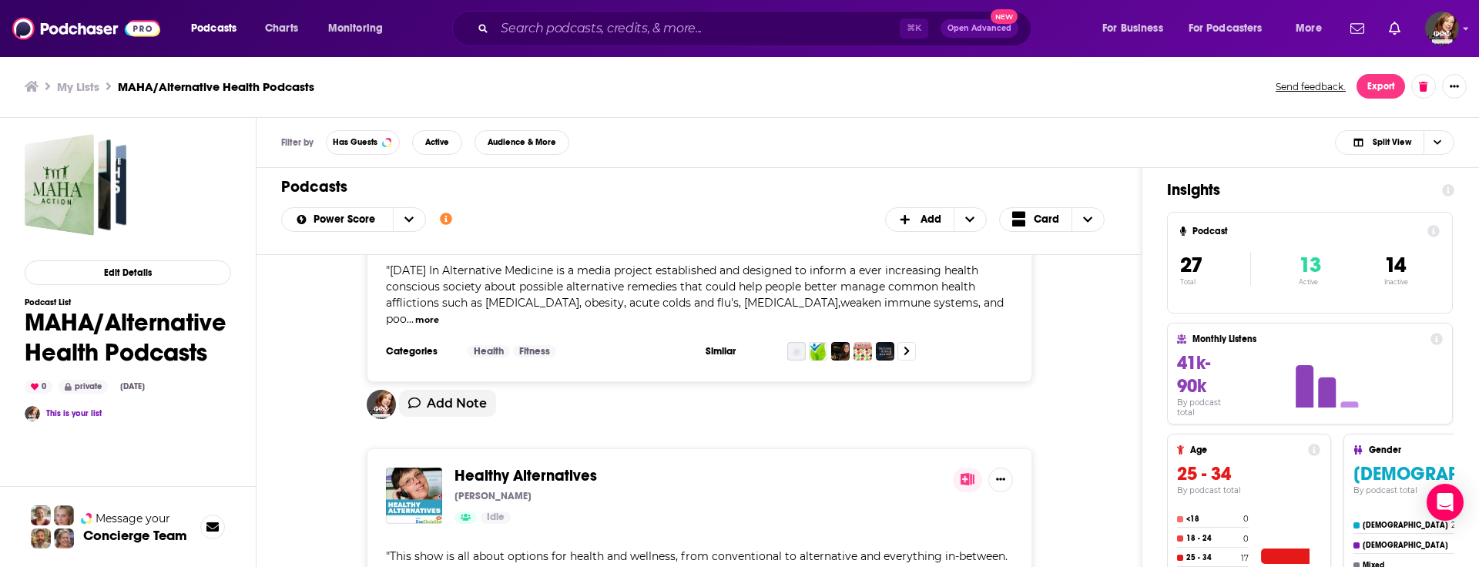
click at [478, 466] on span "Healthy Alternatives" at bounding box center [525, 475] width 142 height 19
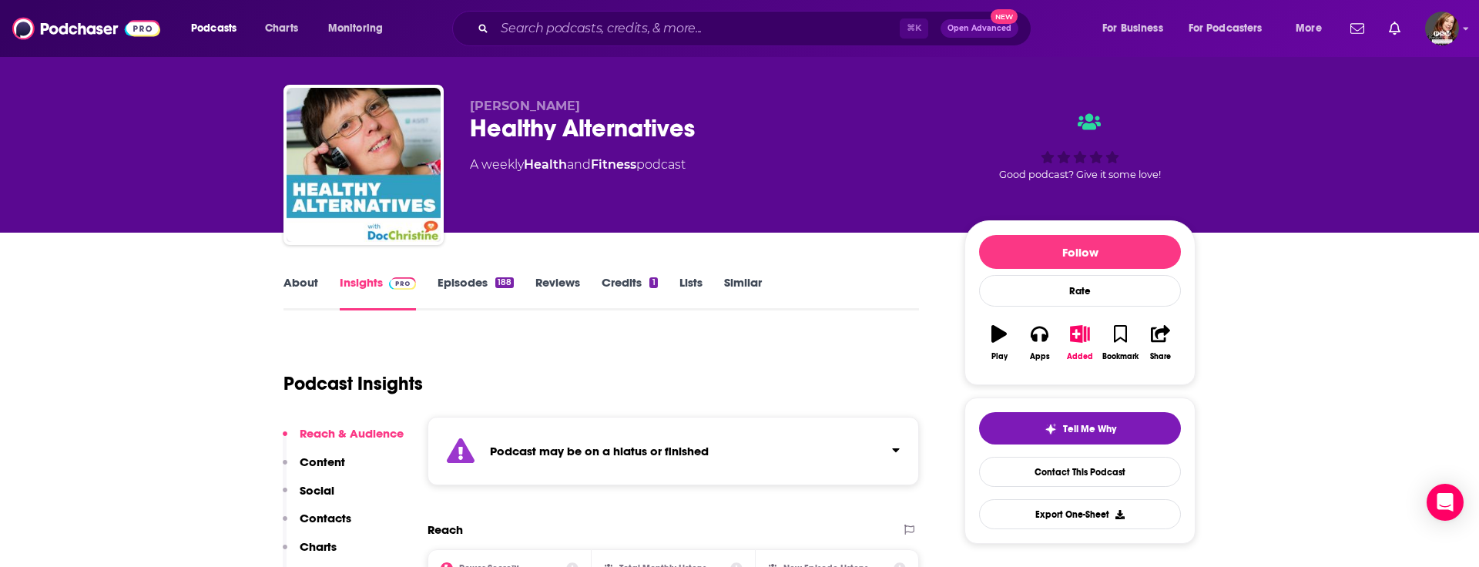
scroll to position [72, 0]
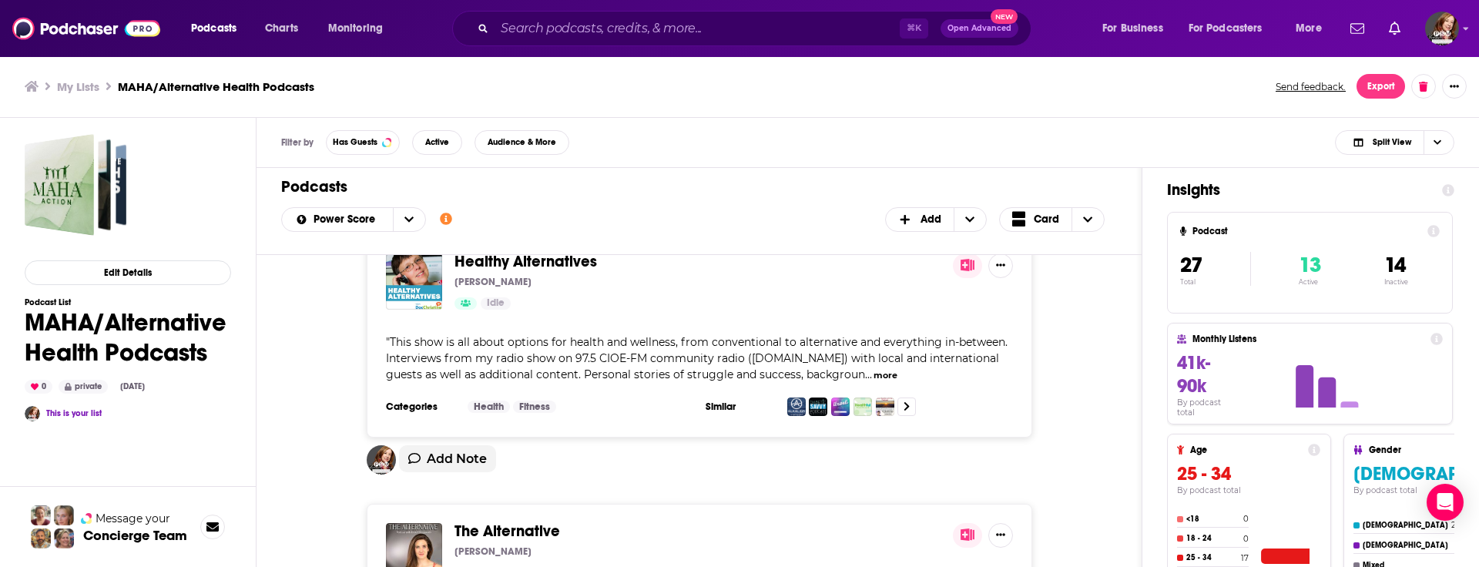
scroll to position [4458, 0]
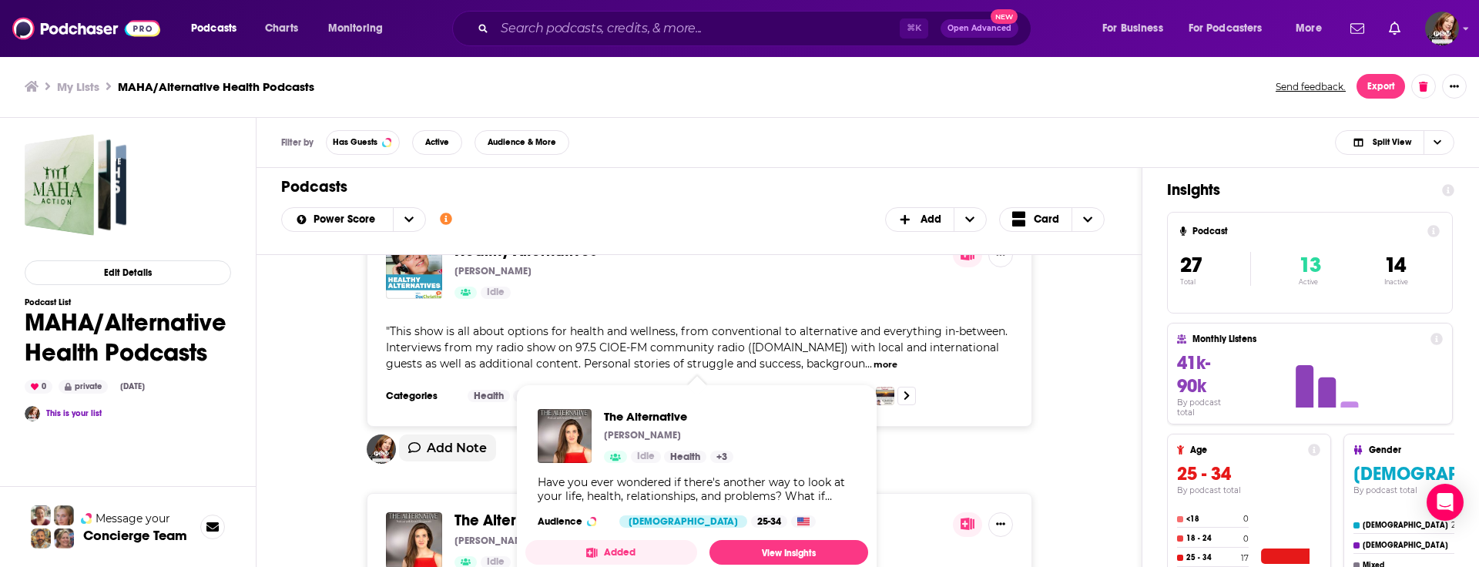
click at [514, 511] on span "The Alternative" at bounding box center [507, 520] width 106 height 19
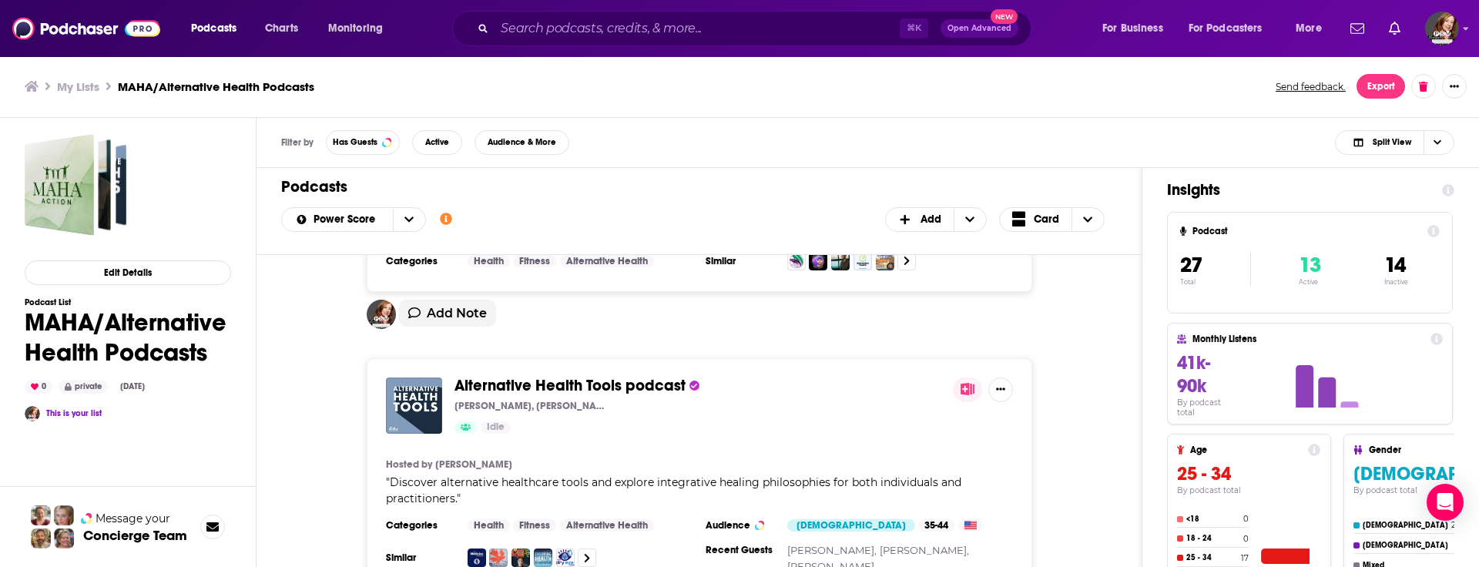
scroll to position [4920, 0]
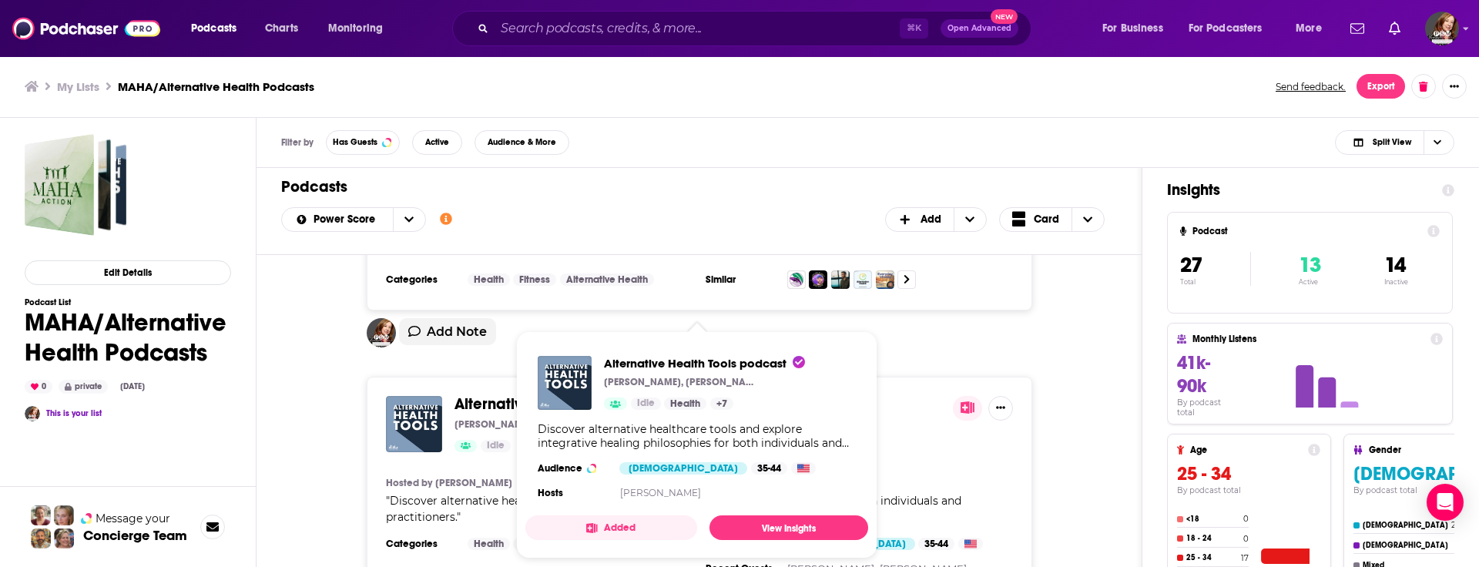
click at [563, 394] on span "Alternative Health Tools podcast" at bounding box center [569, 403] width 231 height 19
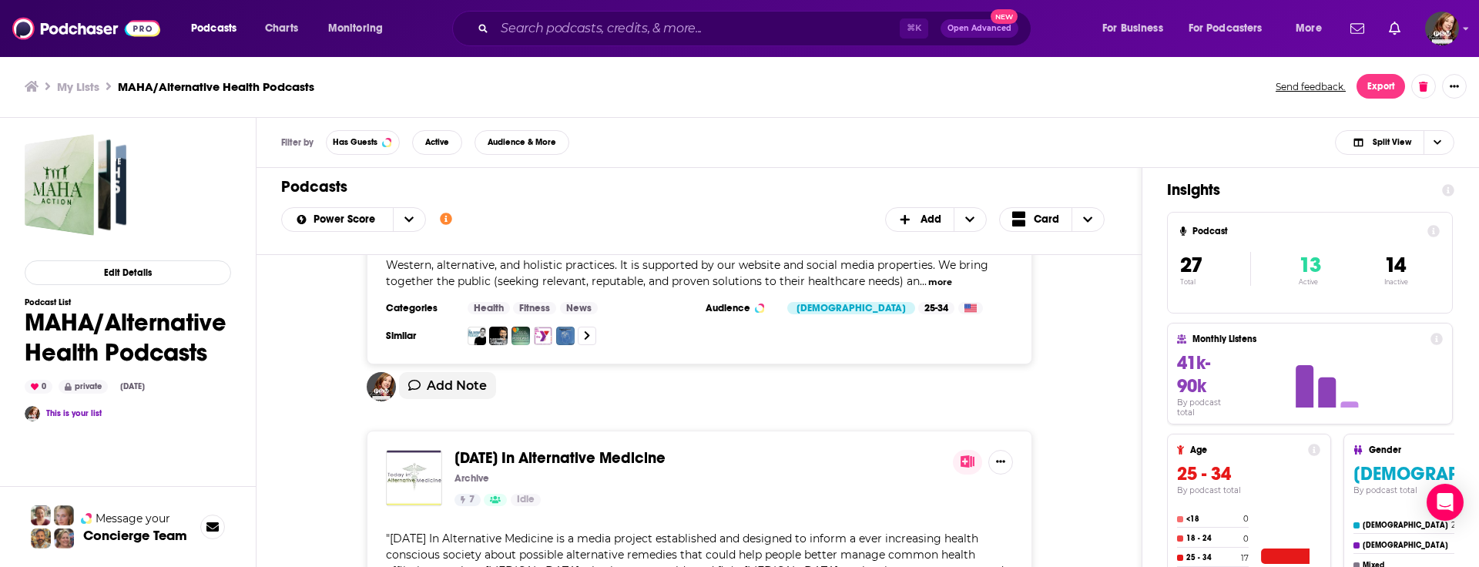
scroll to position [3993, 0]
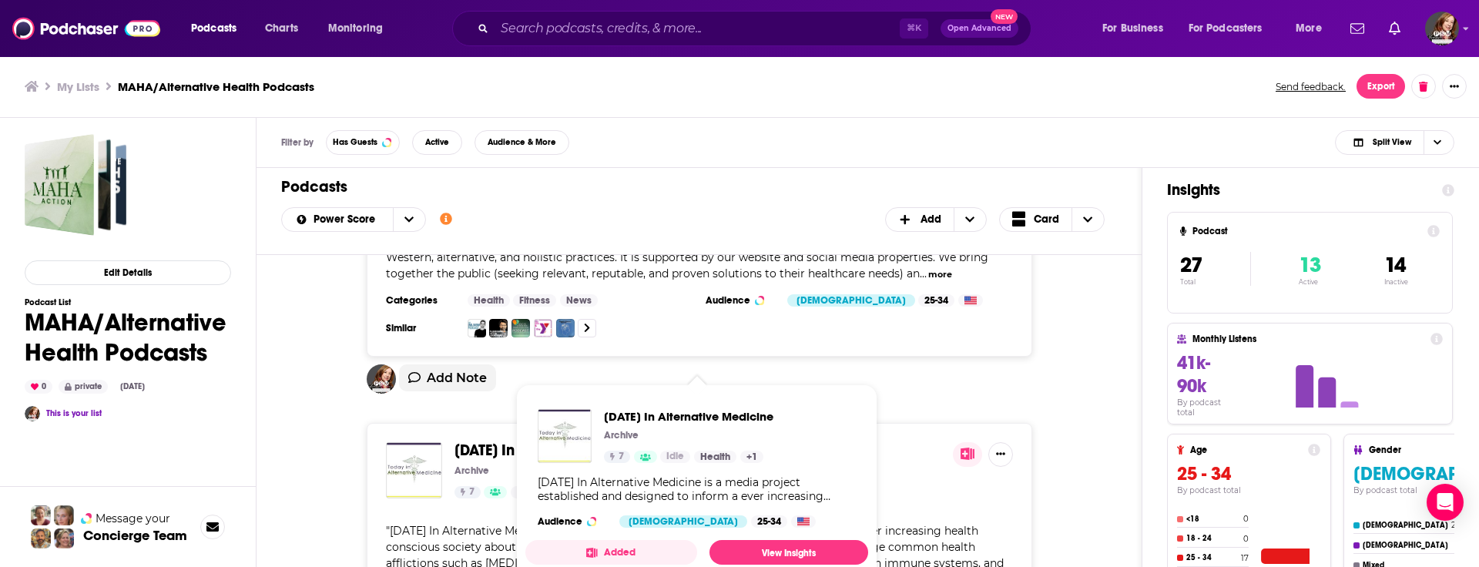
click at [533, 383] on span "[DATE] In Alternative Medicine Archive 7 Idle Health + 1 Audience [DEMOGRAPHIC_…" at bounding box center [696, 483] width 361 height 217
click at [494, 441] on span "[DATE] In Alternative Medicine" at bounding box center [559, 450] width 211 height 19
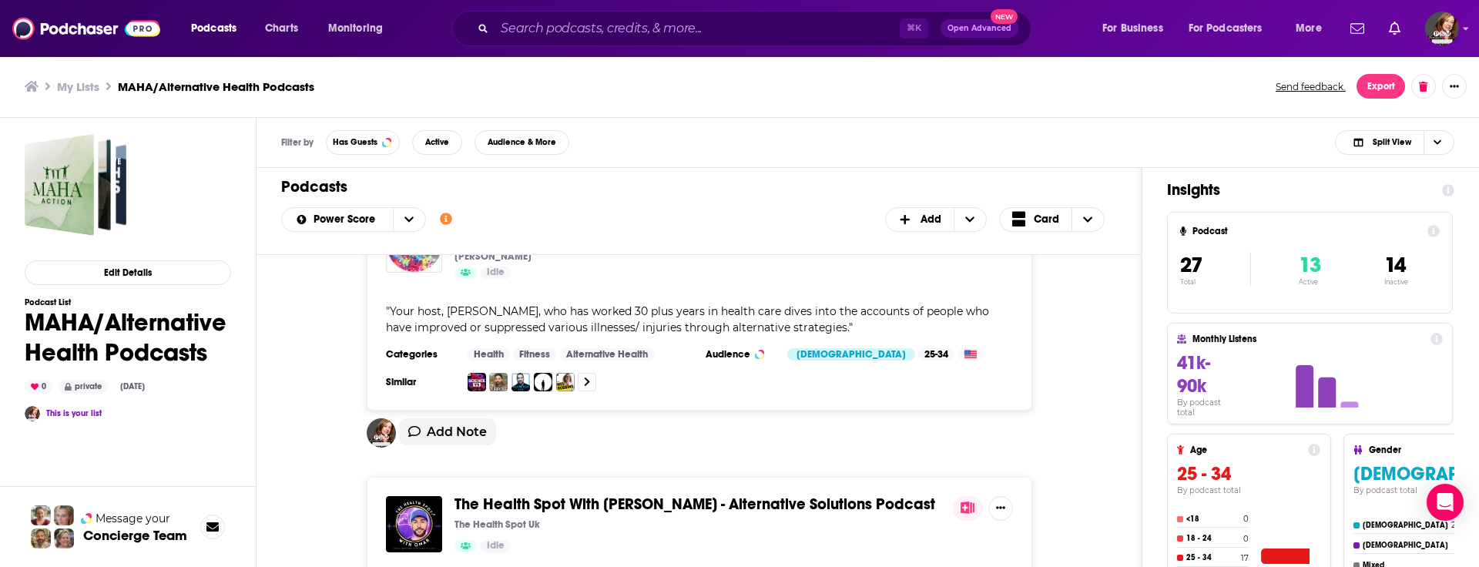
scroll to position [5395, 0]
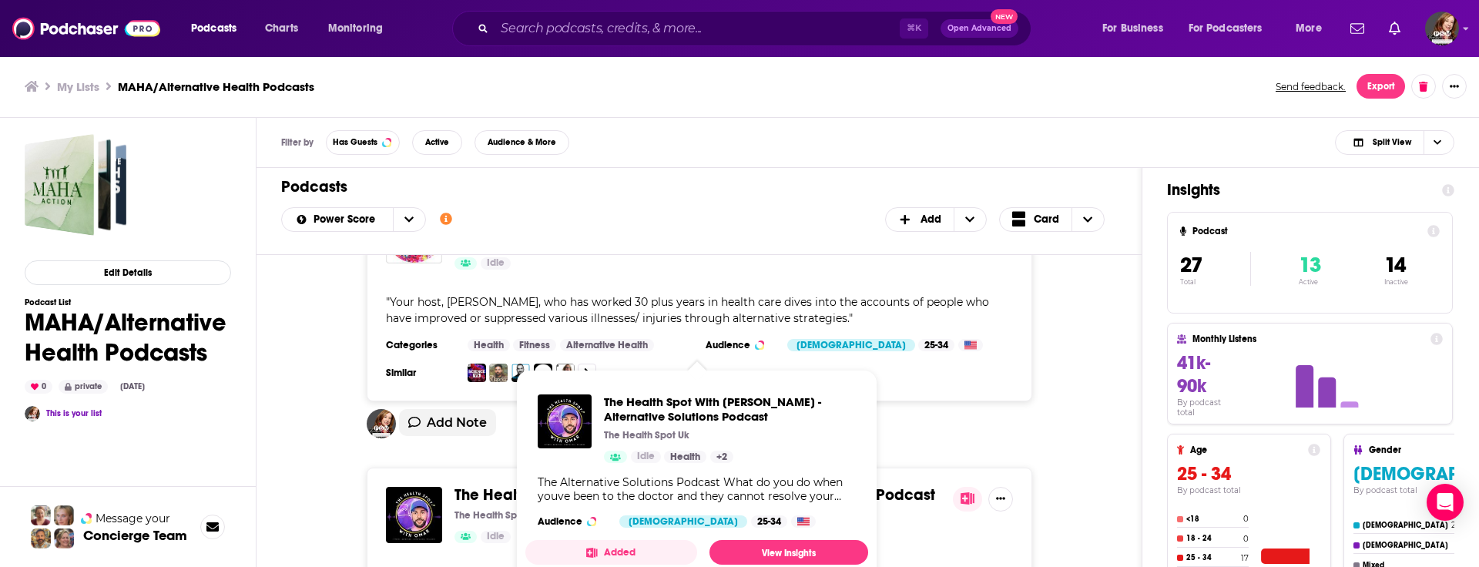
click at [491, 485] on span "The Health Spot With [PERSON_NAME] - Alternative Solutions Podcast" at bounding box center [694, 494] width 481 height 19
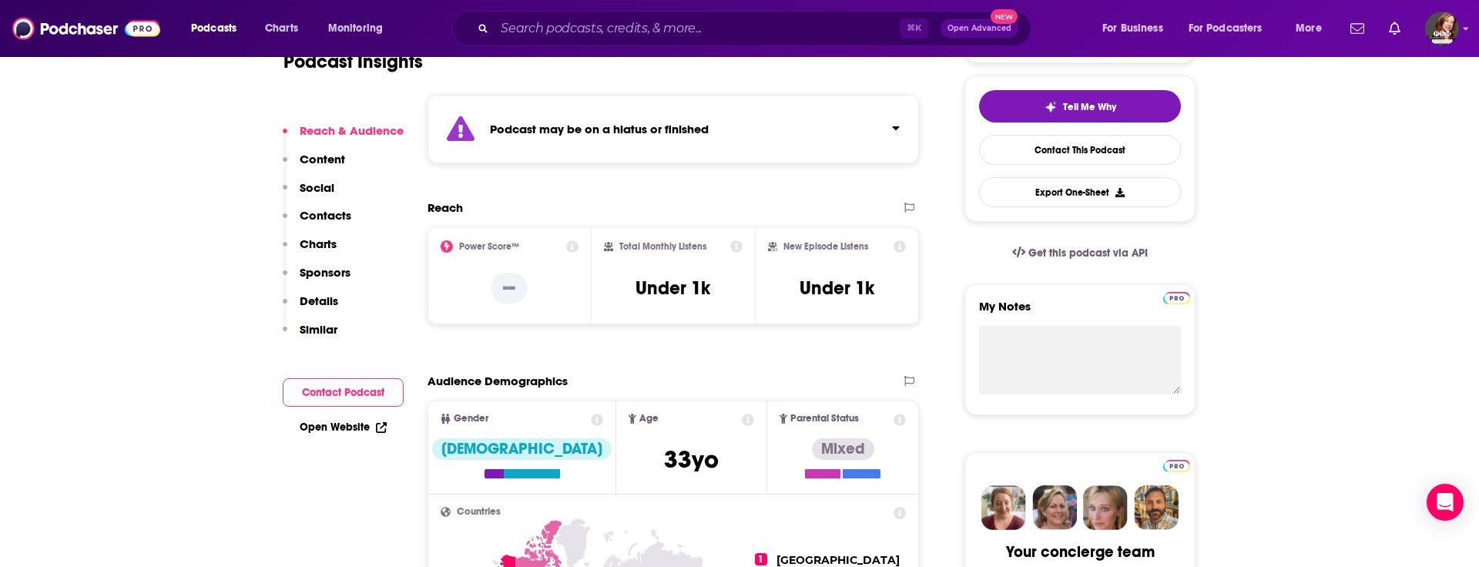
scroll to position [351, 0]
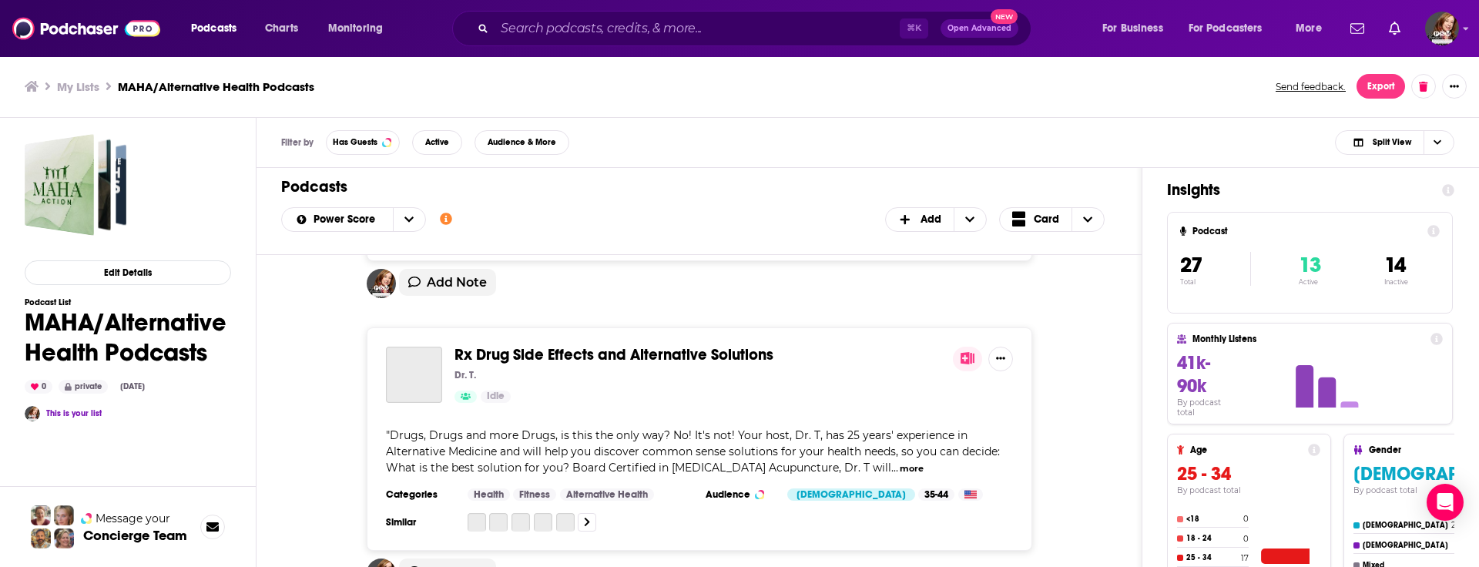
scroll to position [6970, 0]
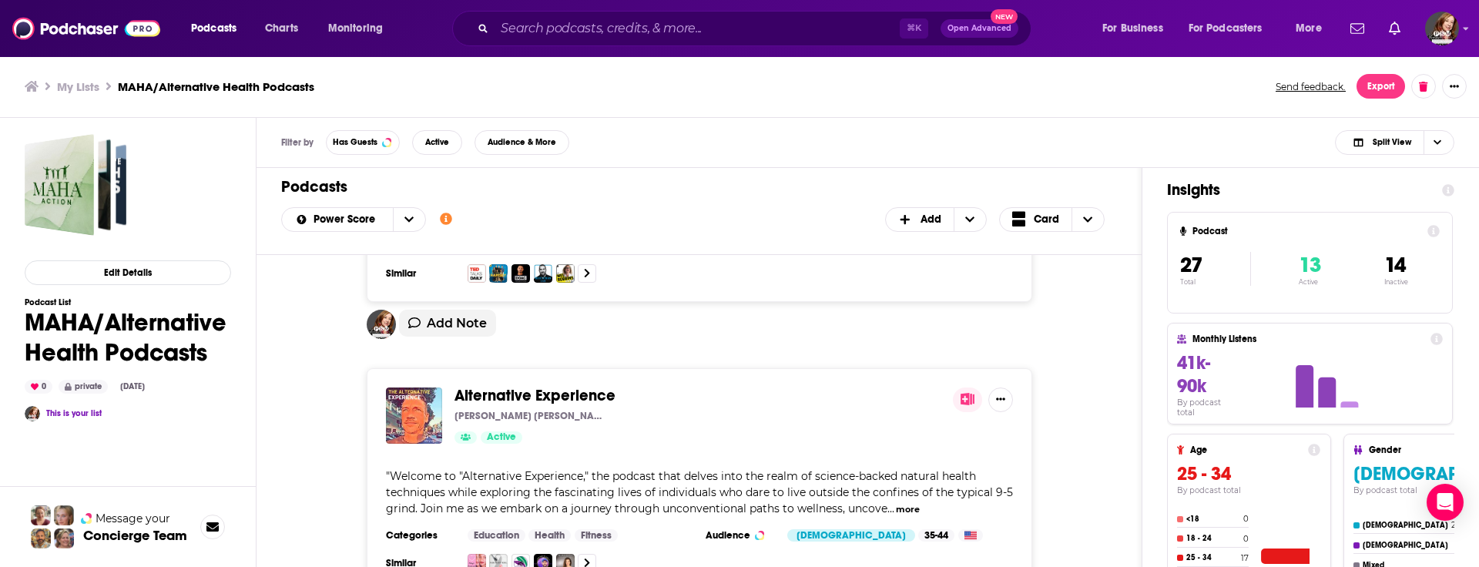
scroll to position [7505, 0]
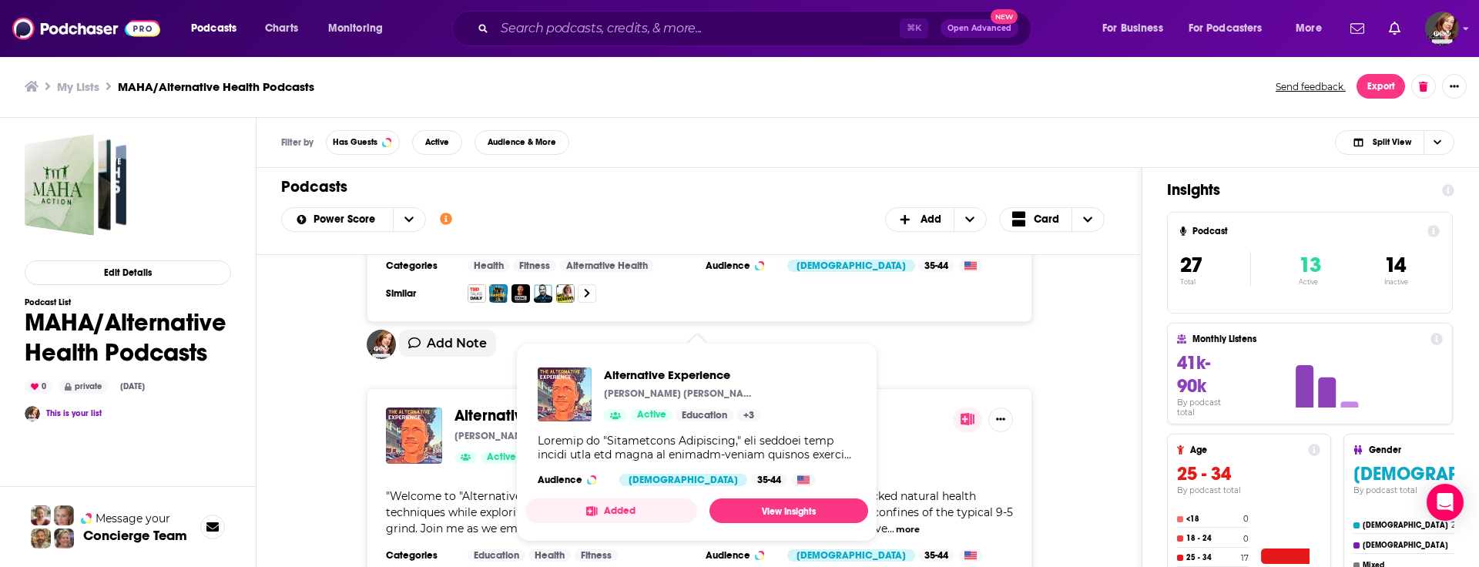
click at [534, 406] on span "Alternative Experience" at bounding box center [534, 415] width 161 height 19
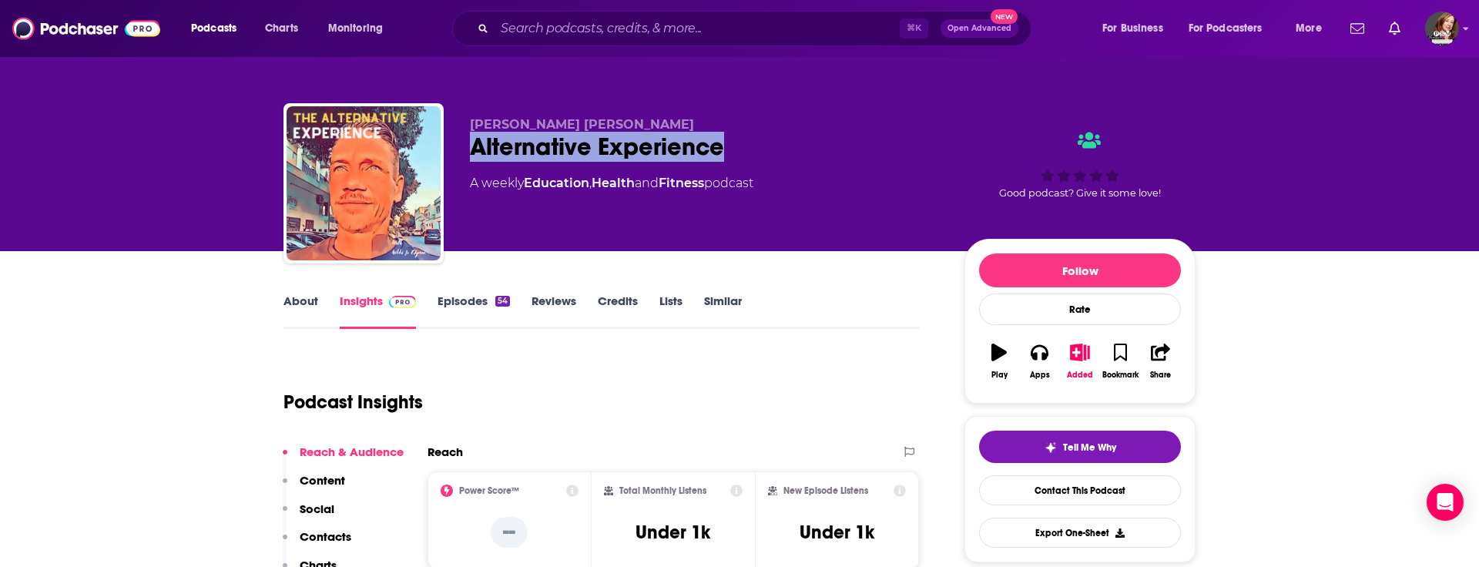
drag, startPoint x: 727, startPoint y: 152, endPoint x: 460, endPoint y: 149, distance: 267.3
click at [460, 149] on div "[PERSON_NAME] [PERSON_NAME] Alternative Experience A weekly Education , Health …" at bounding box center [739, 186] width 912 height 166
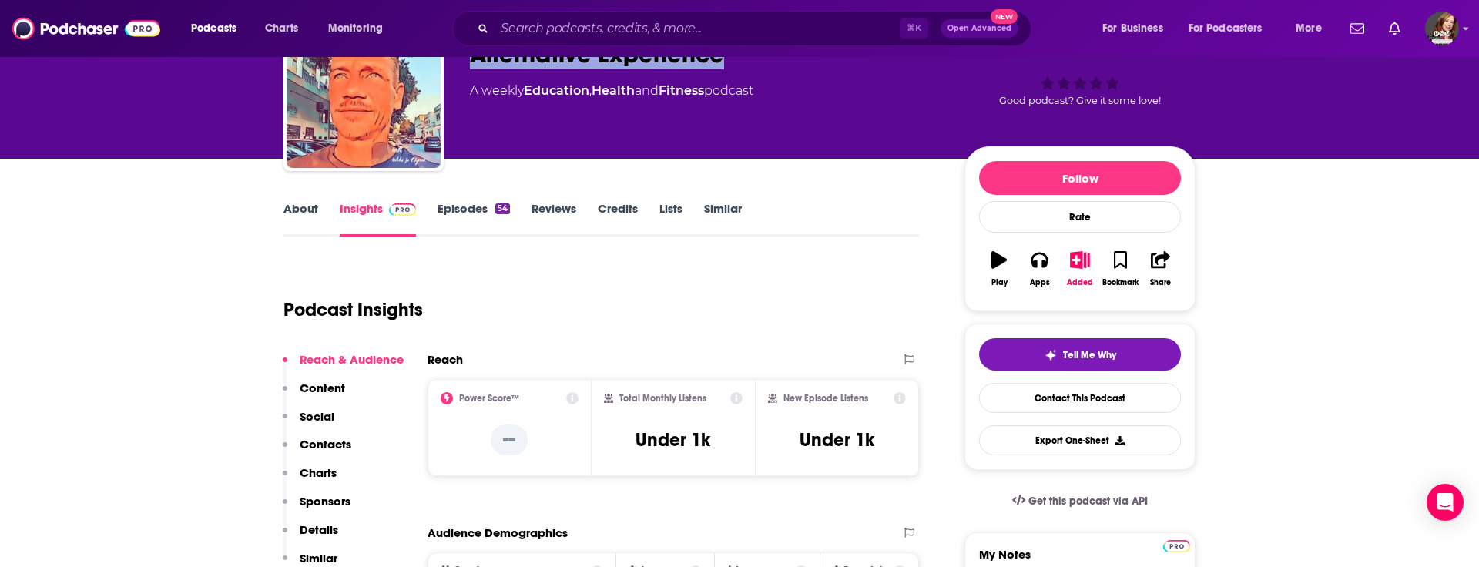
scroll to position [102, 0]
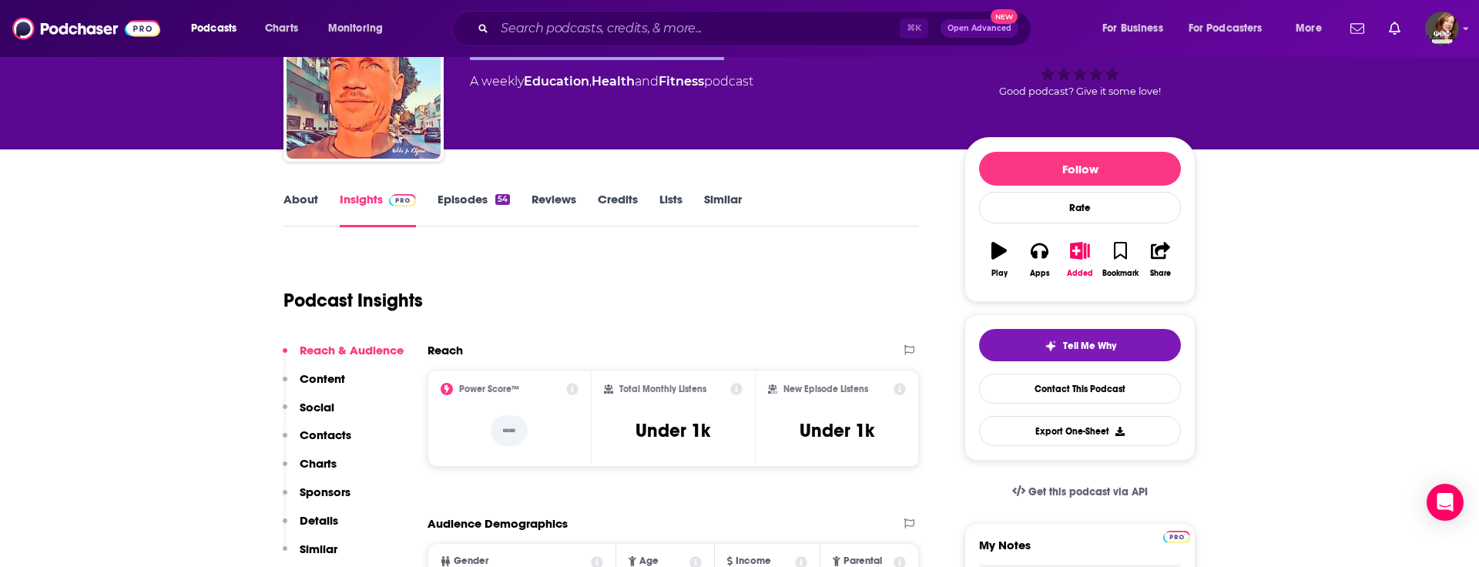
click at [324, 434] on p "Contacts" at bounding box center [326, 434] width 52 height 15
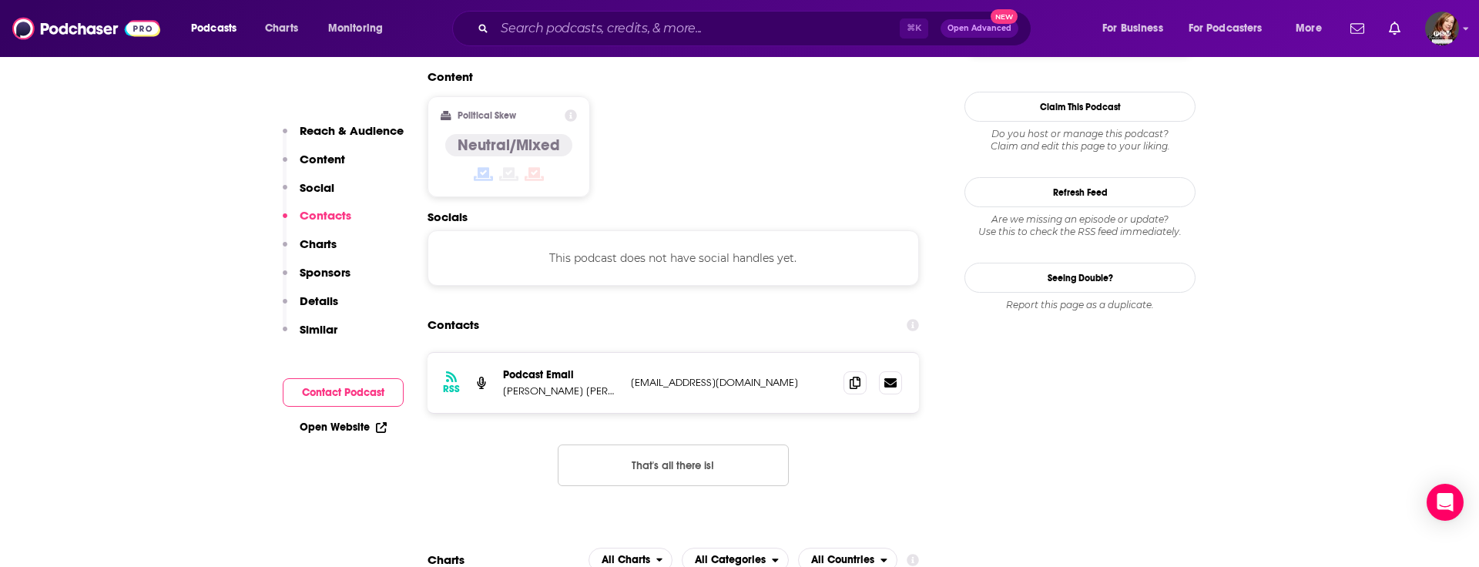
scroll to position [1239, 0]
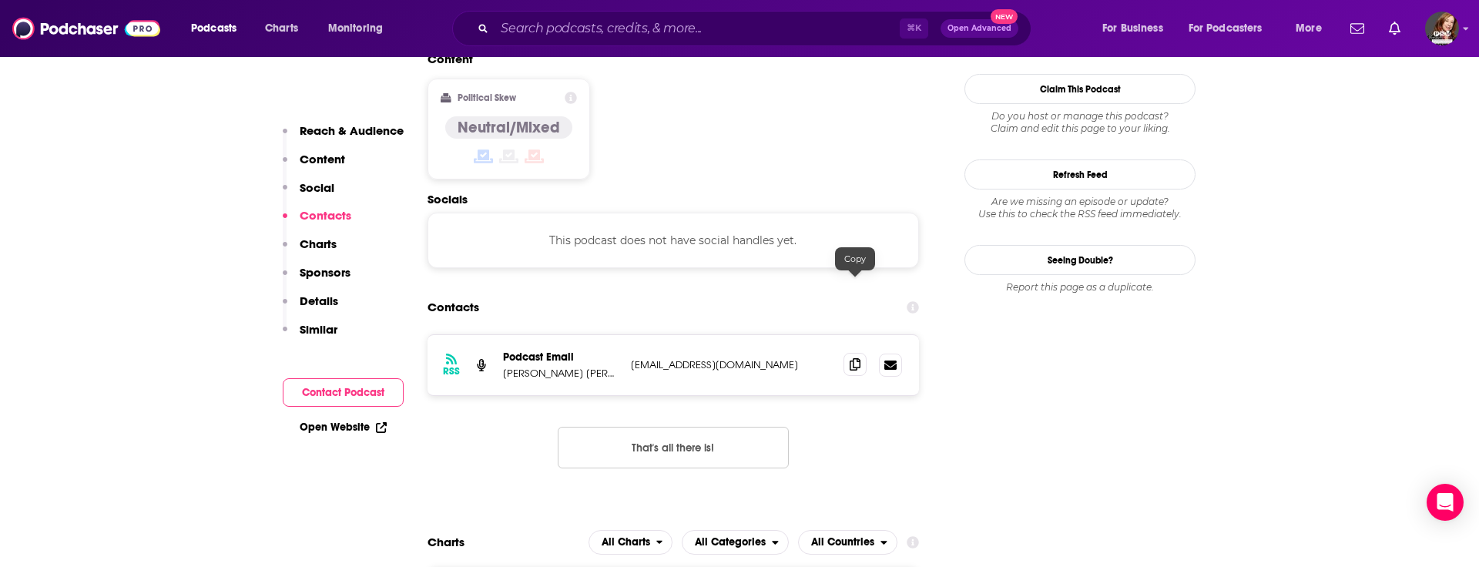
click at [855, 358] on icon at bounding box center [855, 364] width 11 height 12
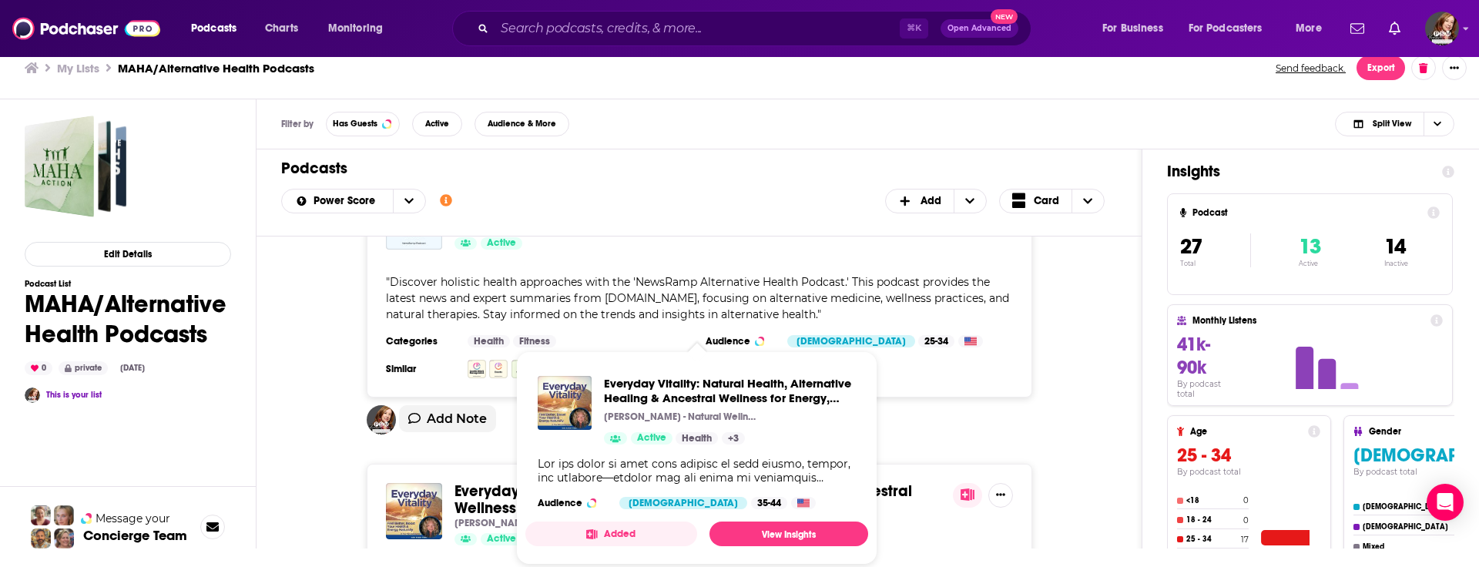
scroll to position [25, 0]
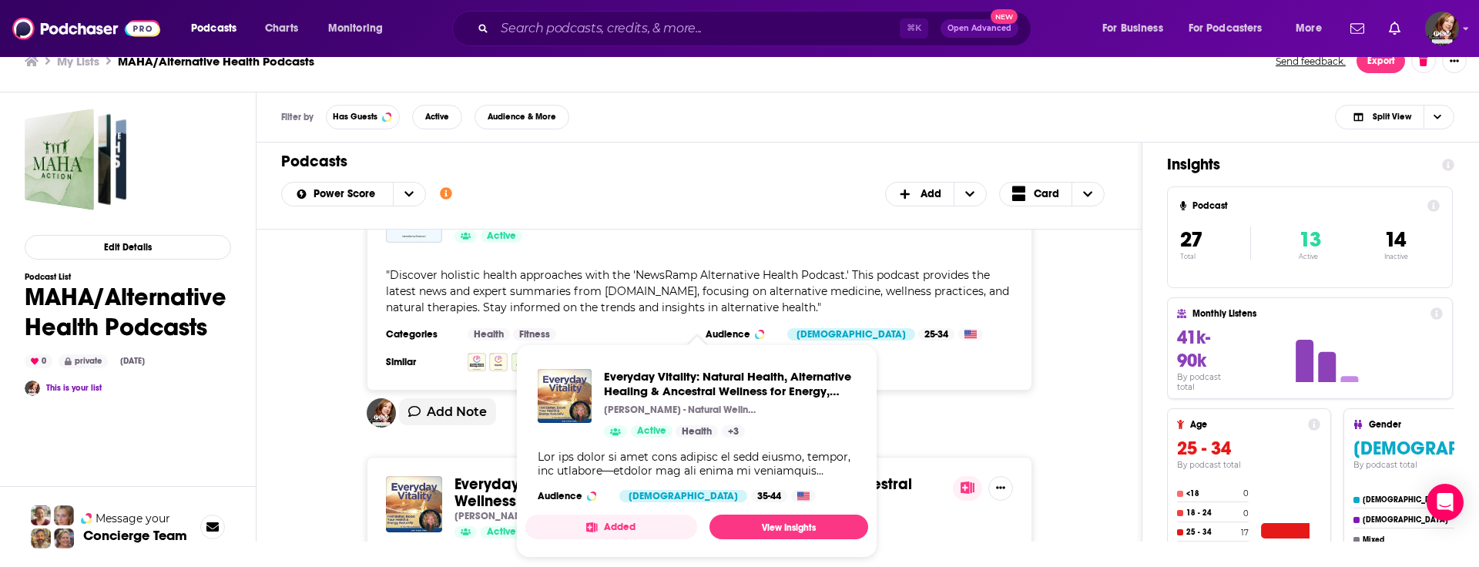
click at [480, 474] on span "Everyday Vitality: Natural Health, Alternative Healing & Ancestral Wellness for…" at bounding box center [683, 492] width 458 height 36
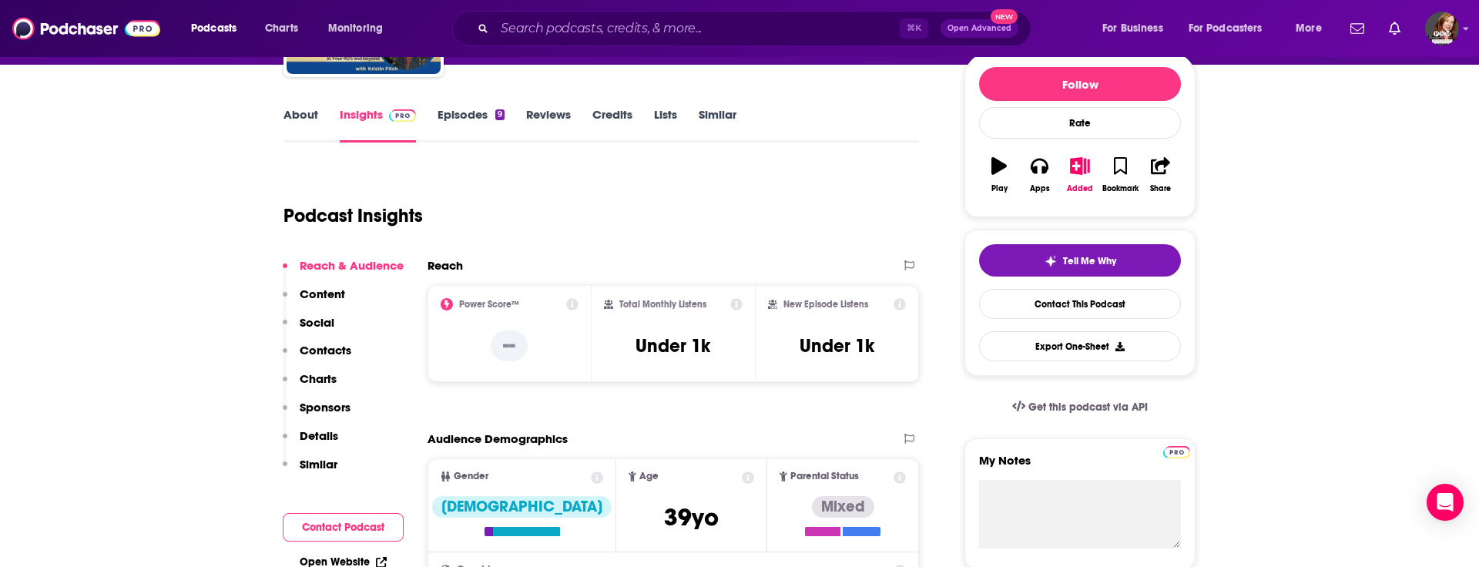
scroll to position [176, 0]
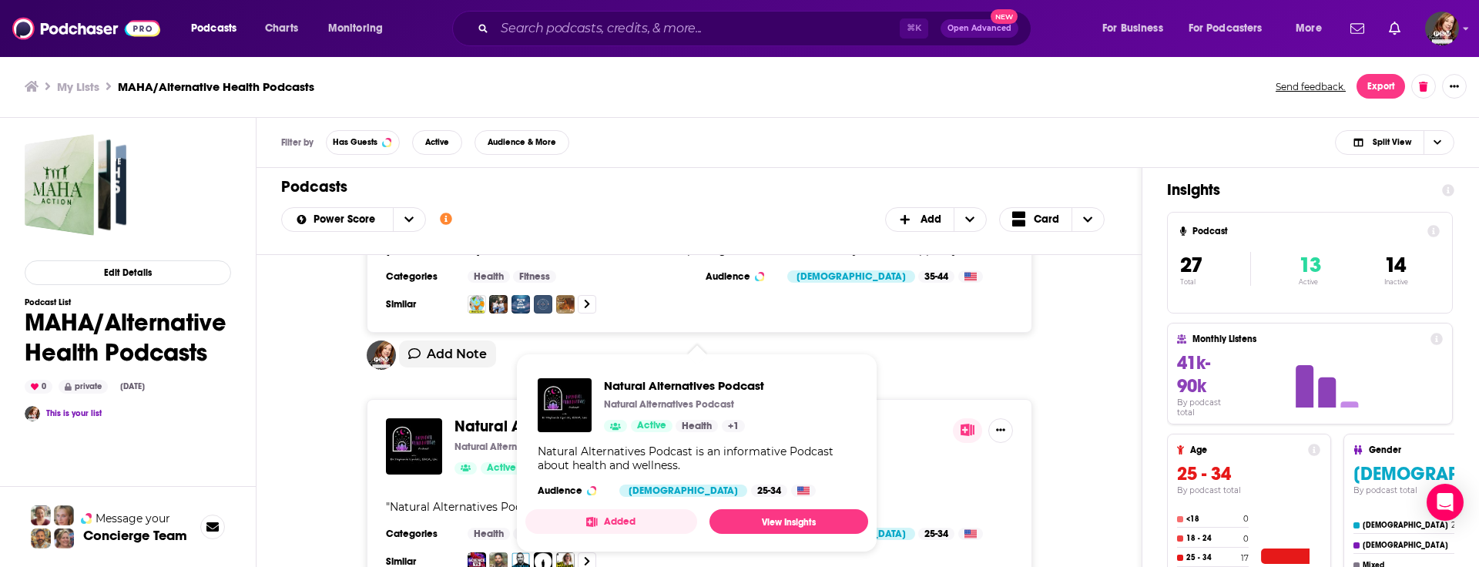
scroll to position [6663, 0]
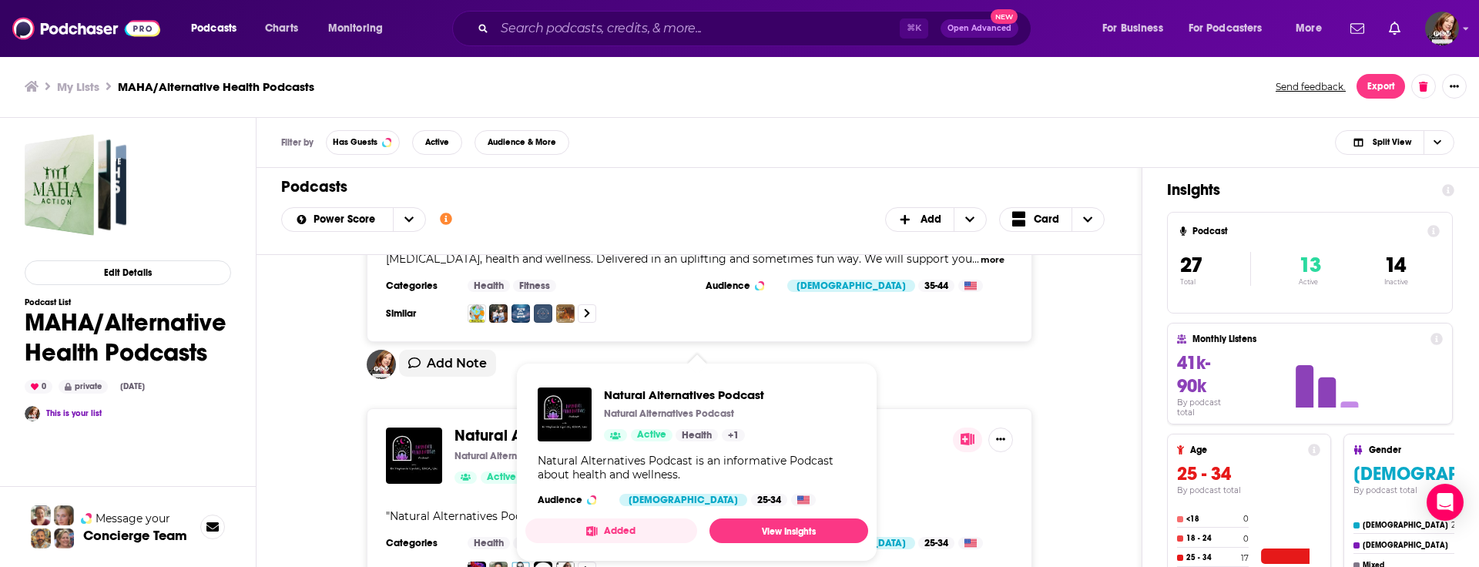
click at [492, 426] on span "Natural Alternatives Podcast" at bounding box center [556, 435] width 204 height 19
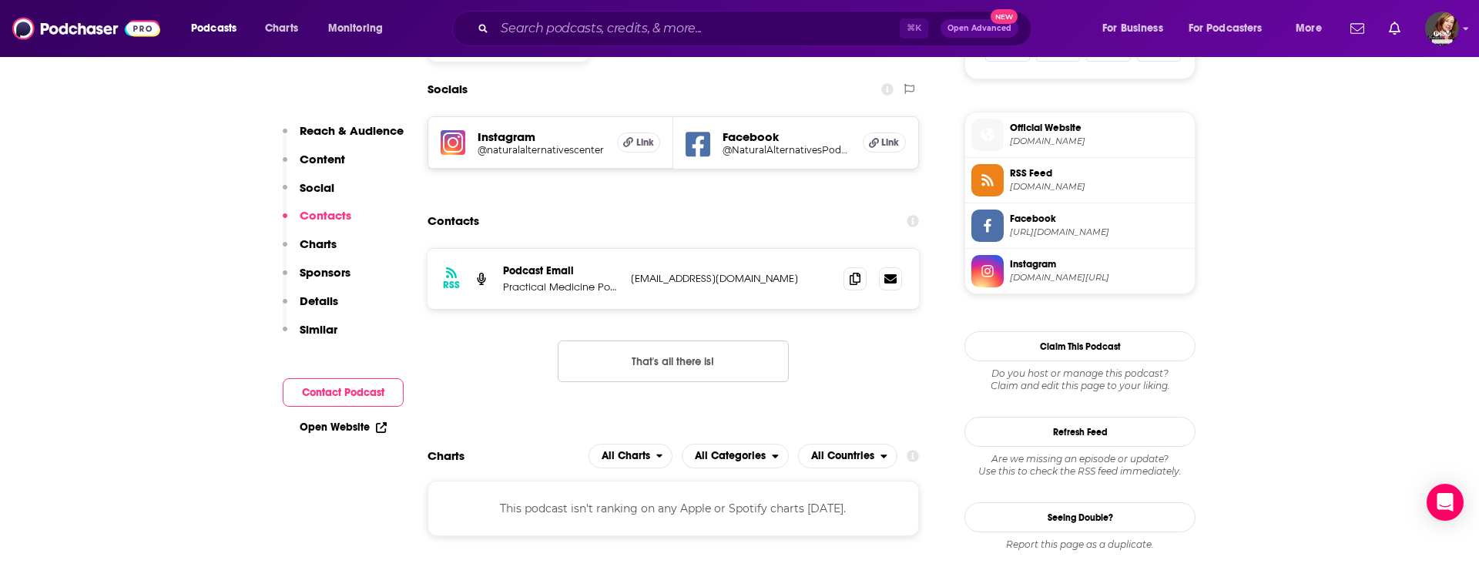
scroll to position [1081, 0]
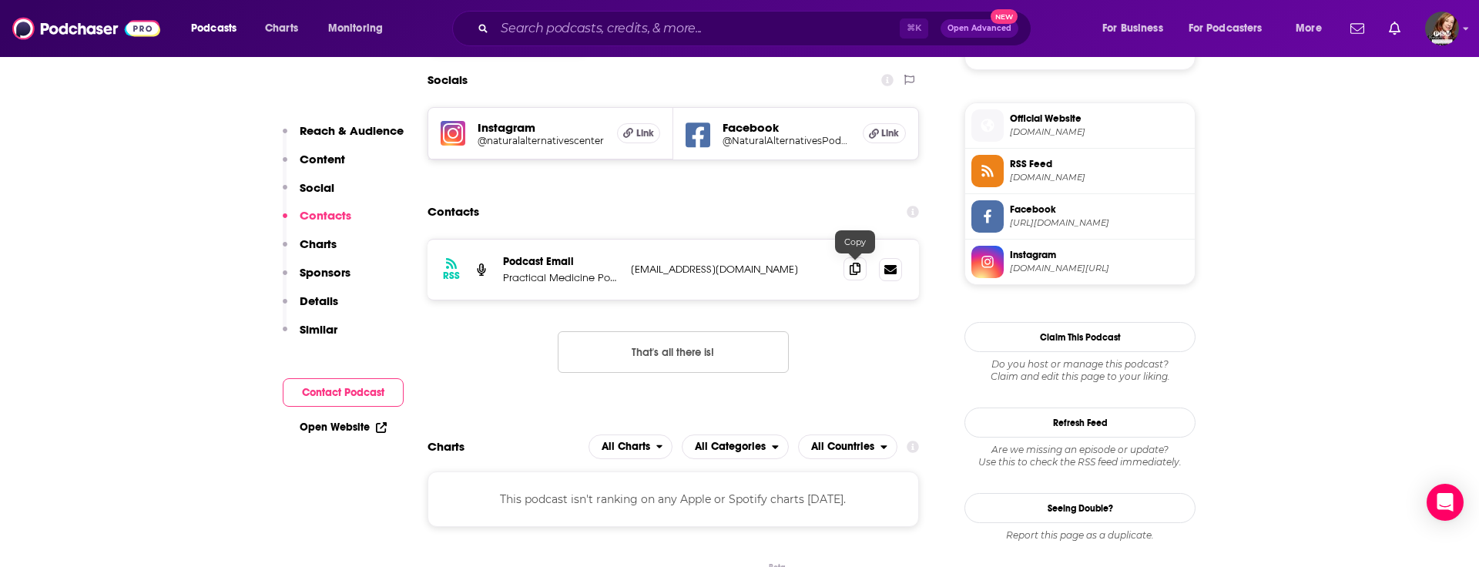
click at [850, 264] on icon at bounding box center [855, 269] width 11 height 12
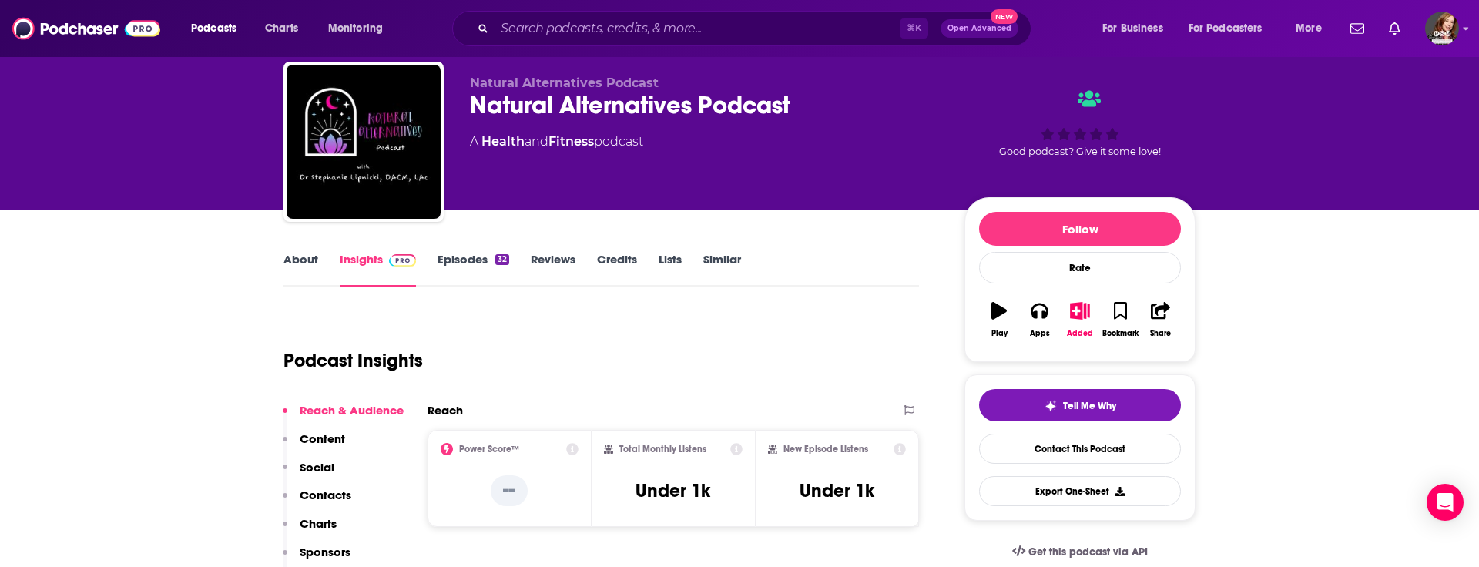
scroll to position [0, 0]
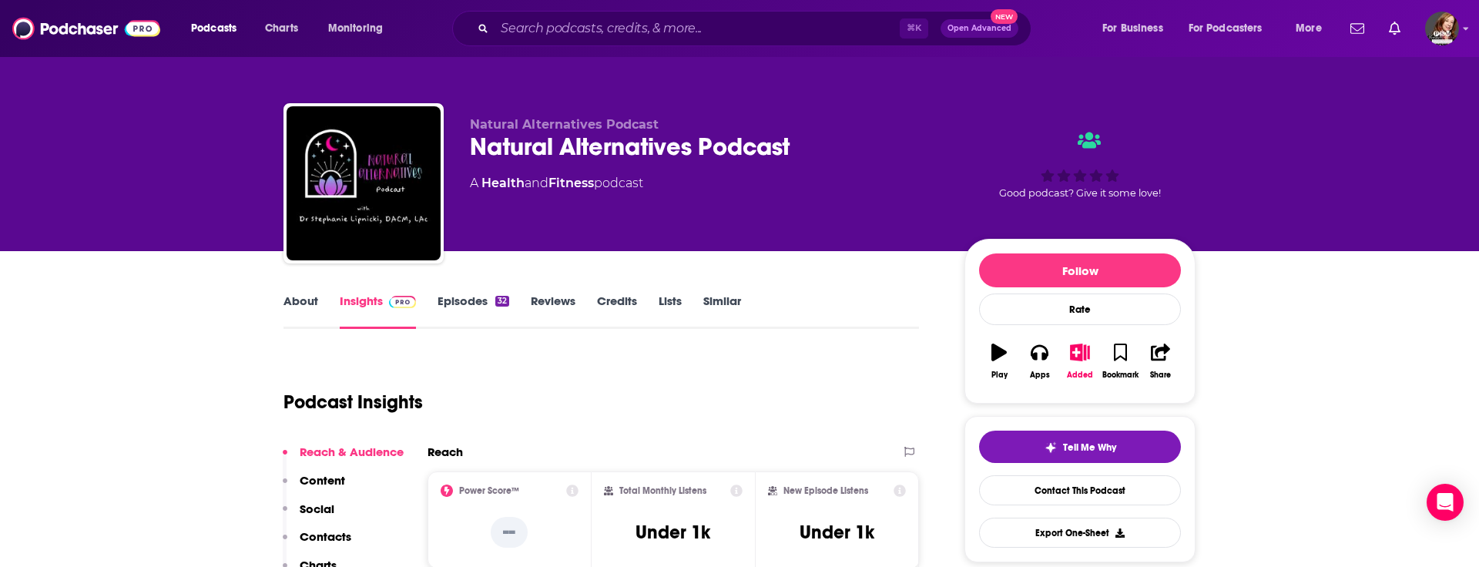
click at [803, 164] on div "Natural Alternatives Podcast Natural Alternatives Podcast A Health and Fitness …" at bounding box center [705, 178] width 470 height 123
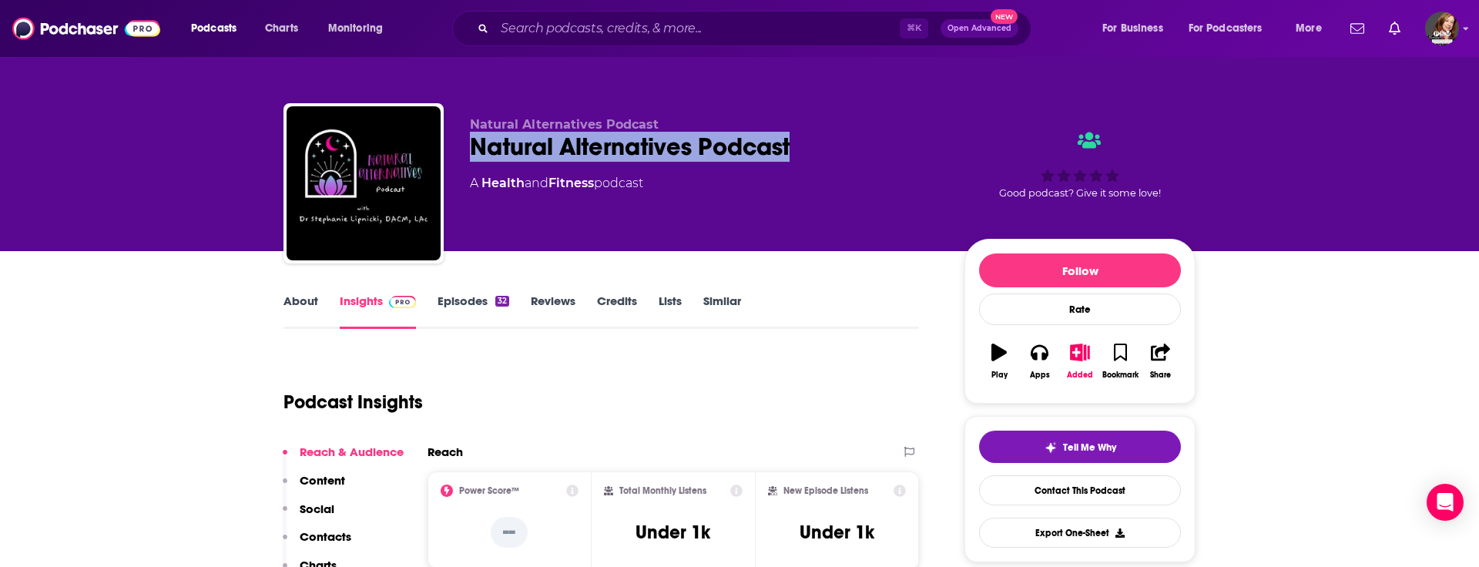
drag, startPoint x: 803, startPoint y: 155, endPoint x: 473, endPoint y: 157, distance: 329.7
click at [473, 157] on div "Natural Alternatives Podcast" at bounding box center [705, 147] width 470 height 30
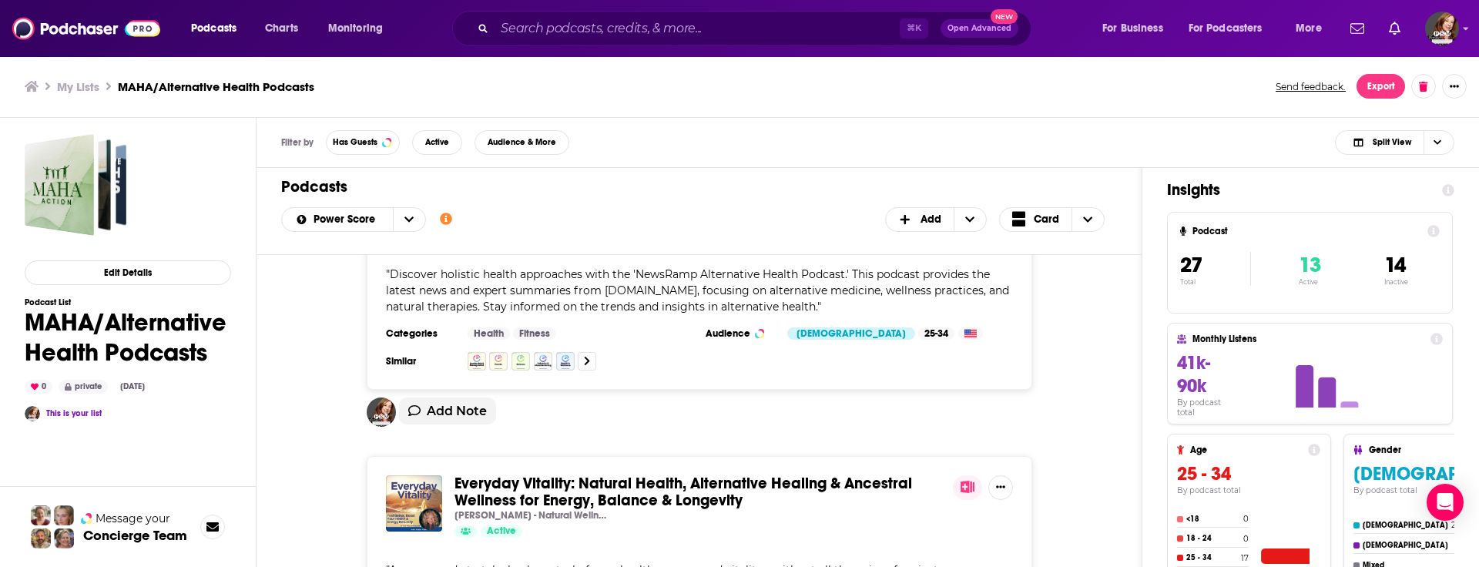
scroll to position [7172, 0]
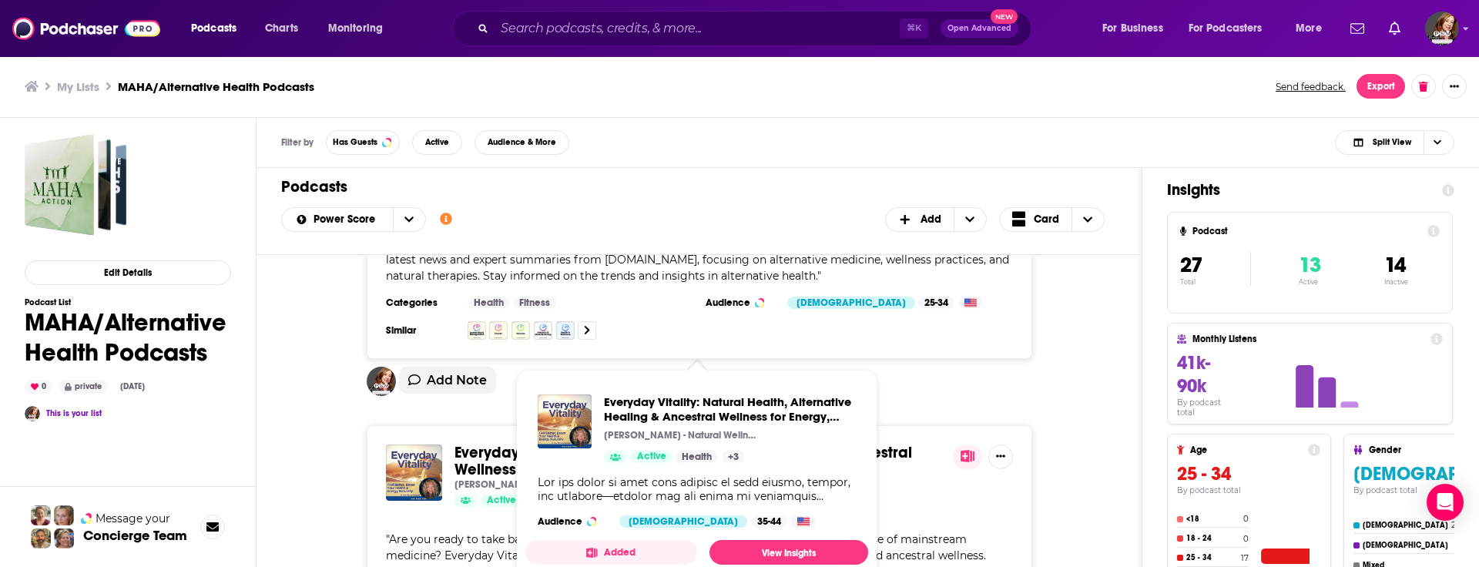
click at [494, 443] on span "Everyday Vitality: Natural Health, Alternative Healing & Ancestral Wellness for…" at bounding box center [683, 461] width 458 height 36
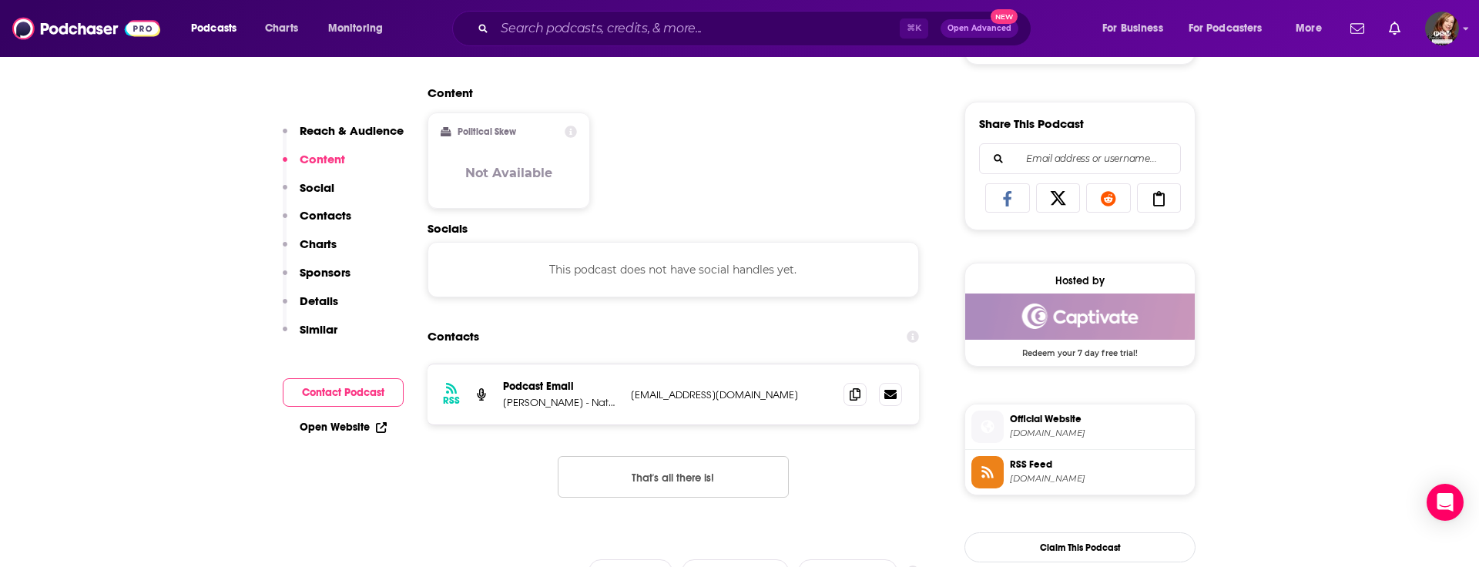
scroll to position [929, 0]
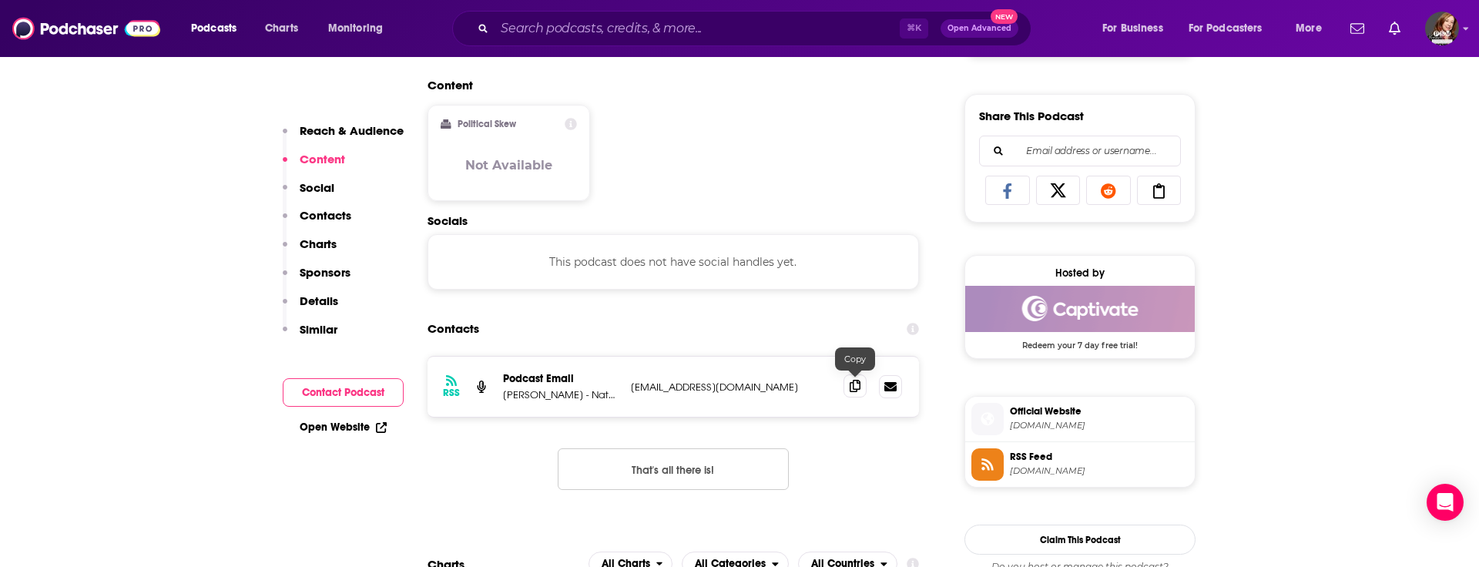
click at [852, 390] on icon at bounding box center [855, 386] width 11 height 12
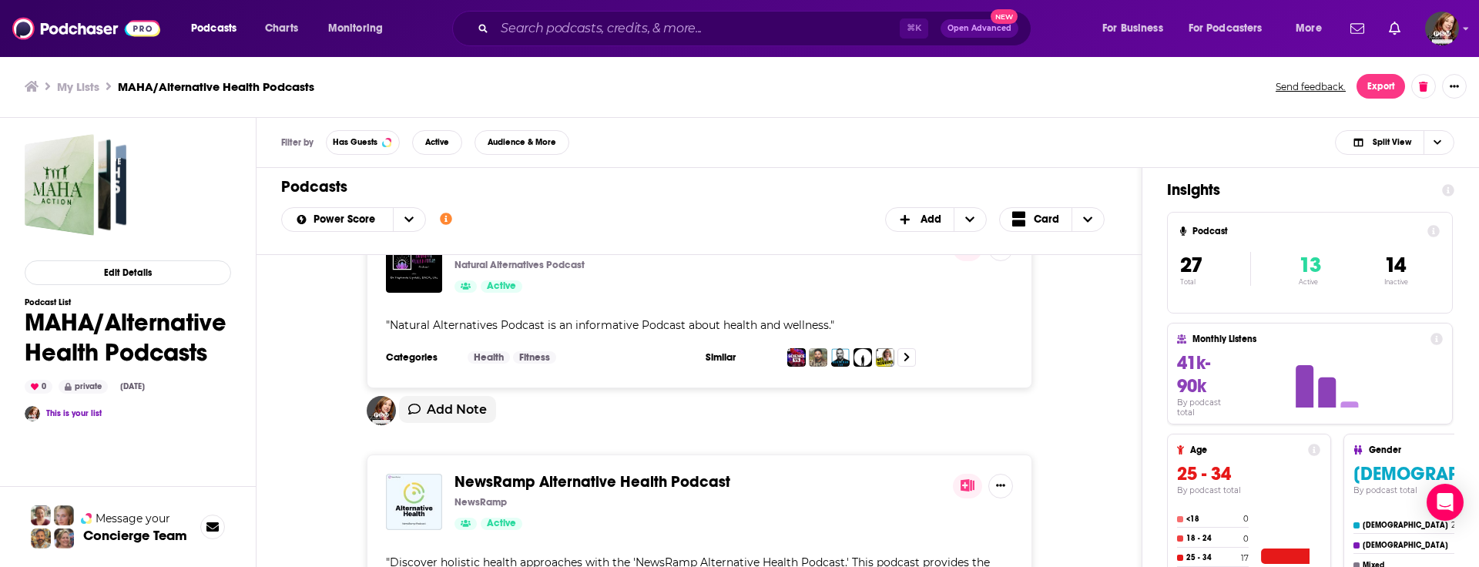
scroll to position [6860, 0]
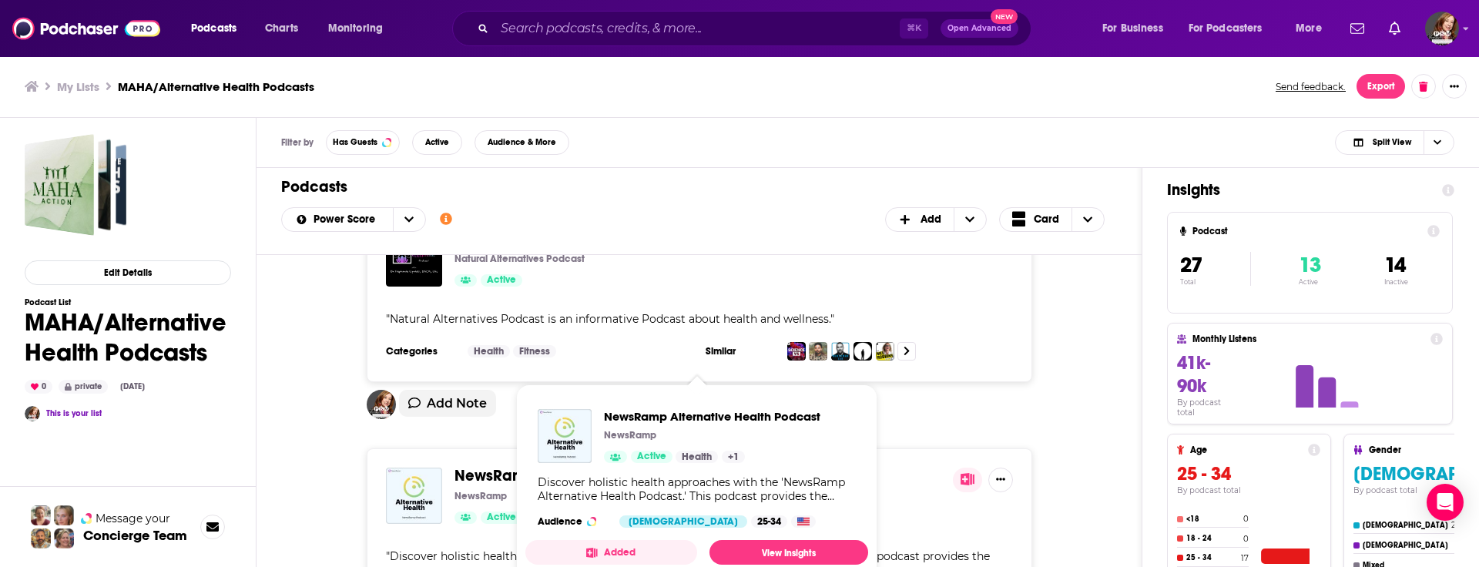
click at [566, 375] on span "NewsRamp Alternative Health Podcast NewsRamp Active Health + 1 Discover holisti…" at bounding box center [696, 483] width 361 height 217
click at [528, 377] on span "NewsRamp Alternative Health Podcast NewsRamp Active Health + 1 Discover holisti…" at bounding box center [696, 483] width 361 height 217
click at [495, 466] on span "NewsRamp Alternative Health Podcast" at bounding box center [592, 475] width 276 height 19
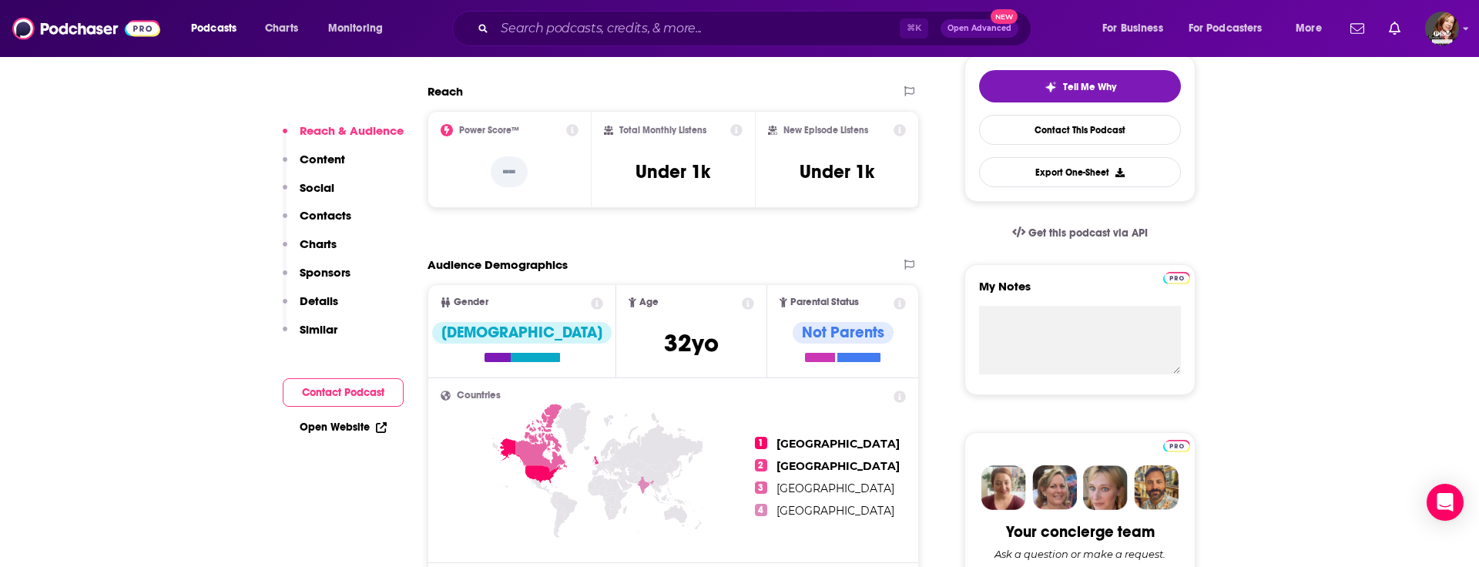
scroll to position [368, 0]
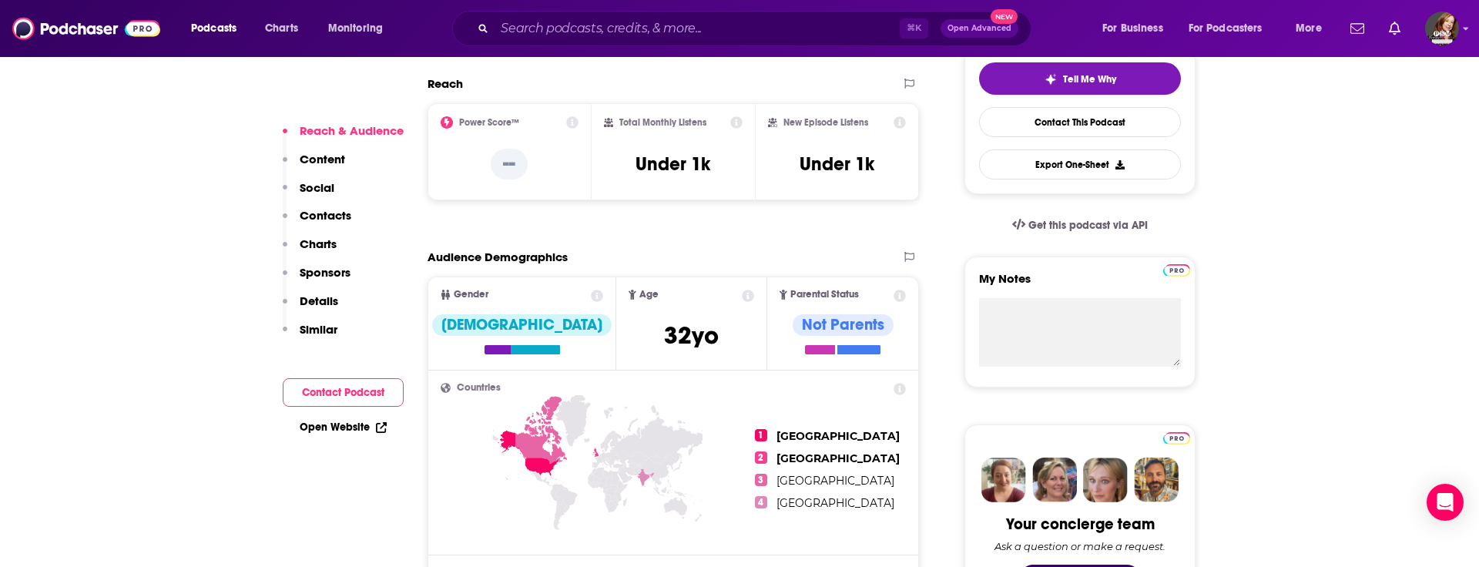
click at [327, 215] on p "Contacts" at bounding box center [326, 215] width 52 height 15
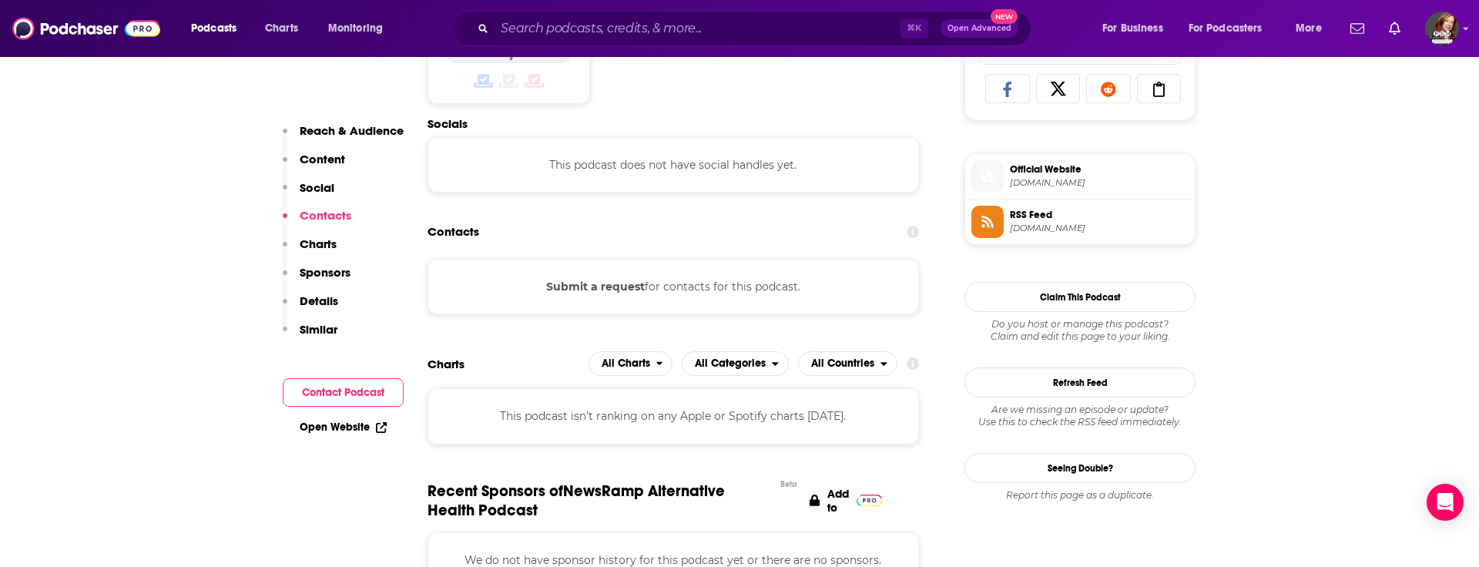
scroll to position [1034, 0]
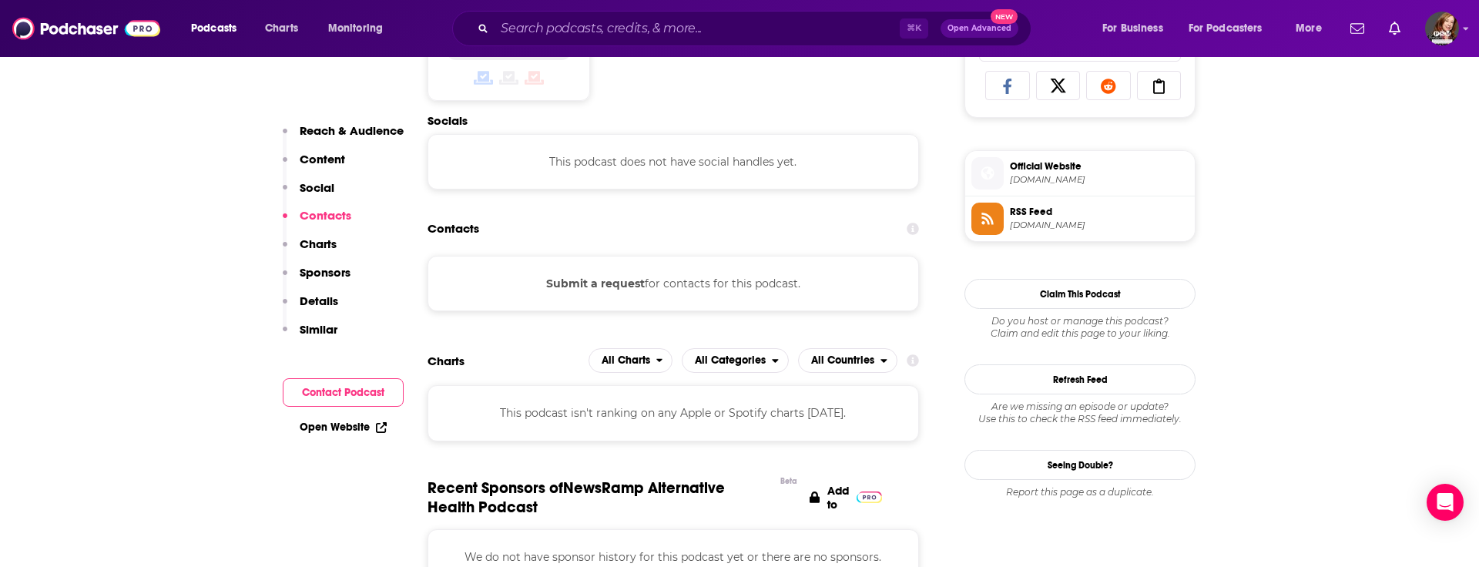
click at [590, 283] on button "Submit a request" at bounding box center [595, 283] width 99 height 17
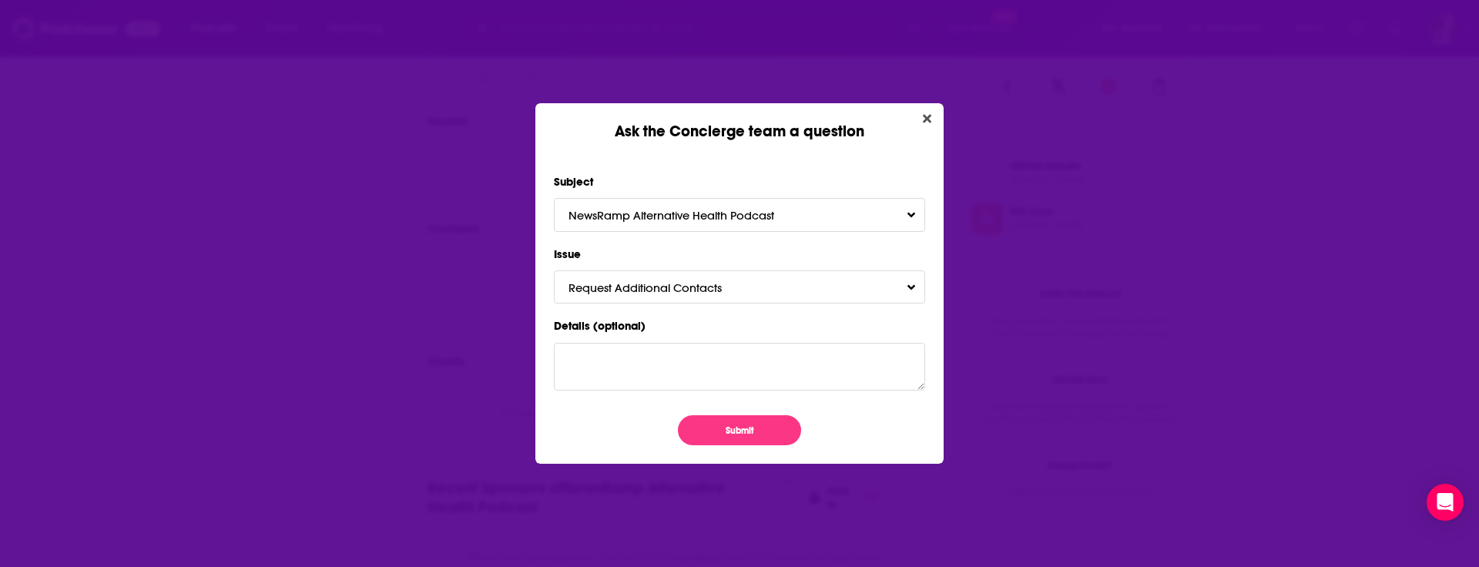
scroll to position [0, 0]
click at [715, 423] on button "Submit" at bounding box center [739, 430] width 123 height 30
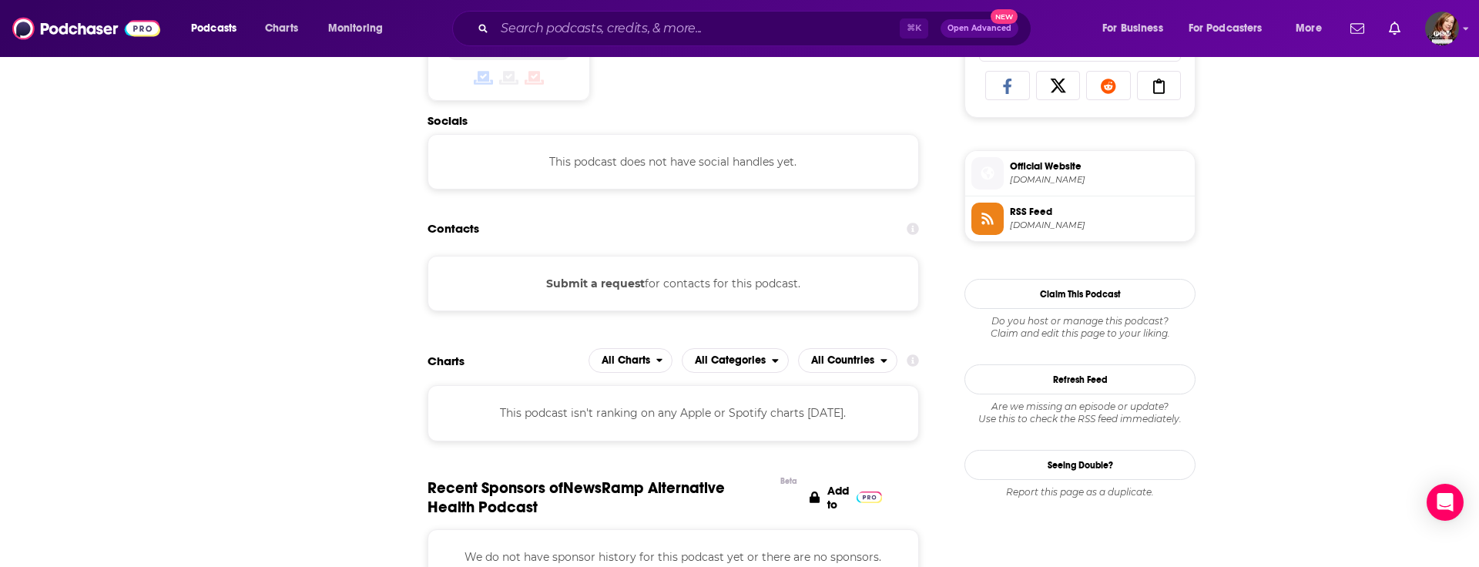
click at [930, 119] on div "Ask the Concierge team a question Subject NewsRamp Alternative Health Podcast I…" at bounding box center [739, 283] width 1479 height 567
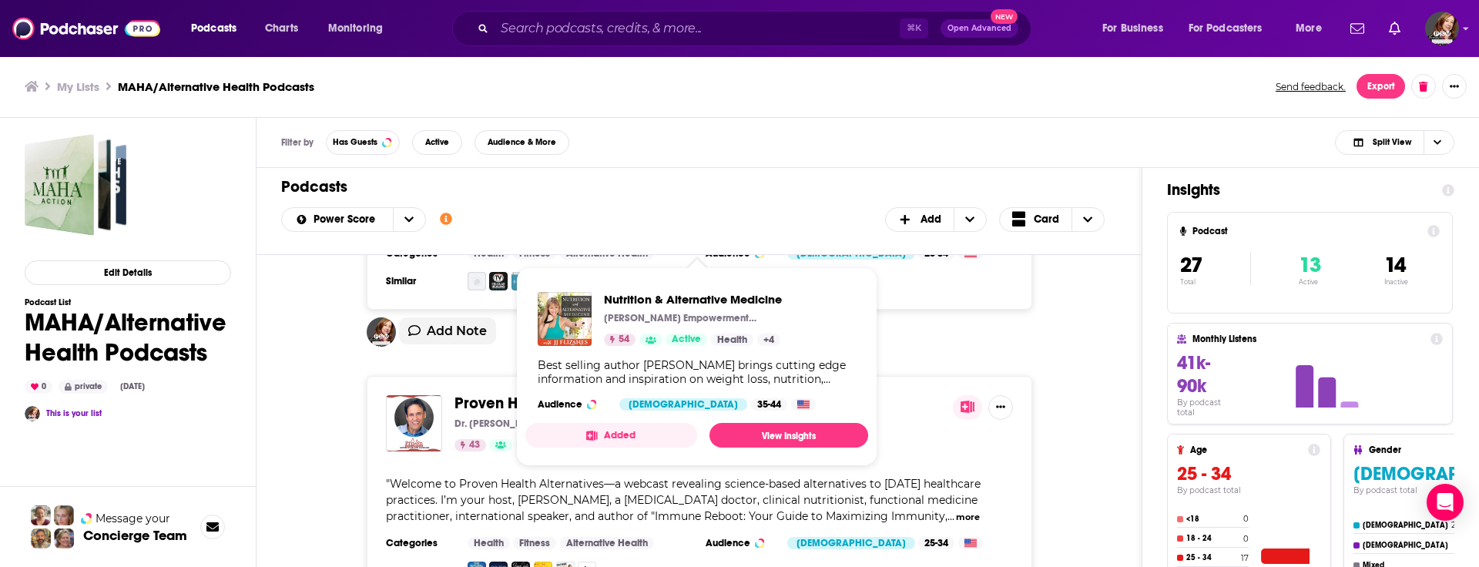
scroll to position [1348, 0]
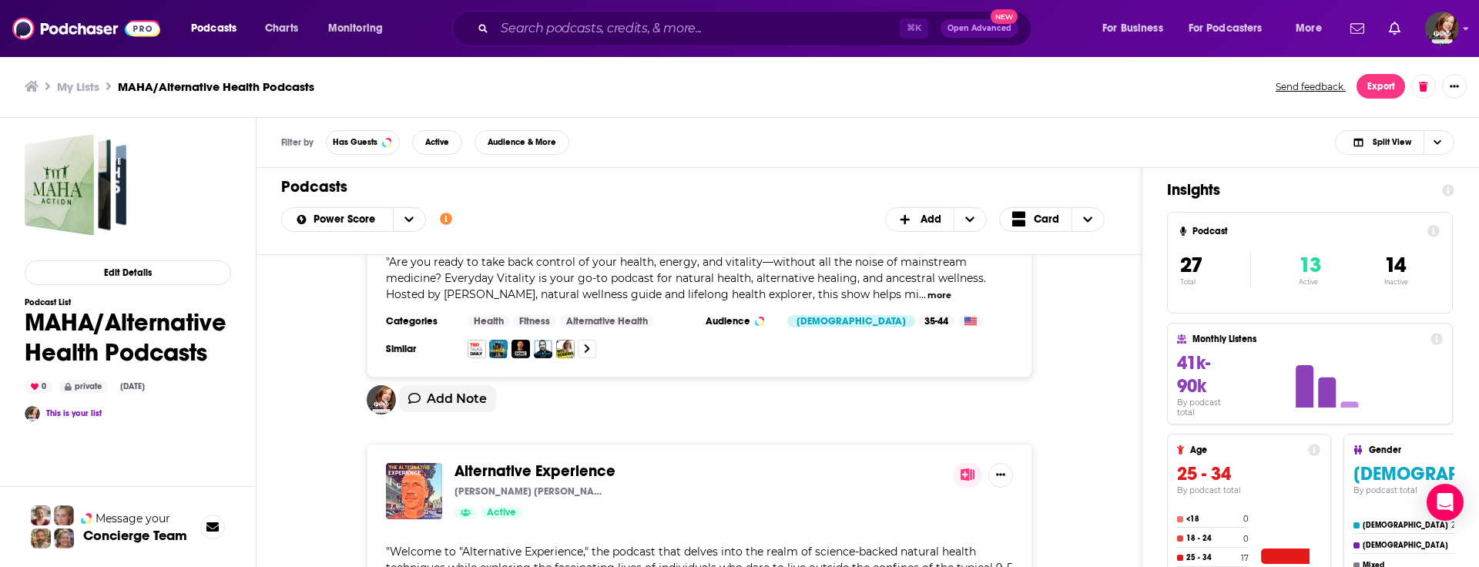
scroll to position [7404, 0]
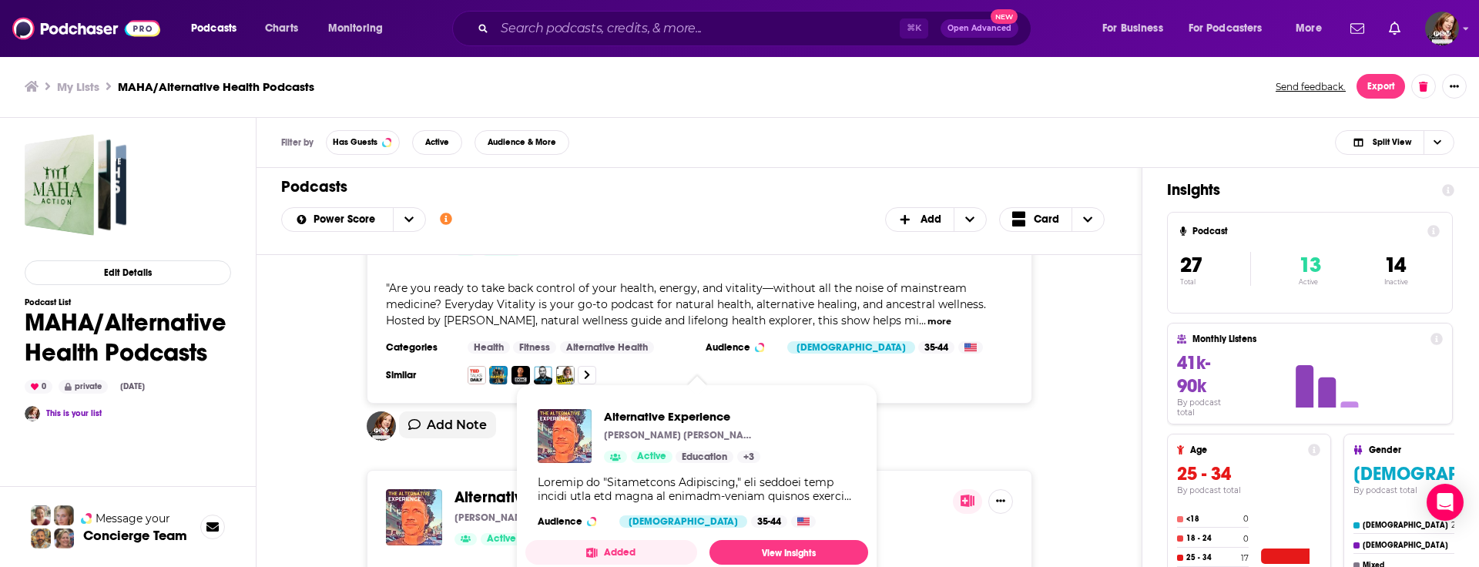
click at [479, 488] on span "Alternative Experience" at bounding box center [534, 497] width 161 height 19
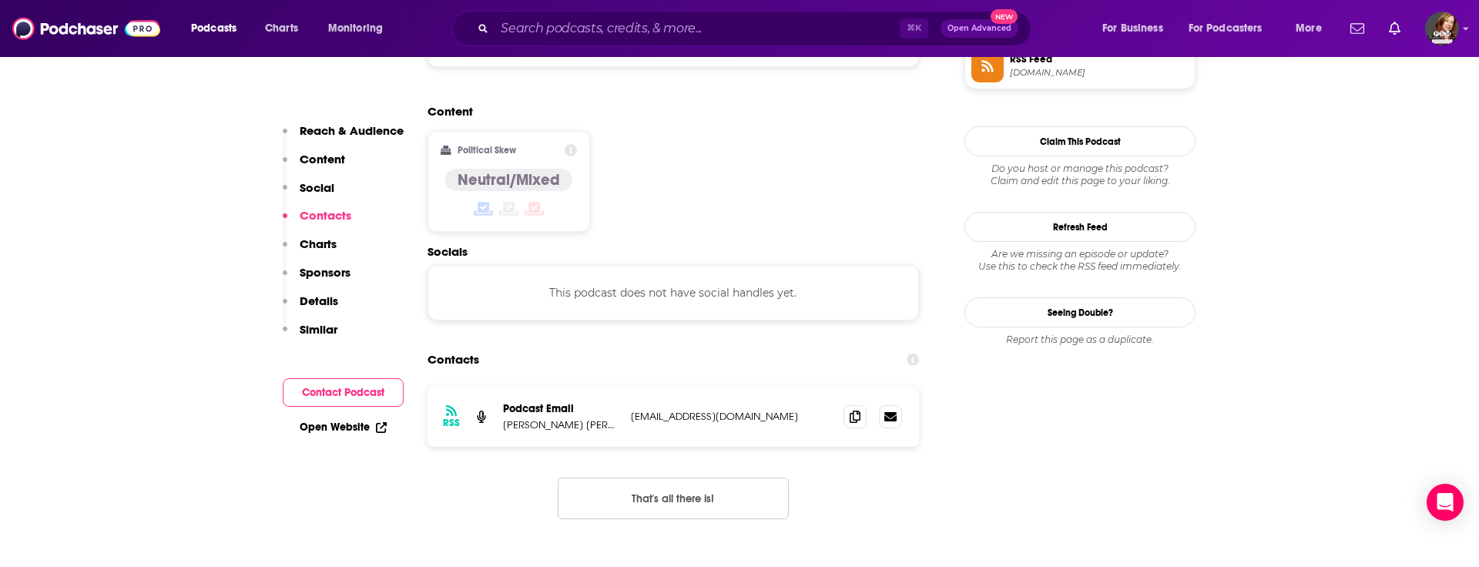
scroll to position [1191, 0]
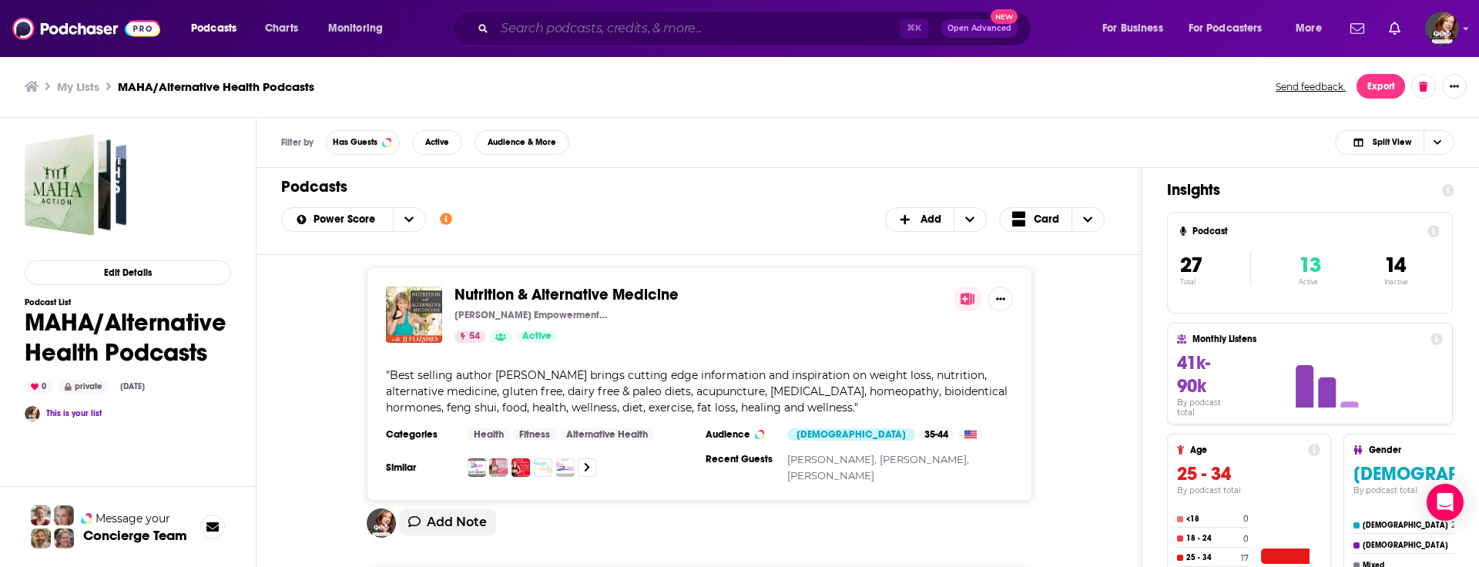
click at [541, 38] on input "Search podcasts, credits, & more..." at bounding box center [696, 28] width 405 height 25
click at [209, 34] on span "Podcasts" at bounding box center [213, 29] width 45 height 22
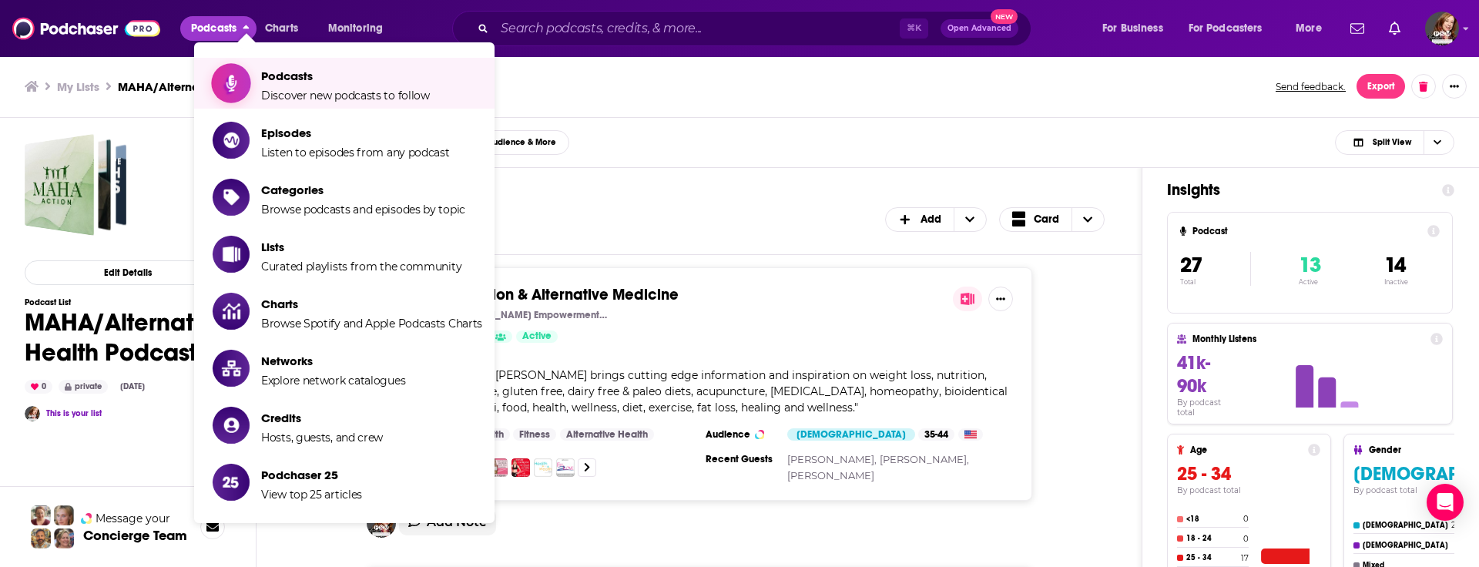
click at [287, 75] on span "Podcasts" at bounding box center [345, 76] width 169 height 15
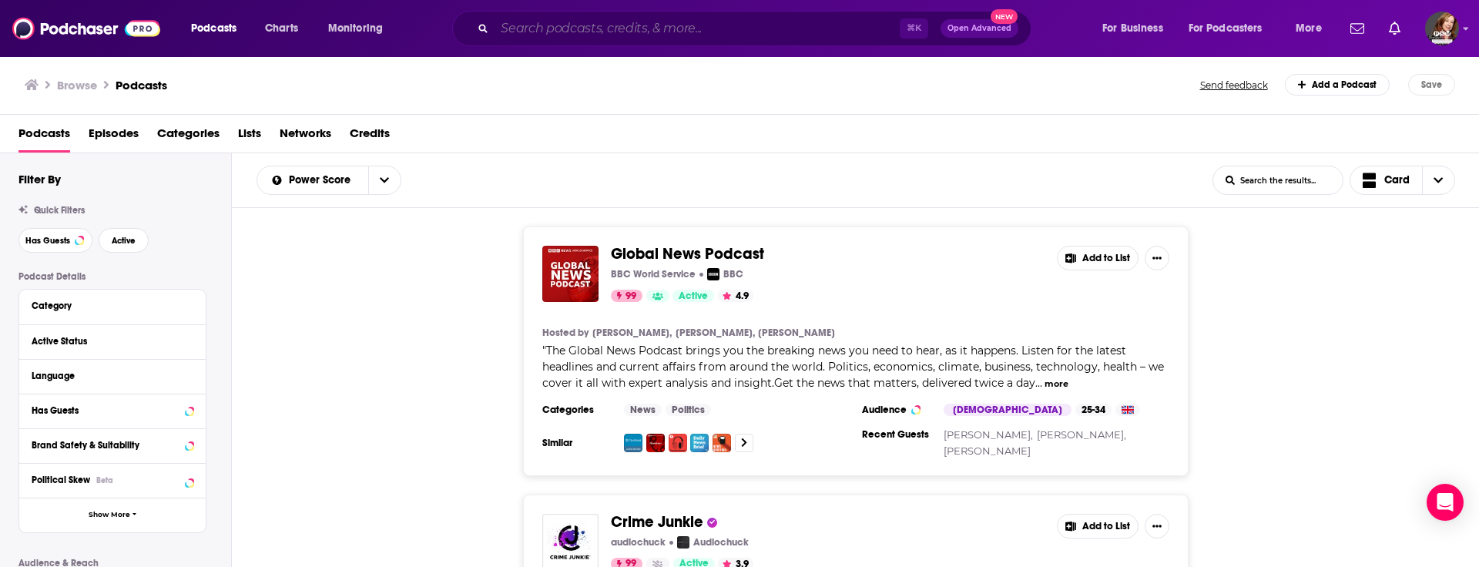
click at [553, 29] on input "Search podcasts, credits, & more..." at bounding box center [696, 28] width 405 height 25
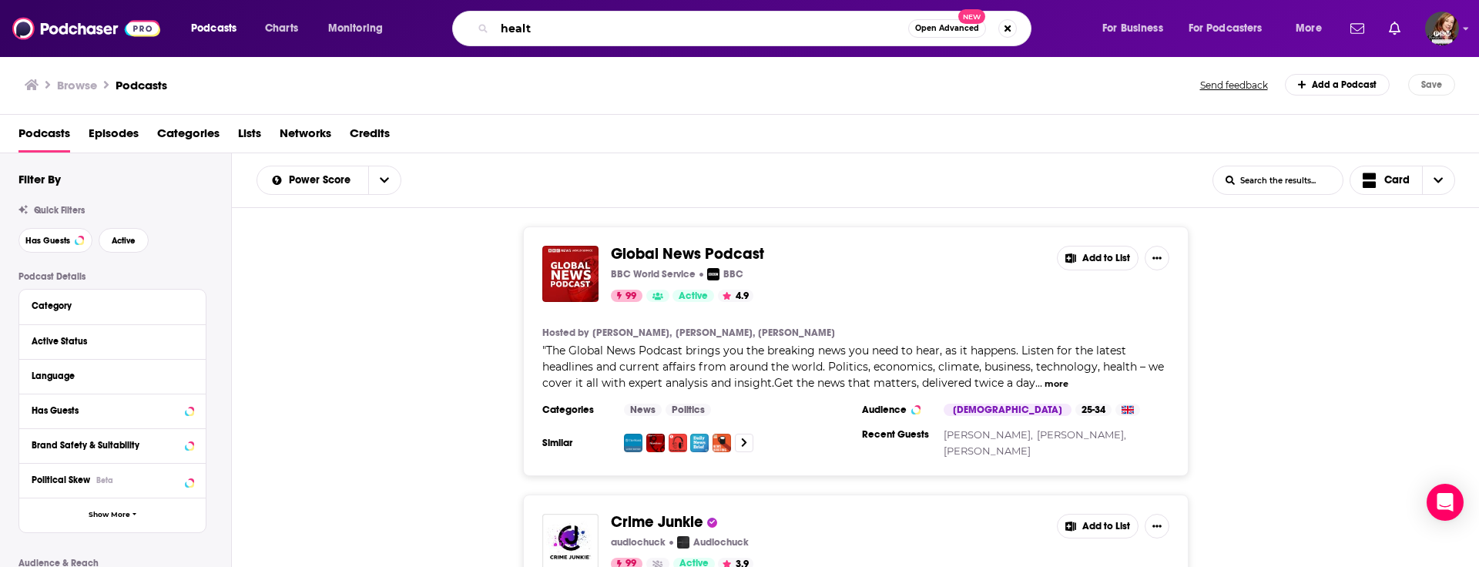
type input "health"
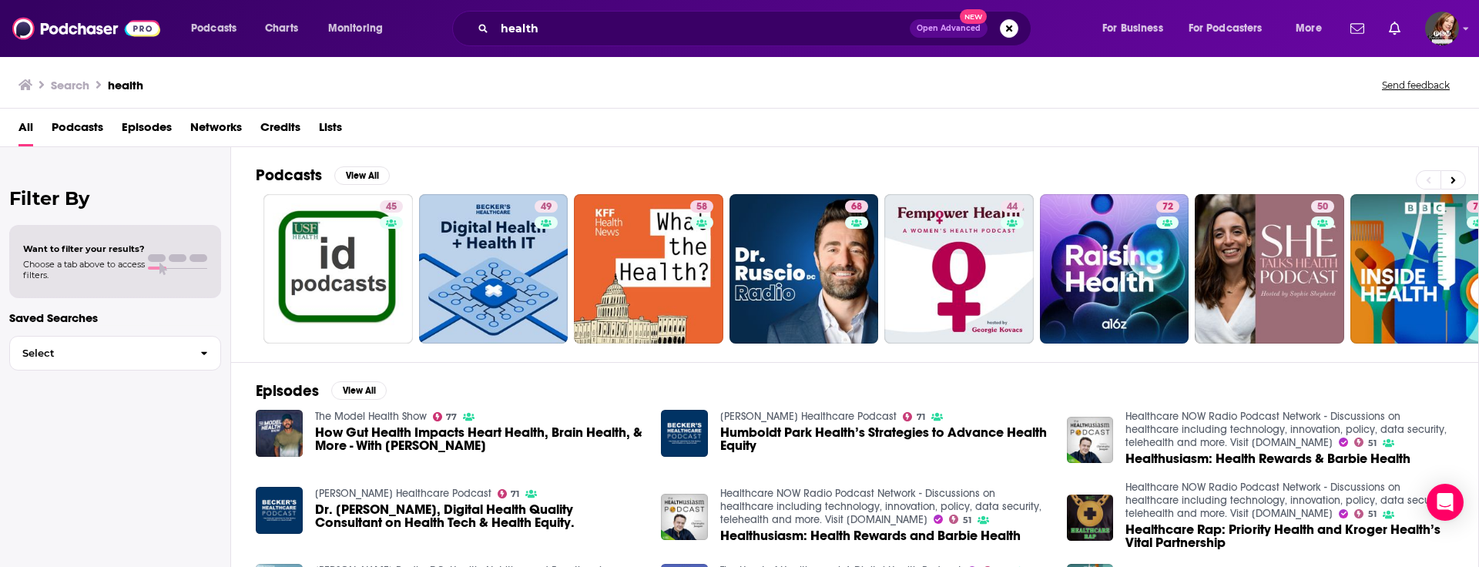
click at [78, 122] on span "Podcasts" at bounding box center [78, 131] width 52 height 32
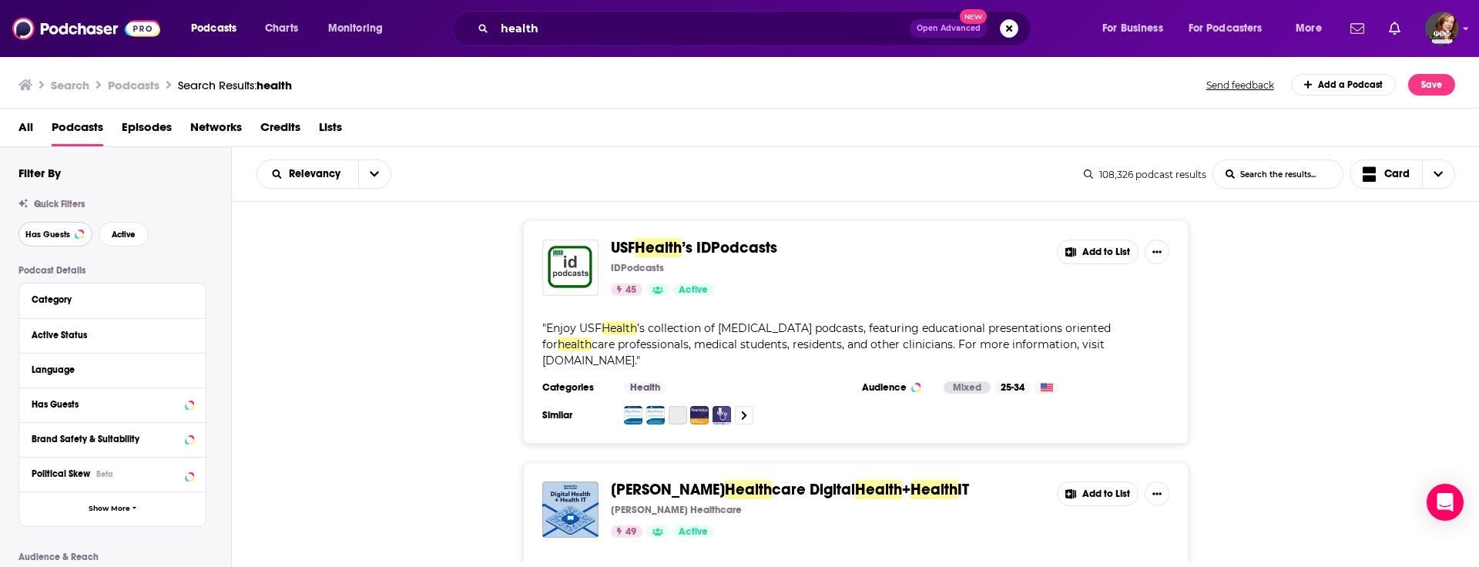
click at [39, 231] on span "Has Guests" at bounding box center [47, 234] width 45 height 8
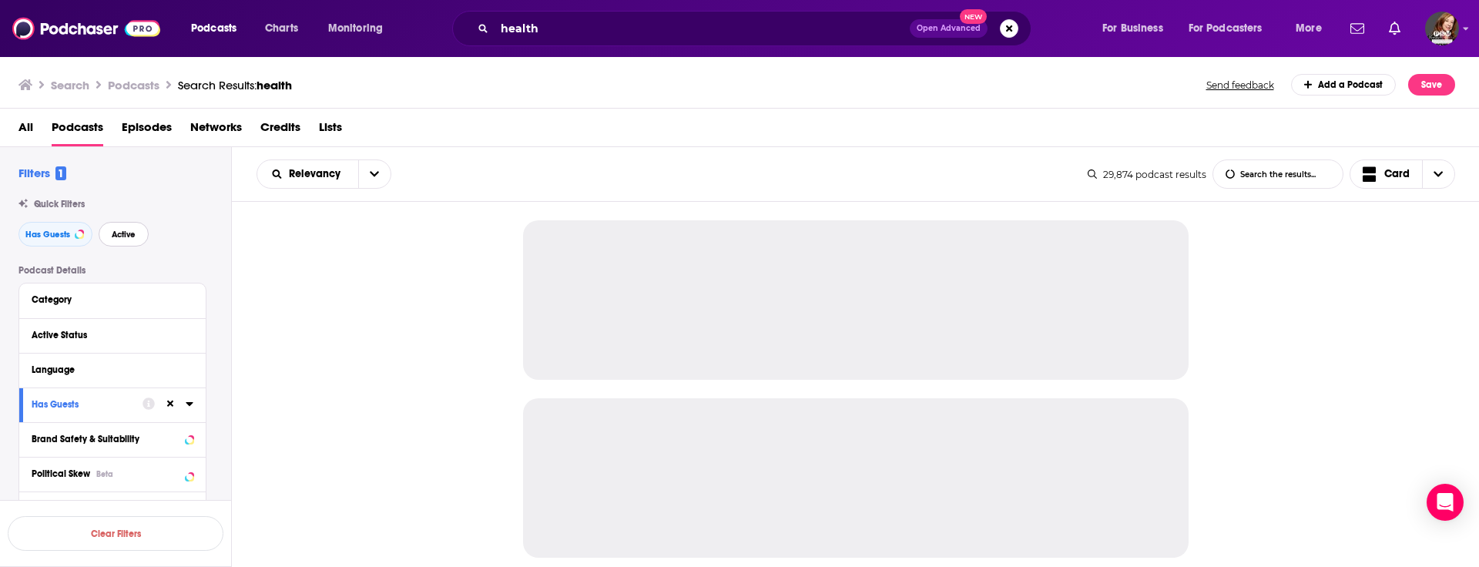
click at [125, 235] on span "Active" at bounding box center [124, 234] width 24 height 8
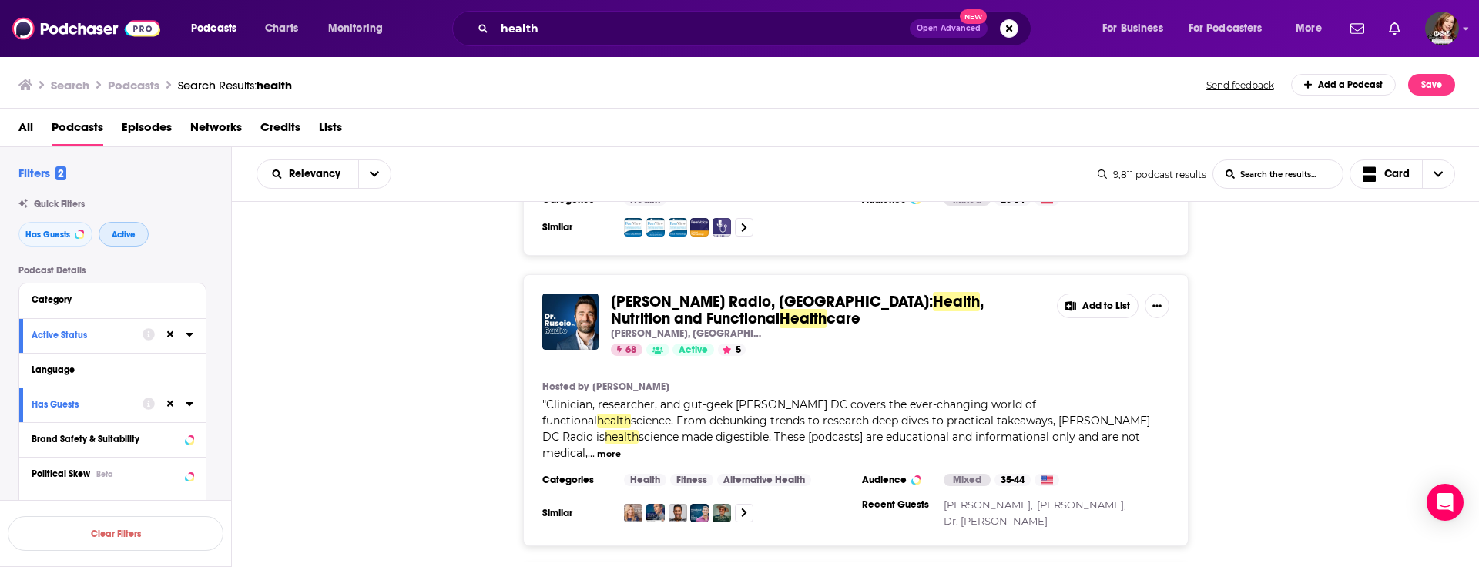
scroll to position [194, 0]
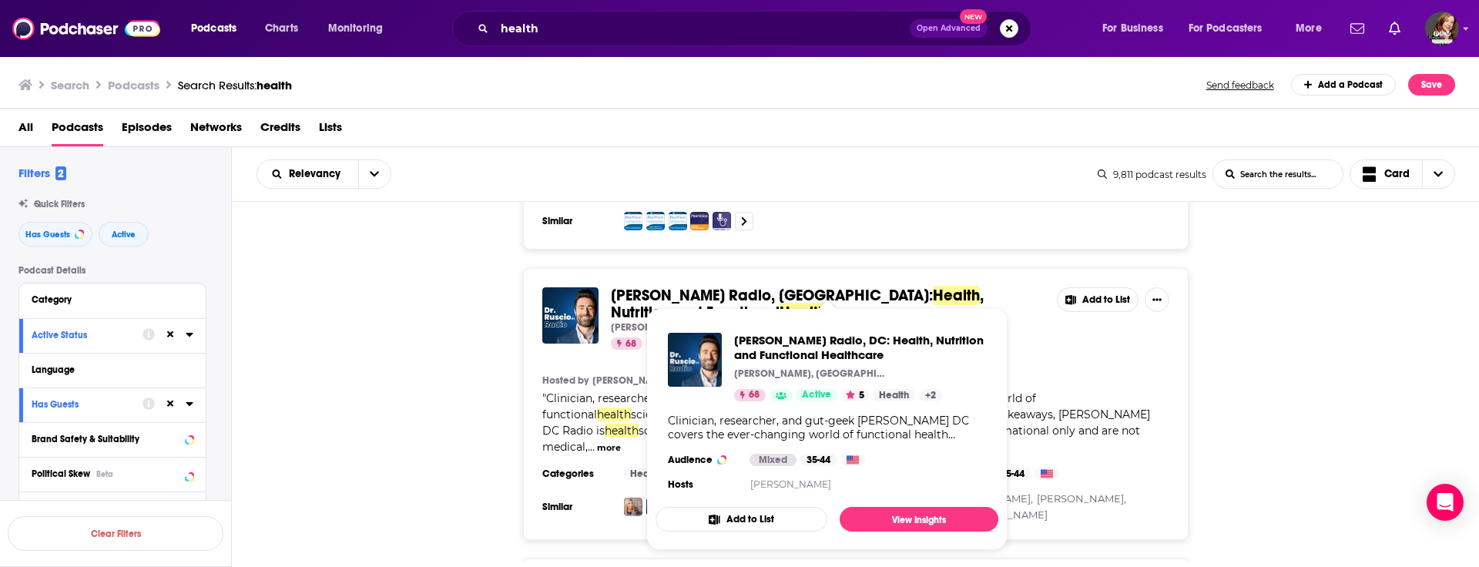
click at [686, 294] on span "Dr. Ruscio Radio, DC:" at bounding box center [772, 295] width 322 height 19
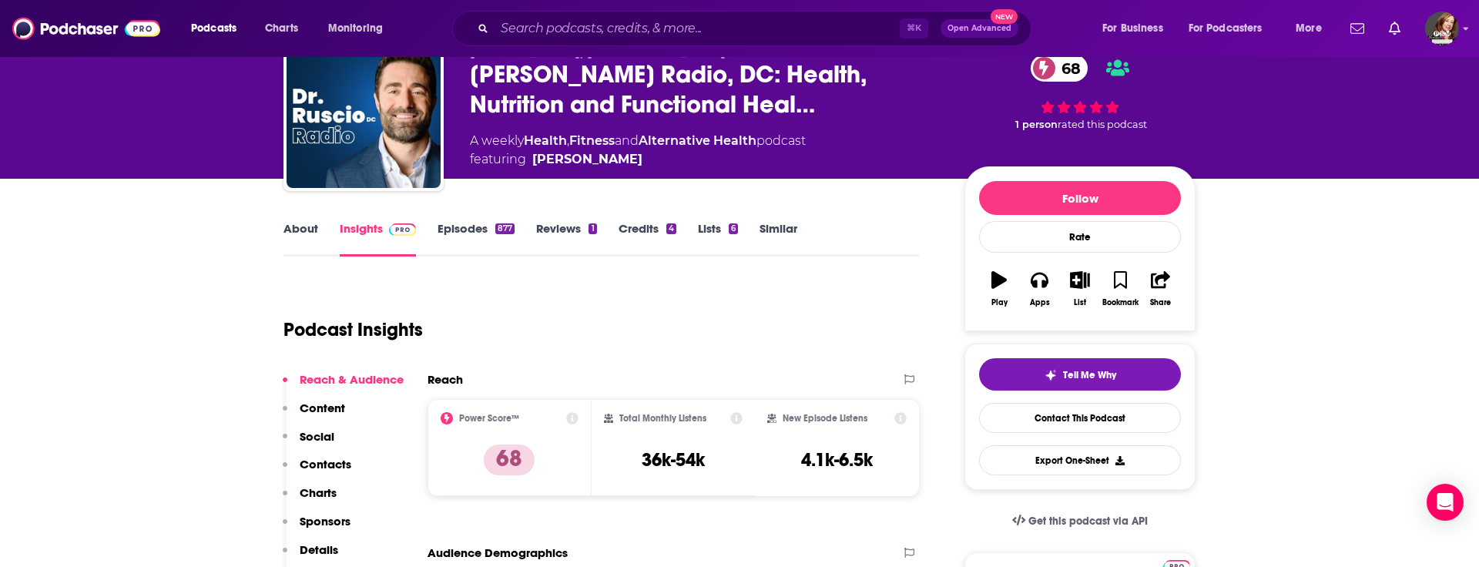
scroll to position [65, 0]
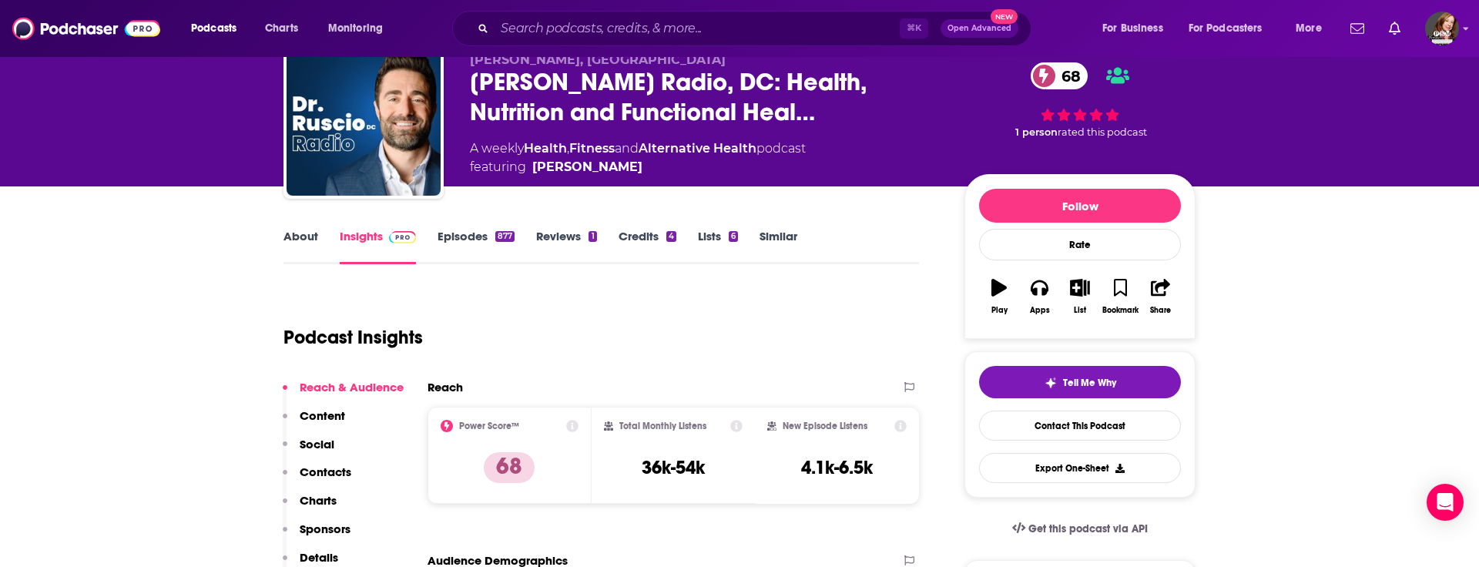
click at [327, 474] on p "Contacts" at bounding box center [326, 471] width 52 height 15
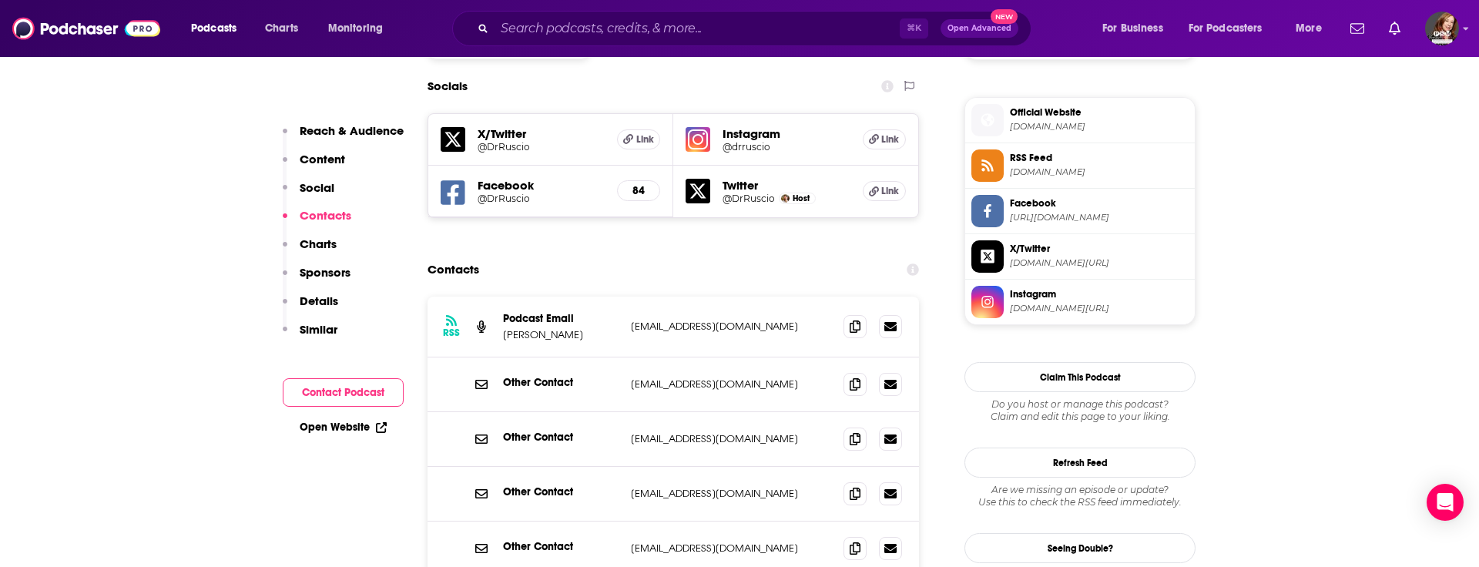
scroll to position [1360, 0]
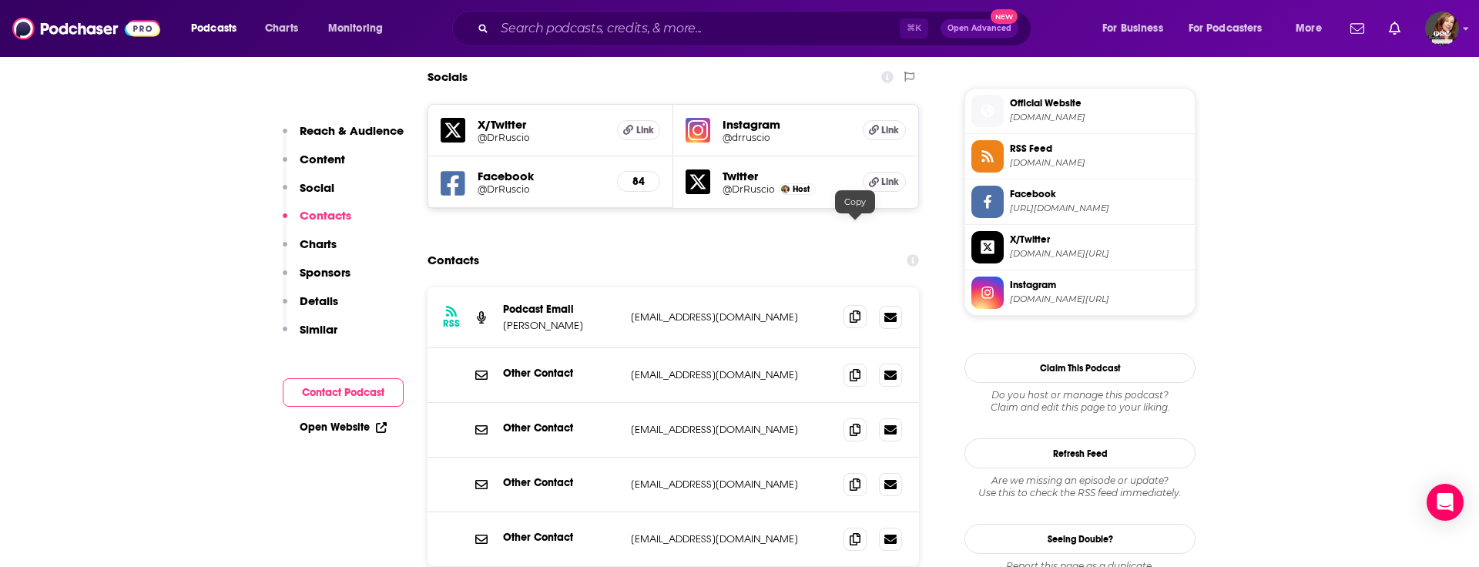
click at [857, 310] on icon at bounding box center [855, 316] width 11 height 12
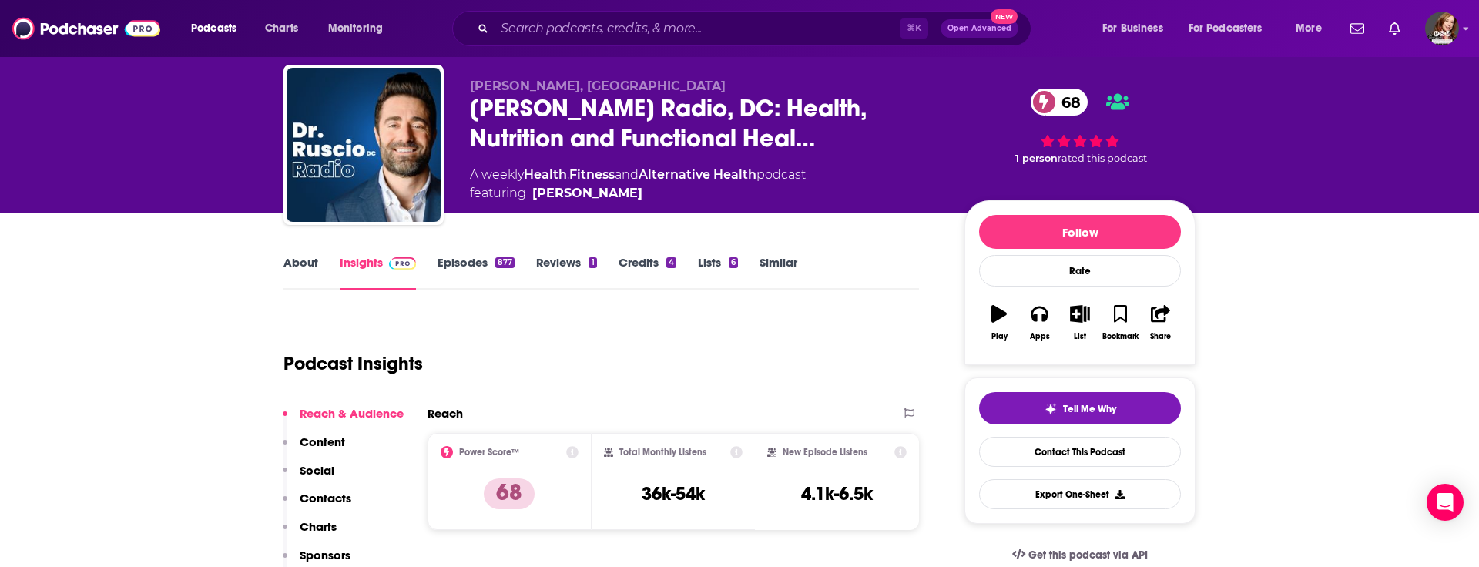
scroll to position [14, 0]
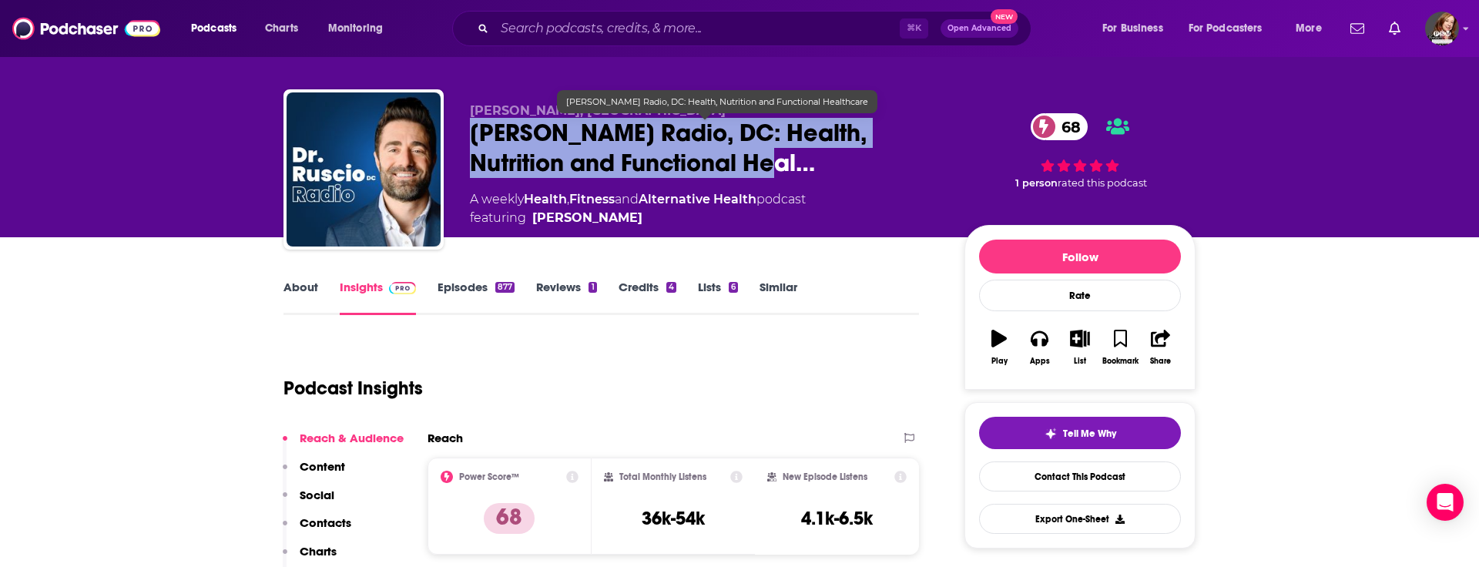
drag, startPoint x: 464, startPoint y: 139, endPoint x: 717, endPoint y: 174, distance: 255.1
click at [717, 174] on div "Dr. Michael Ruscio, DC Dr. Ruscio Radio, DC: Health, Nutrition and Functional H…" at bounding box center [739, 172] width 912 height 166
copy h2 "Dr. Ruscio Radio, DC: Health, Nutrition and Functional Heal…"
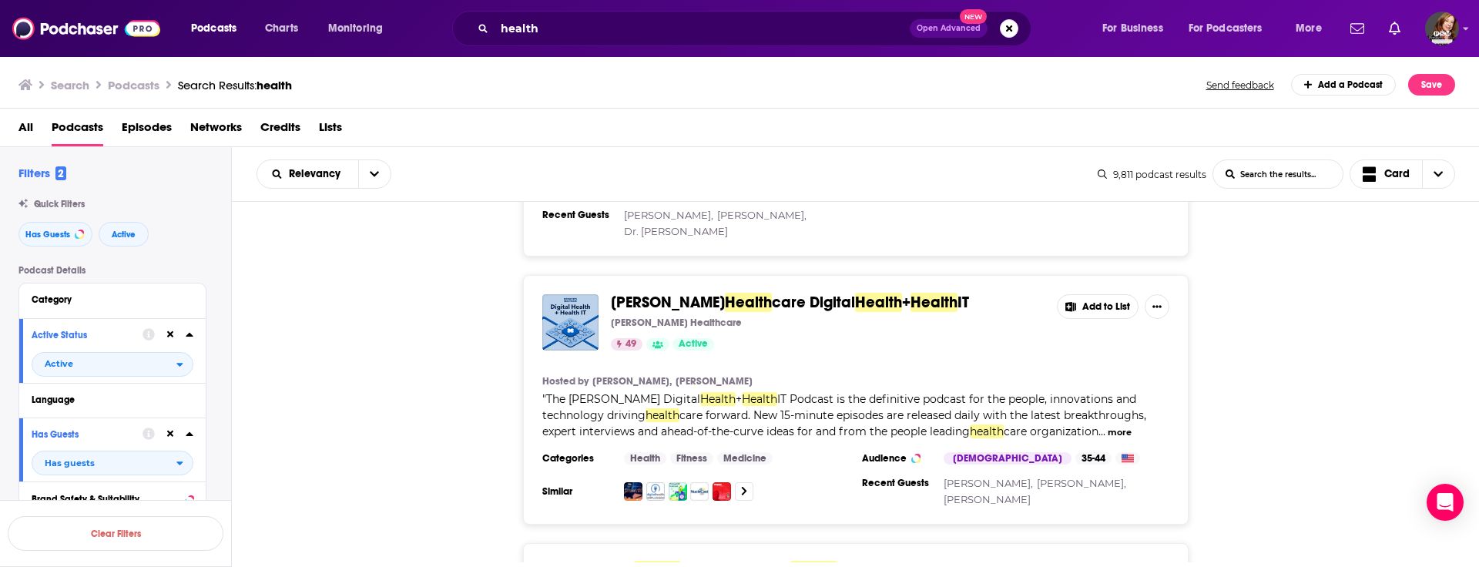
scroll to position [498, 0]
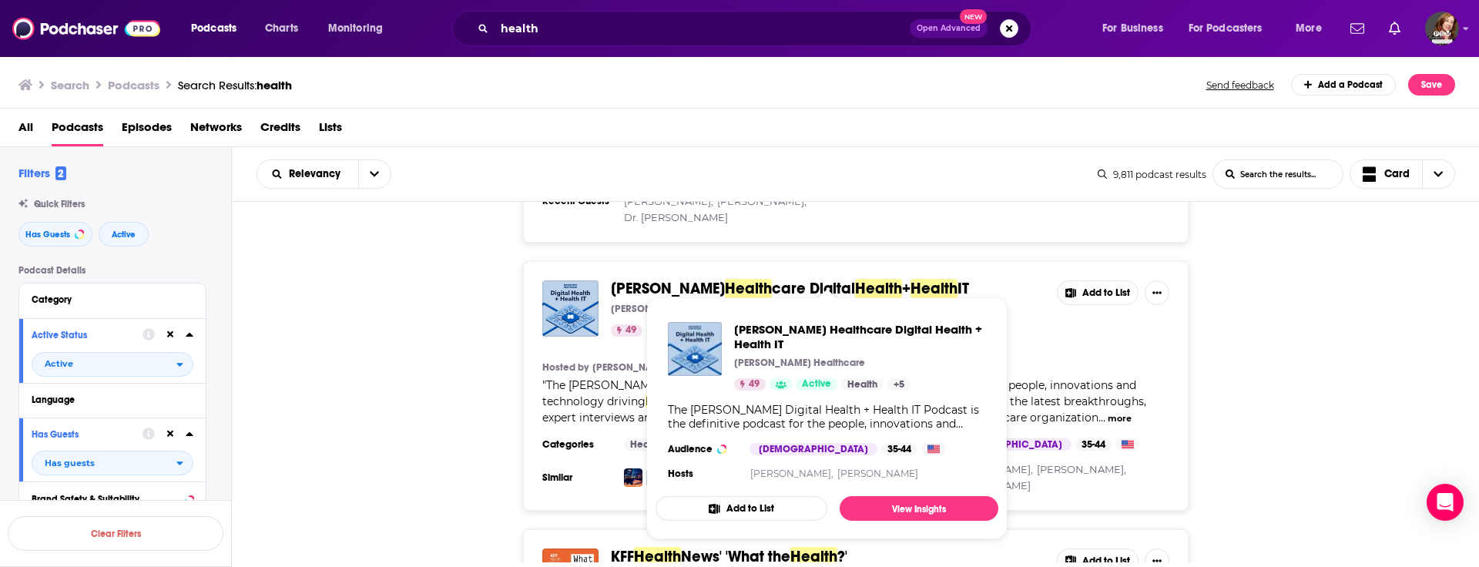
click at [772, 279] on span "care Digital" at bounding box center [813, 288] width 83 height 19
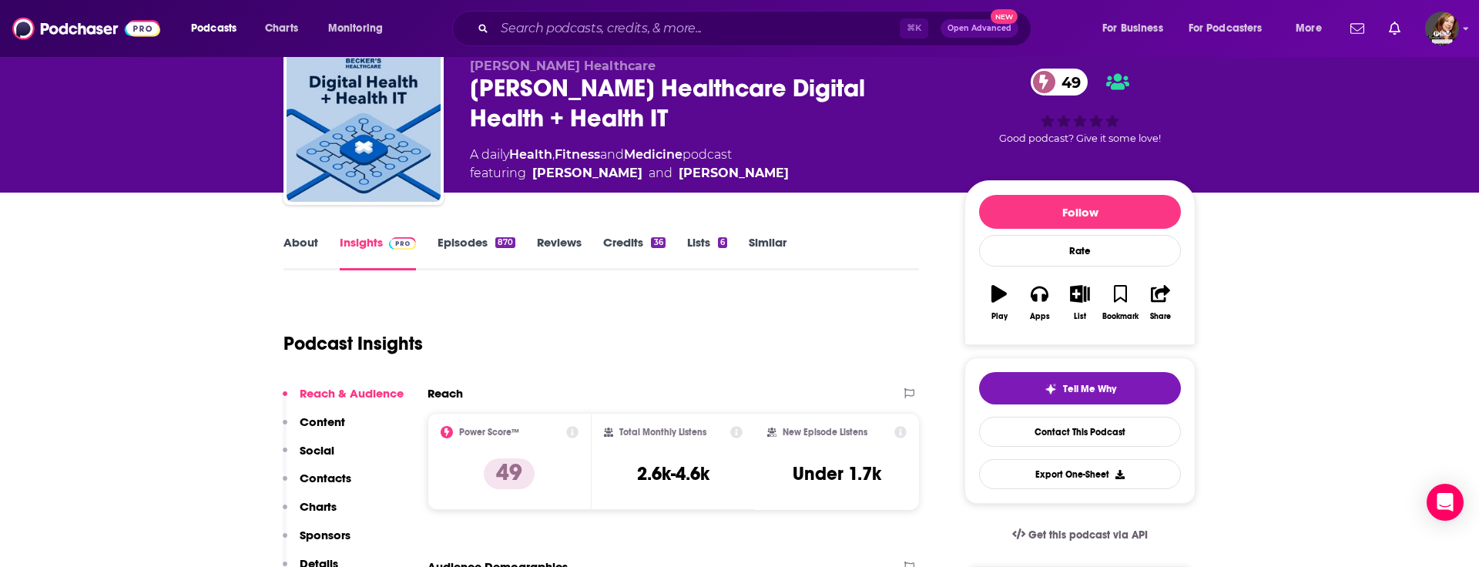
scroll to position [116, 0]
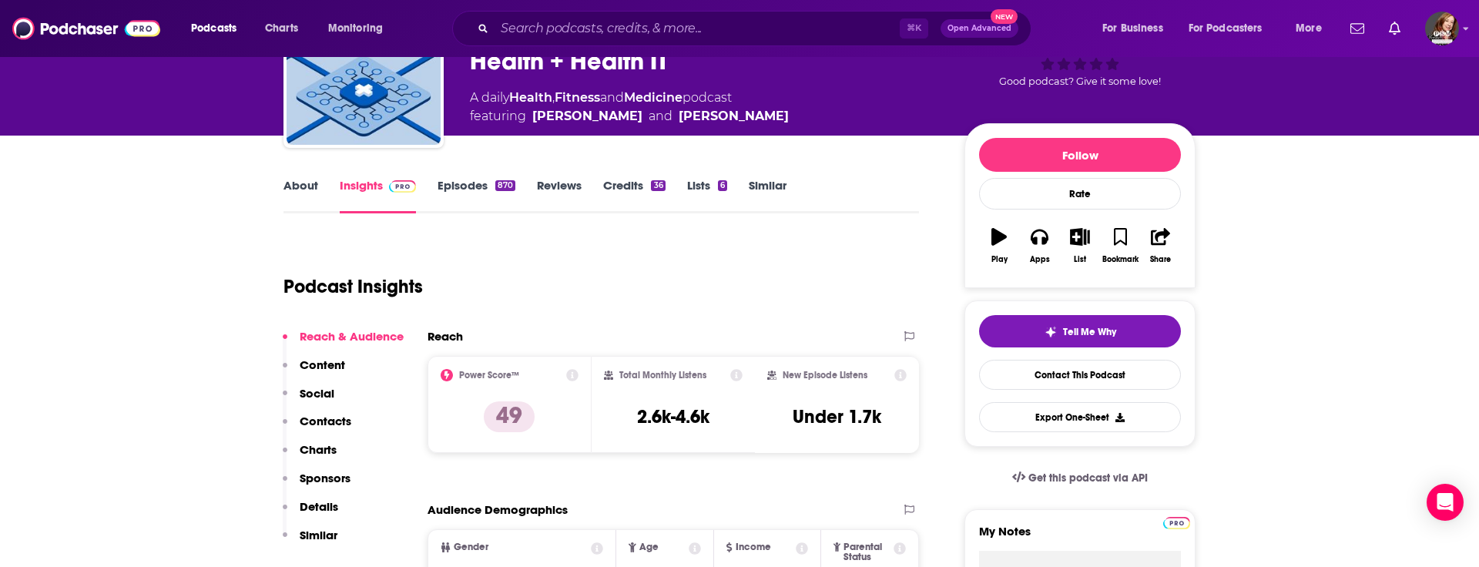
click at [322, 416] on p "Contacts" at bounding box center [326, 421] width 52 height 15
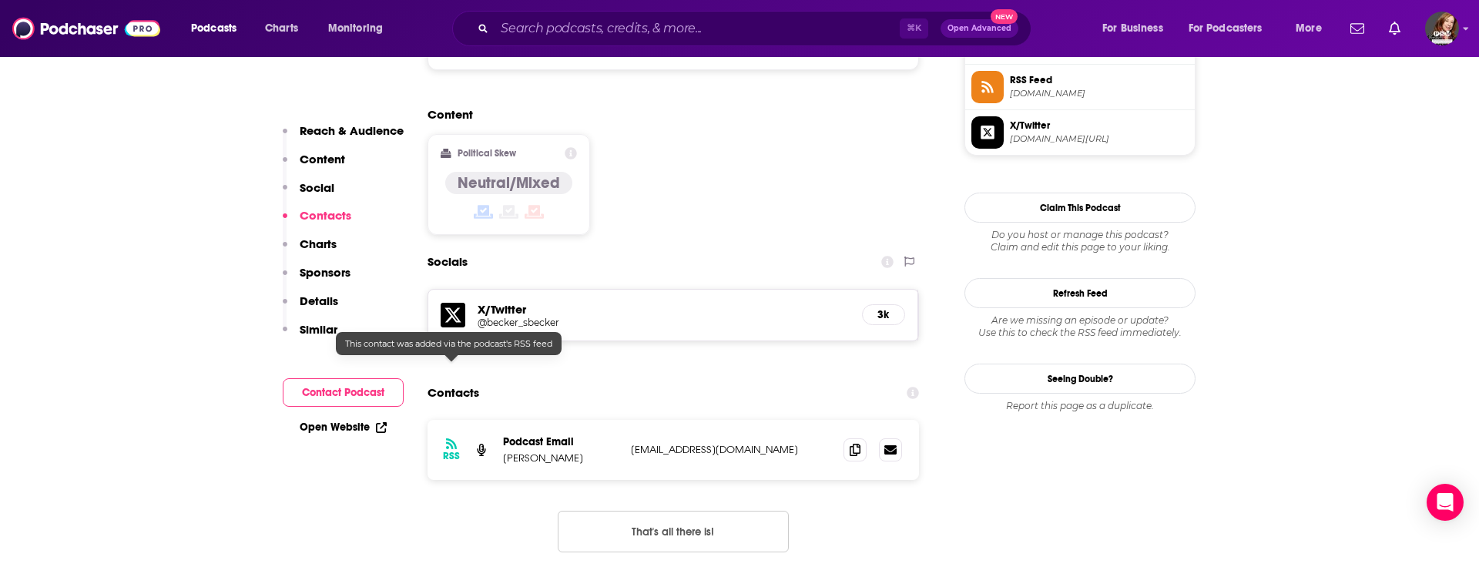
scroll to position [1251, 0]
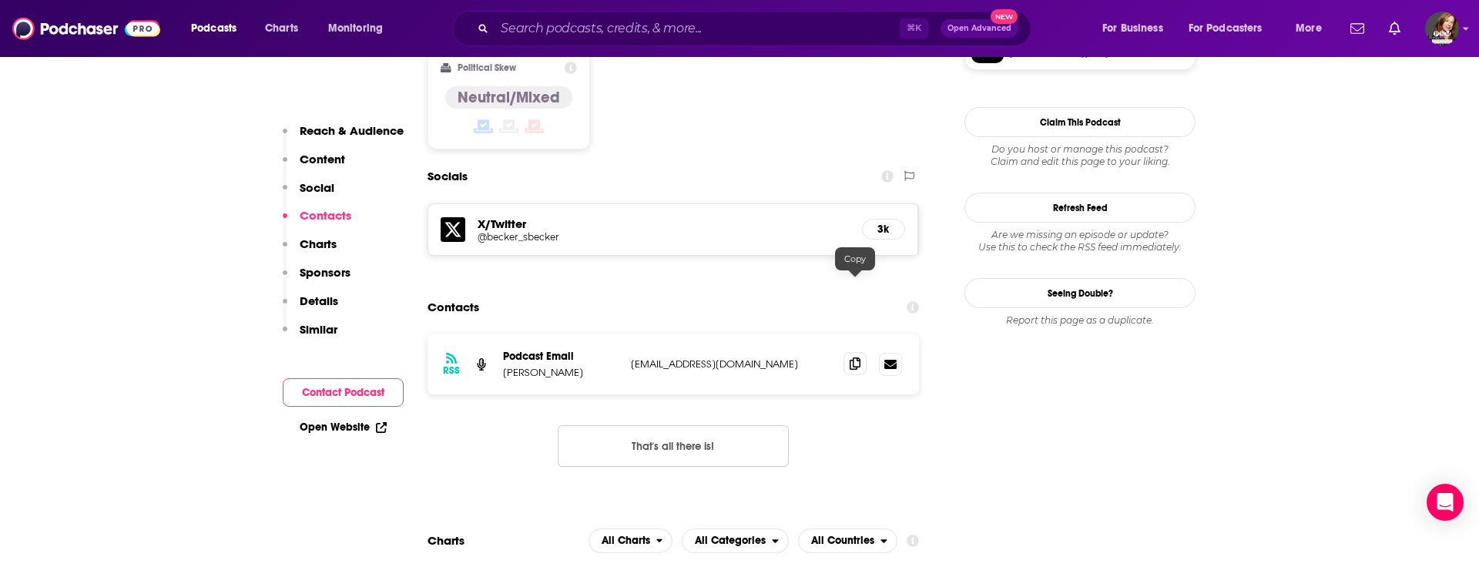
click at [857, 357] on icon at bounding box center [855, 363] width 11 height 12
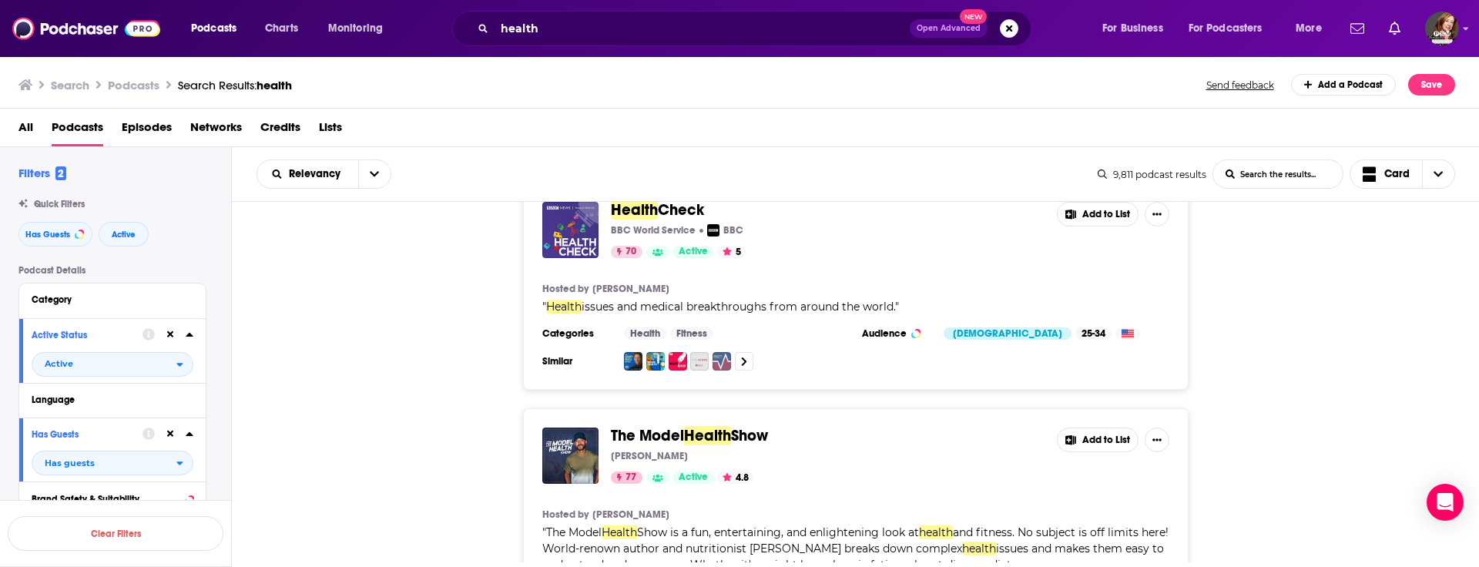
scroll to position [2791, 0]
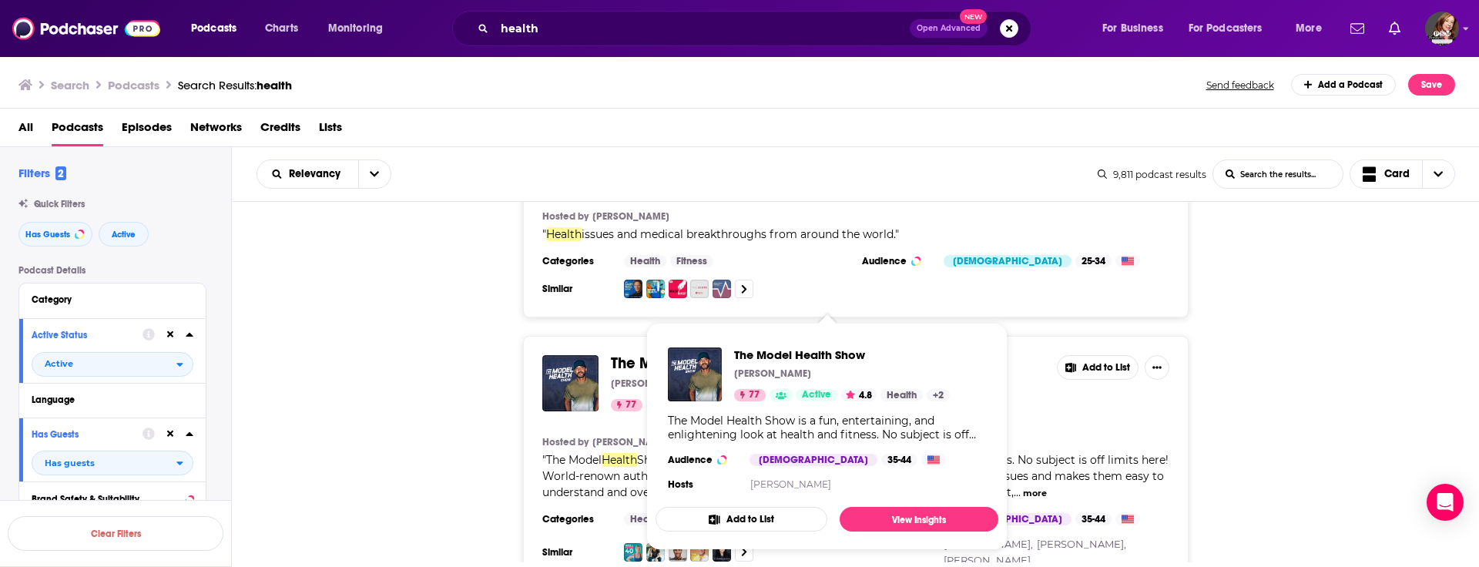
click at [684, 354] on span "The Model" at bounding box center [647, 363] width 73 height 19
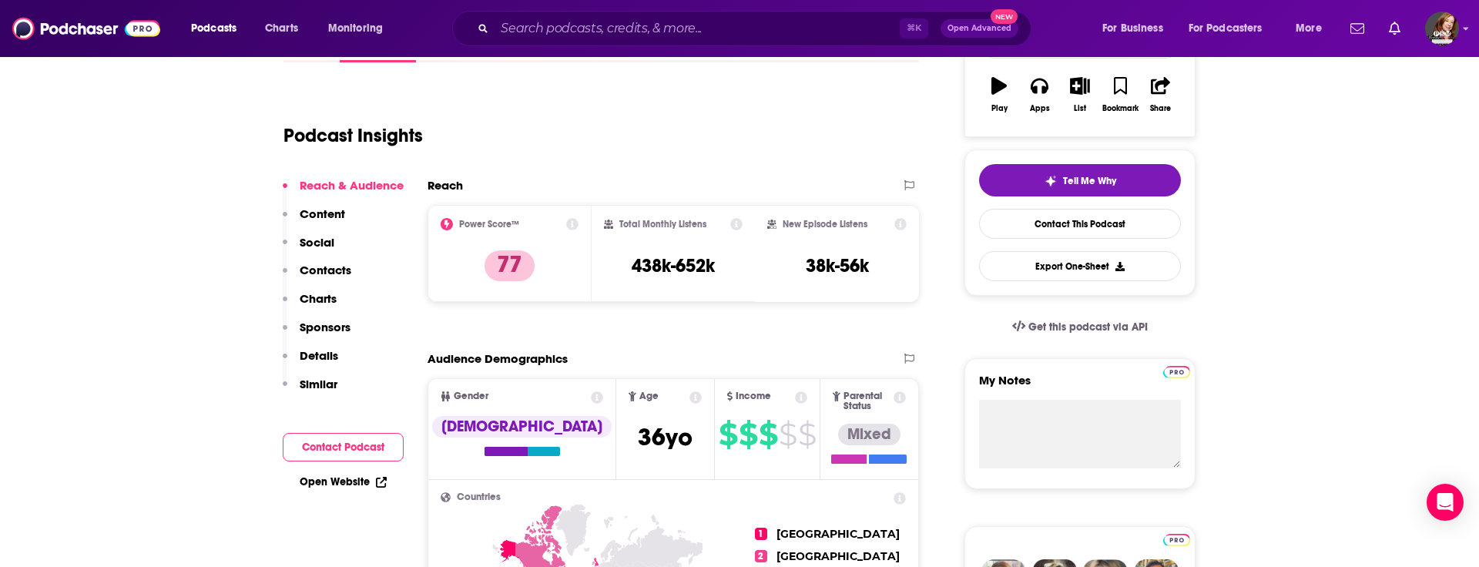
scroll to position [290, 0]
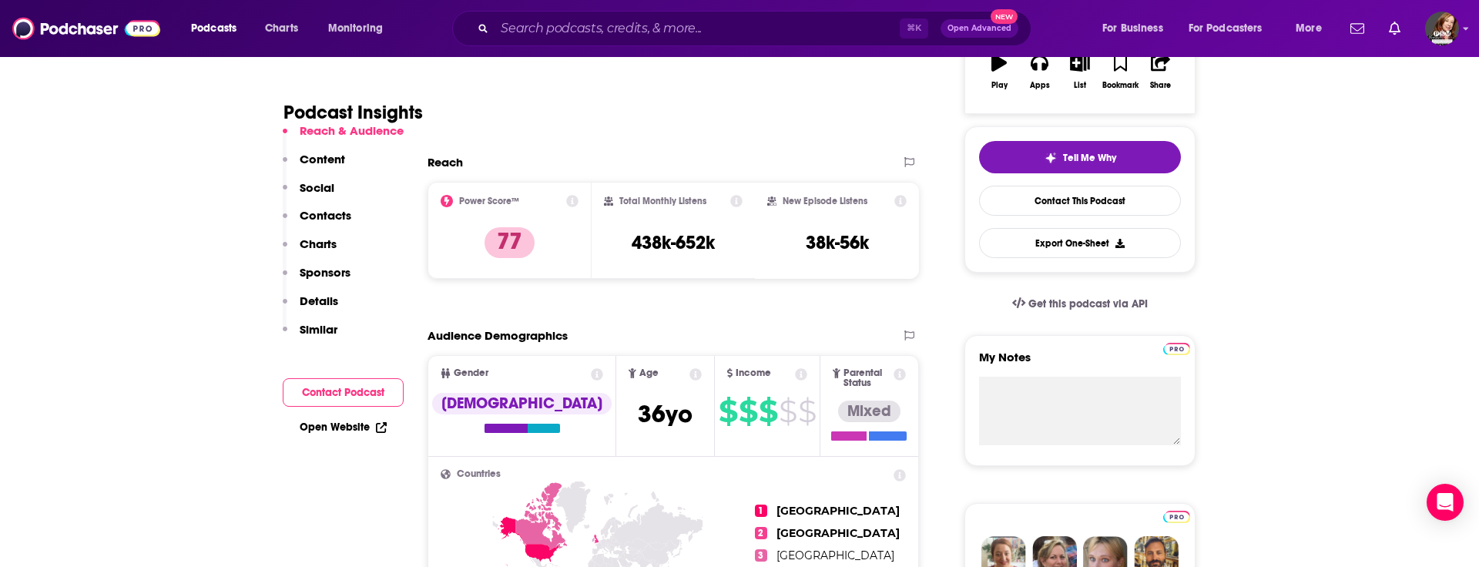
click at [328, 218] on p "Contacts" at bounding box center [326, 215] width 52 height 15
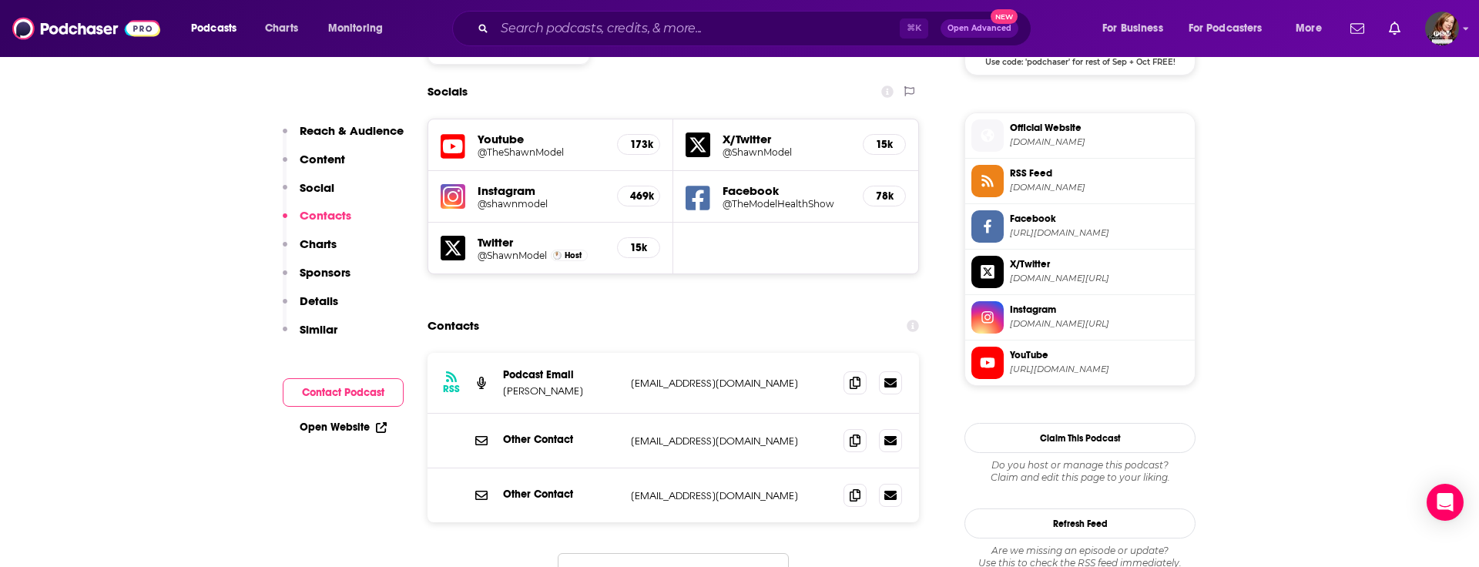
scroll to position [1336, 0]
click at [853, 375] on icon at bounding box center [855, 381] width 11 height 12
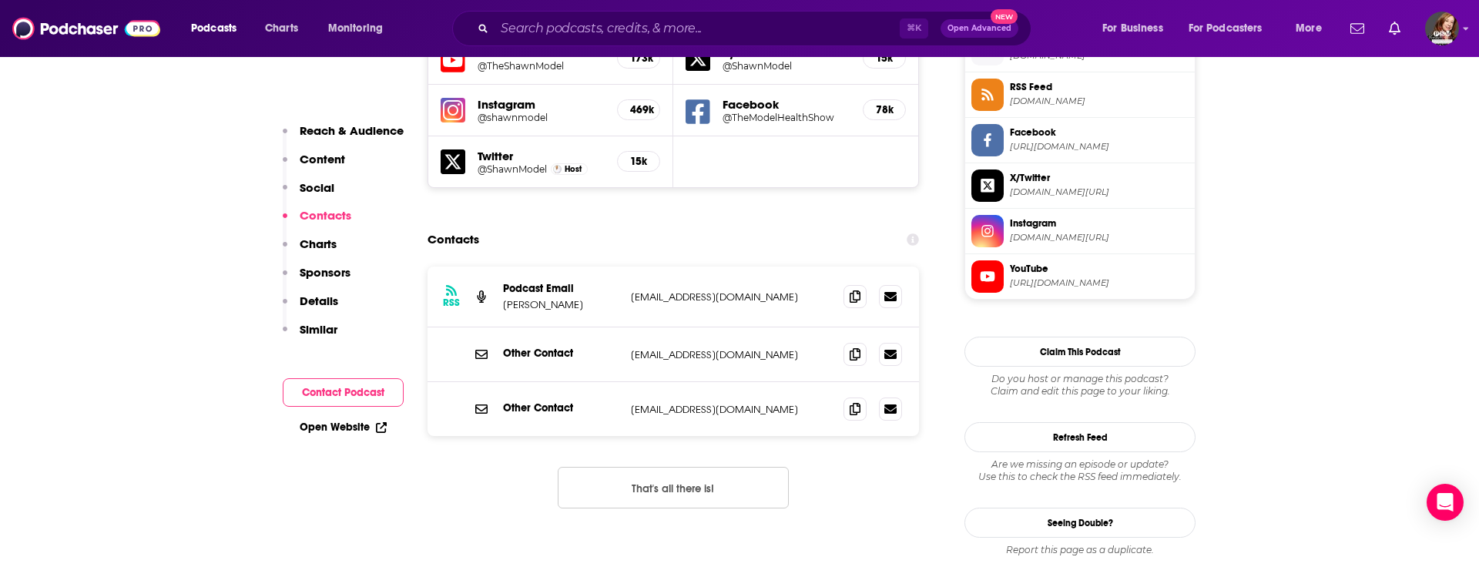
scroll to position [1451, 0]
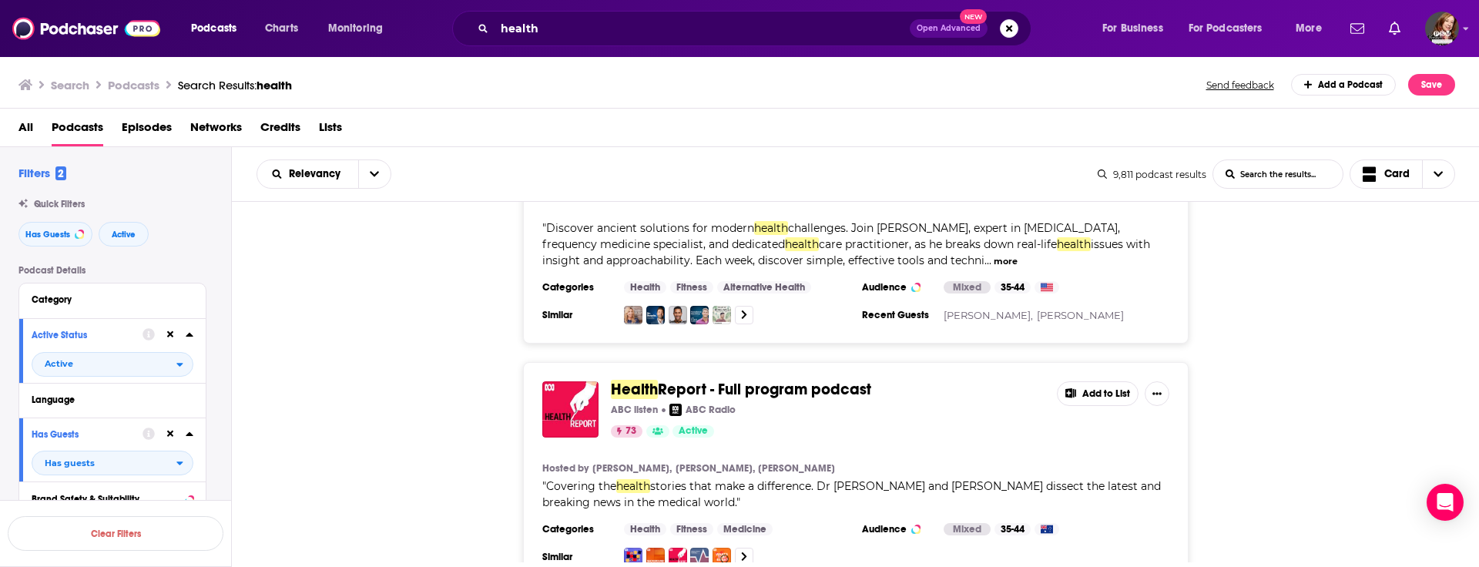
scroll to position [3284, 0]
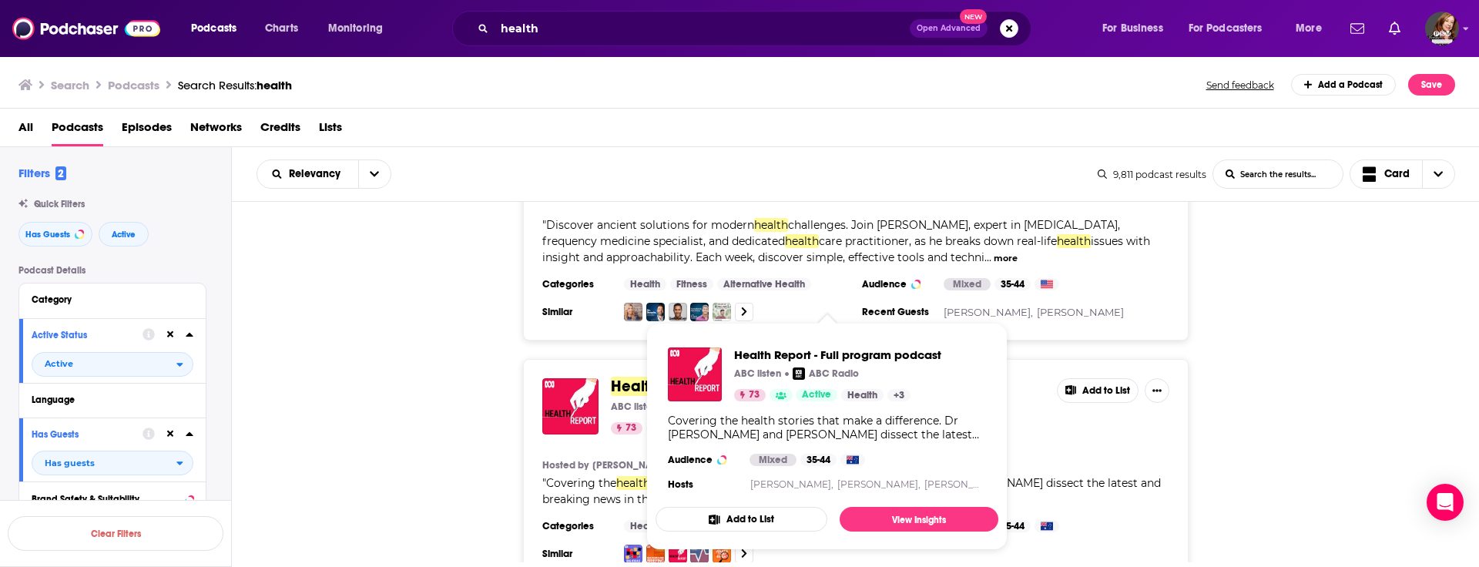
click at [630, 377] on span "Health" at bounding box center [634, 386] width 47 height 19
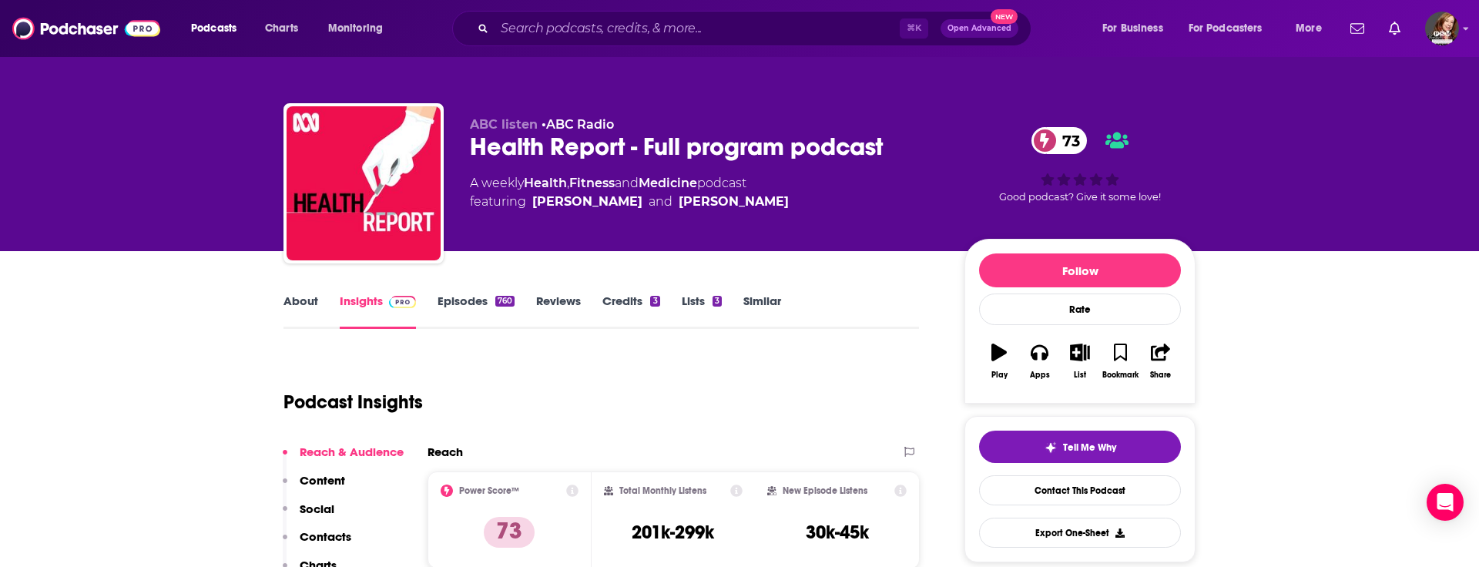
scroll to position [156, 0]
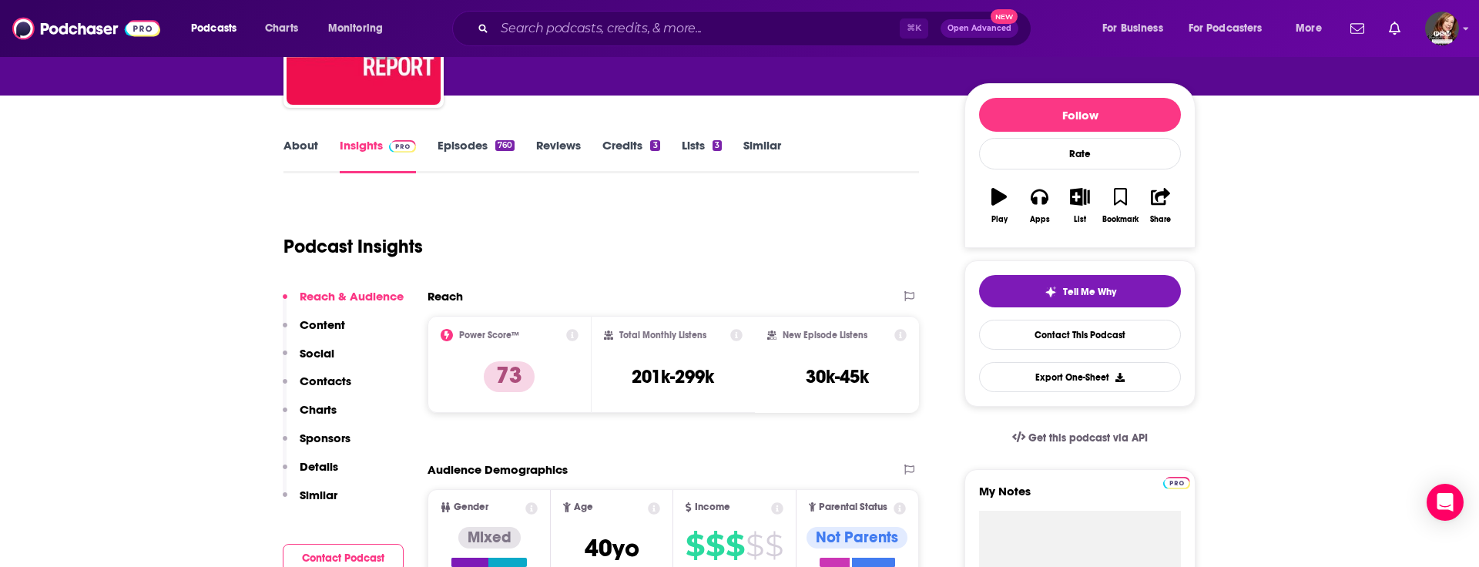
click at [327, 379] on p "Contacts" at bounding box center [326, 381] width 52 height 15
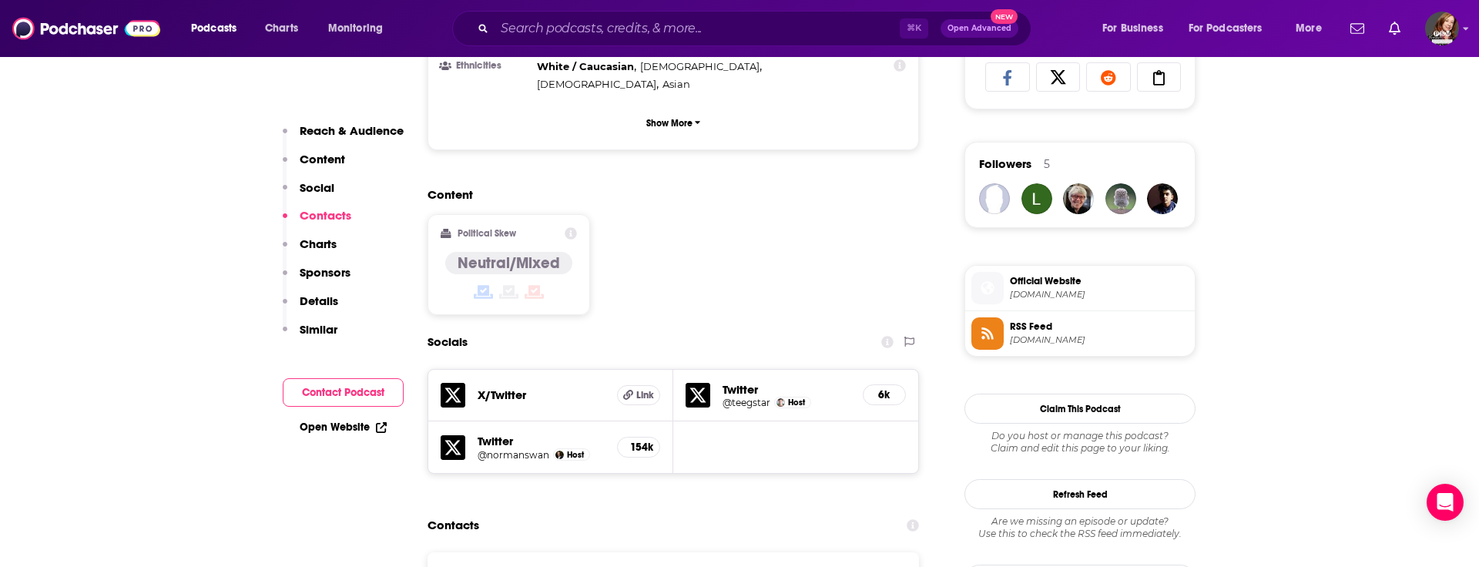
scroll to position [1286, 0]
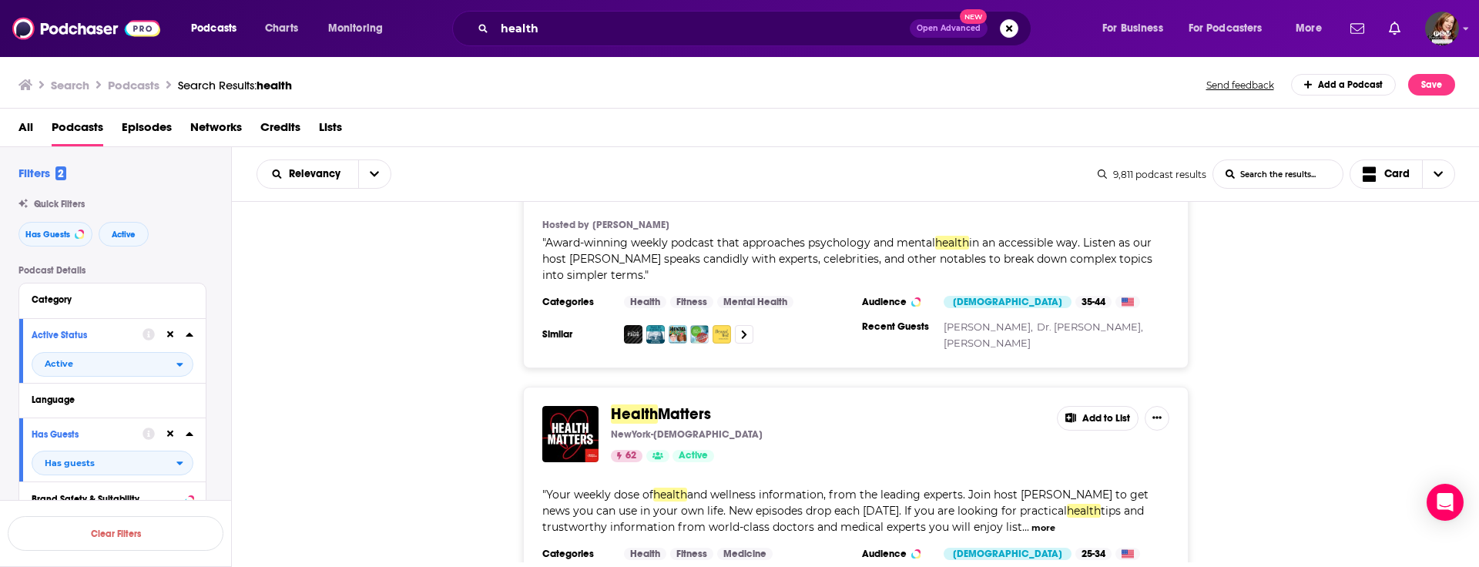
scroll to position [4272, 0]
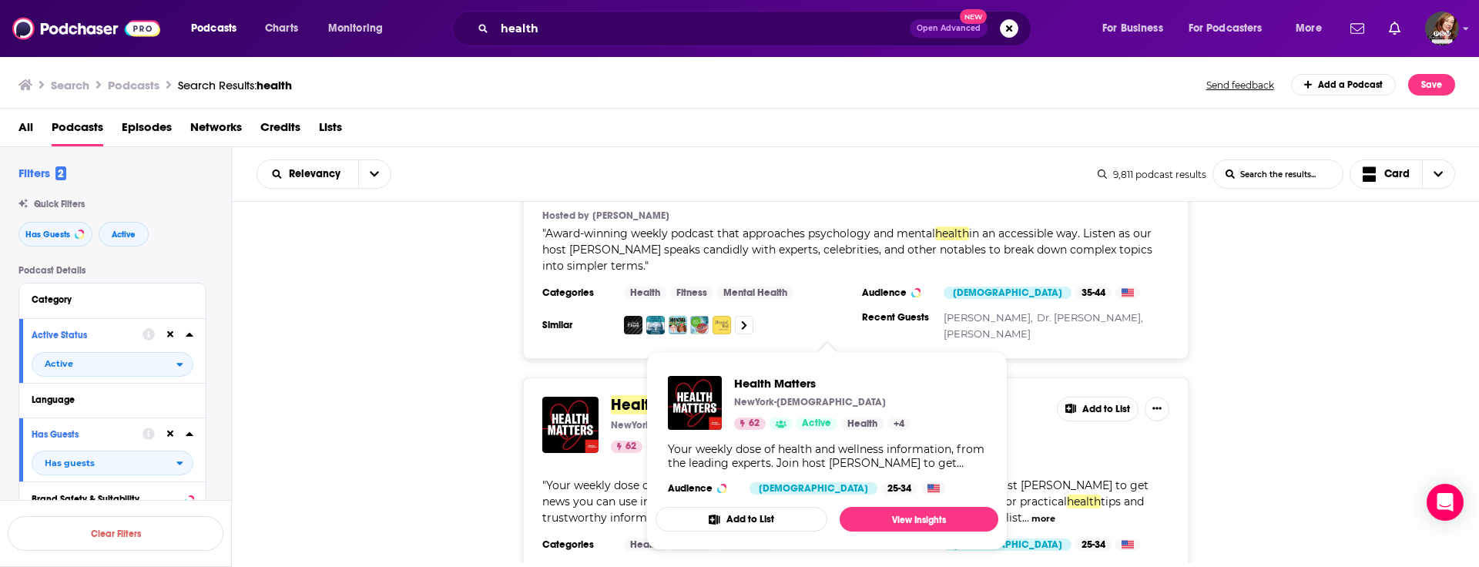
click at [672, 395] on span "Matters" at bounding box center [684, 404] width 53 height 19
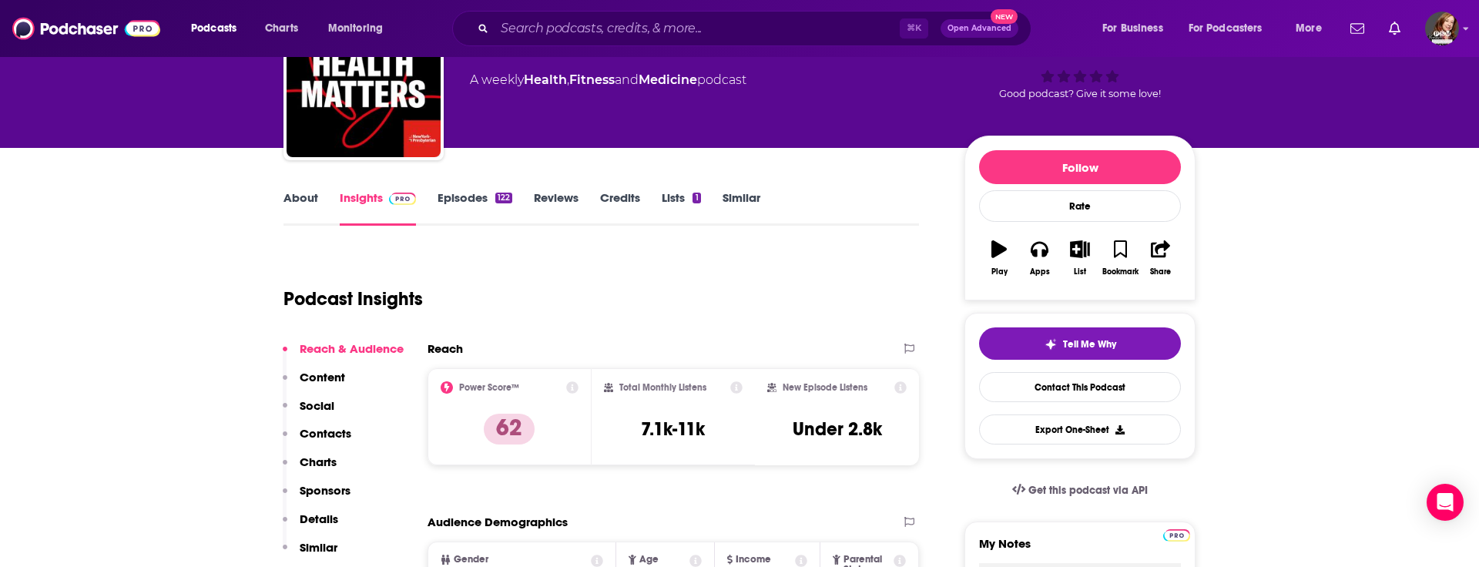
click at [337, 434] on p "Contacts" at bounding box center [326, 433] width 52 height 15
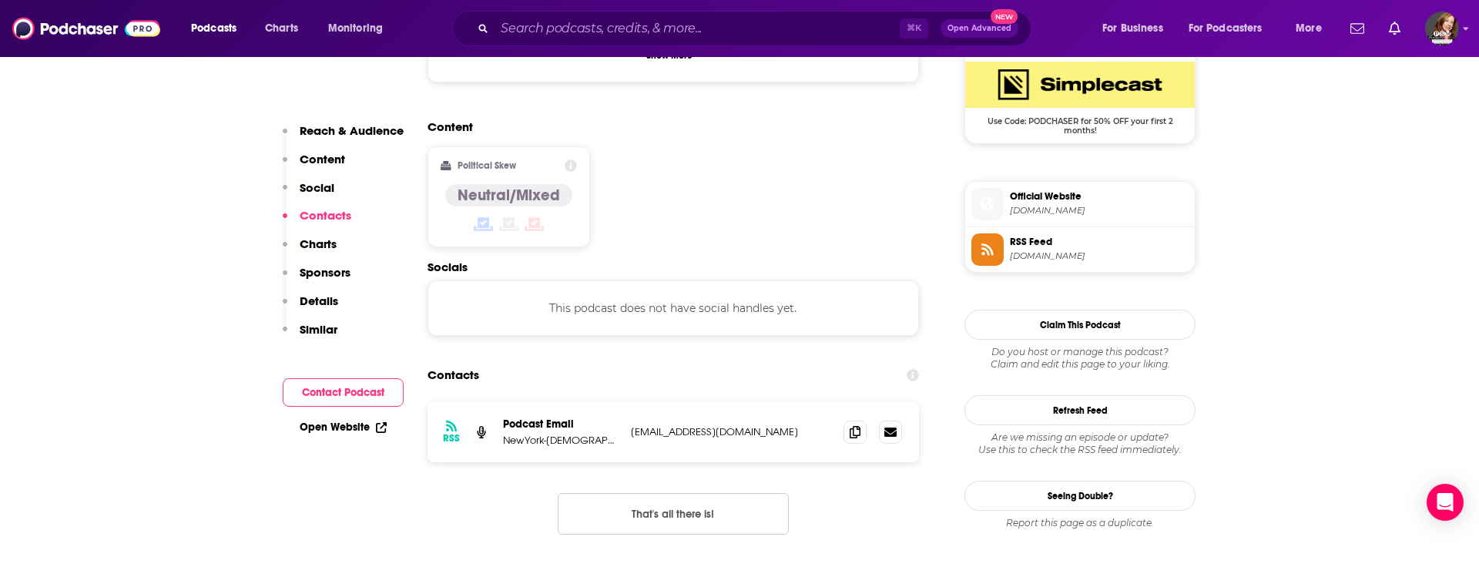
scroll to position [1239, 0]
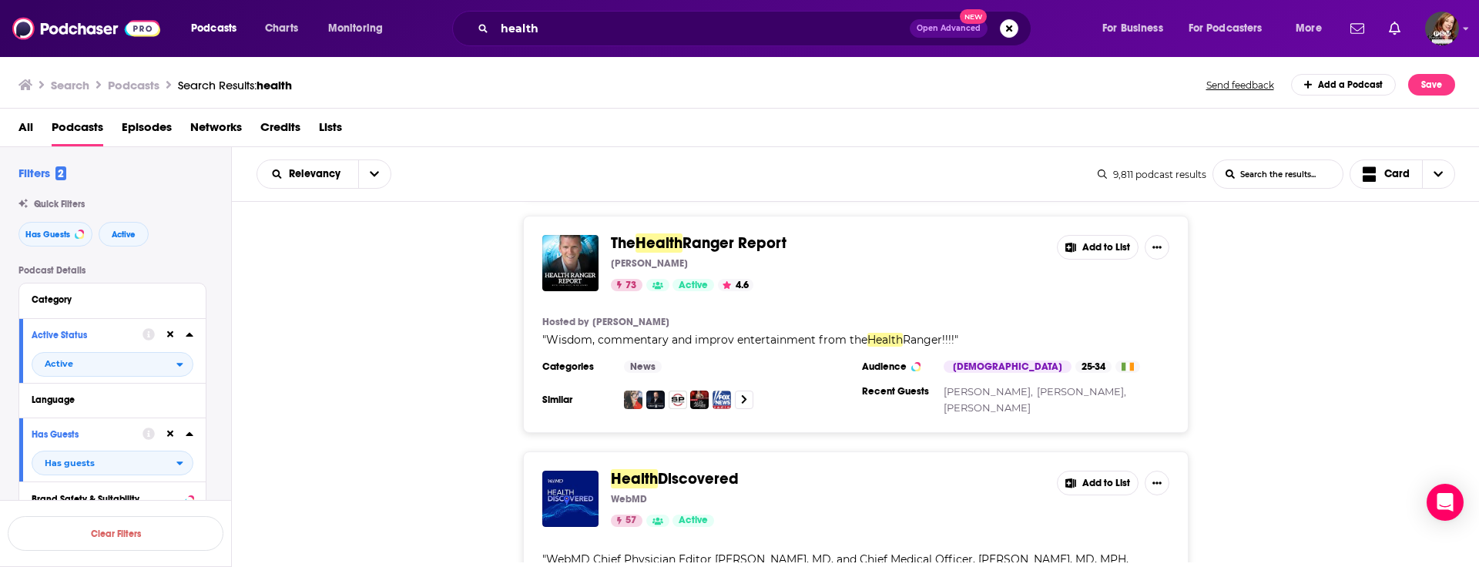
scroll to position [6019, 0]
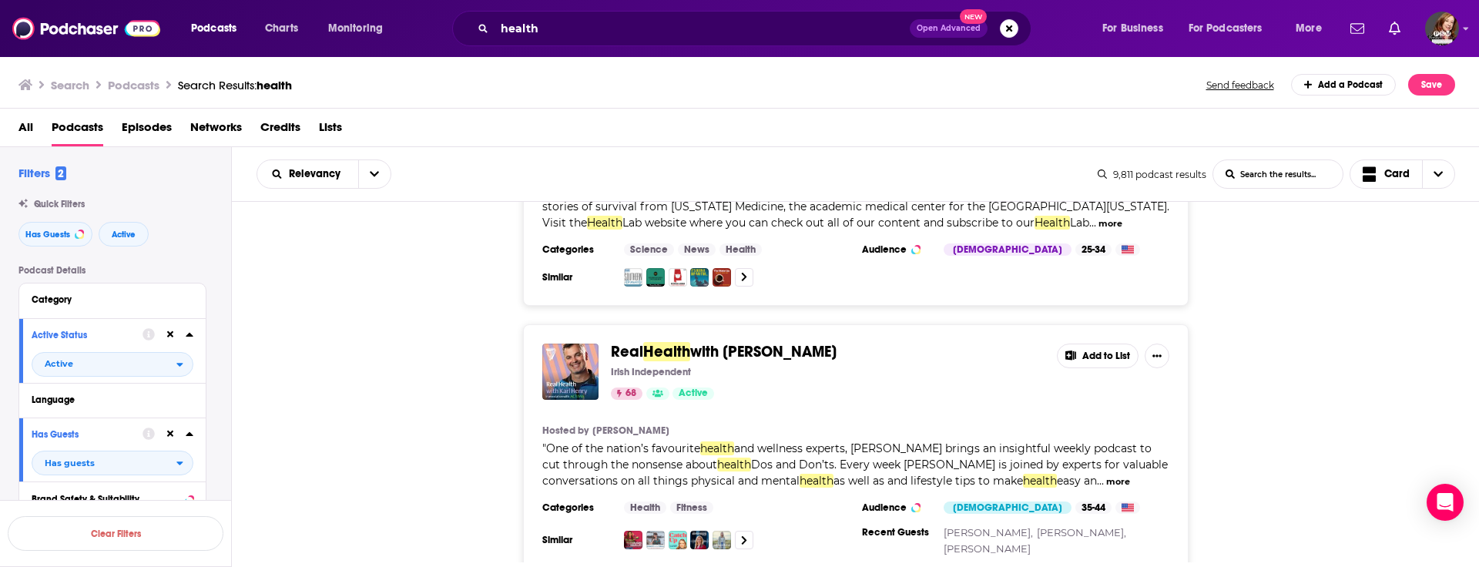
scroll to position [6731, 0]
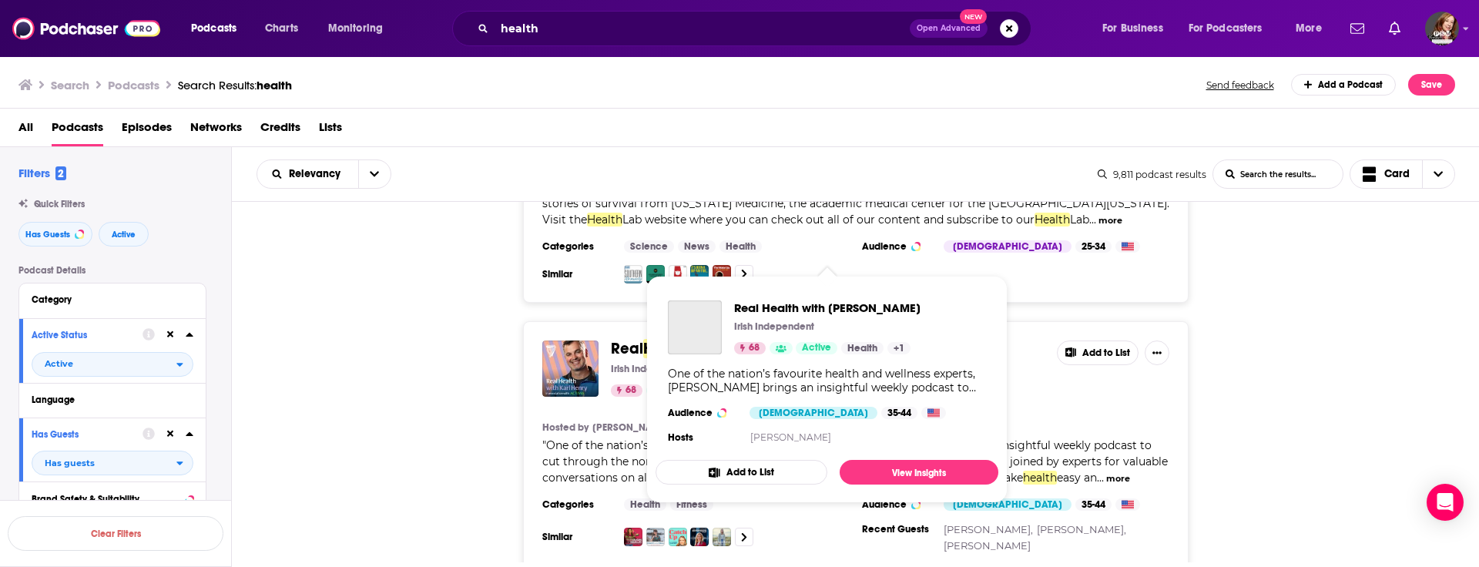
click at [665, 339] on span "Health" at bounding box center [666, 348] width 47 height 19
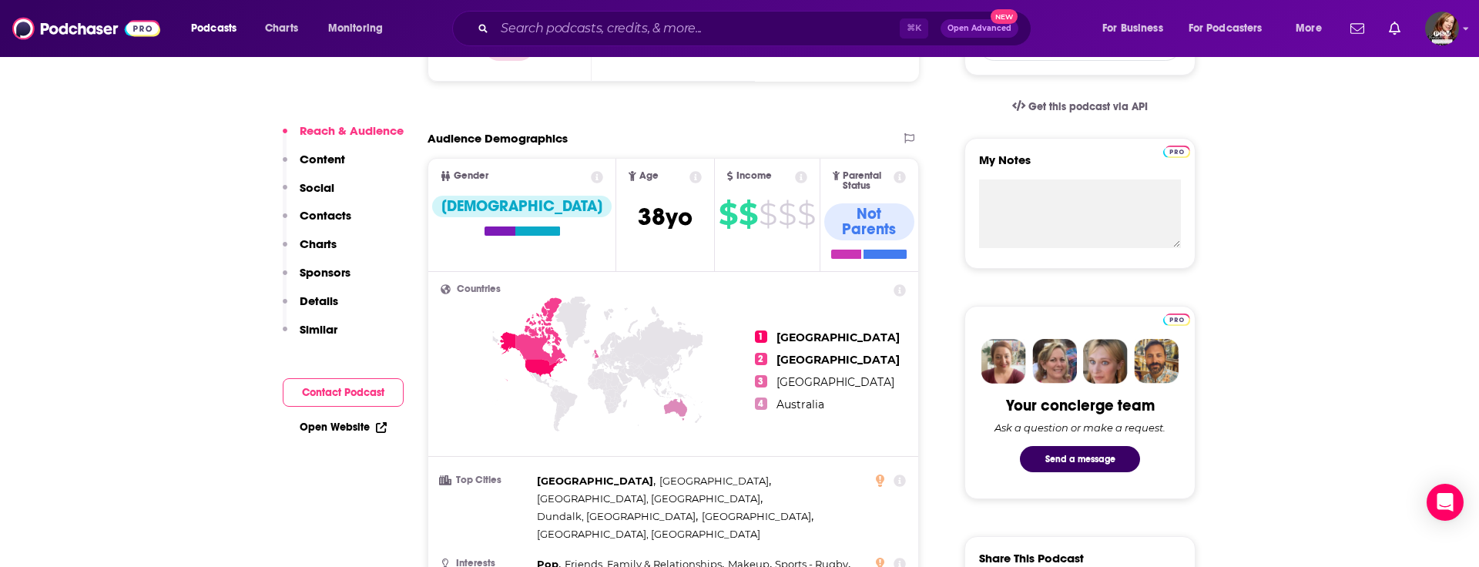
scroll to position [488, 0]
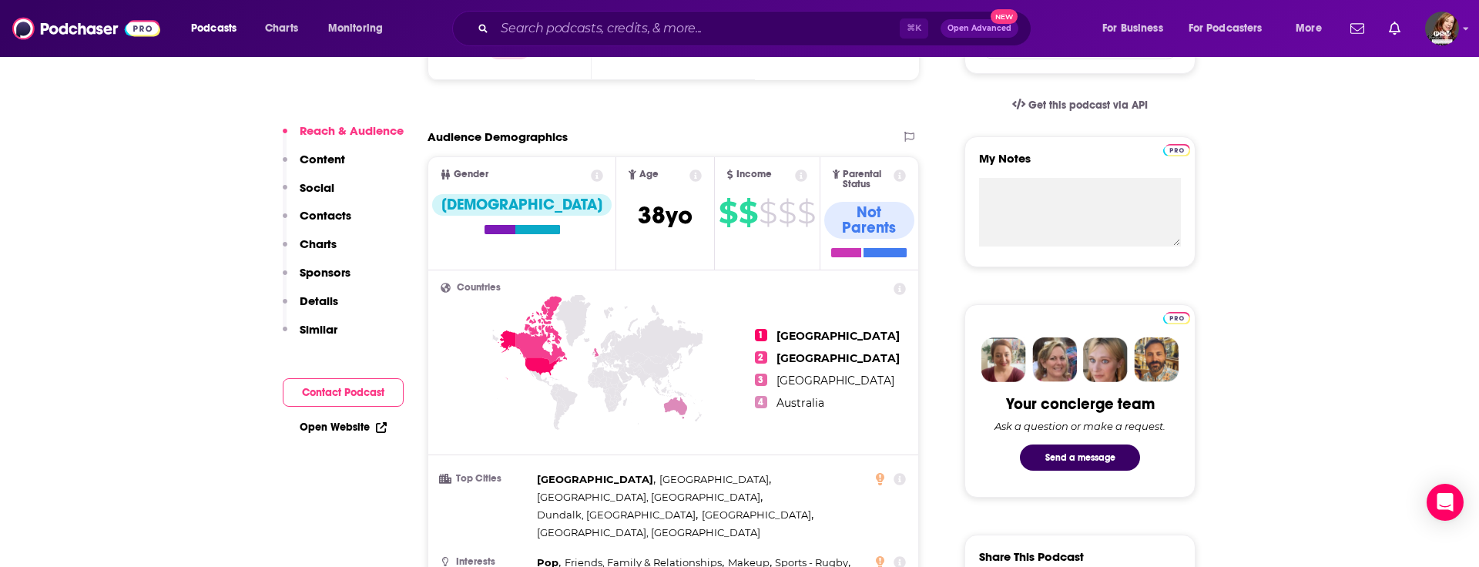
click at [333, 215] on p "Contacts" at bounding box center [326, 215] width 52 height 15
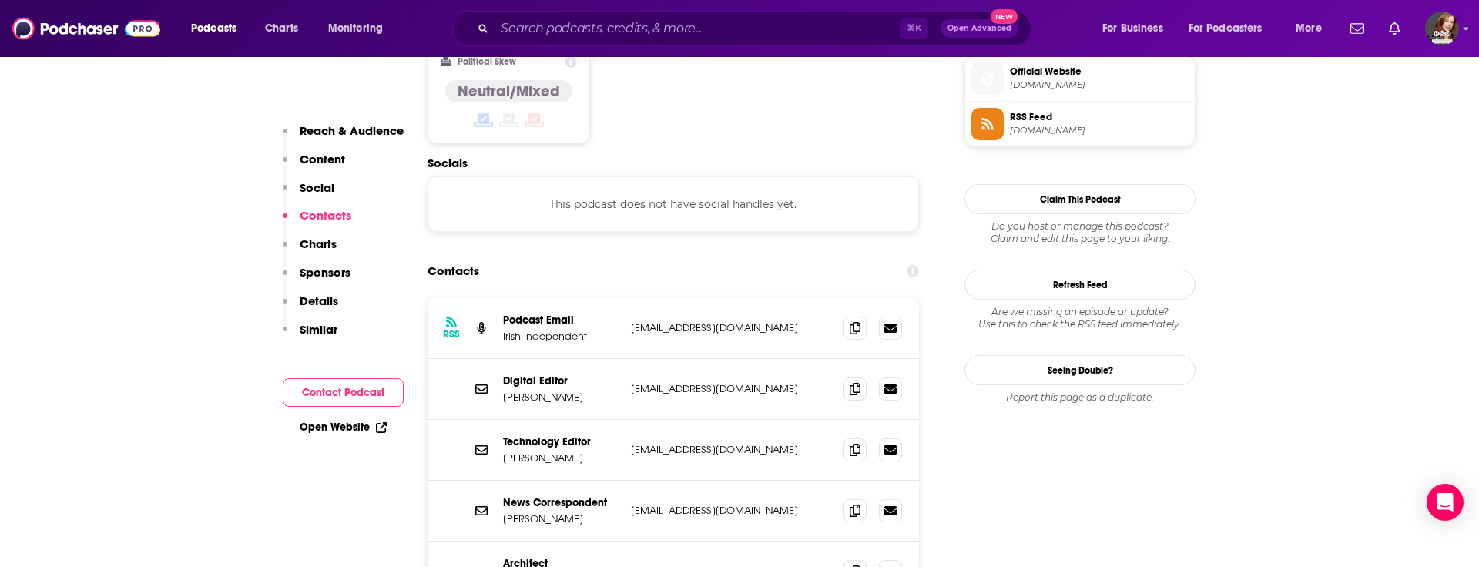
scroll to position [1256, 0]
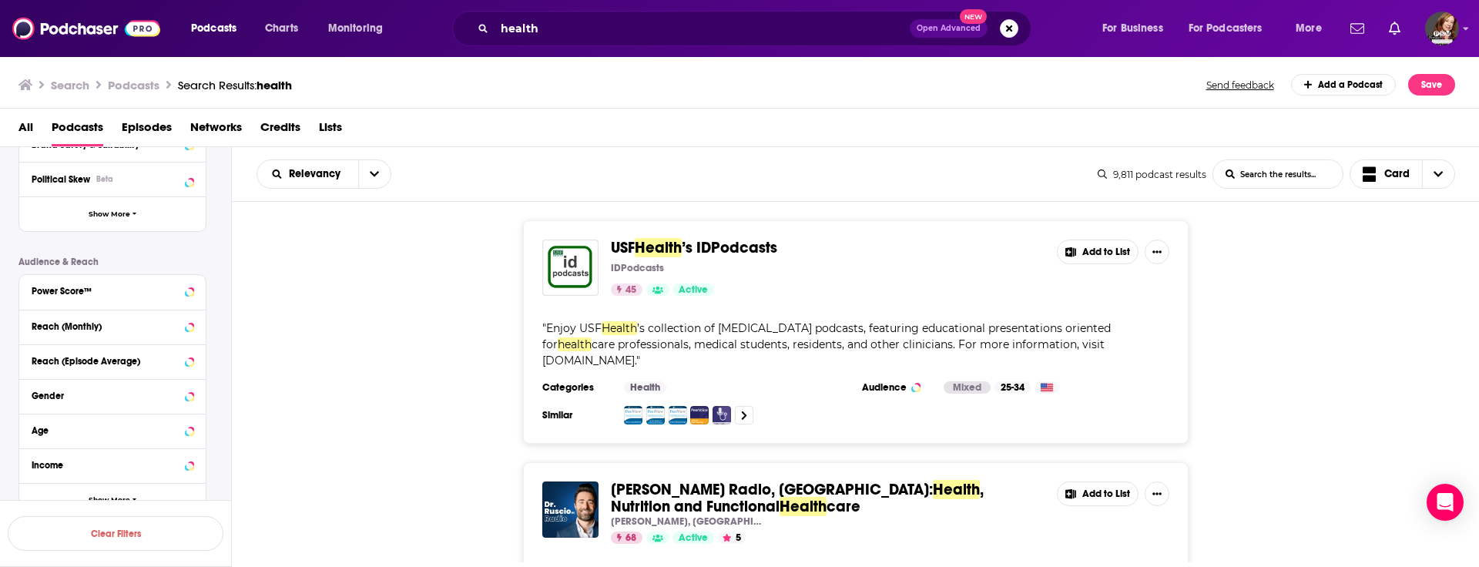
scroll to position [424, 0]
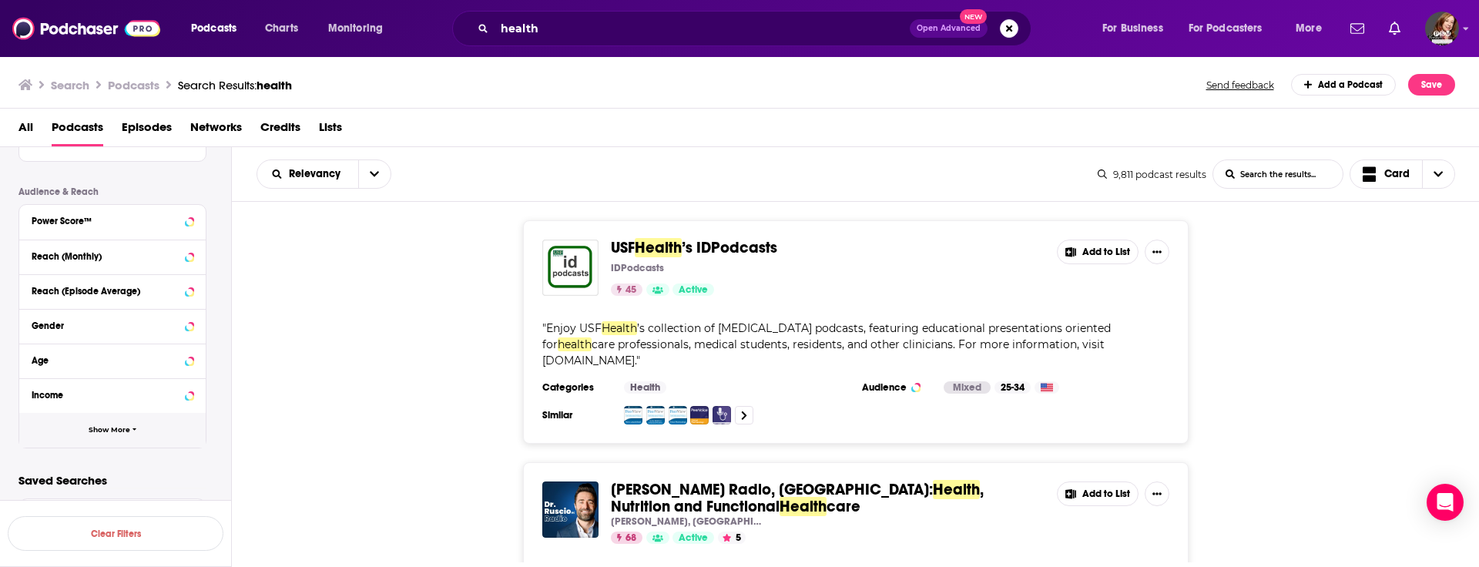
click at [105, 429] on span "Show More" at bounding box center [110, 430] width 42 height 8
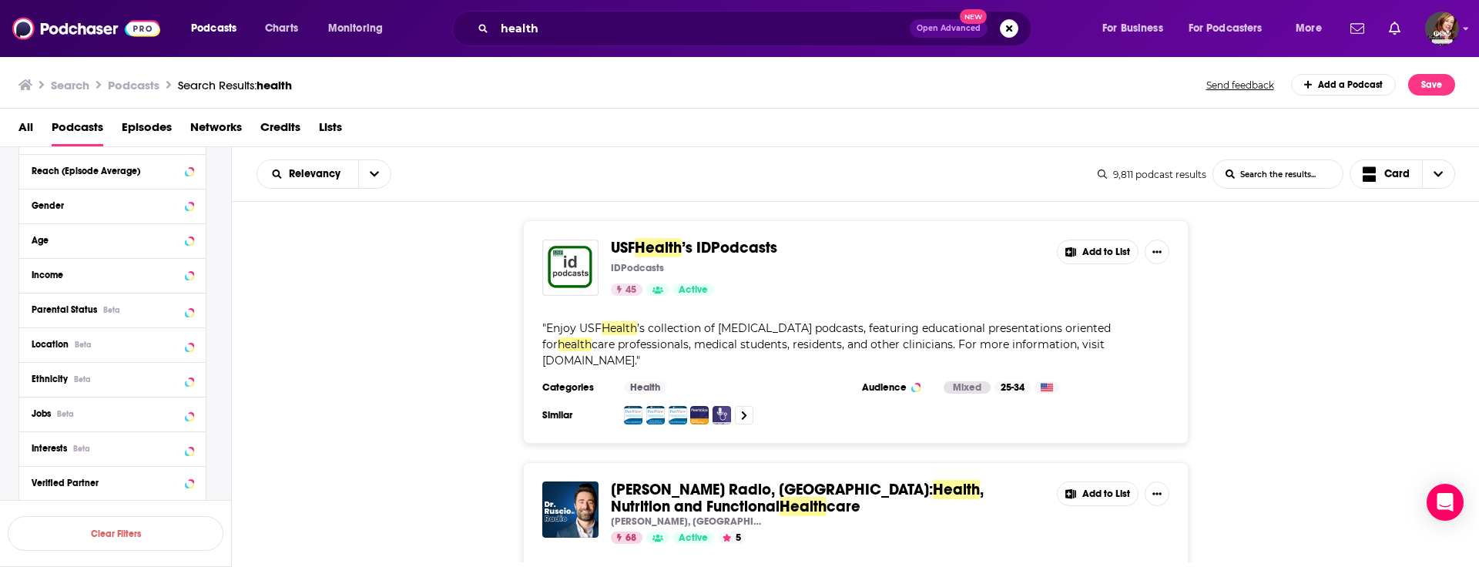
scroll to position [578, 0]
click at [192, 311] on icon at bounding box center [190, 309] width 8 height 12
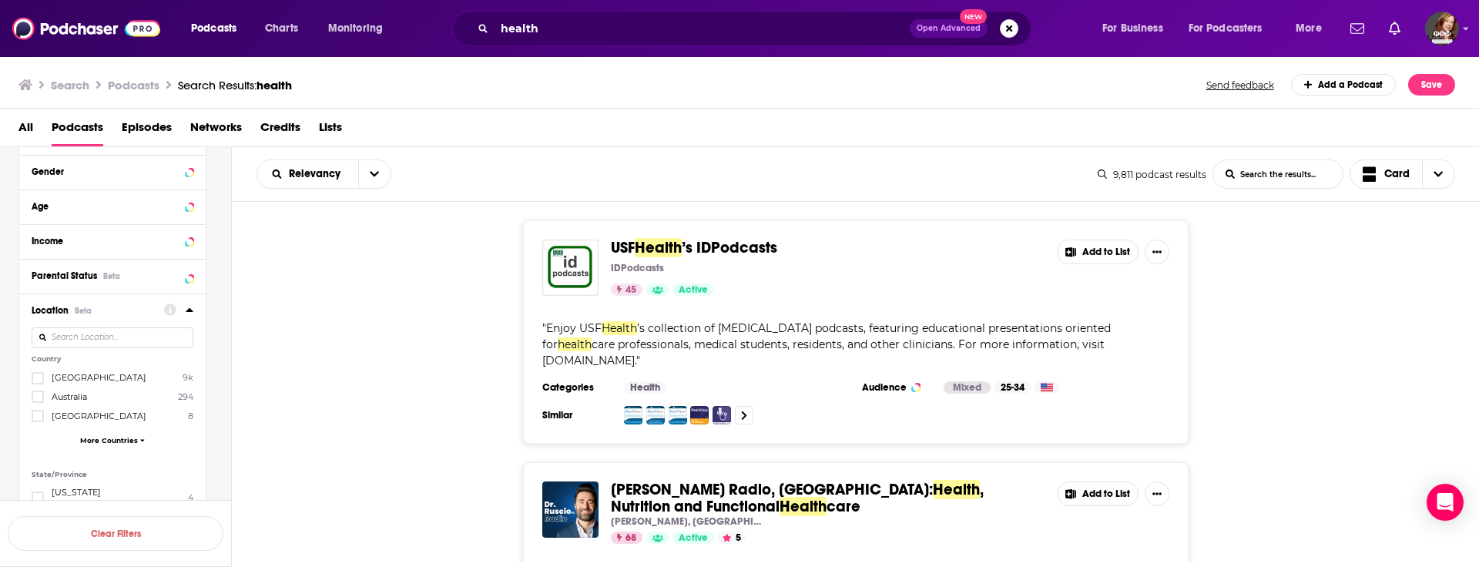
click at [85, 373] on span "[GEOGRAPHIC_DATA]" at bounding box center [99, 377] width 95 height 11
click at [38, 383] on input "multiSelectOption-unitedstates-0" at bounding box center [38, 383] width 0 height 0
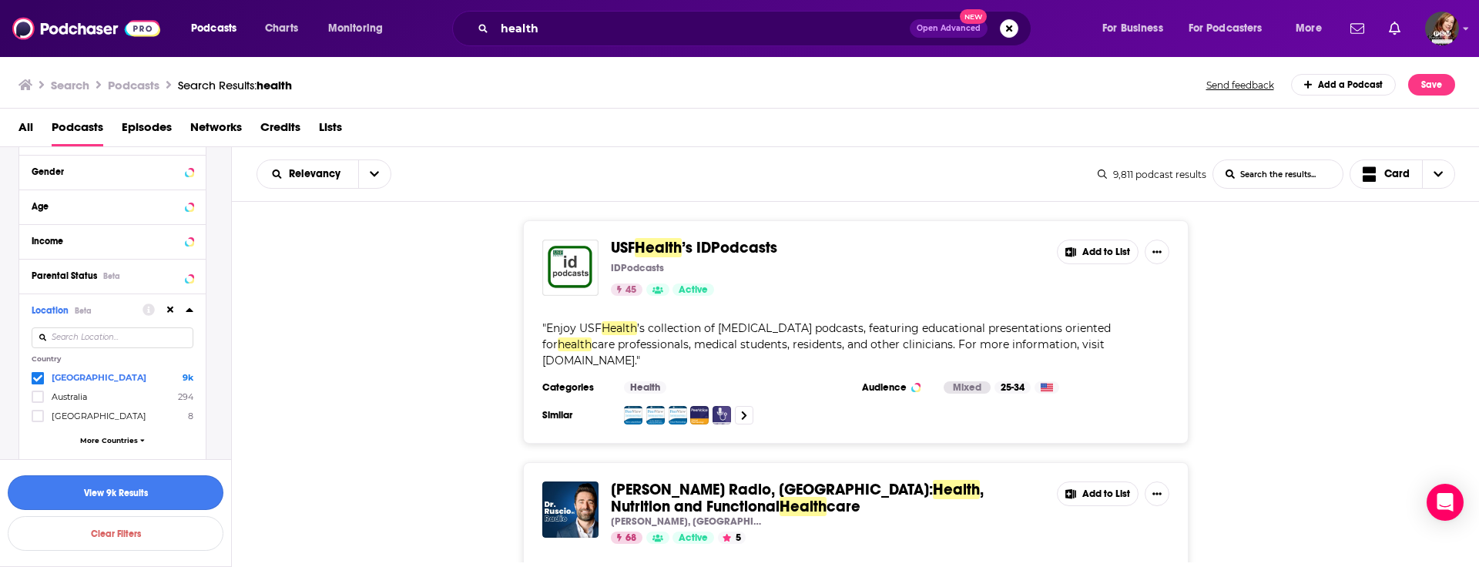
click at [102, 494] on button "View 9k Results" at bounding box center [116, 492] width 216 height 35
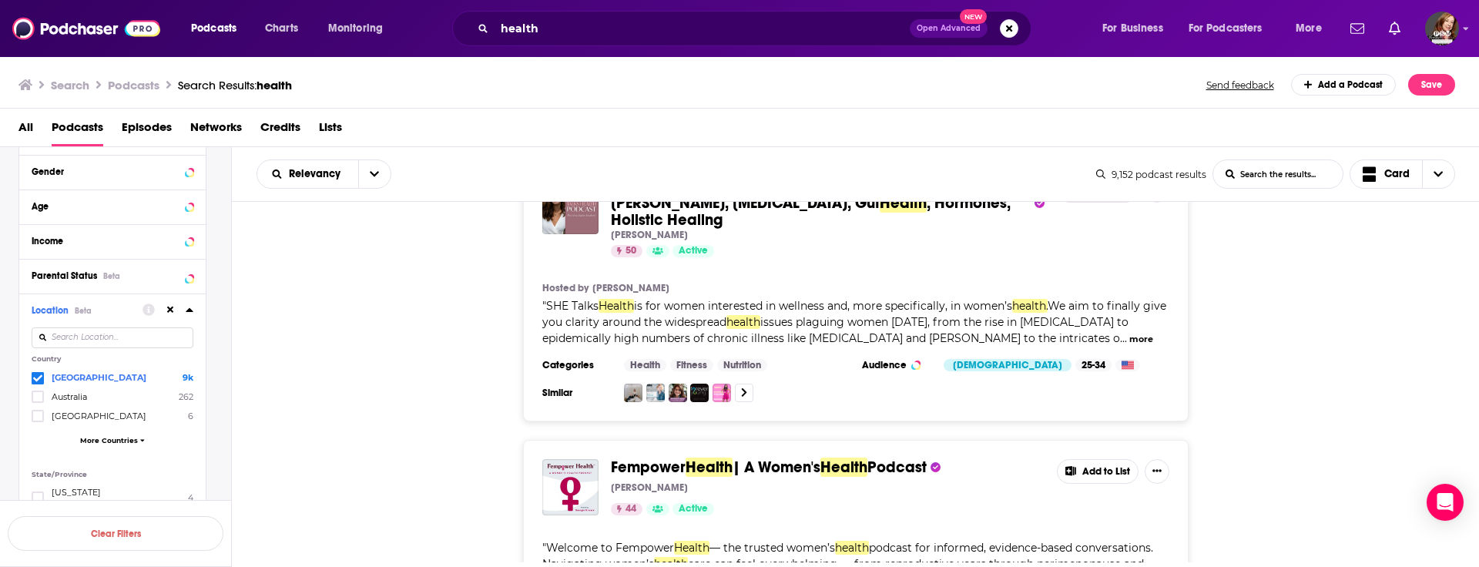
scroll to position [1154, 0]
